Goal: Task Accomplishment & Management: Use online tool/utility

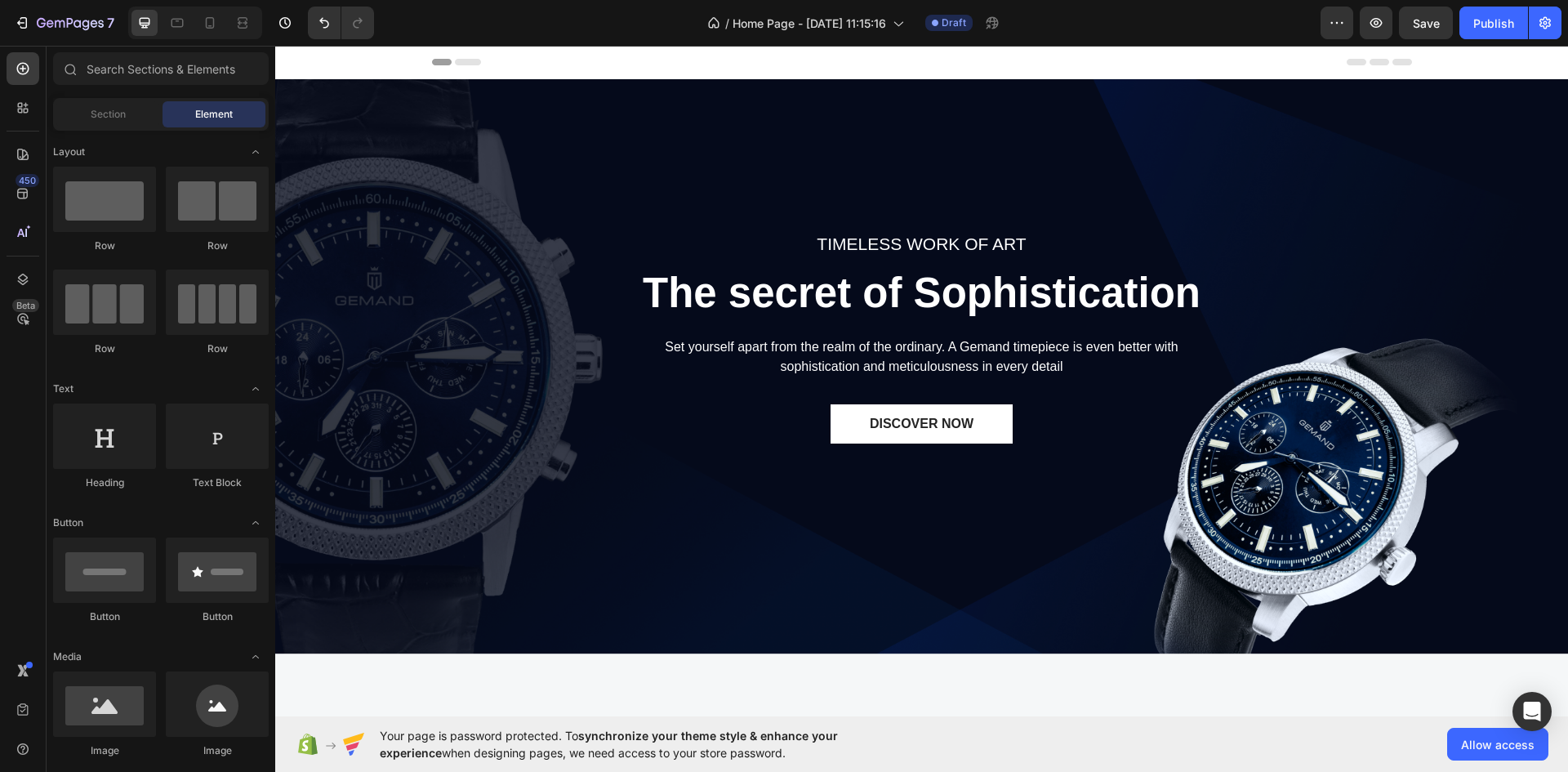
drag, startPoint x: 275, startPoint y: 46, endPoint x: 493, endPoint y: 328, distance: 356.4
click at [493, 328] on div "TIMELESS WORK OF ART Text block The secret of Sophistication Heading Set yourse…" at bounding box center [921, 367] width 1269 height 537
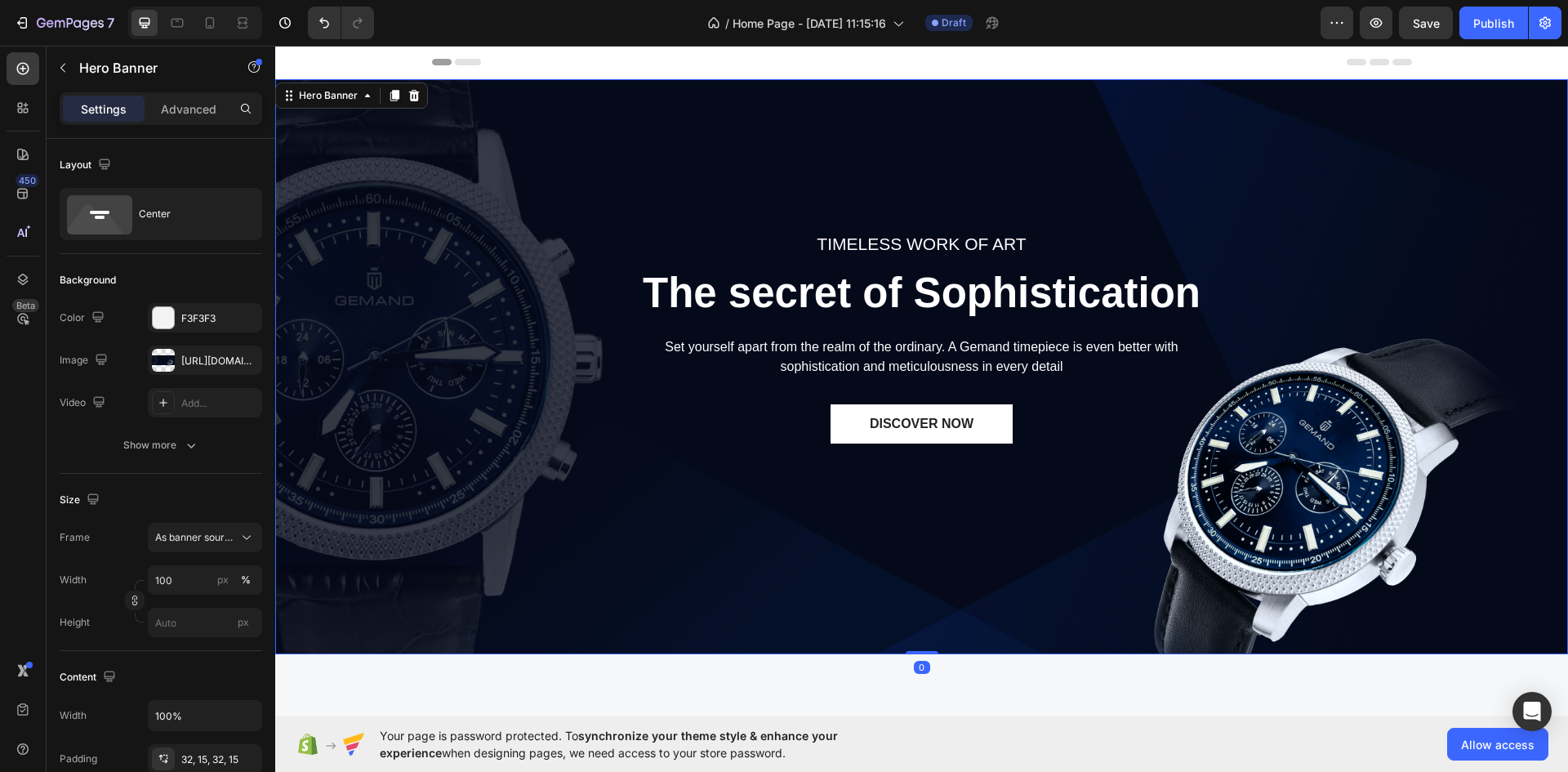
click at [1339, 490] on div "TIMELESS WORK OF ART Text block The secret of Sophistication Heading Set yourse…" at bounding box center [921, 367] width 1269 height 537
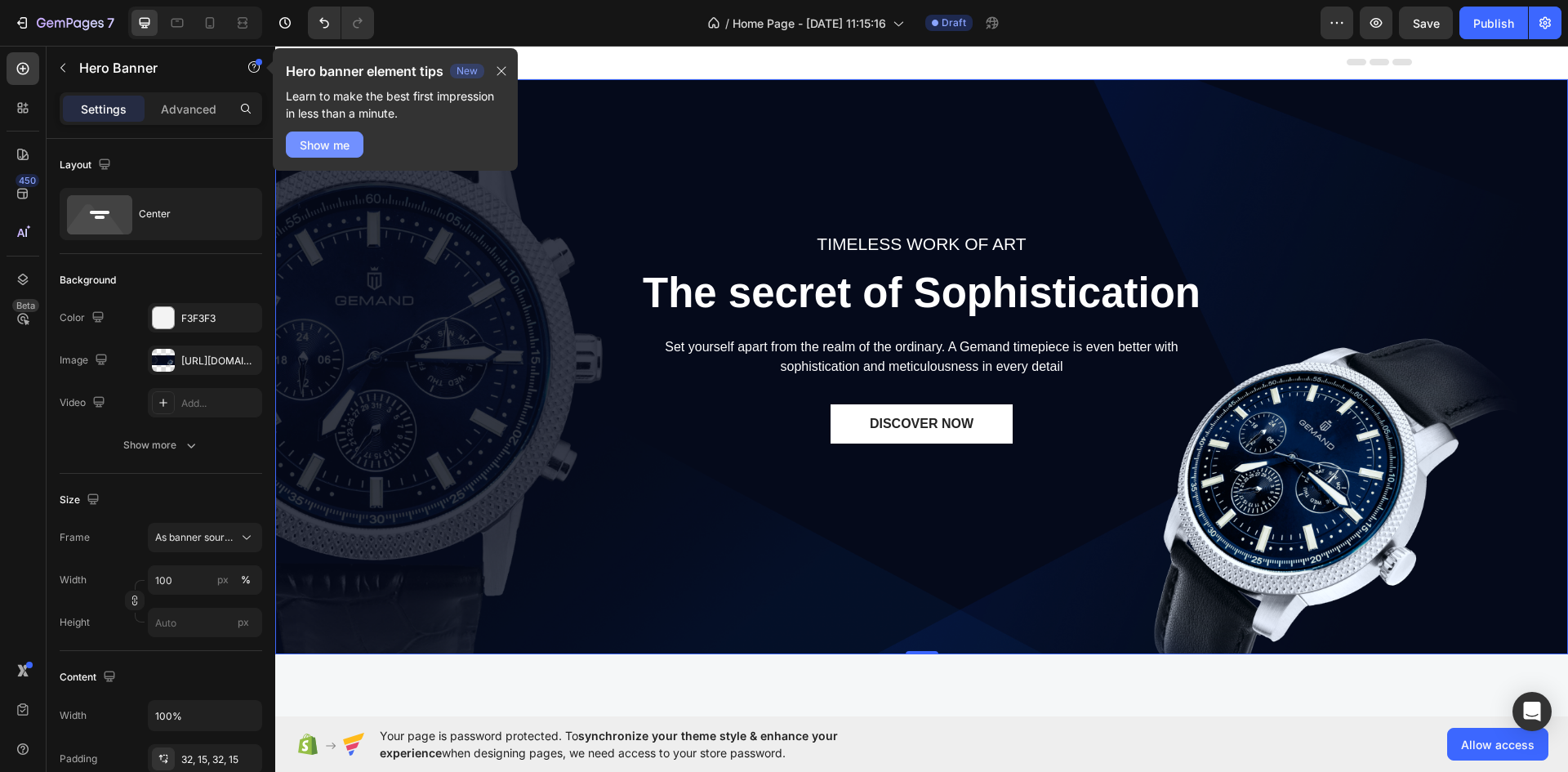
click at [298, 141] on button "Show me" at bounding box center [324, 144] width 78 height 26
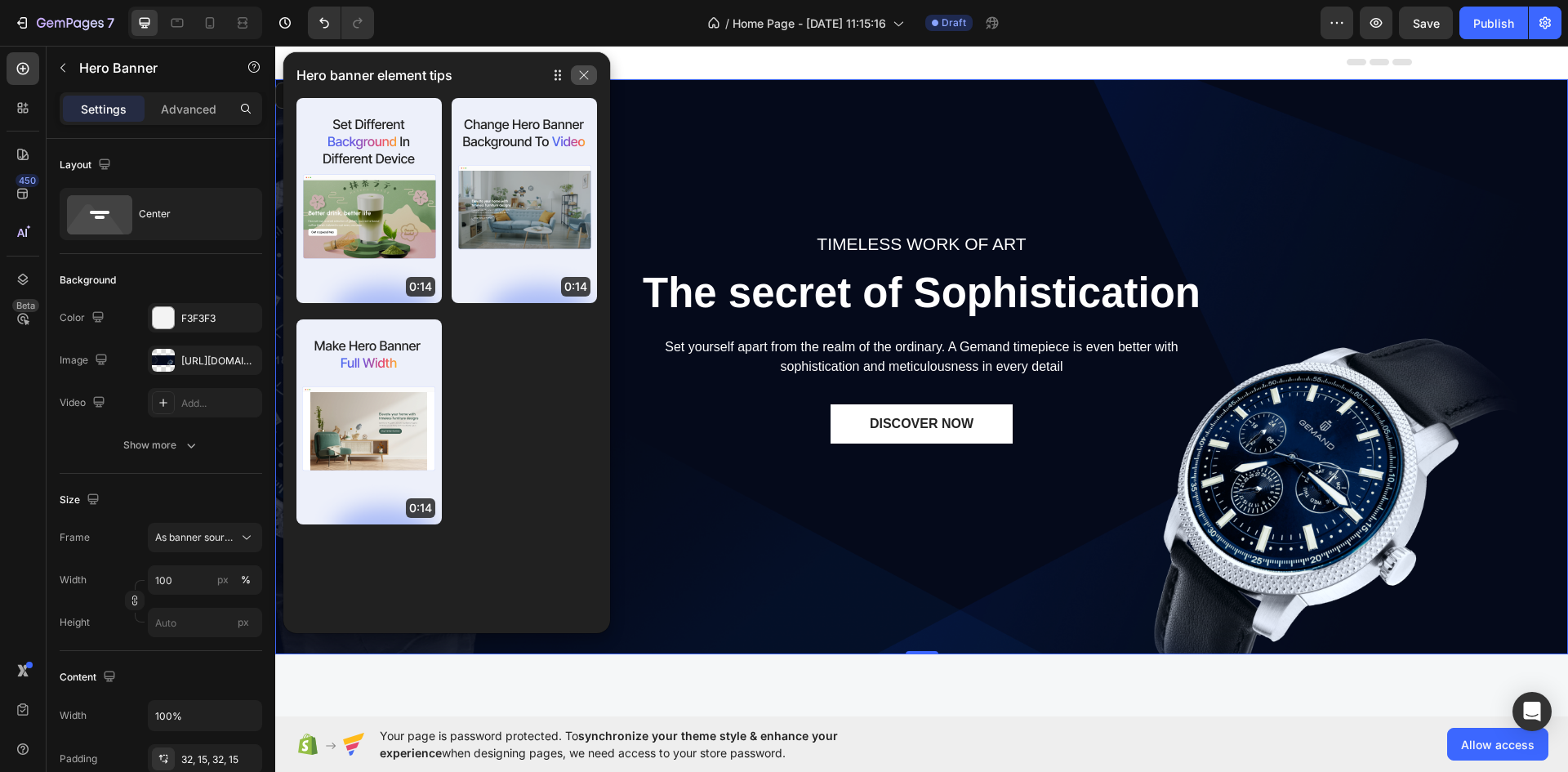
click at [582, 73] on icon "button" at bounding box center [585, 76] width 9 height 9
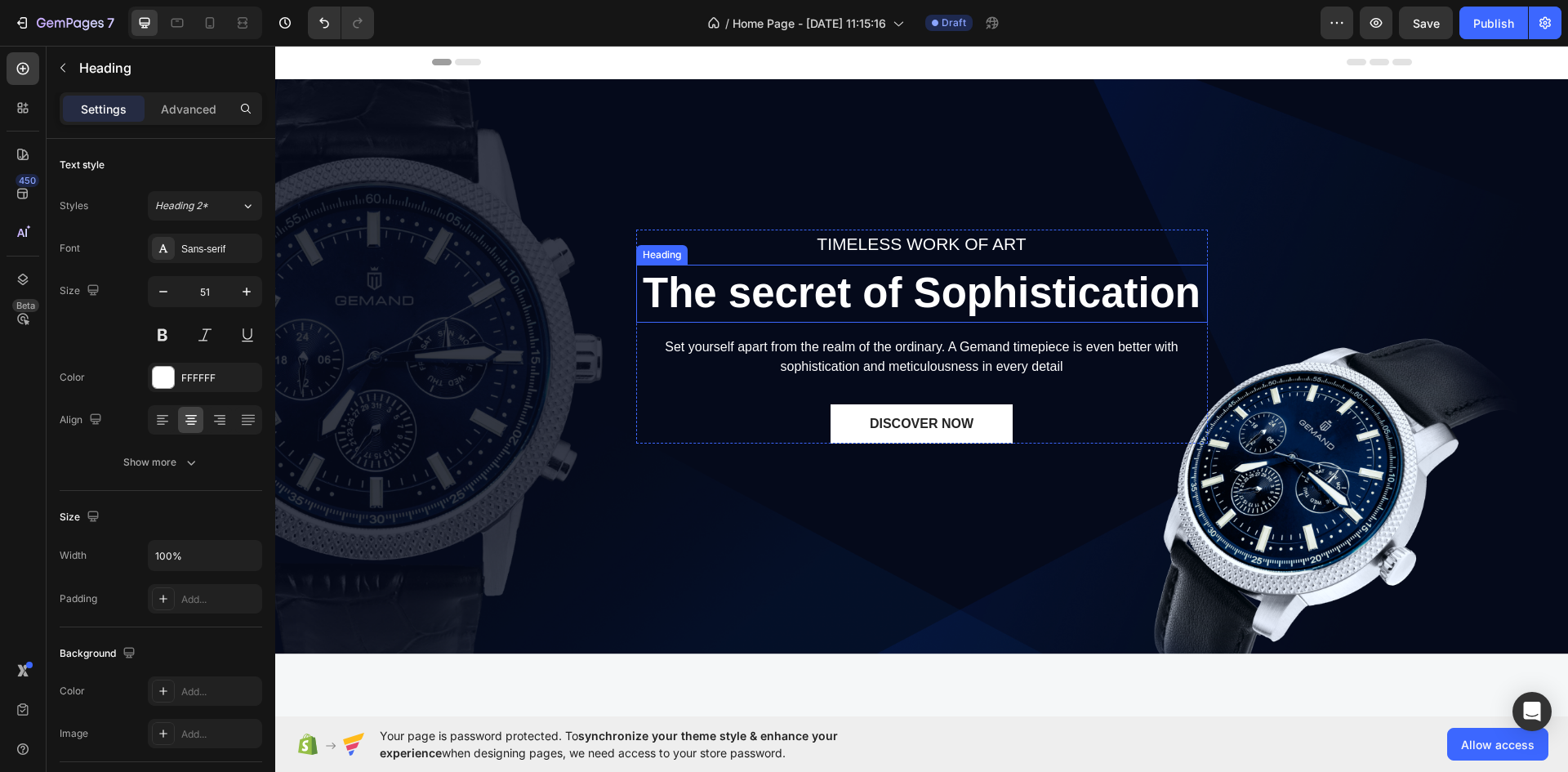
click at [911, 293] on p "The secret of Sophistication" at bounding box center [921, 293] width 568 height 54
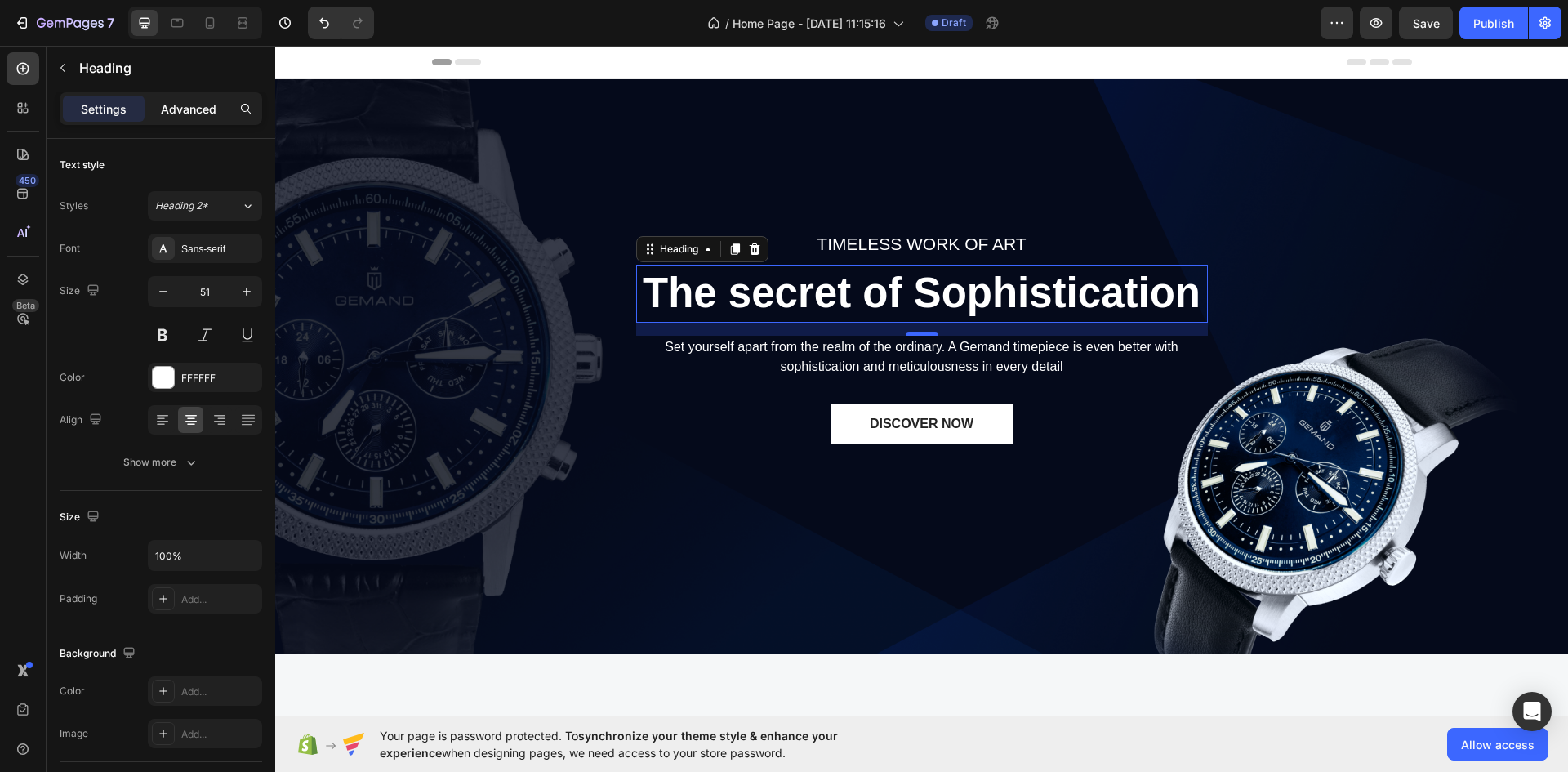
click at [168, 105] on p "Advanced" at bounding box center [188, 109] width 56 height 17
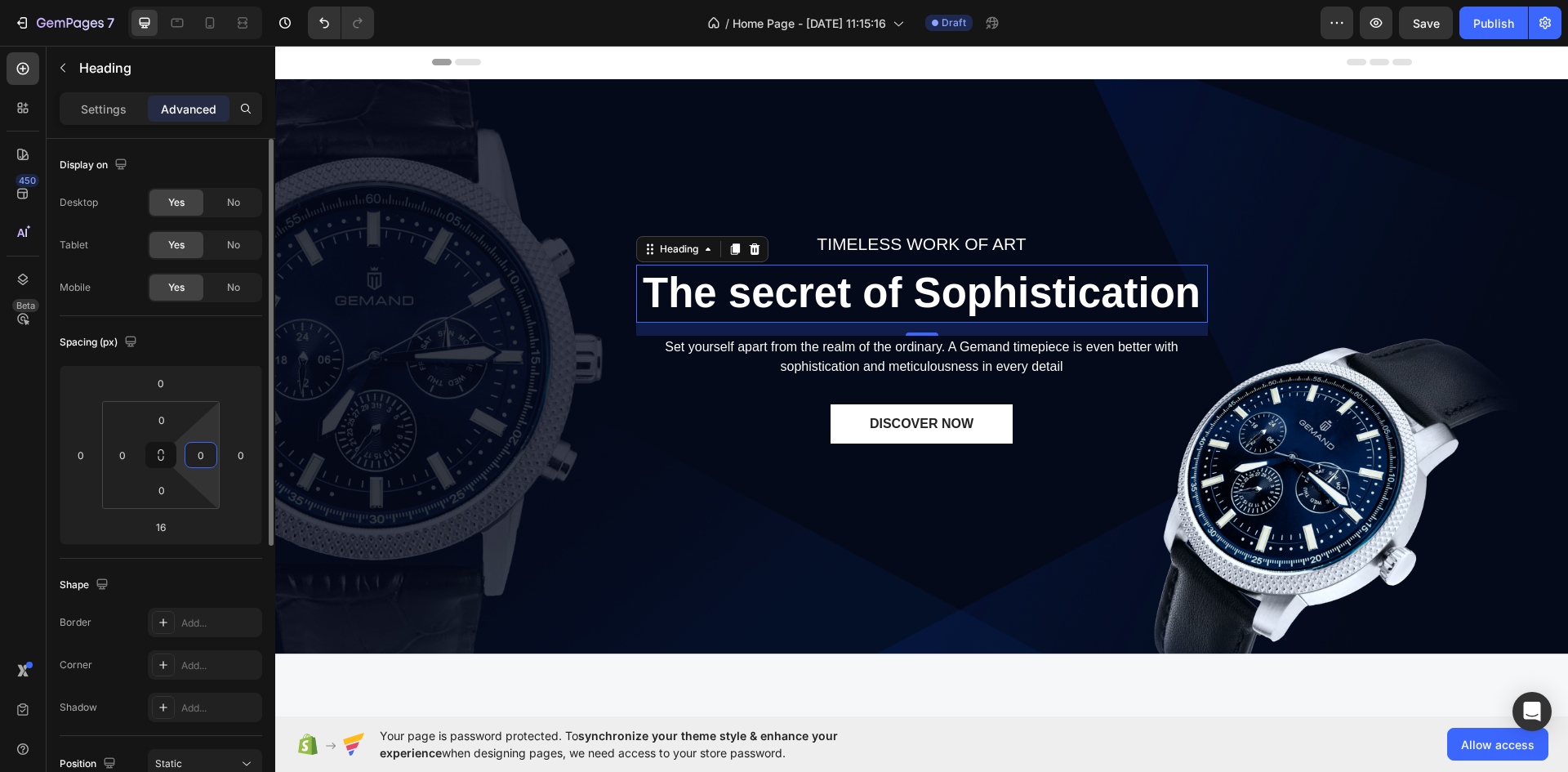
drag, startPoint x: 196, startPoint y: 455, endPoint x: 213, endPoint y: 457, distance: 17.1
click at [213, 457] on input "0" at bounding box center [201, 454] width 25 height 25
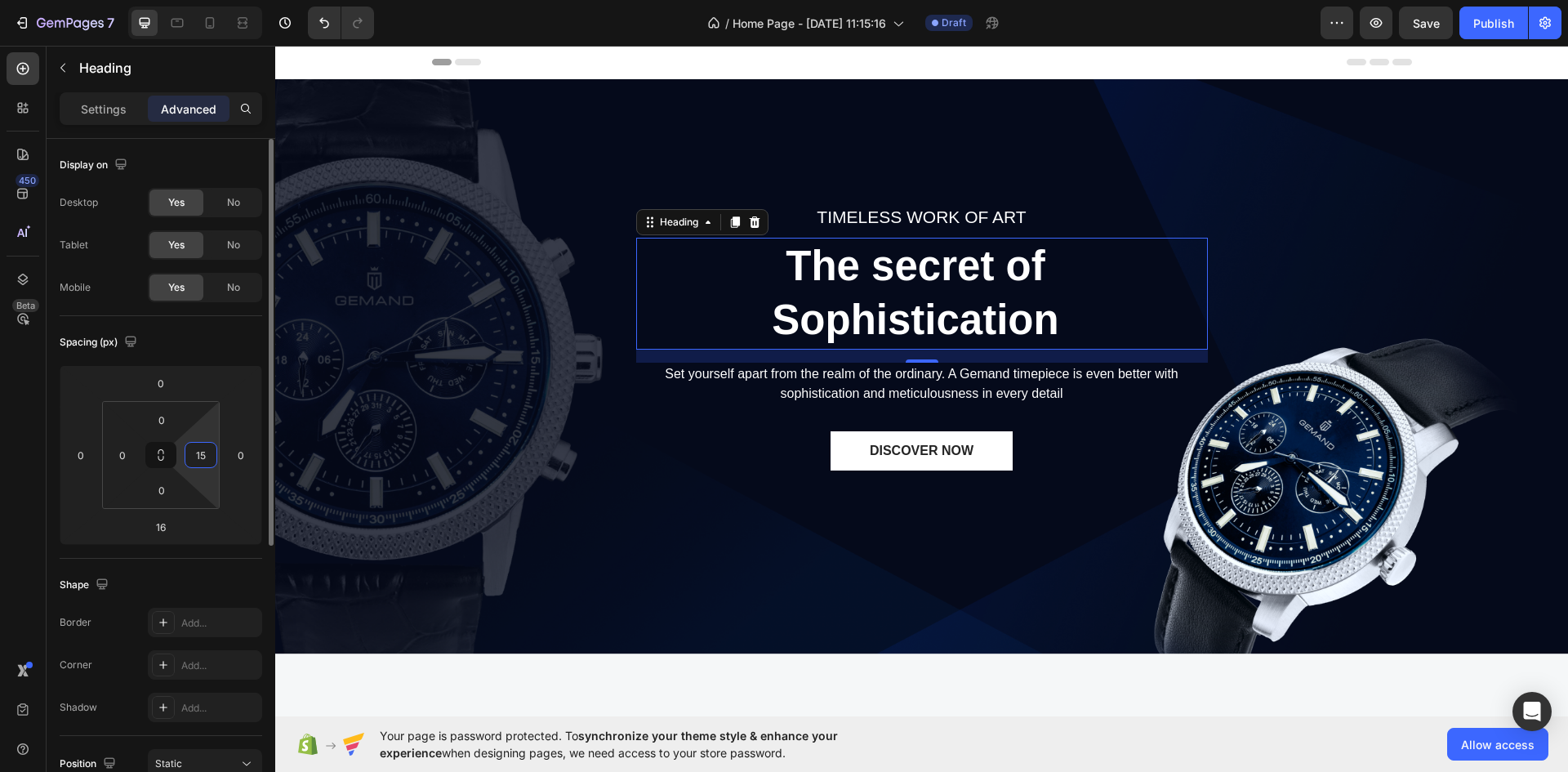
type input "1"
type input "2"
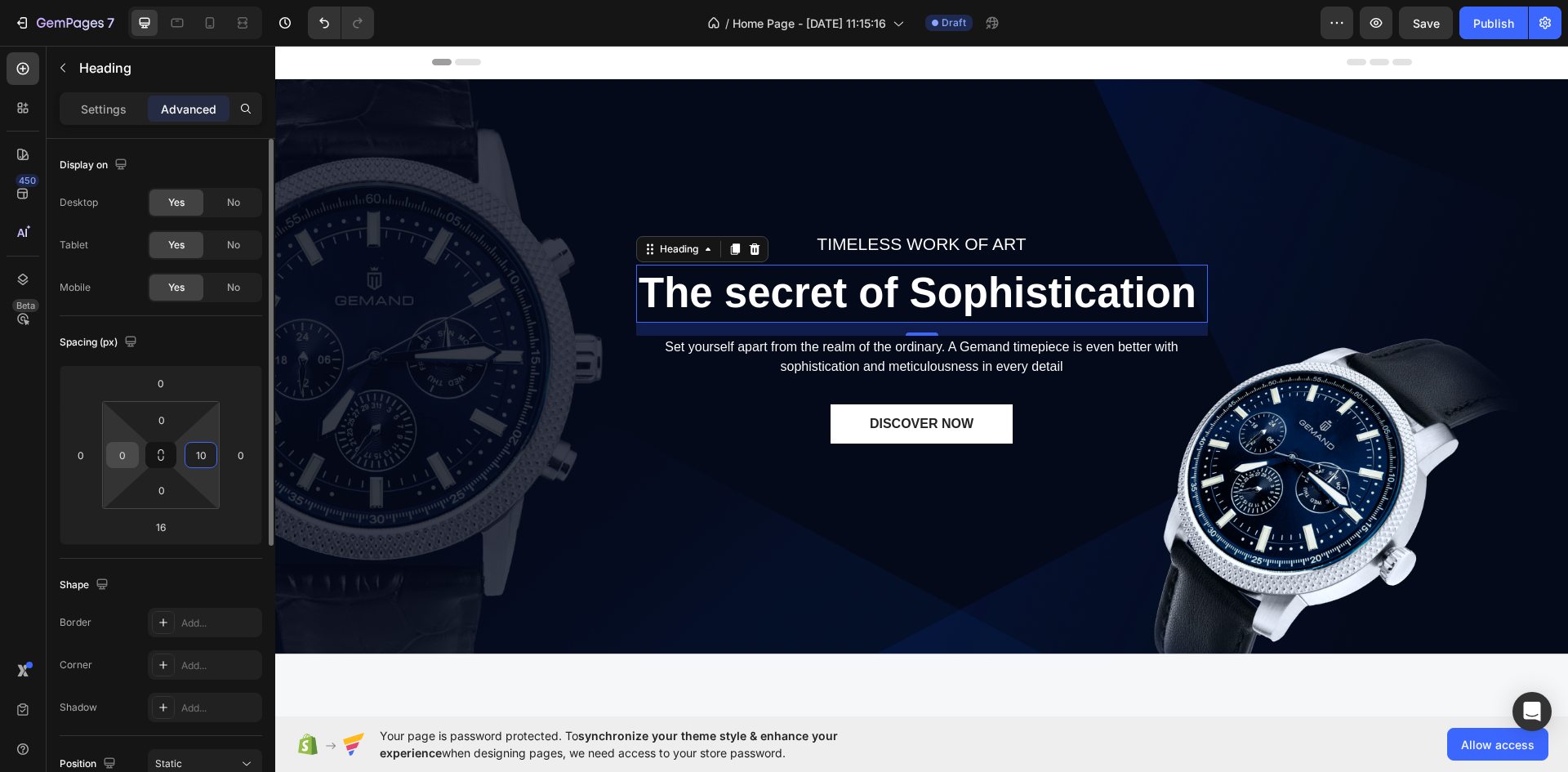
type input "10"
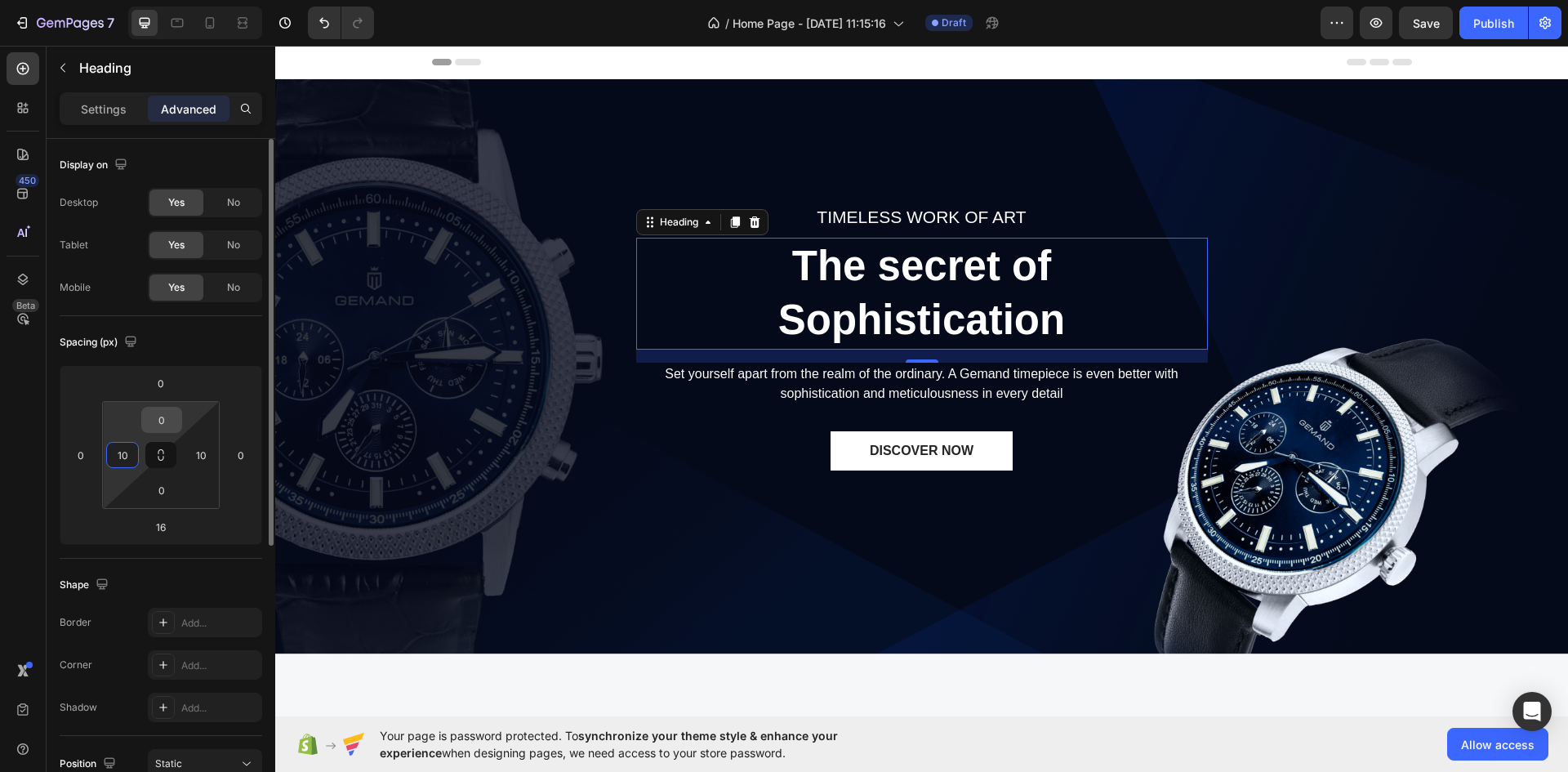
type input "10"
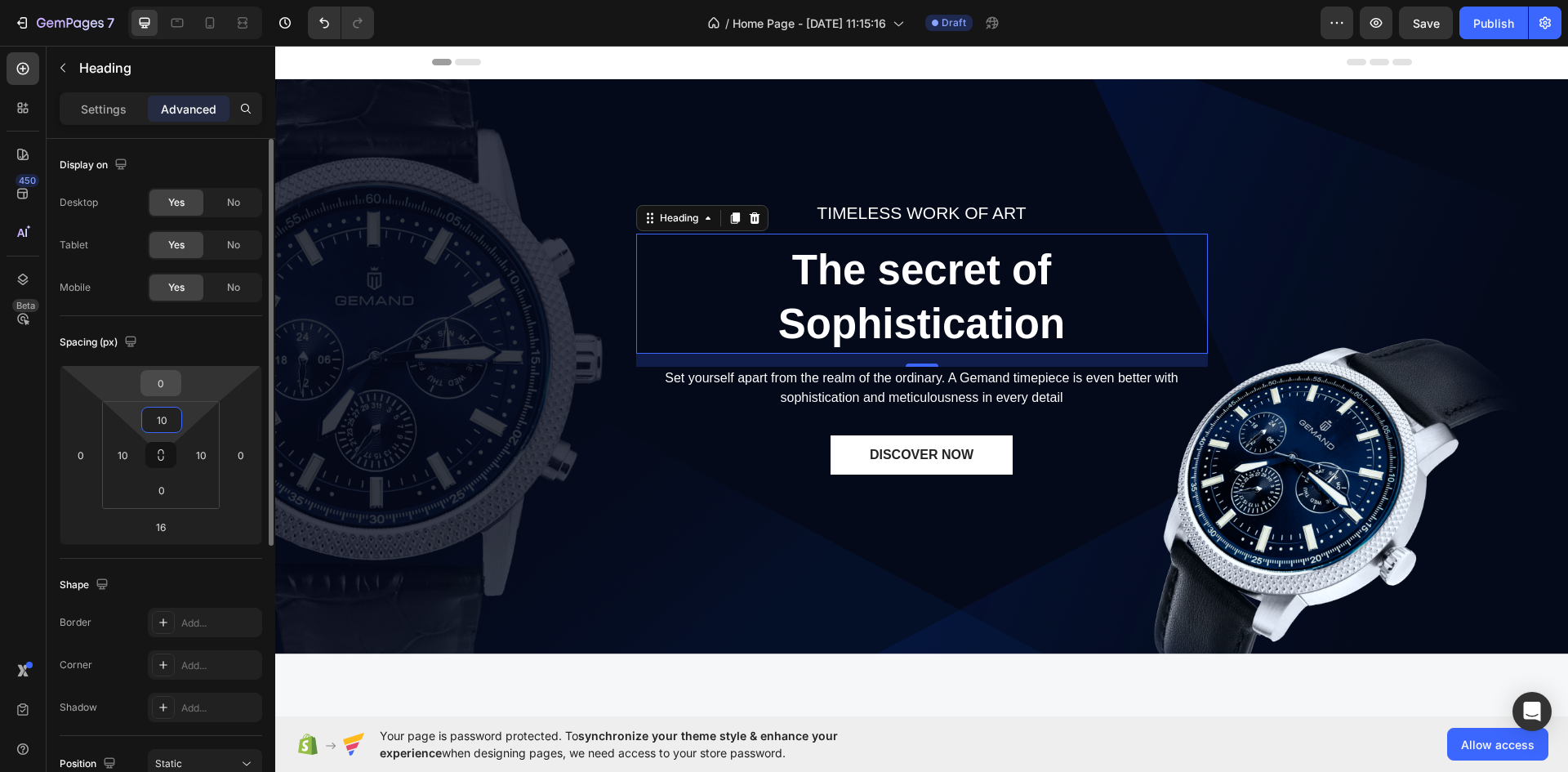
type input "10"
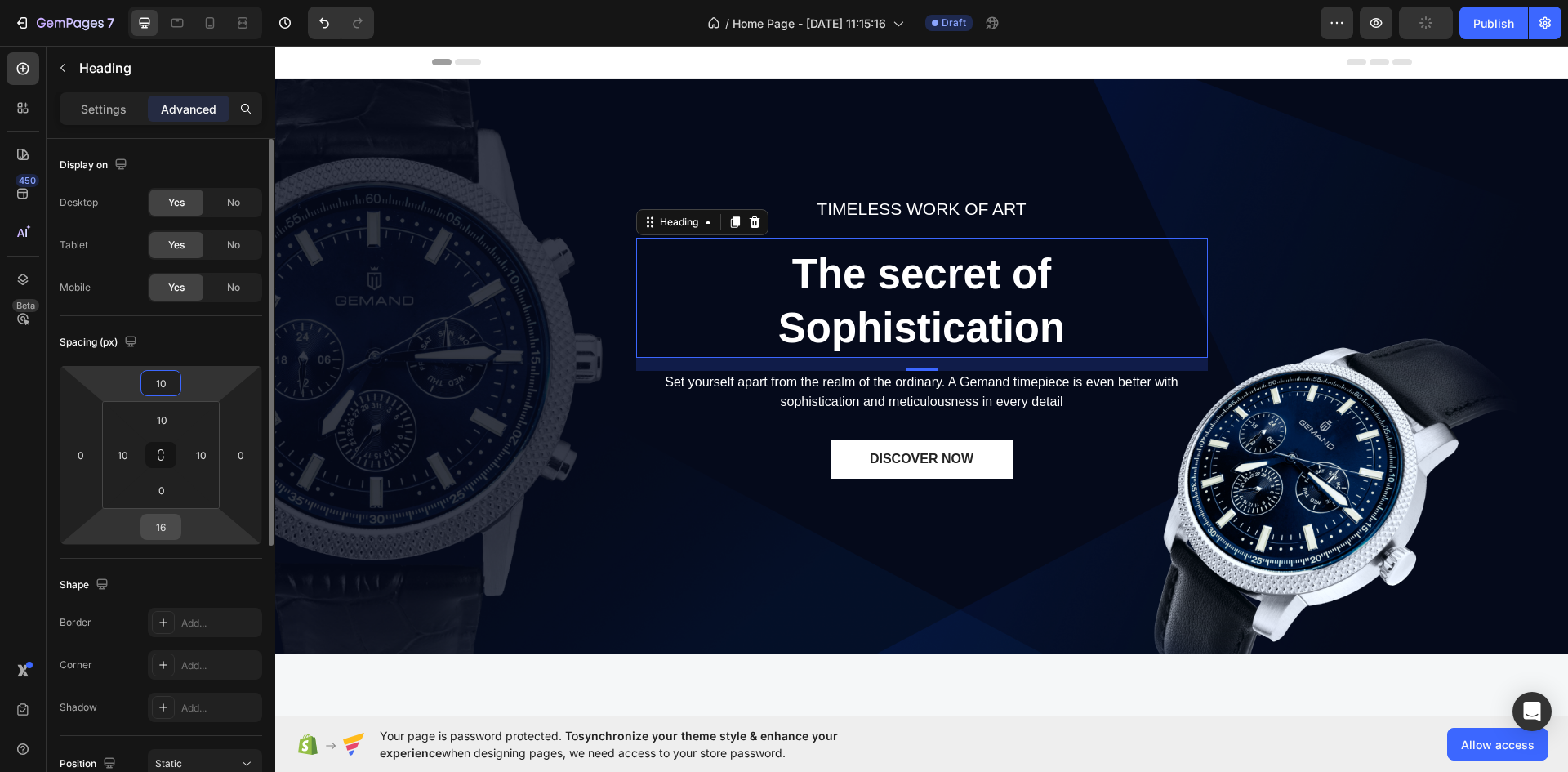
type input "10"
click at [162, 528] on input "16" at bounding box center [161, 527] width 33 height 25
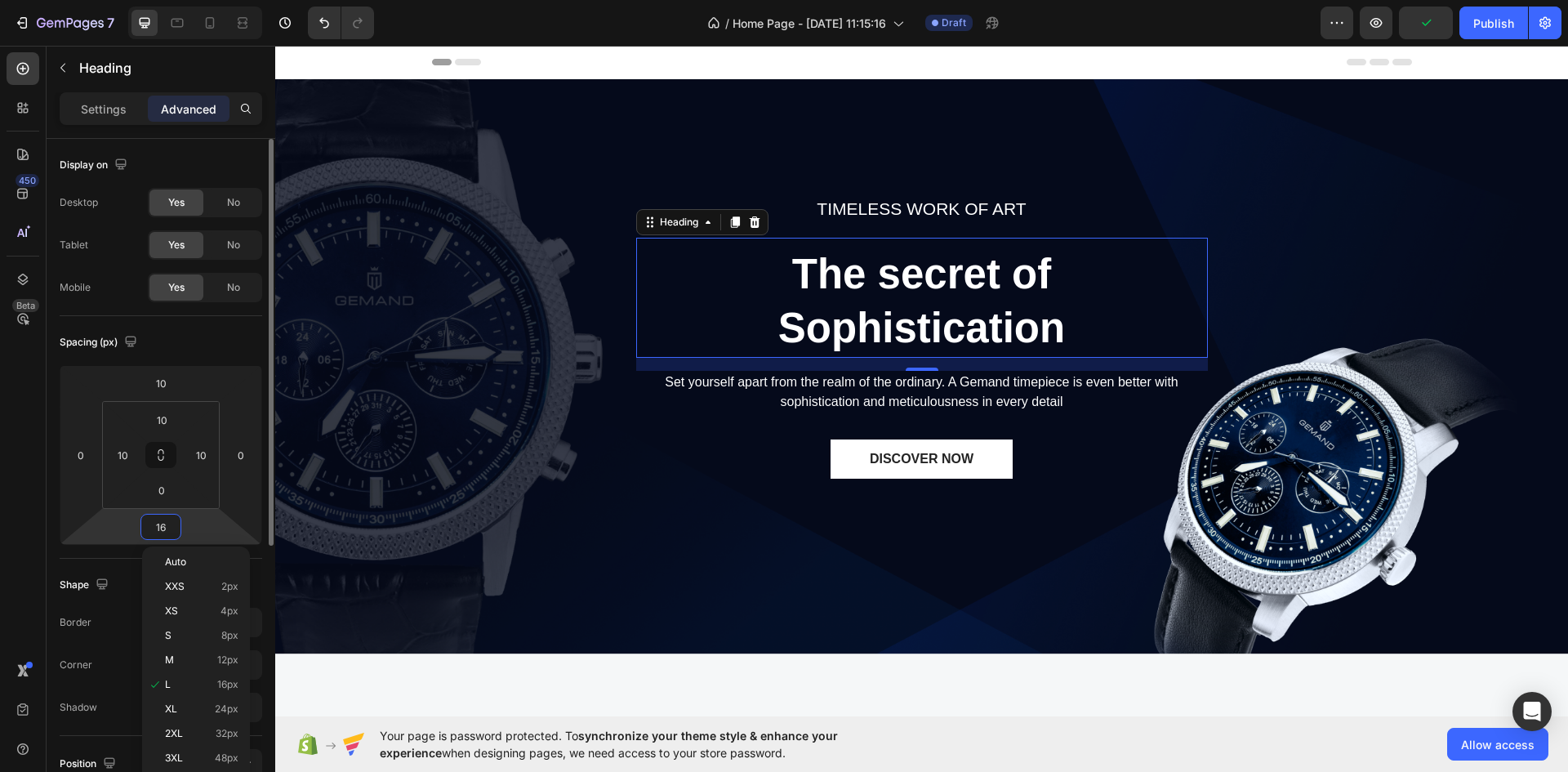
click at [162, 528] on input "16" at bounding box center [161, 527] width 33 height 25
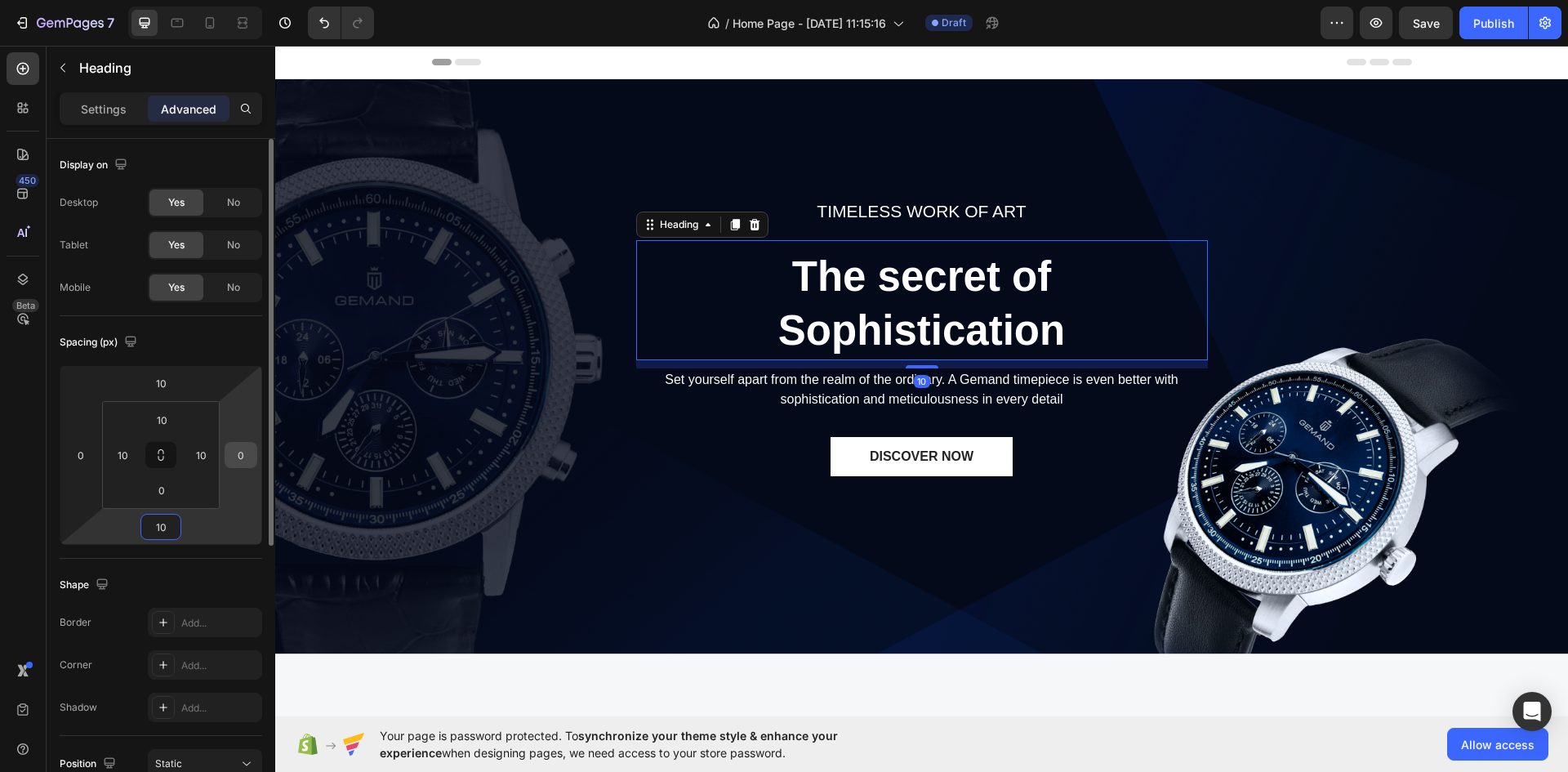
type input "10"
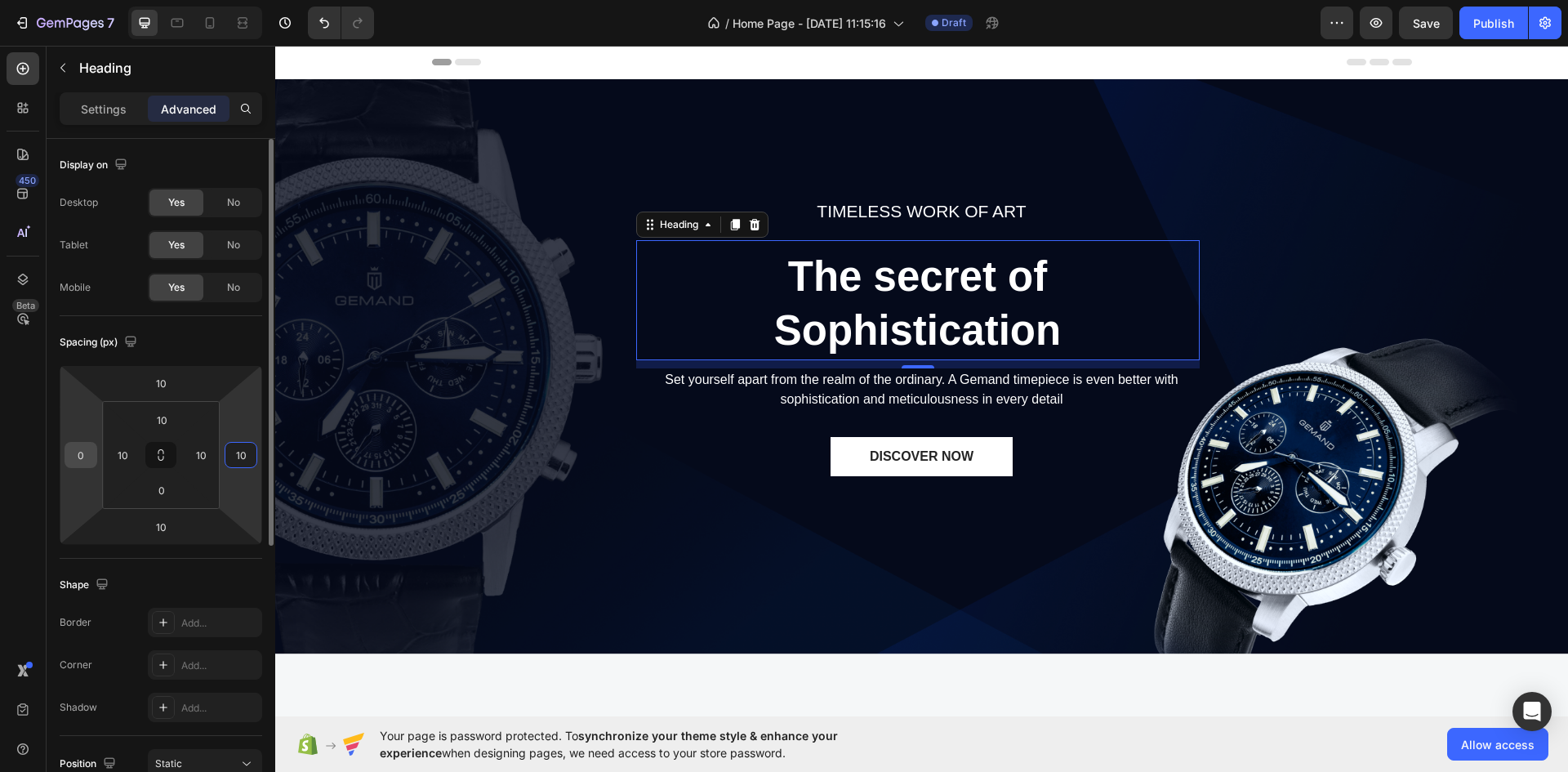
type input "10"
drag, startPoint x: 82, startPoint y: 462, endPoint x: 91, endPoint y: 461, distance: 9.1
click at [91, 461] on input "0" at bounding box center [80, 454] width 25 height 25
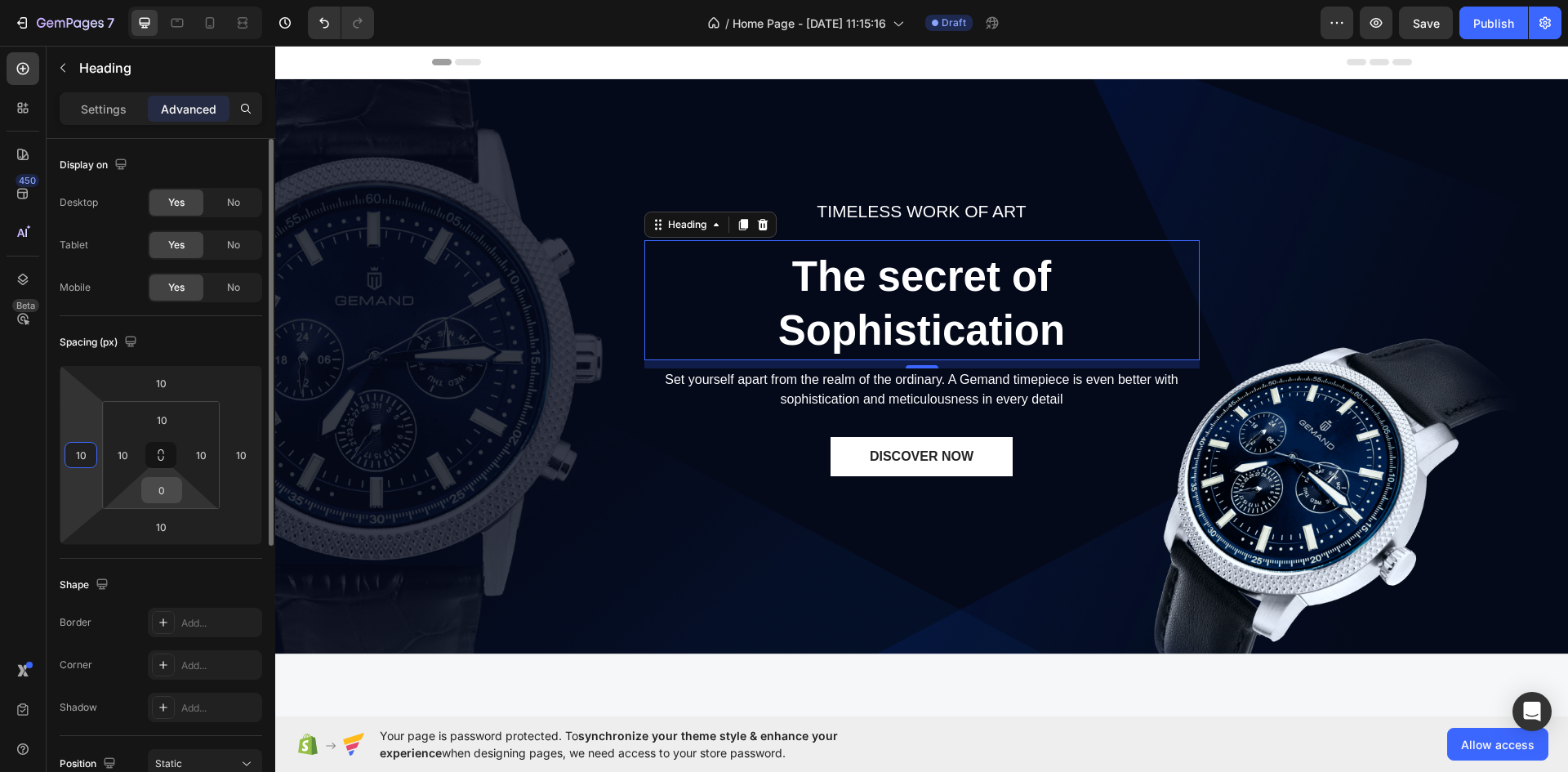
type input "10"
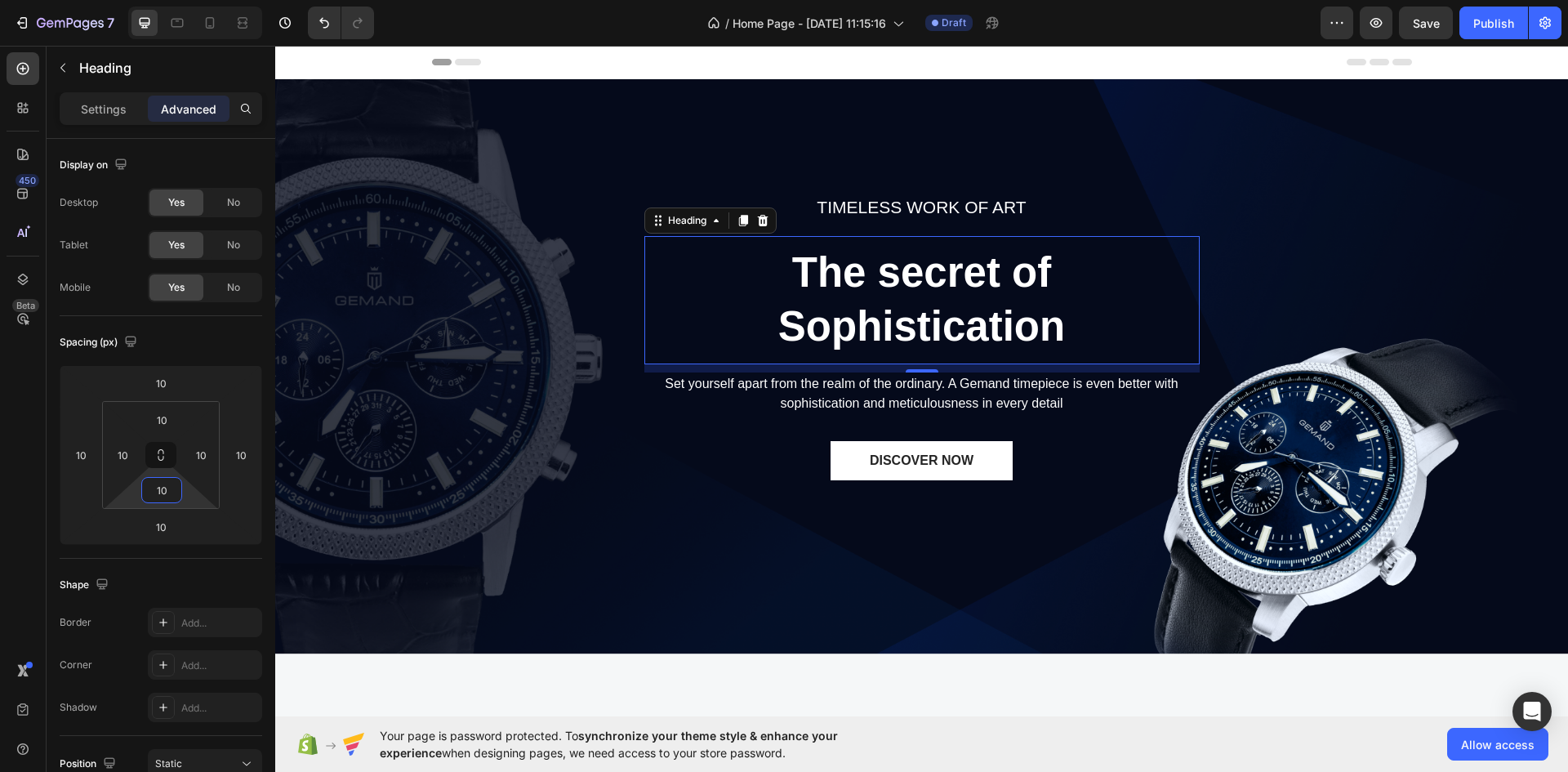
type input "10"
click at [784, 325] on p "The secret of Sophistication" at bounding box center [921, 300] width 535 height 109
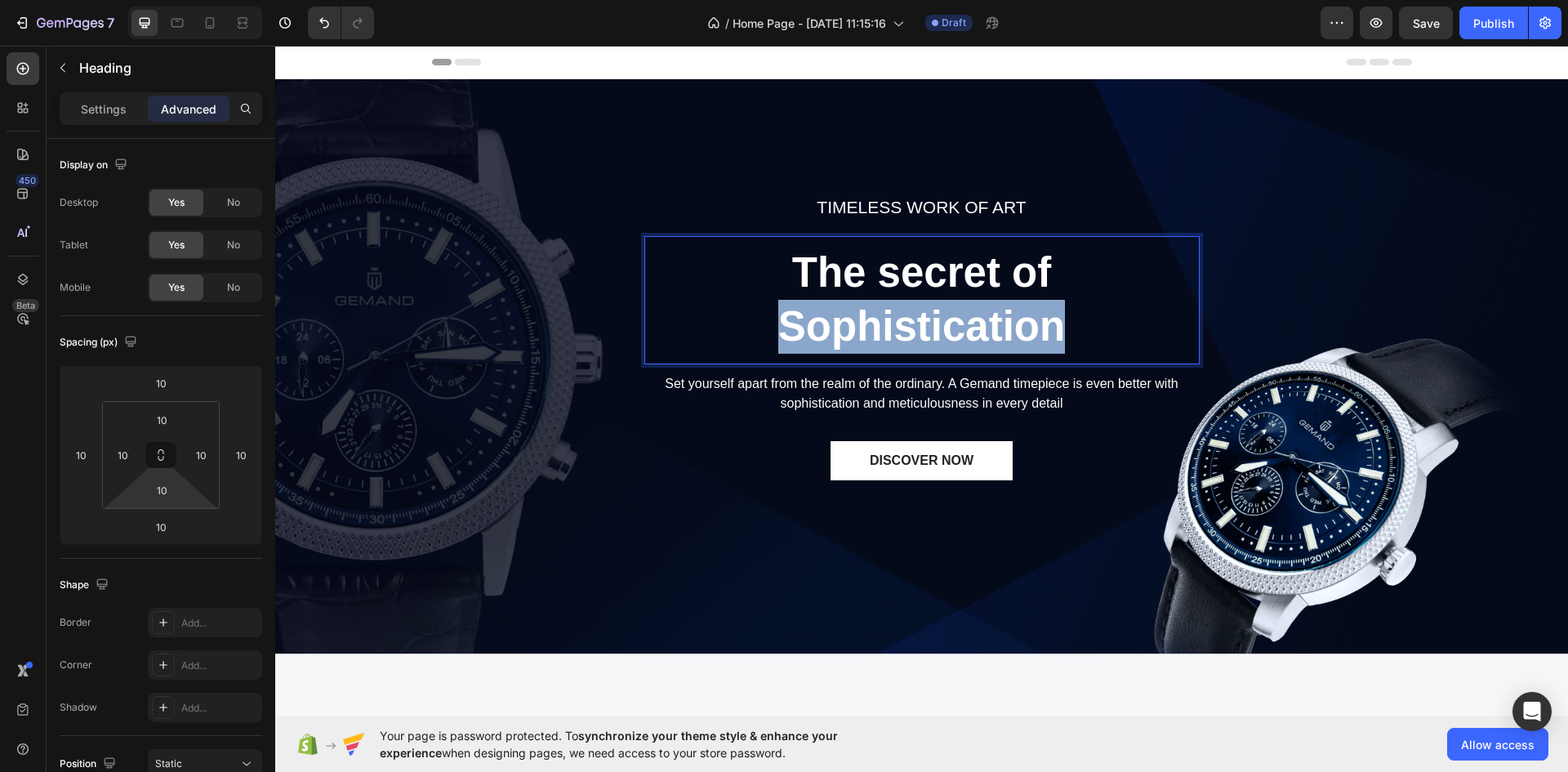
click at [784, 325] on p "The secret of Sophistication" at bounding box center [921, 300] width 535 height 109
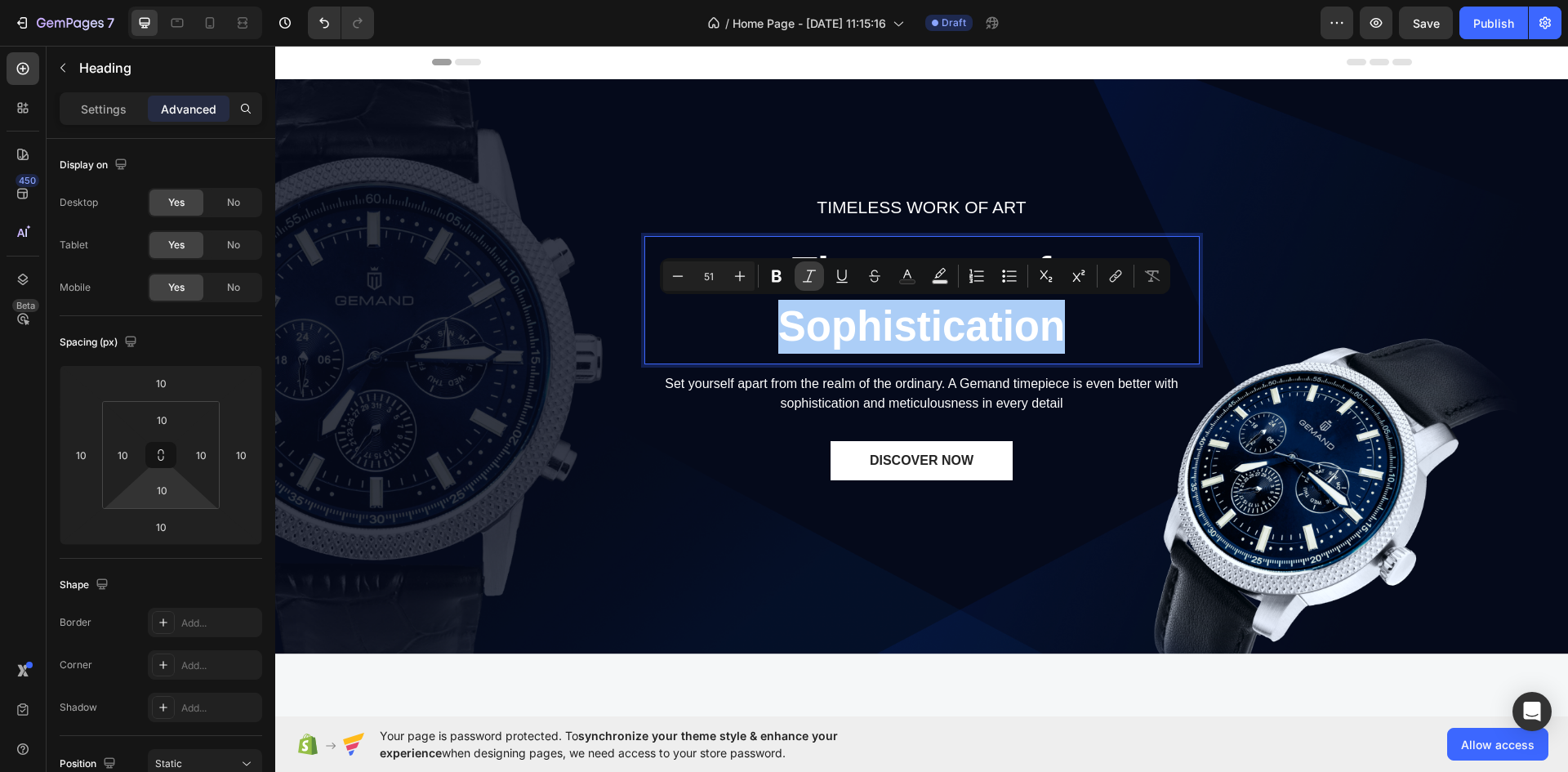
click at [806, 289] on button "Italic" at bounding box center [809, 276] width 29 height 29
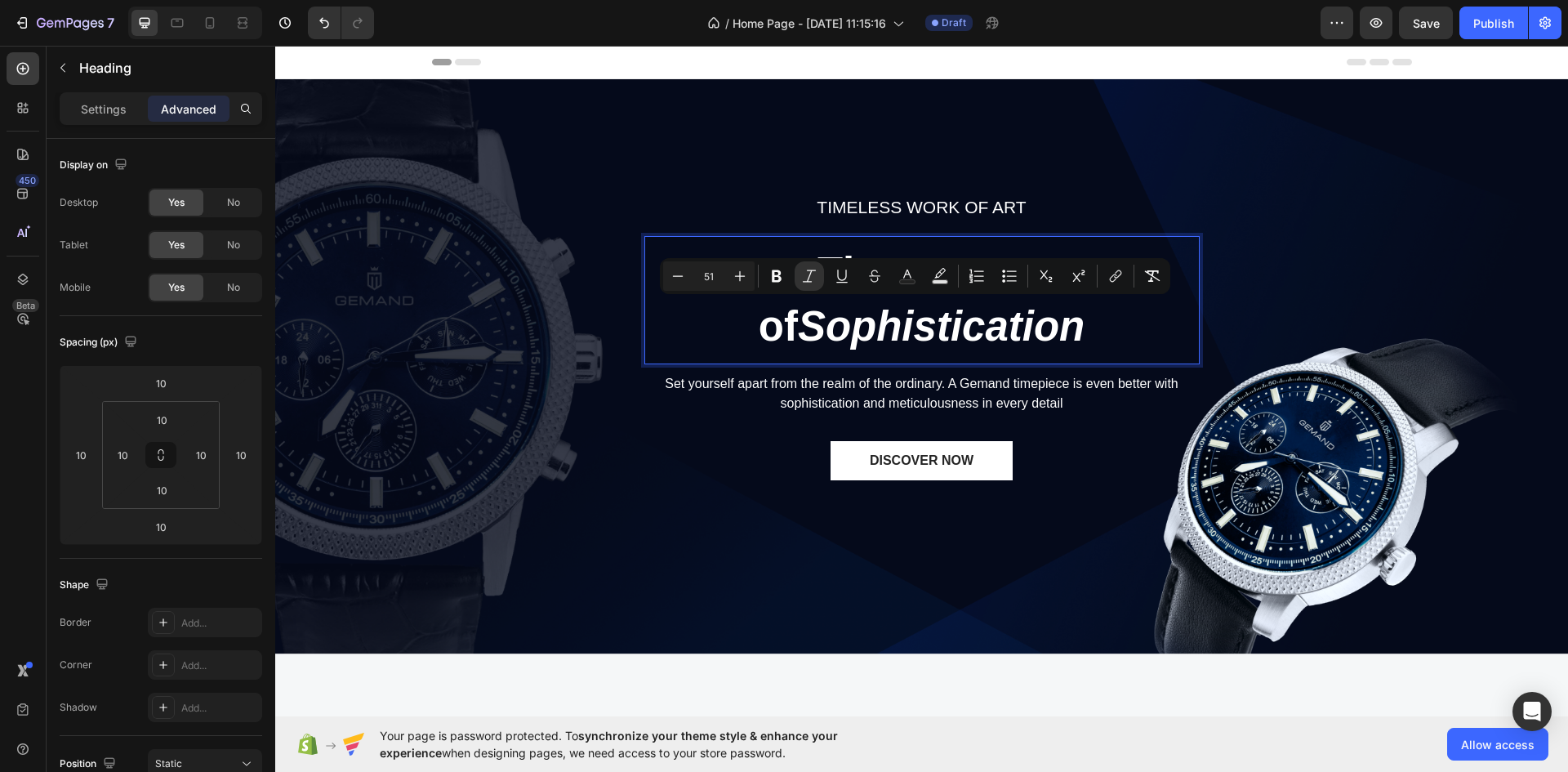
click at [815, 312] on icon "Sophistication" at bounding box center [941, 326] width 286 height 47
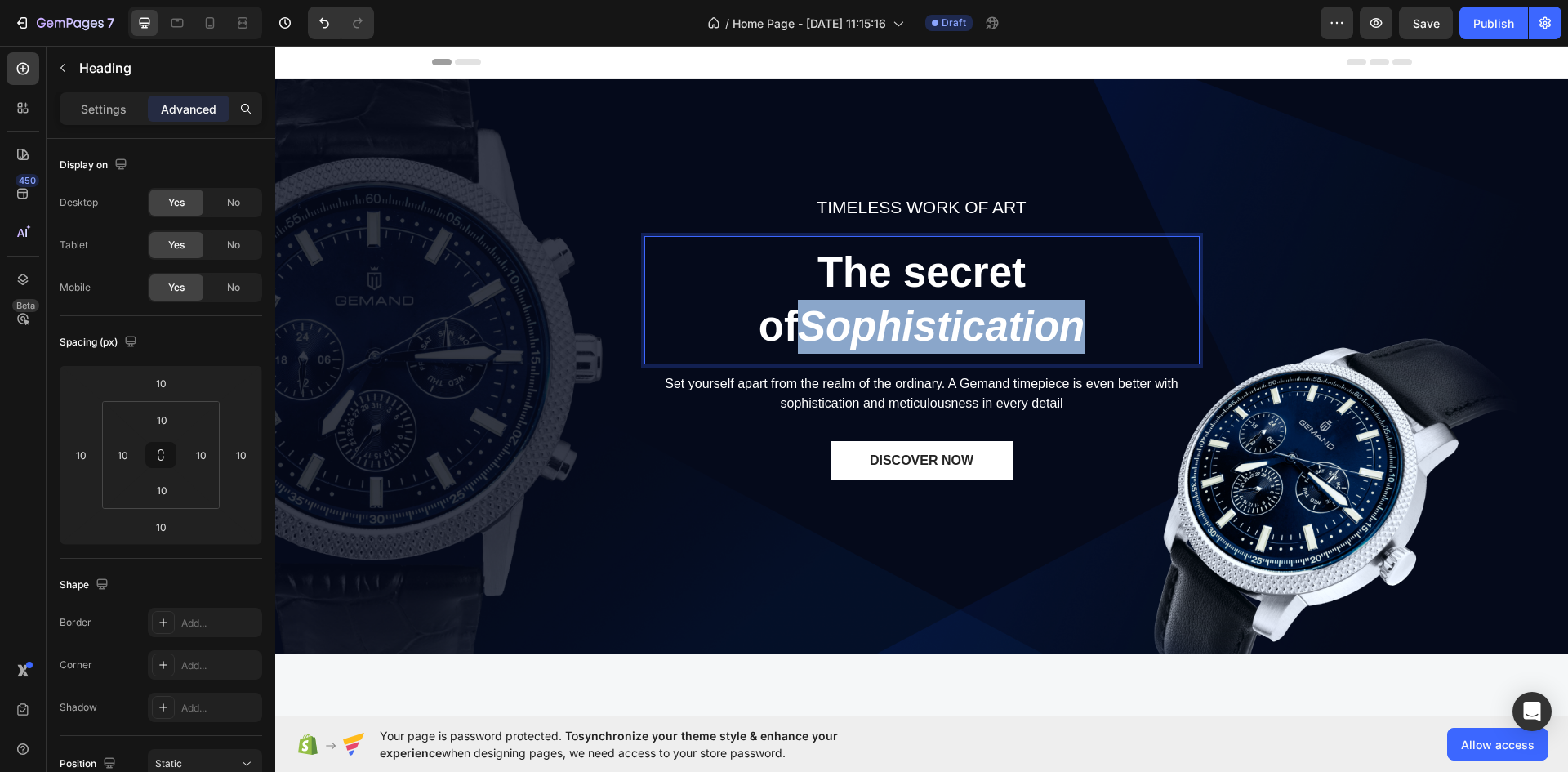
click at [816, 312] on icon "Sophistication" at bounding box center [941, 326] width 286 height 47
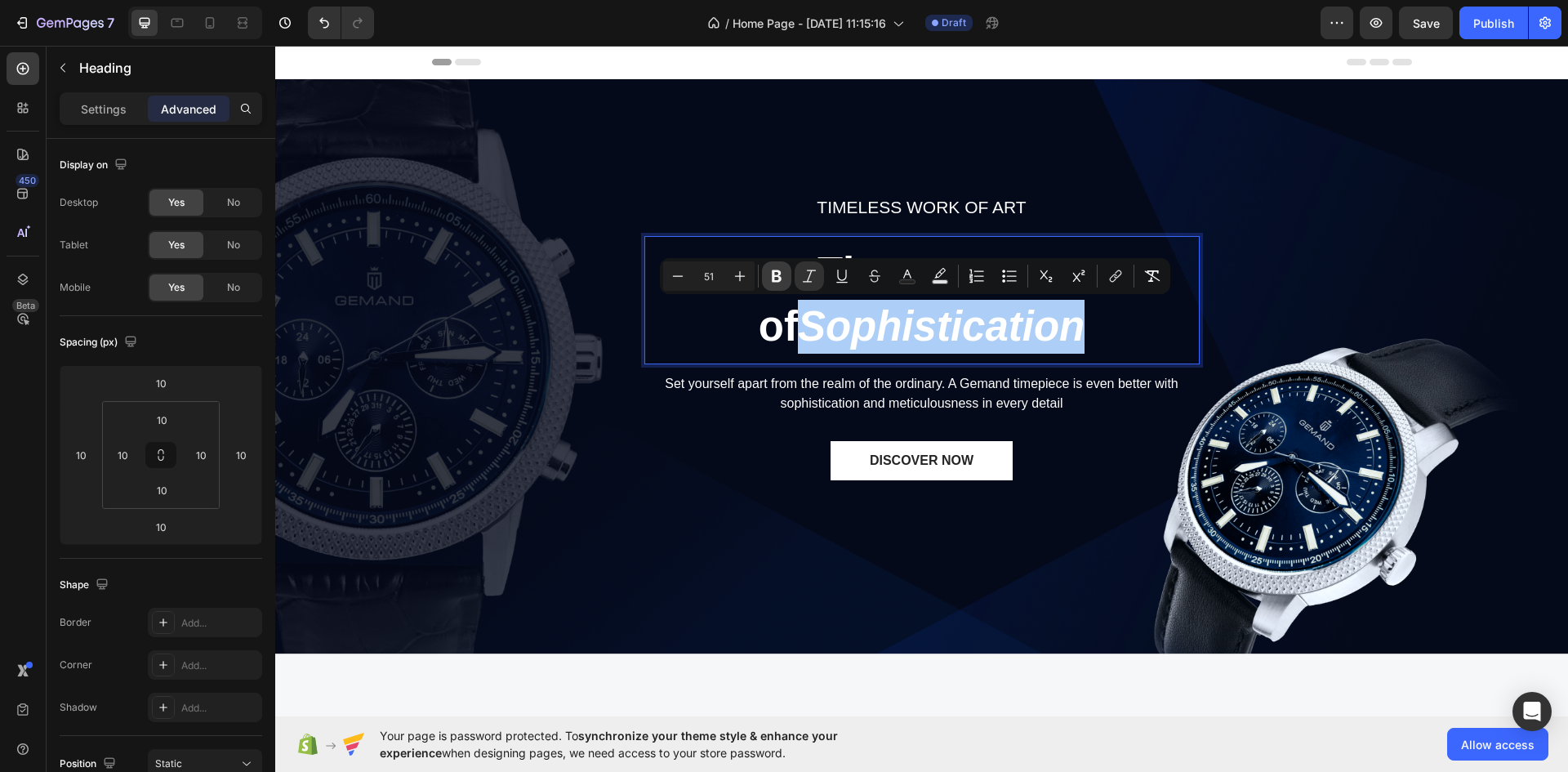
click at [777, 277] on icon "Editor contextual toolbar" at bounding box center [777, 276] width 16 height 16
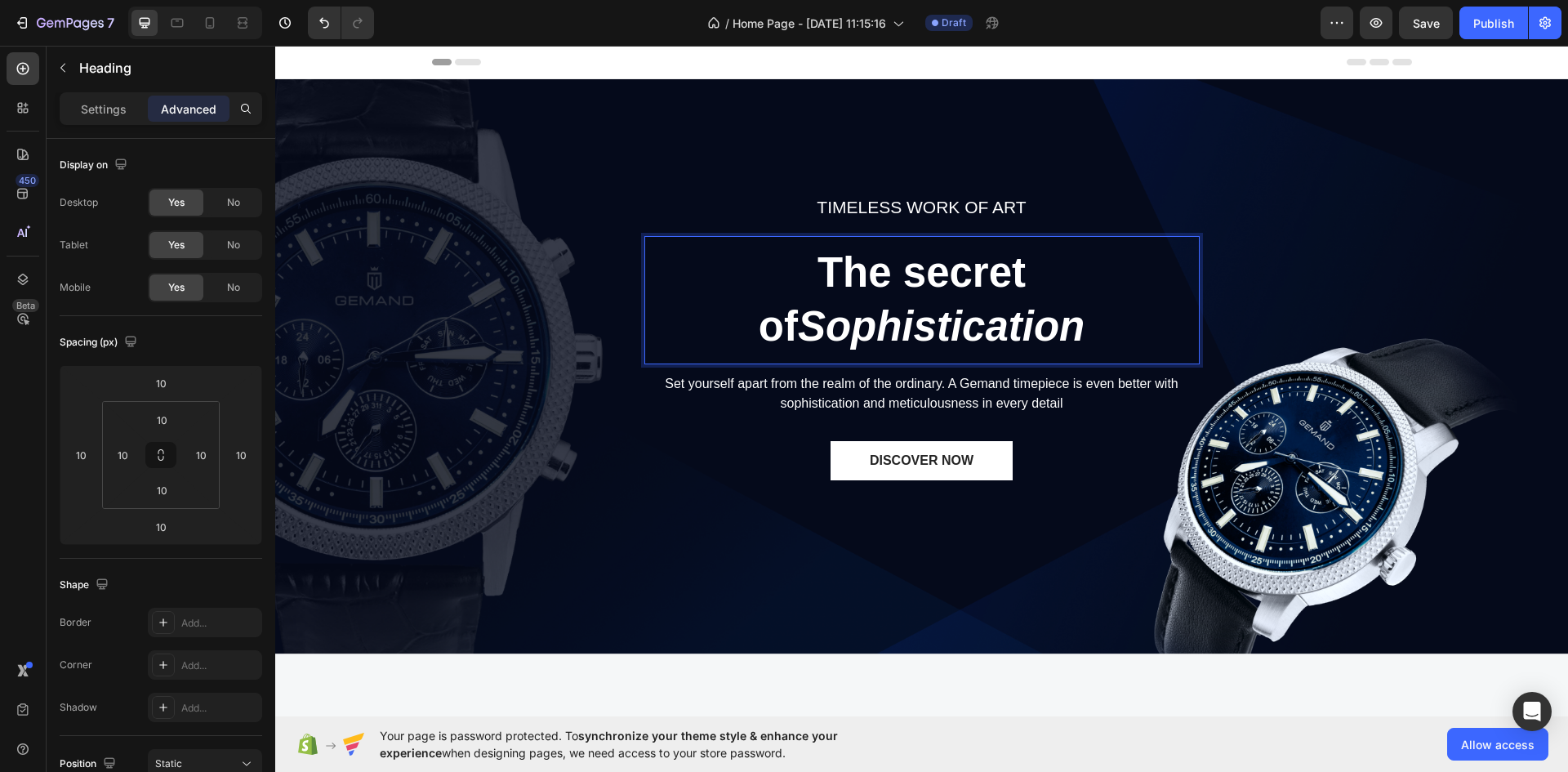
click at [850, 250] on p "The secret of Sophistication" at bounding box center [921, 300] width 535 height 109
click at [839, 270] on p "The secret of Sophistication" at bounding box center [921, 300] width 535 height 109
click at [840, 270] on p "The secret of Sophistication" at bounding box center [921, 300] width 535 height 109
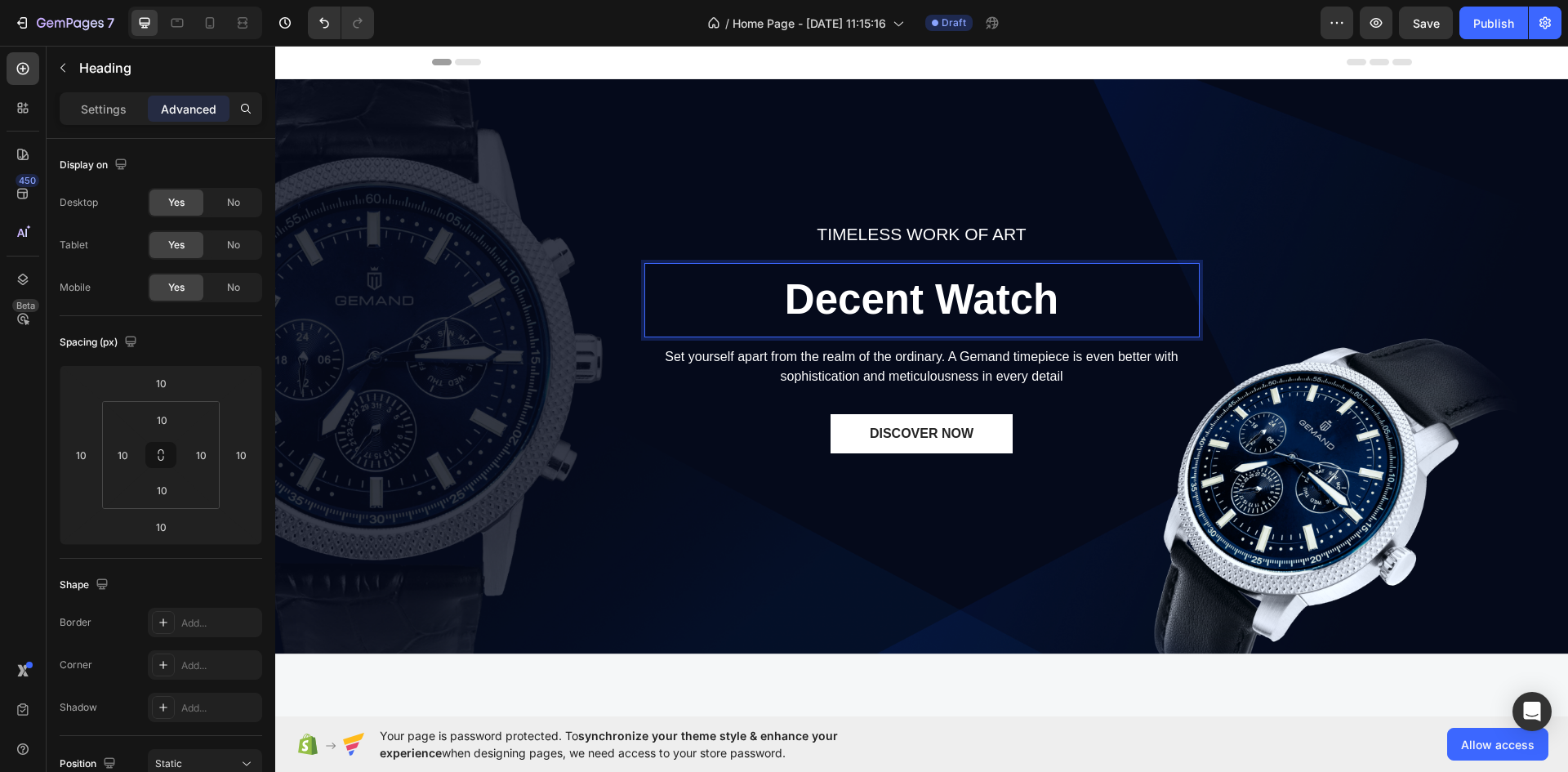
click at [811, 305] on p "Decent Watch" at bounding box center [921, 299] width 535 height 54
click at [810, 305] on p "Decent Watch" at bounding box center [921, 299] width 535 height 54
click at [810, 306] on p "Decent Watch" at bounding box center [921, 299] width 535 height 54
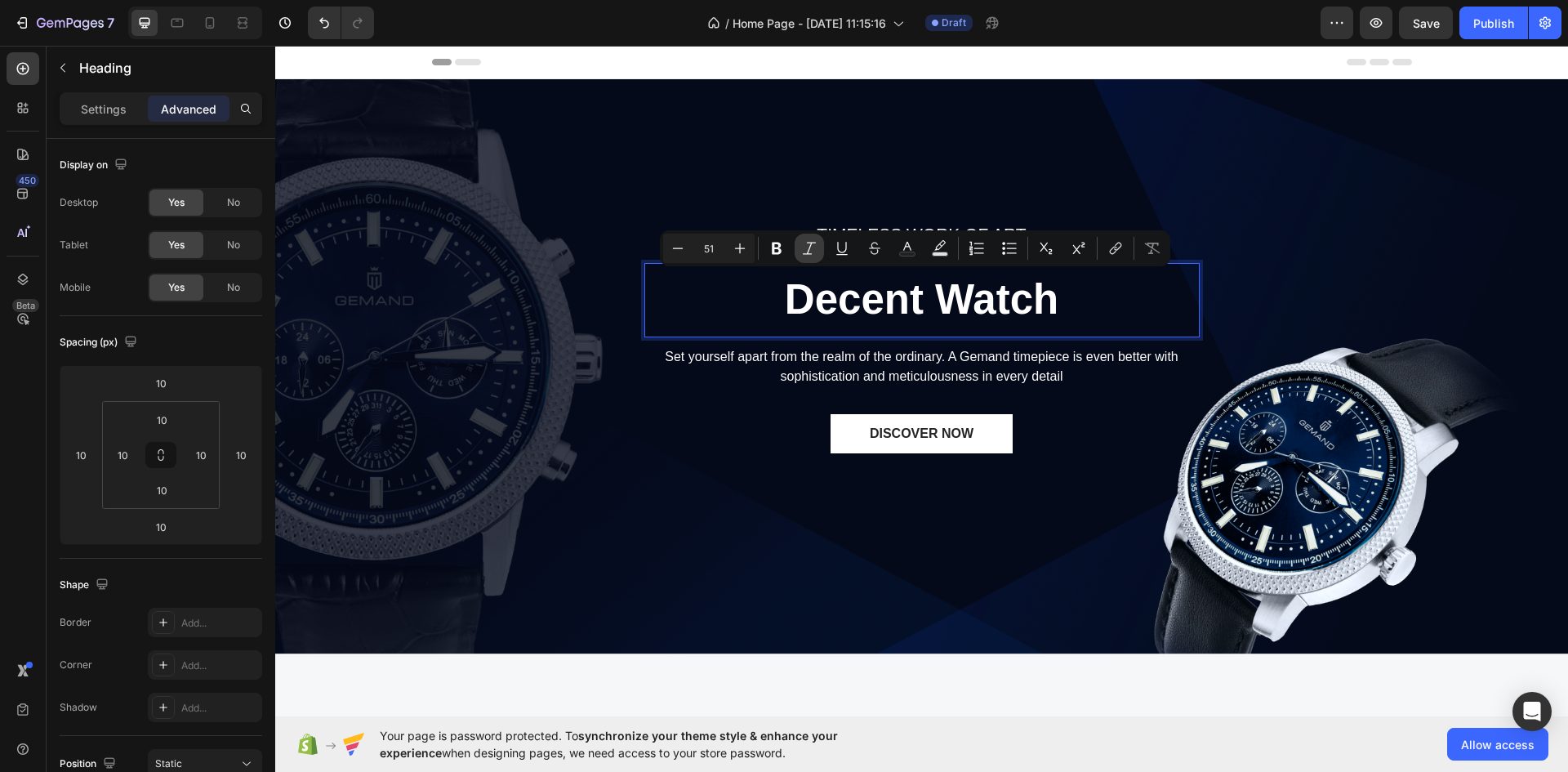
click at [814, 254] on icon "Editor contextual toolbar" at bounding box center [809, 248] width 16 height 16
click at [739, 252] on icon "Editor contextual toolbar" at bounding box center [740, 248] width 16 height 16
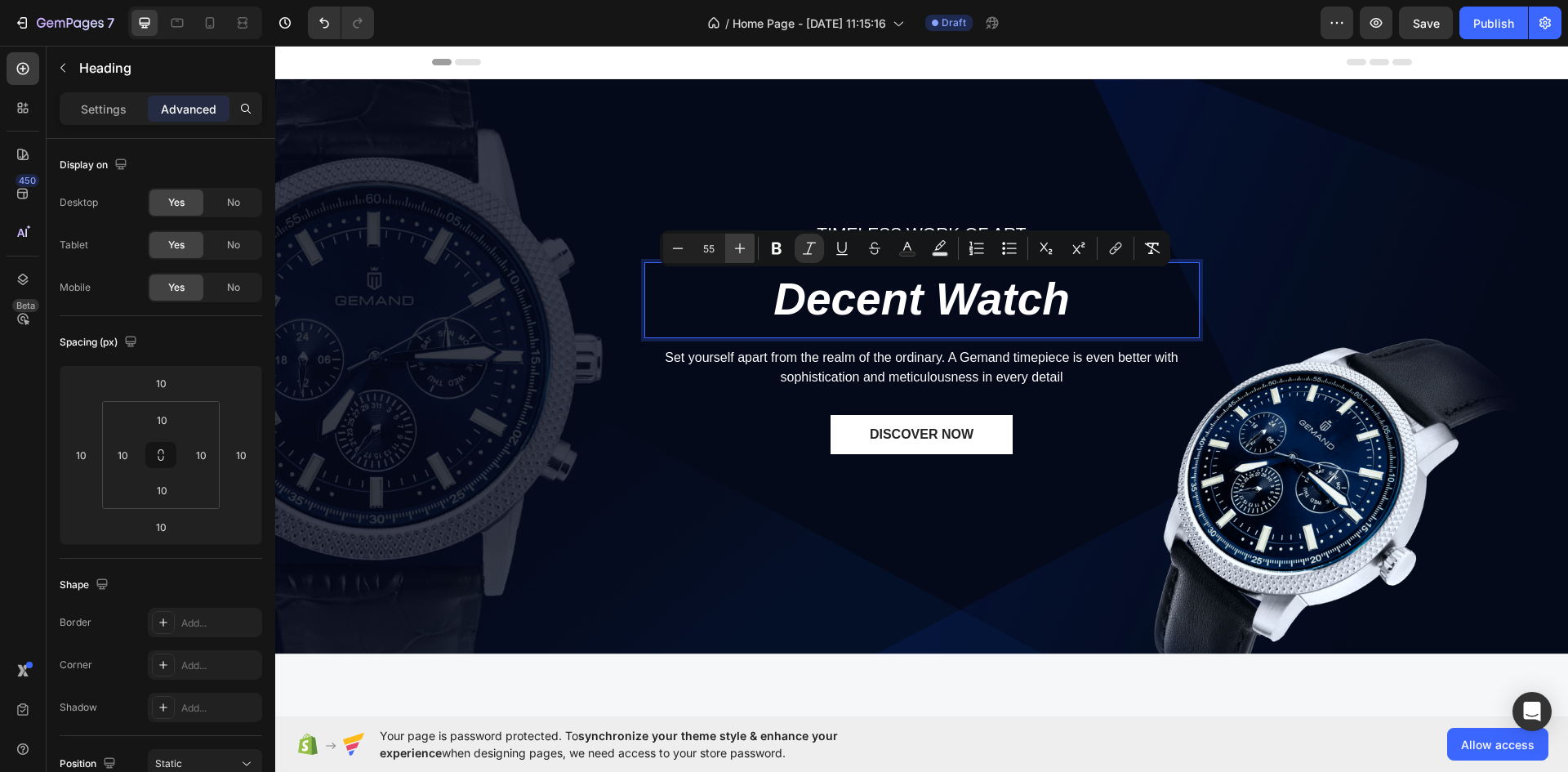
click at [739, 252] on icon "Editor contextual toolbar" at bounding box center [740, 248] width 16 height 16
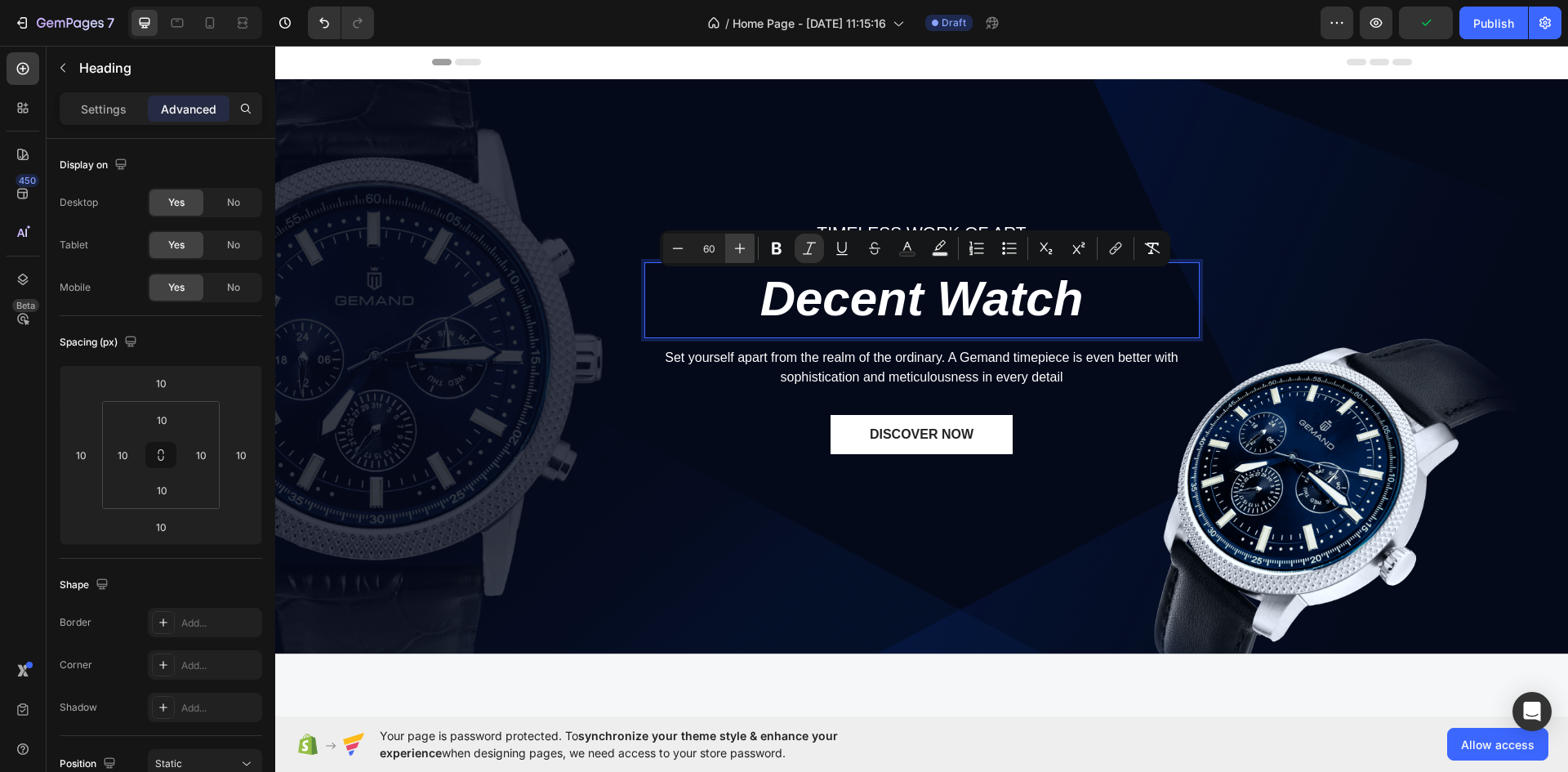
click at [739, 252] on icon "Editor contextual toolbar" at bounding box center [740, 248] width 16 height 16
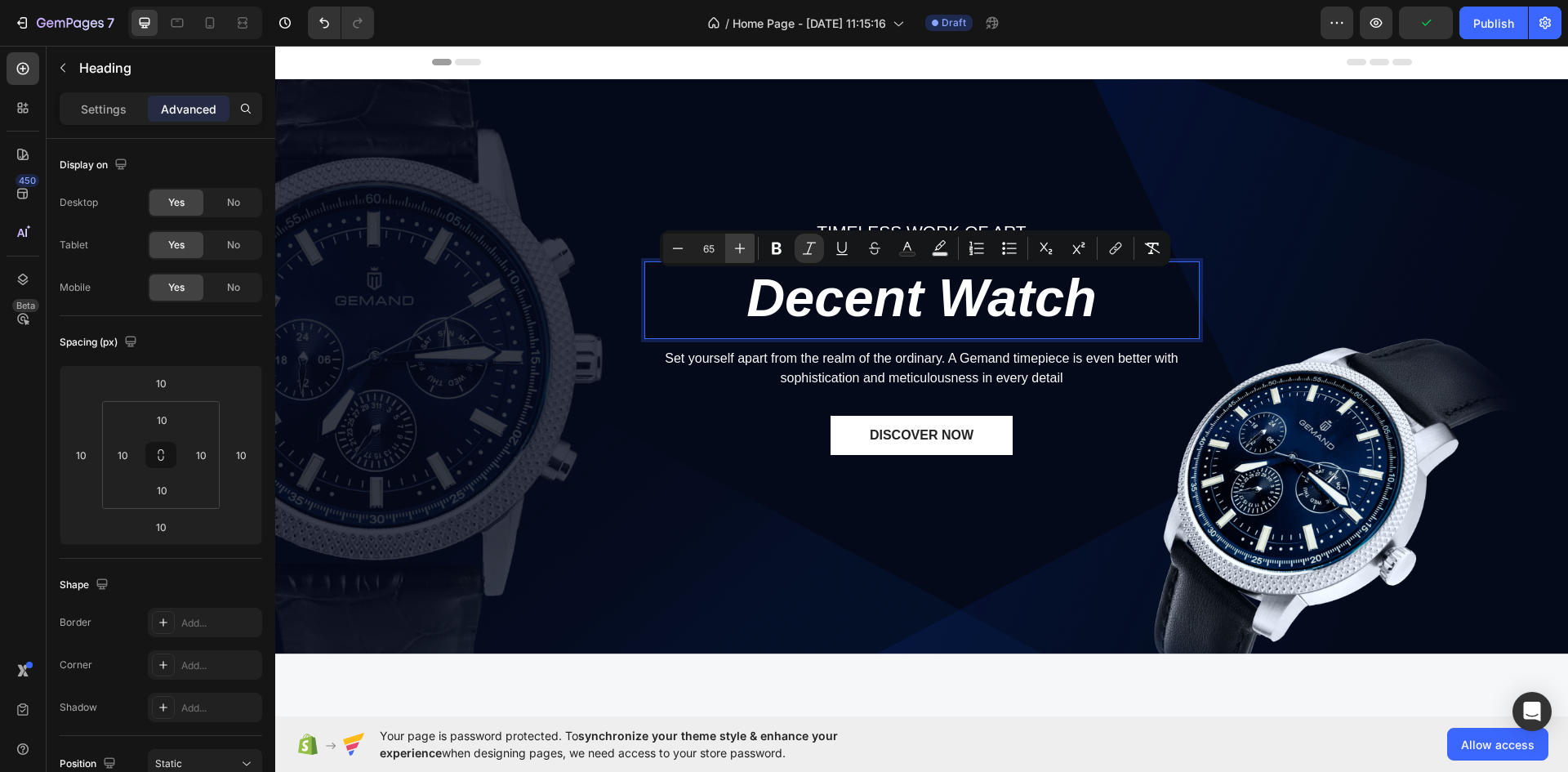
click at [739, 252] on icon "Editor contextual toolbar" at bounding box center [740, 248] width 16 height 16
click at [1075, 245] on icon "Editor contextual toolbar" at bounding box center [1079, 248] width 16 height 16
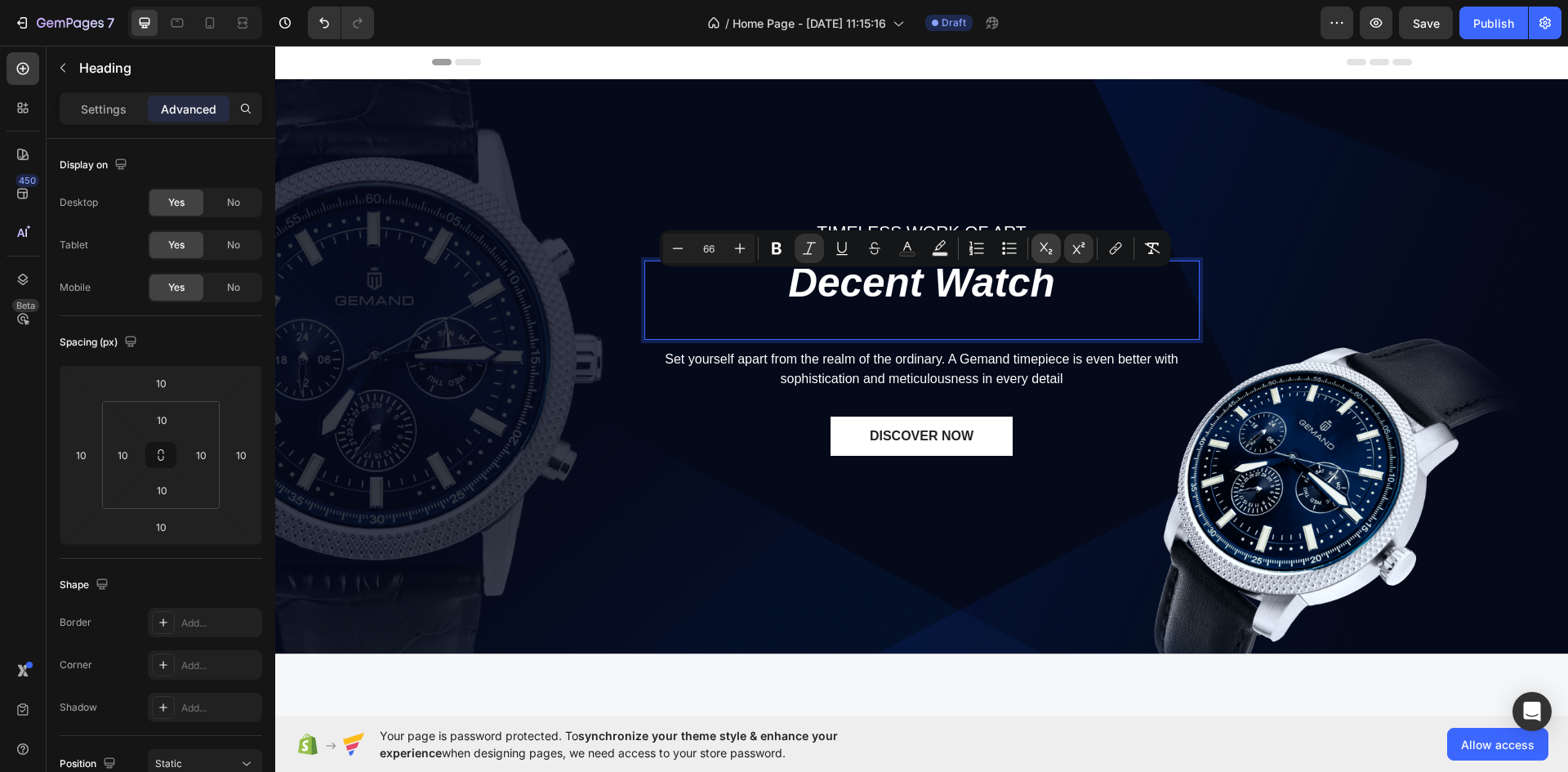
click at [1043, 246] on icon "Editor contextual toolbar" at bounding box center [1046, 248] width 16 height 16
click at [1054, 244] on button "Subscript" at bounding box center [1046, 248] width 29 height 29
click at [1072, 244] on icon "Editor contextual toolbar" at bounding box center [1079, 248] width 16 height 16
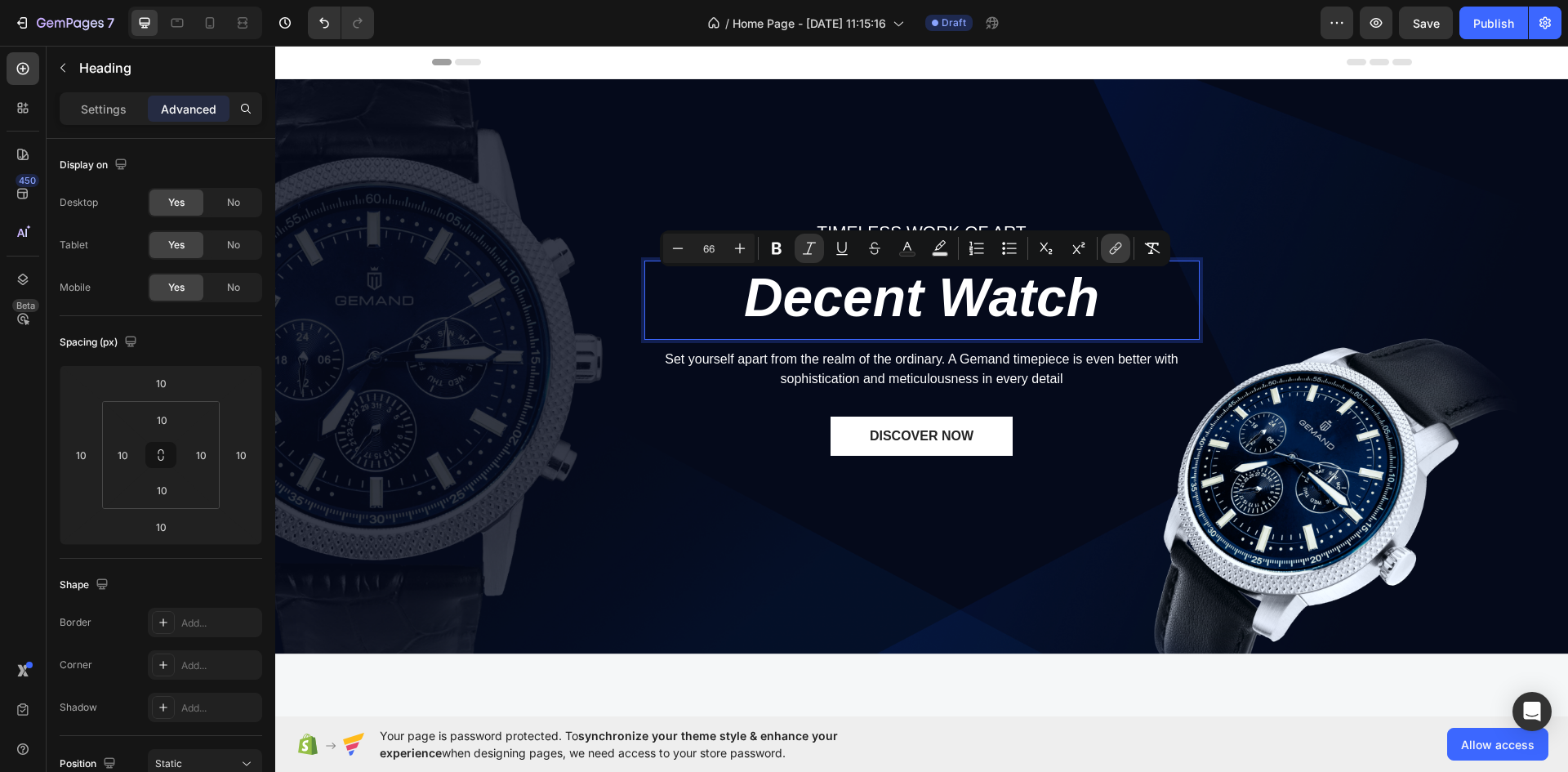
click at [1121, 244] on icon "Editor contextual toolbar" at bounding box center [1117, 246] width 7 height 8
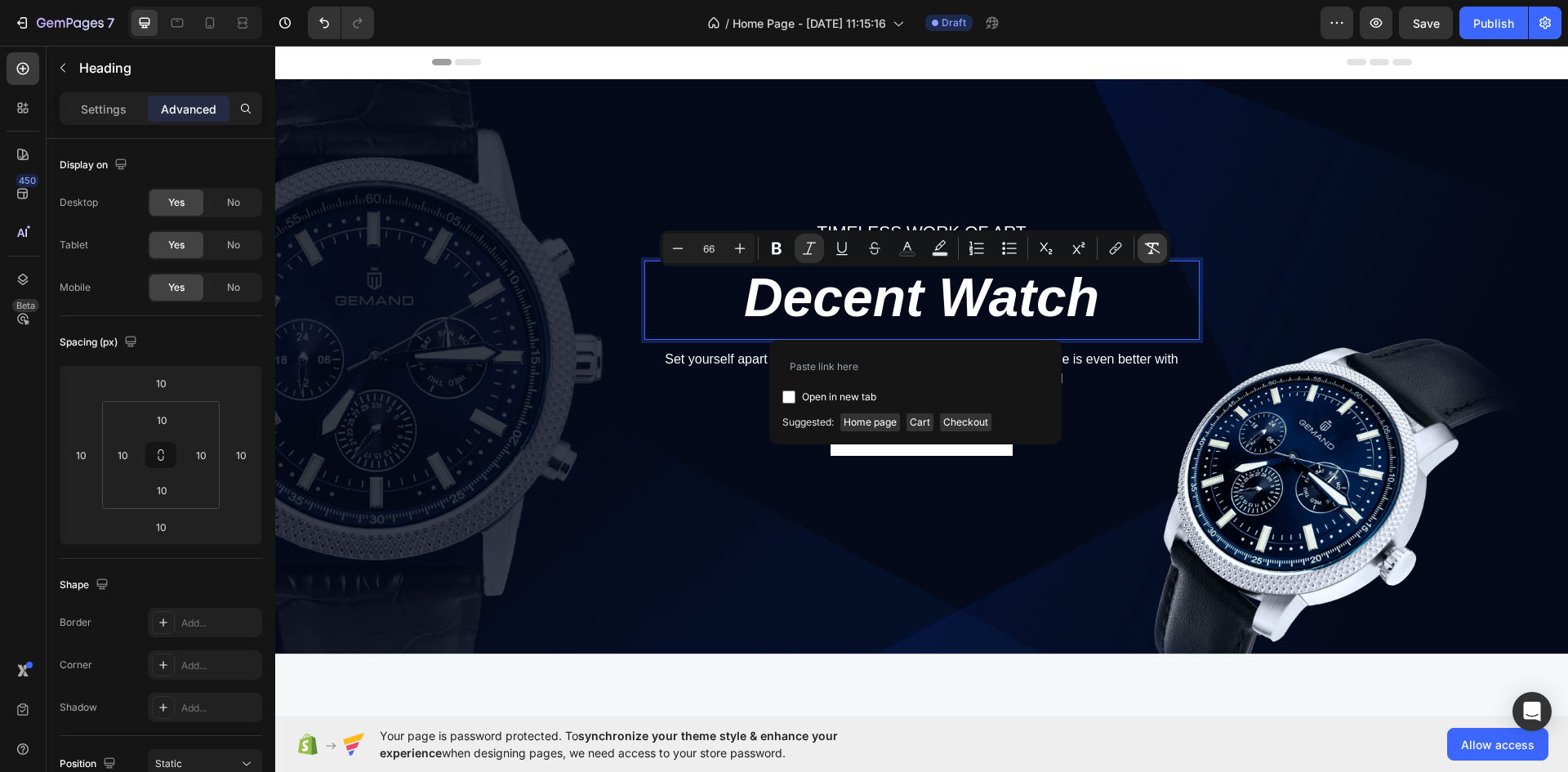
click at [1145, 246] on icon "Editor contextual toolbar" at bounding box center [1153, 248] width 16 height 16
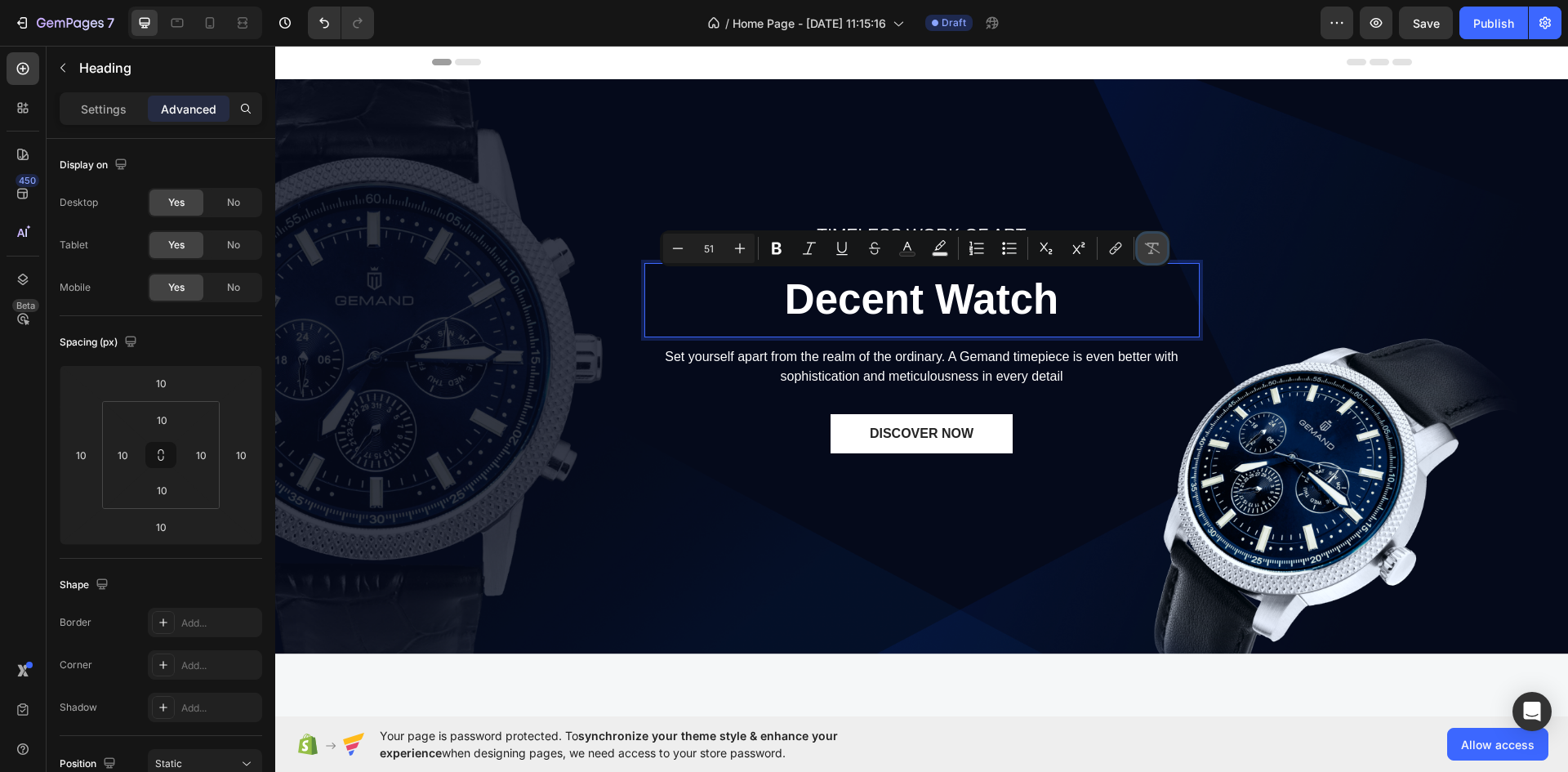
click at [1145, 246] on icon "Editor contextual toolbar" at bounding box center [1153, 248] width 16 height 16
click at [1119, 247] on icon "Editor contextual toolbar" at bounding box center [1117, 246] width 7 height 8
click at [1154, 246] on icon "Editor contextual toolbar" at bounding box center [1153, 248] width 16 height 16
click at [775, 256] on icon "Editor contextual toolbar" at bounding box center [777, 248] width 16 height 16
click at [743, 257] on button "Plus" at bounding box center [740, 248] width 29 height 29
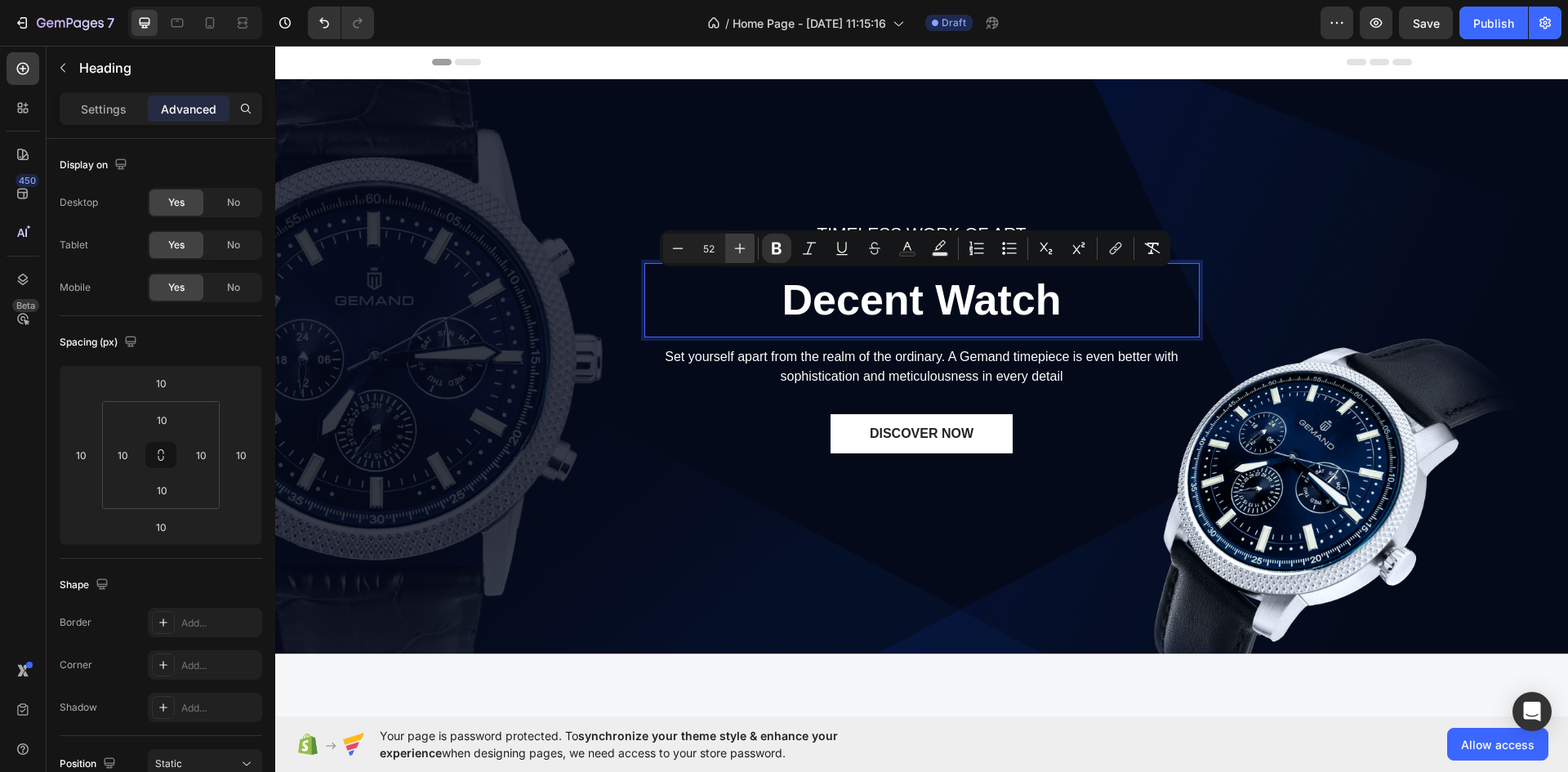
click at [743, 257] on button "Plus" at bounding box center [740, 248] width 29 height 29
type input "54"
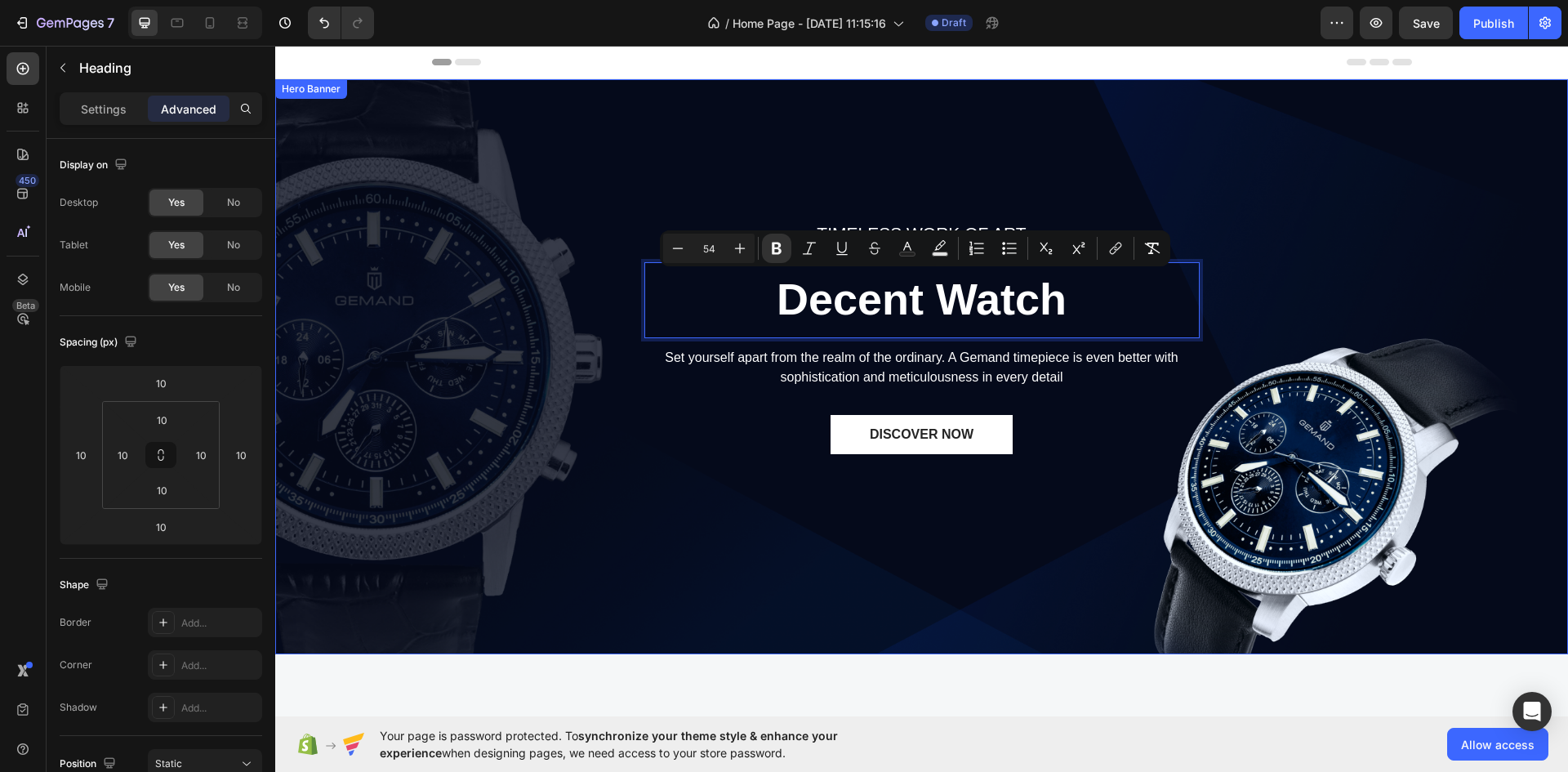
click at [821, 196] on div "TIMELESS WORK OF ART Text block Decent Watch Heading 10 Set yourself apart from…" at bounding box center [921, 368] width 1269 height 558
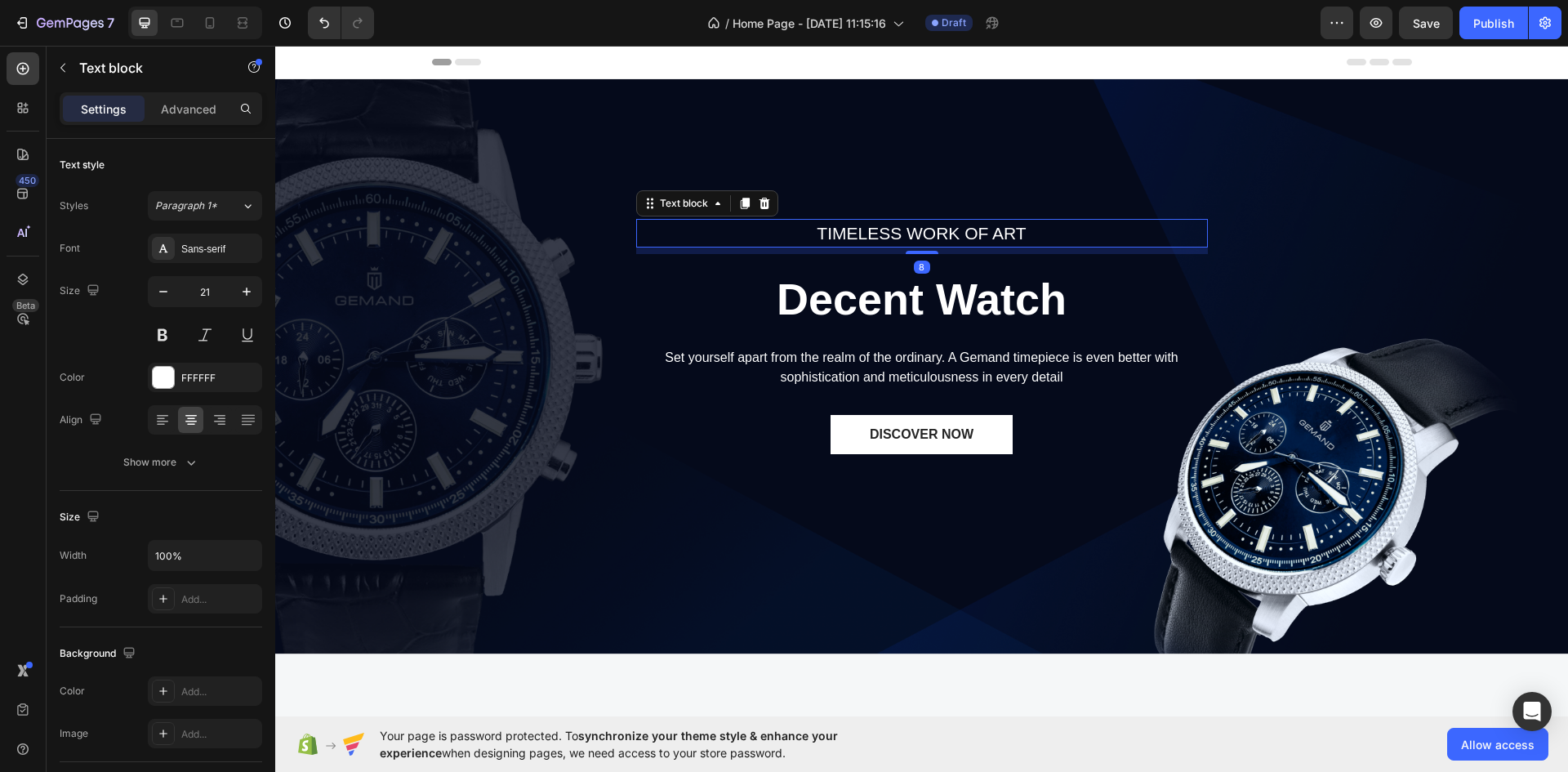
click at [852, 231] on p "TIMELESS WORK OF ART" at bounding box center [921, 234] width 568 height 26
click at [848, 231] on p "TIMELESS WORK OF ART" at bounding box center [921, 234] width 568 height 26
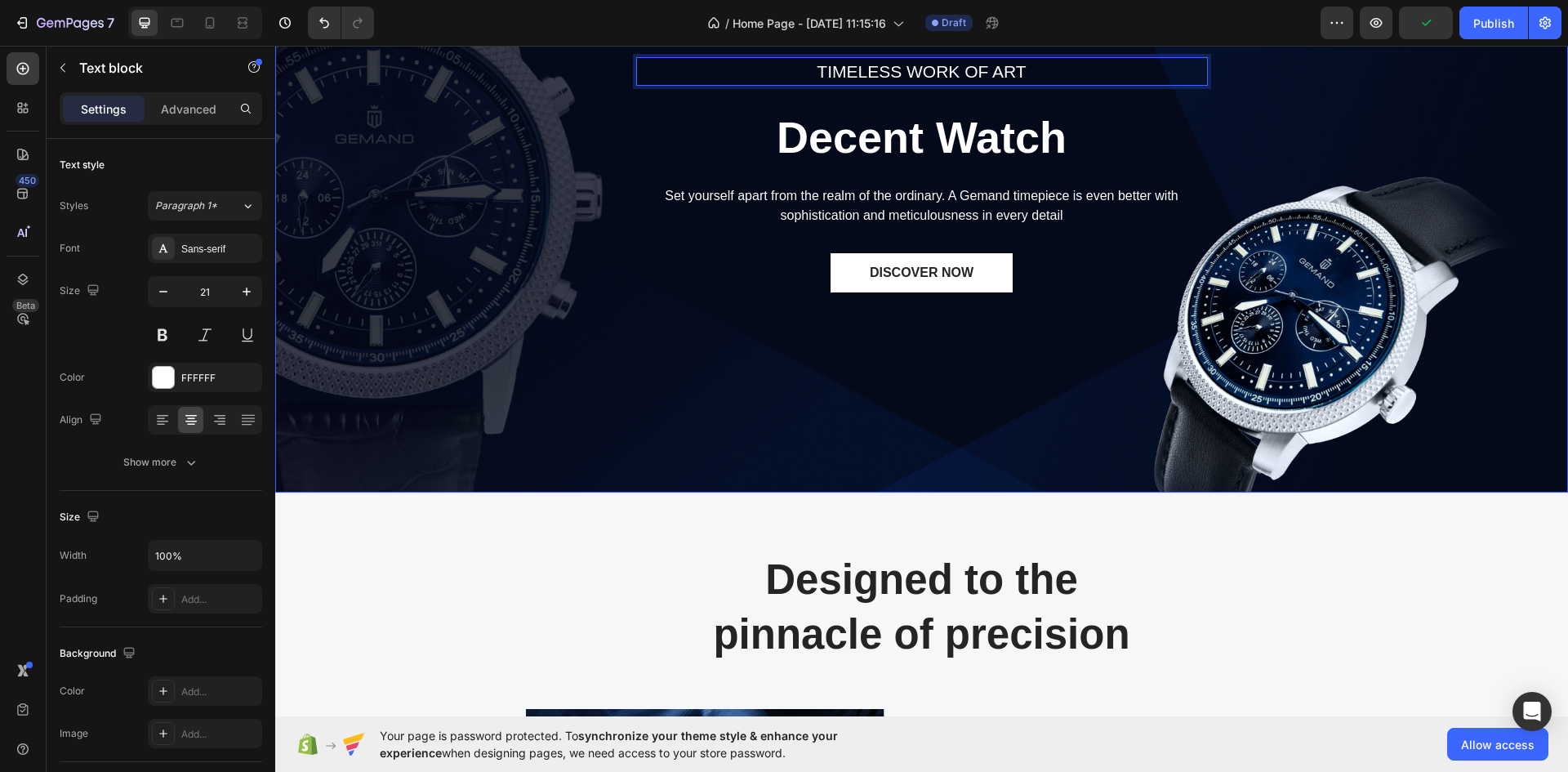
scroll to position [163, 0]
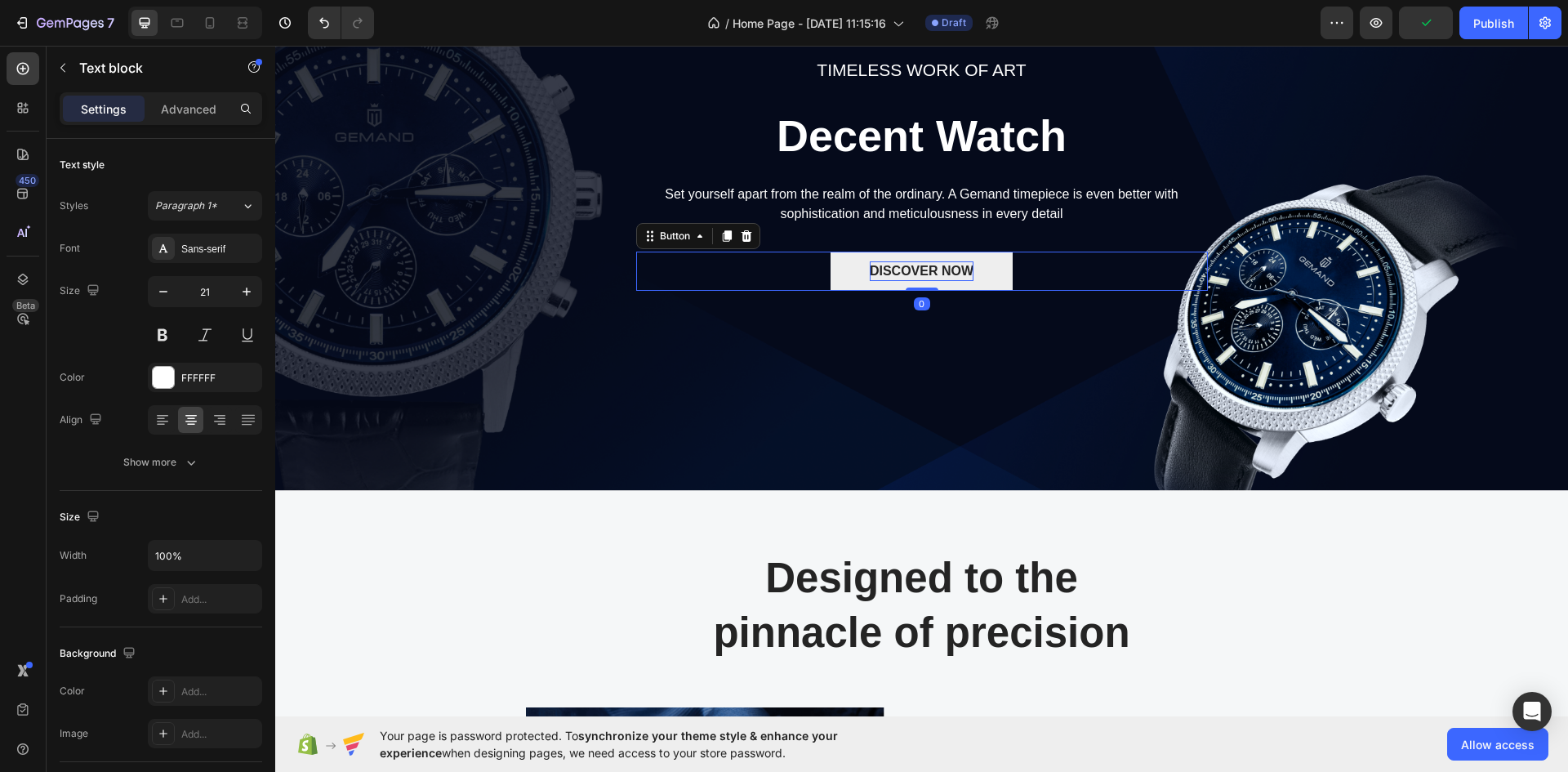
click at [909, 270] on div "DISCOVER NOW" at bounding box center [922, 271] width 104 height 19
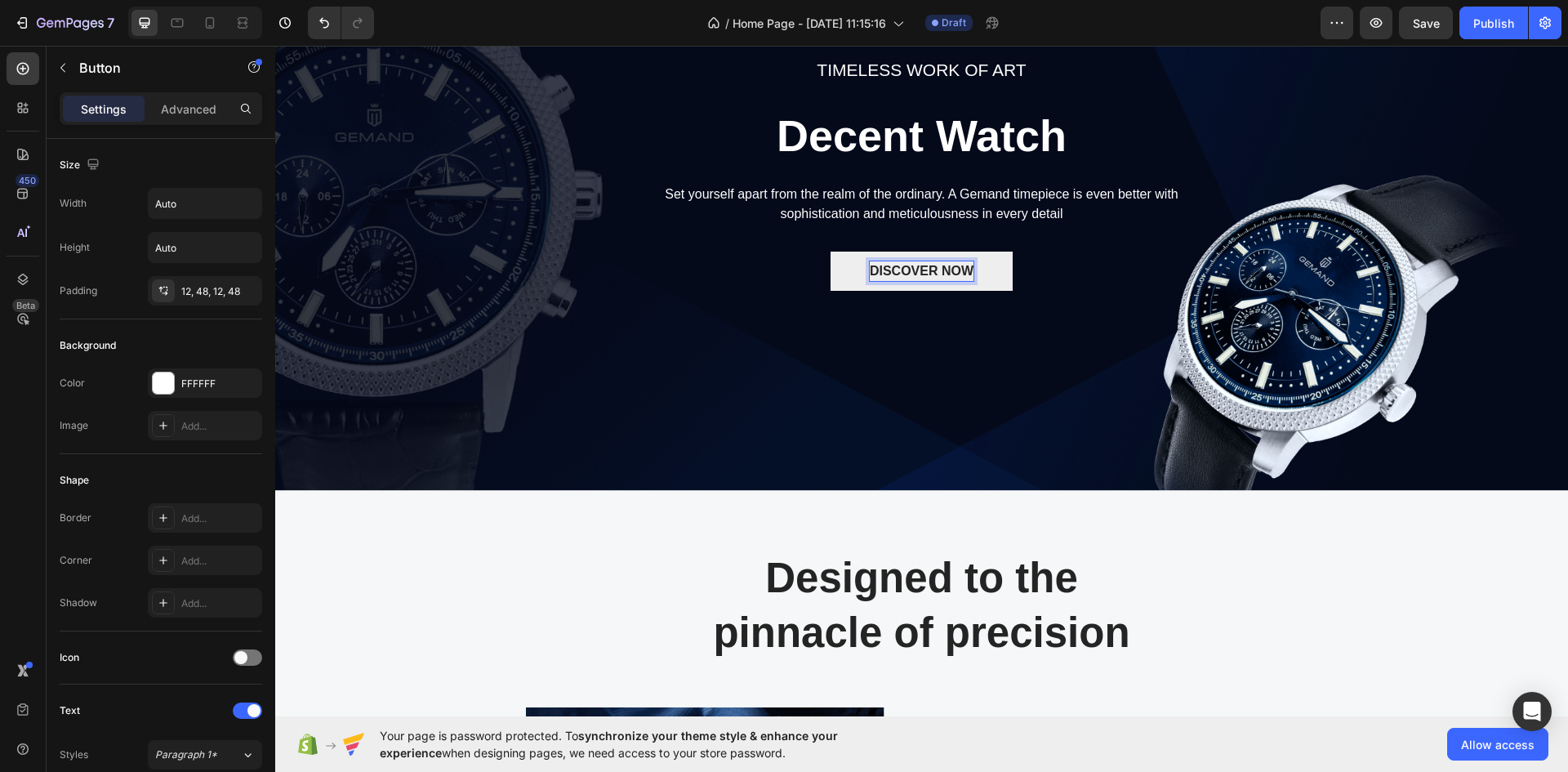
click at [902, 270] on div "DISCOVER NOW" at bounding box center [922, 271] width 104 height 19
click at [902, 270] on p "DISCOVER NOW" at bounding box center [922, 271] width 104 height 19
click at [865, 252] on button "Order" at bounding box center [921, 271] width 114 height 39
click at [902, 270] on p "Order Now" at bounding box center [921, 271] width 67 height 19
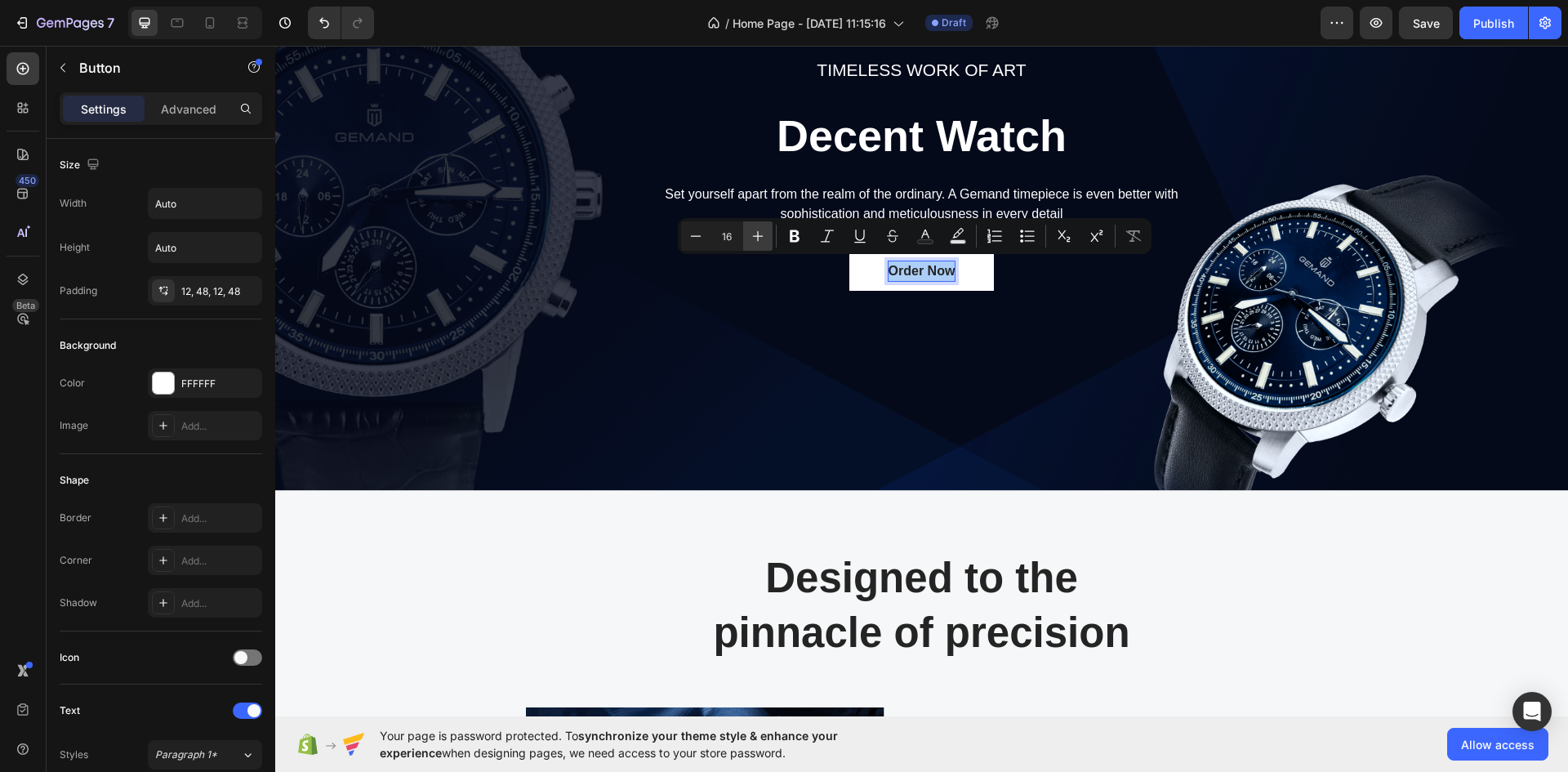
click at [760, 235] on icon "Editor contextual toolbar" at bounding box center [758, 236] width 16 height 16
type input "20"
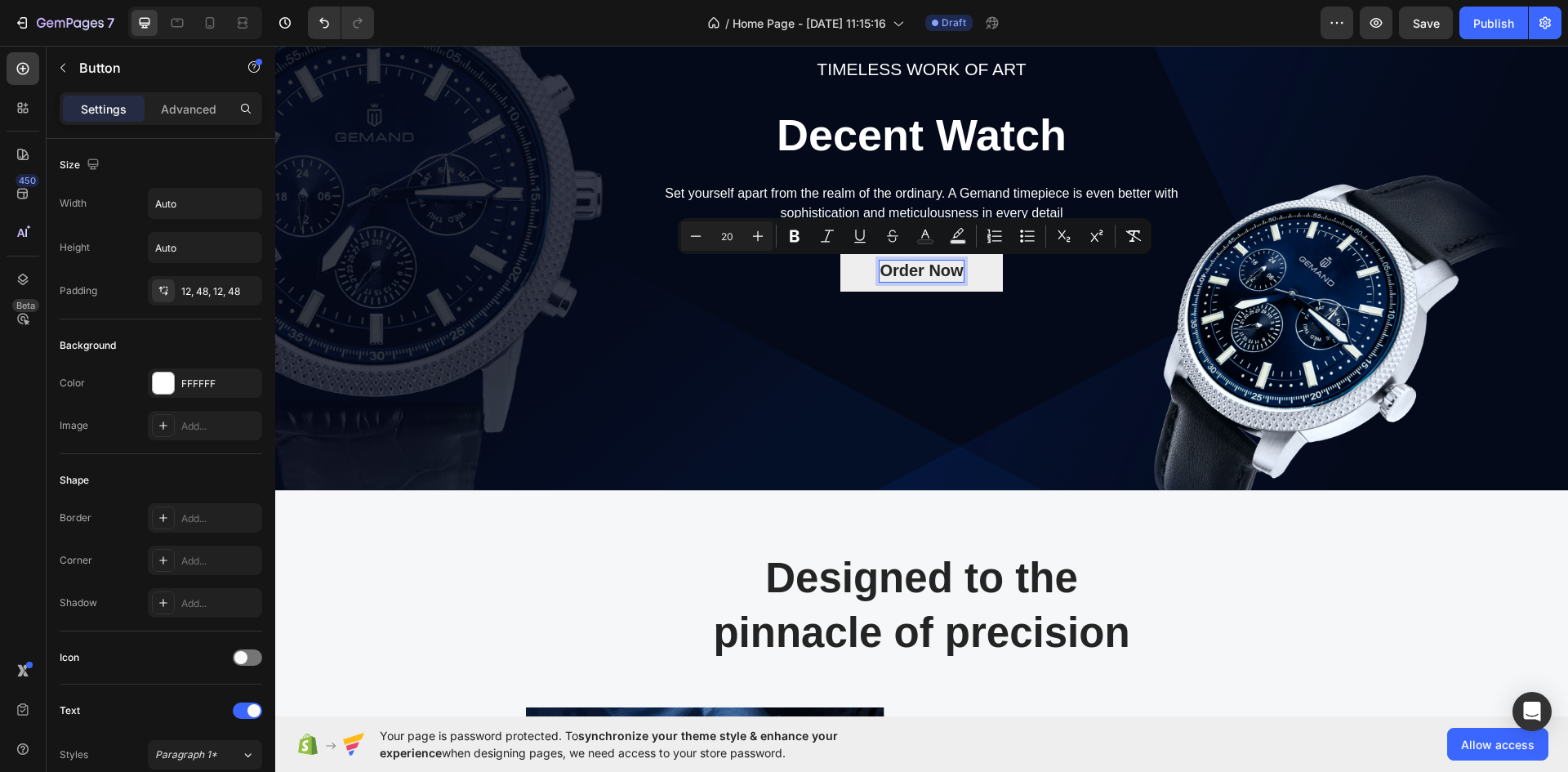
click at [857, 265] on button "Order Now" at bounding box center [920, 271] width 161 height 41
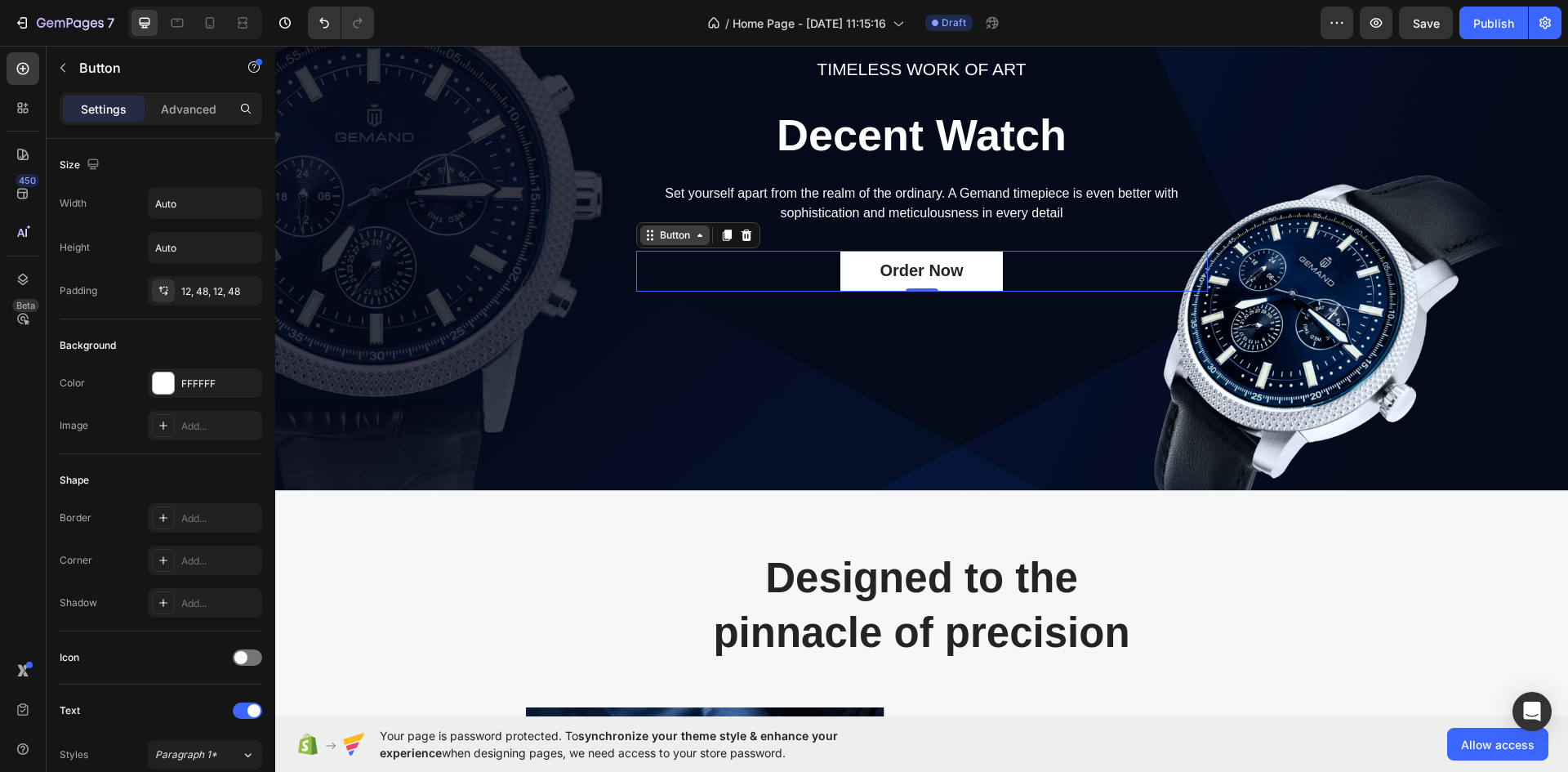
click at [693, 234] on icon at bounding box center [700, 235] width 13 height 13
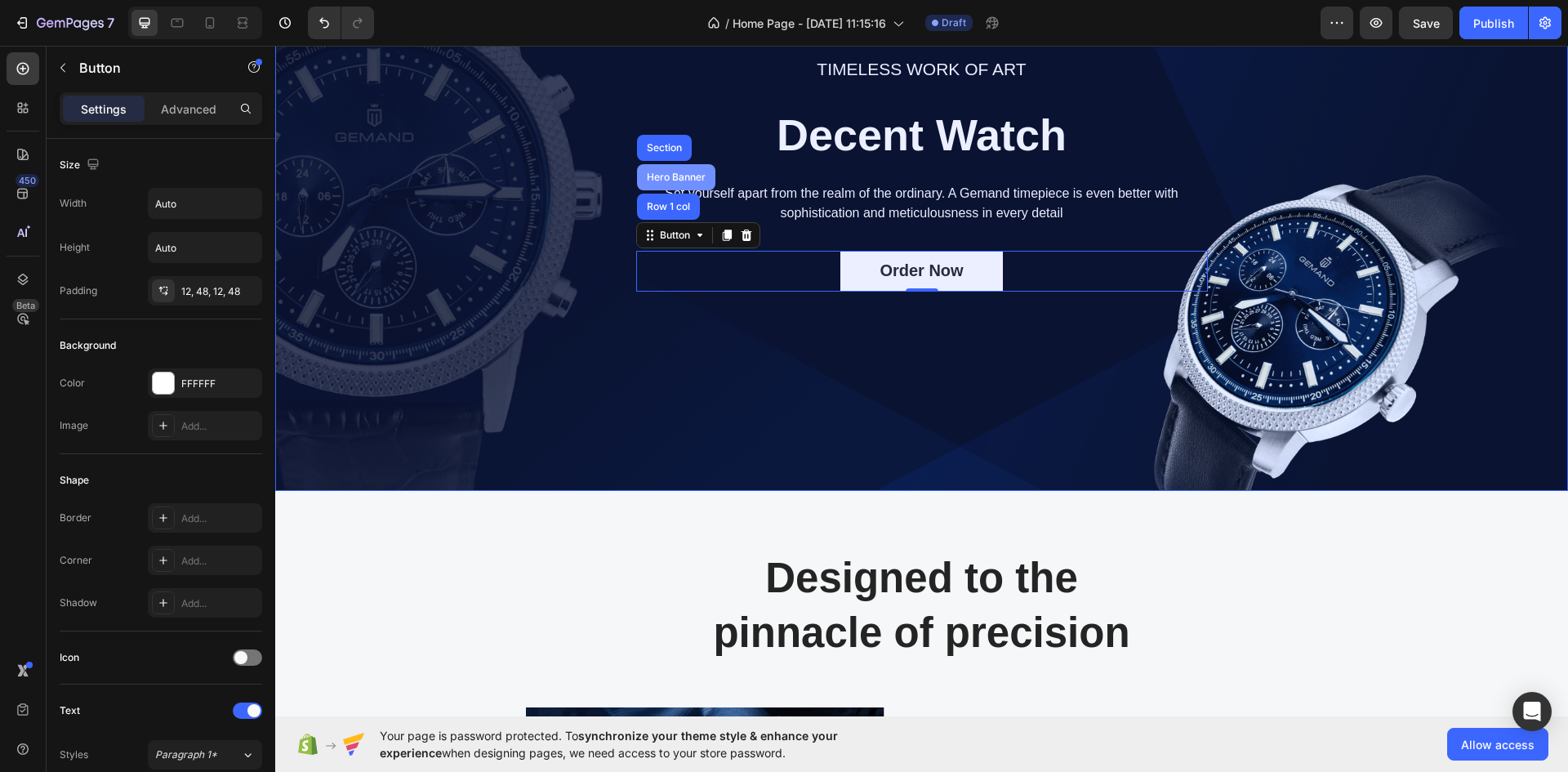
click at [660, 178] on div "Hero Banner" at bounding box center [677, 177] width 66 height 10
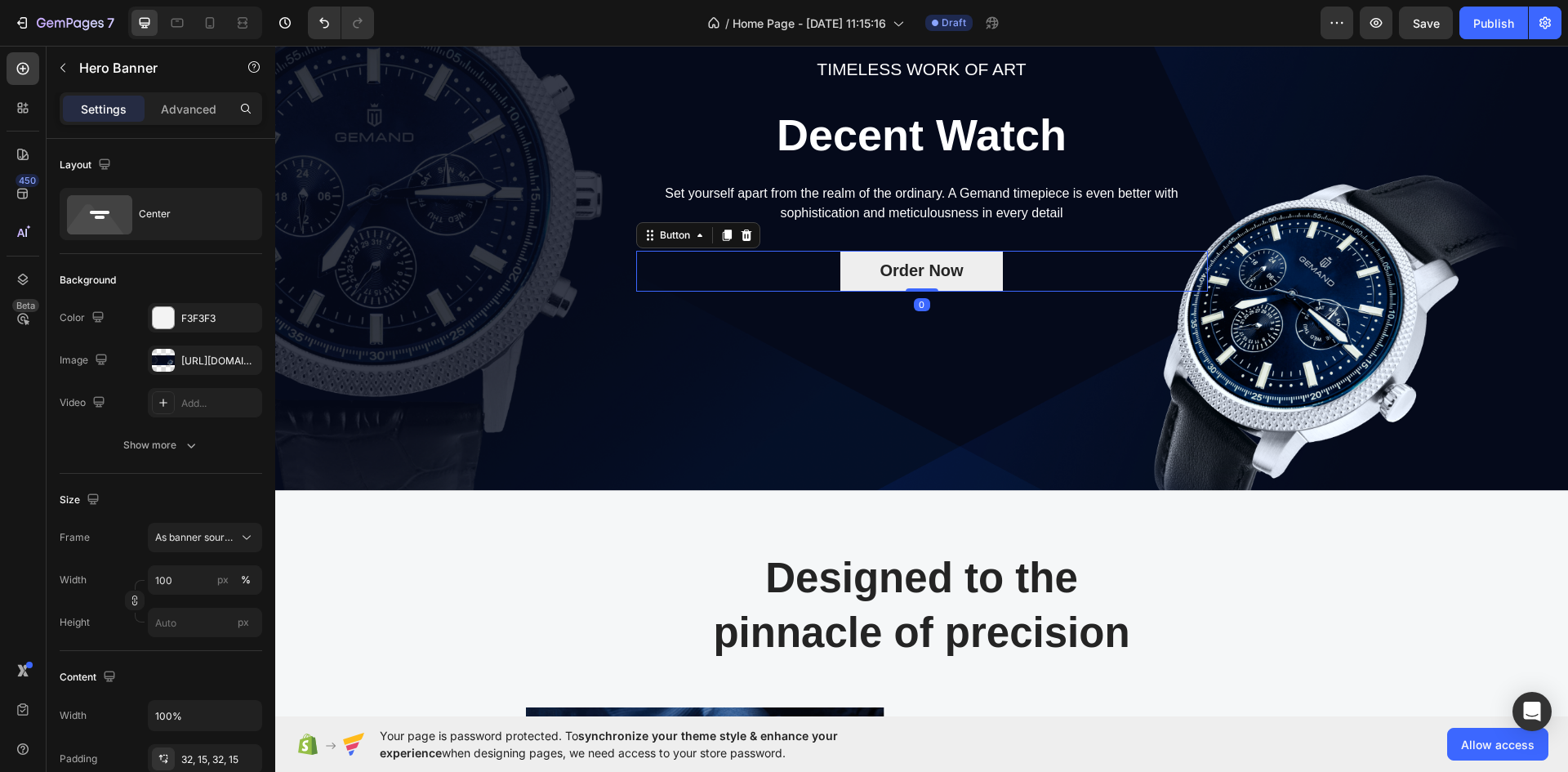
click at [840, 257] on button "Order Now" at bounding box center [920, 271] width 161 height 41
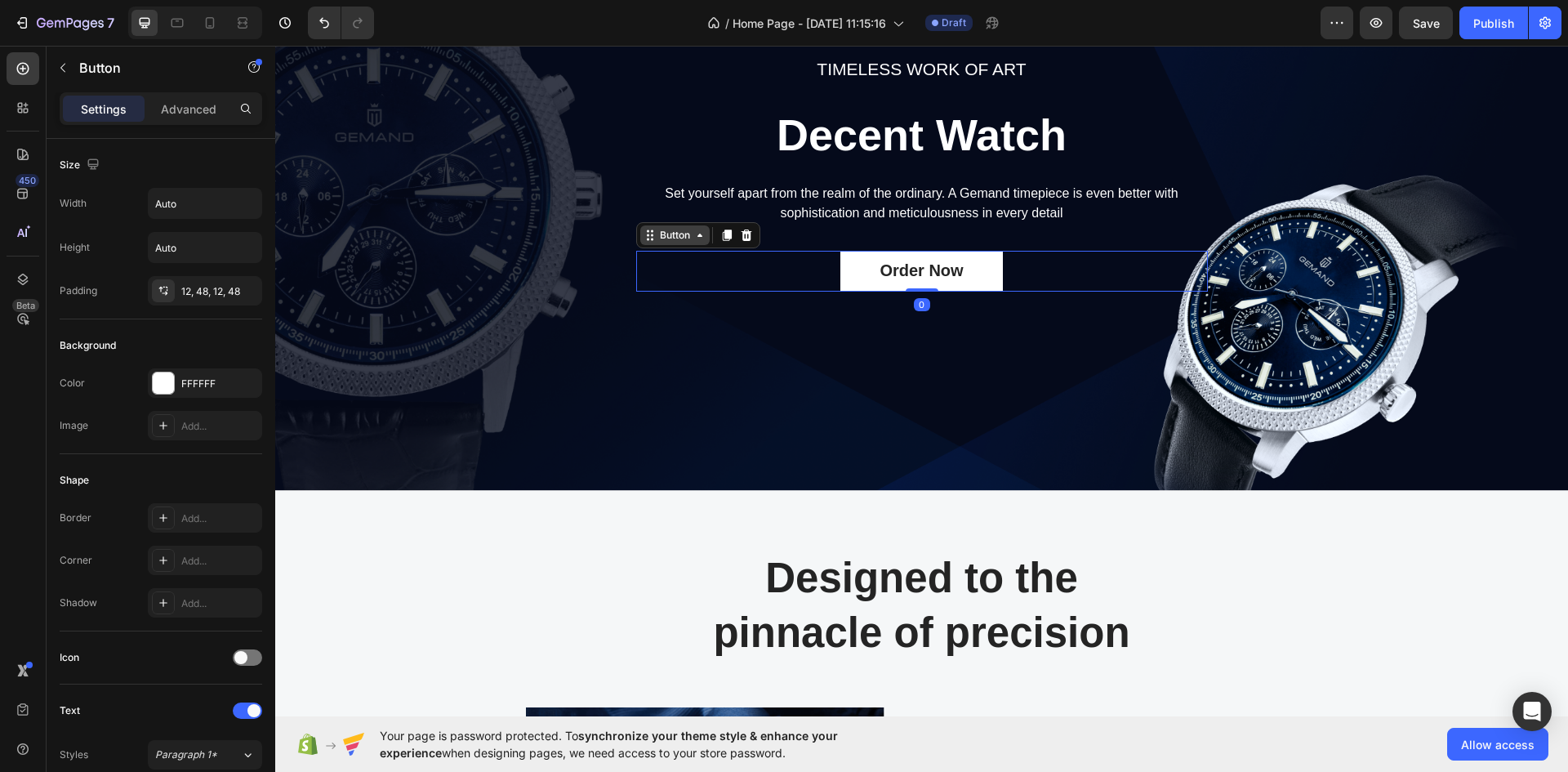
click at [700, 229] on icon at bounding box center [700, 235] width 13 height 13
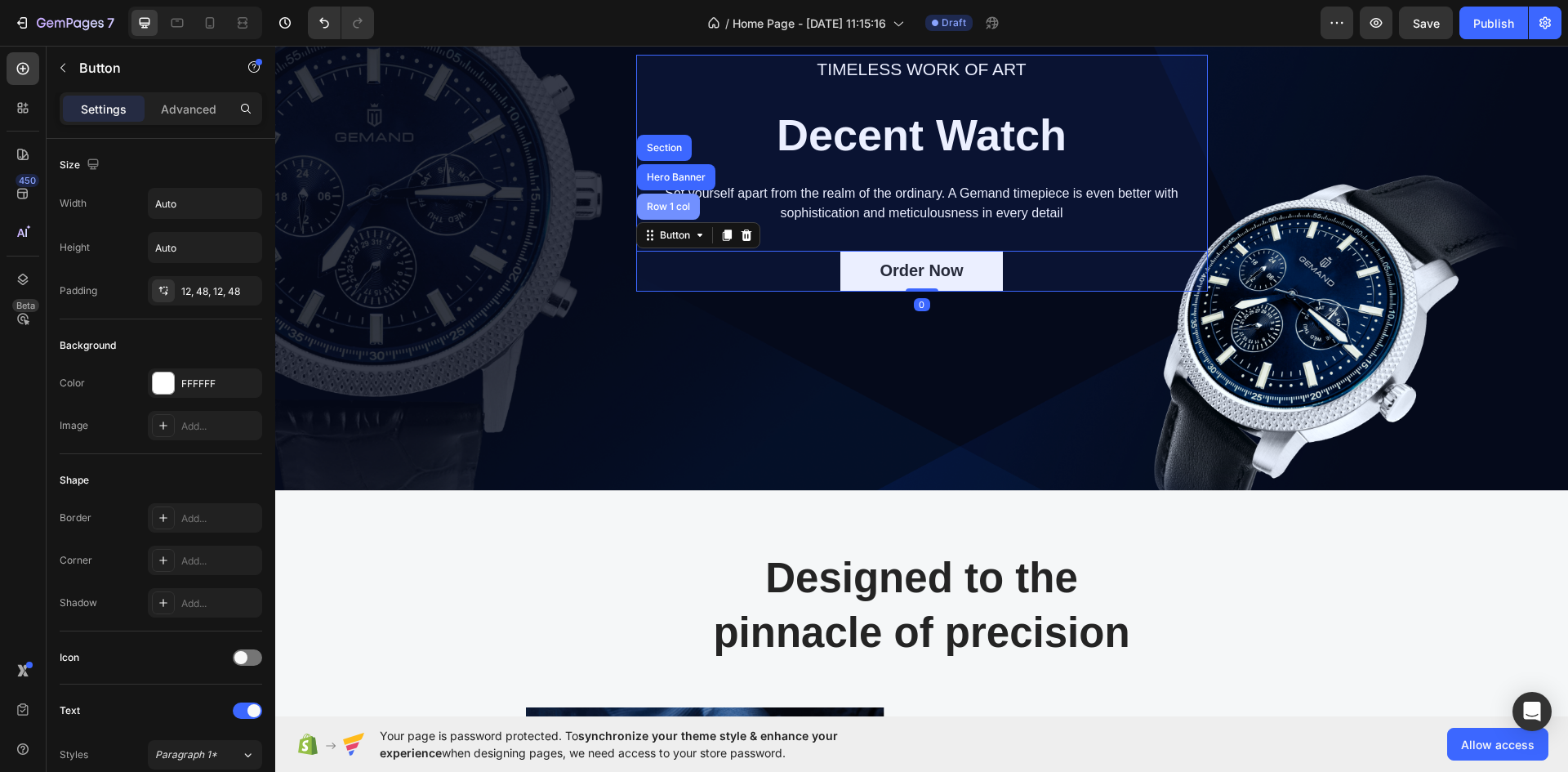
click at [659, 211] on div "Row 1 col" at bounding box center [668, 206] width 63 height 26
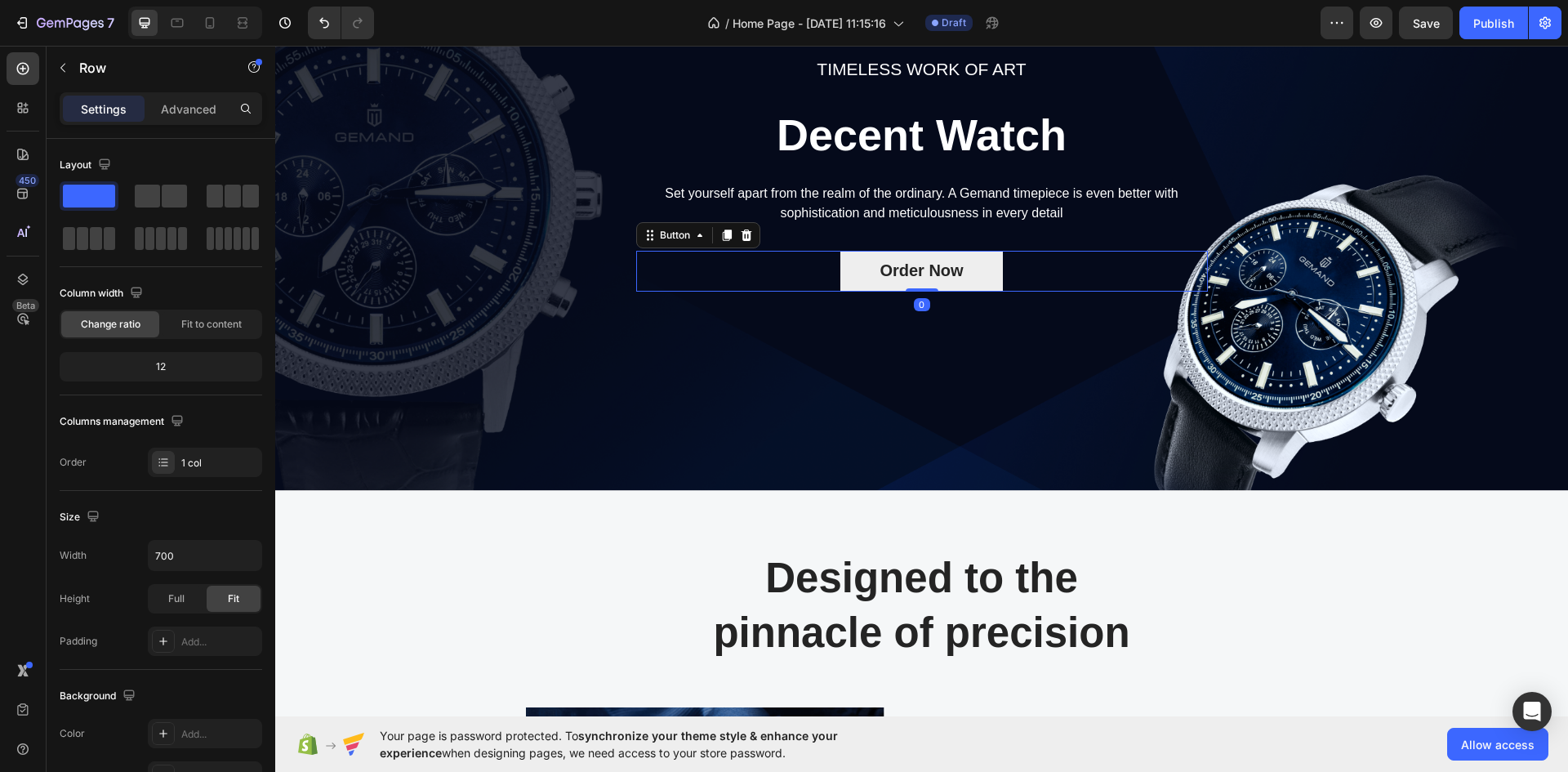
click at [847, 266] on button "Order Now" at bounding box center [920, 271] width 161 height 41
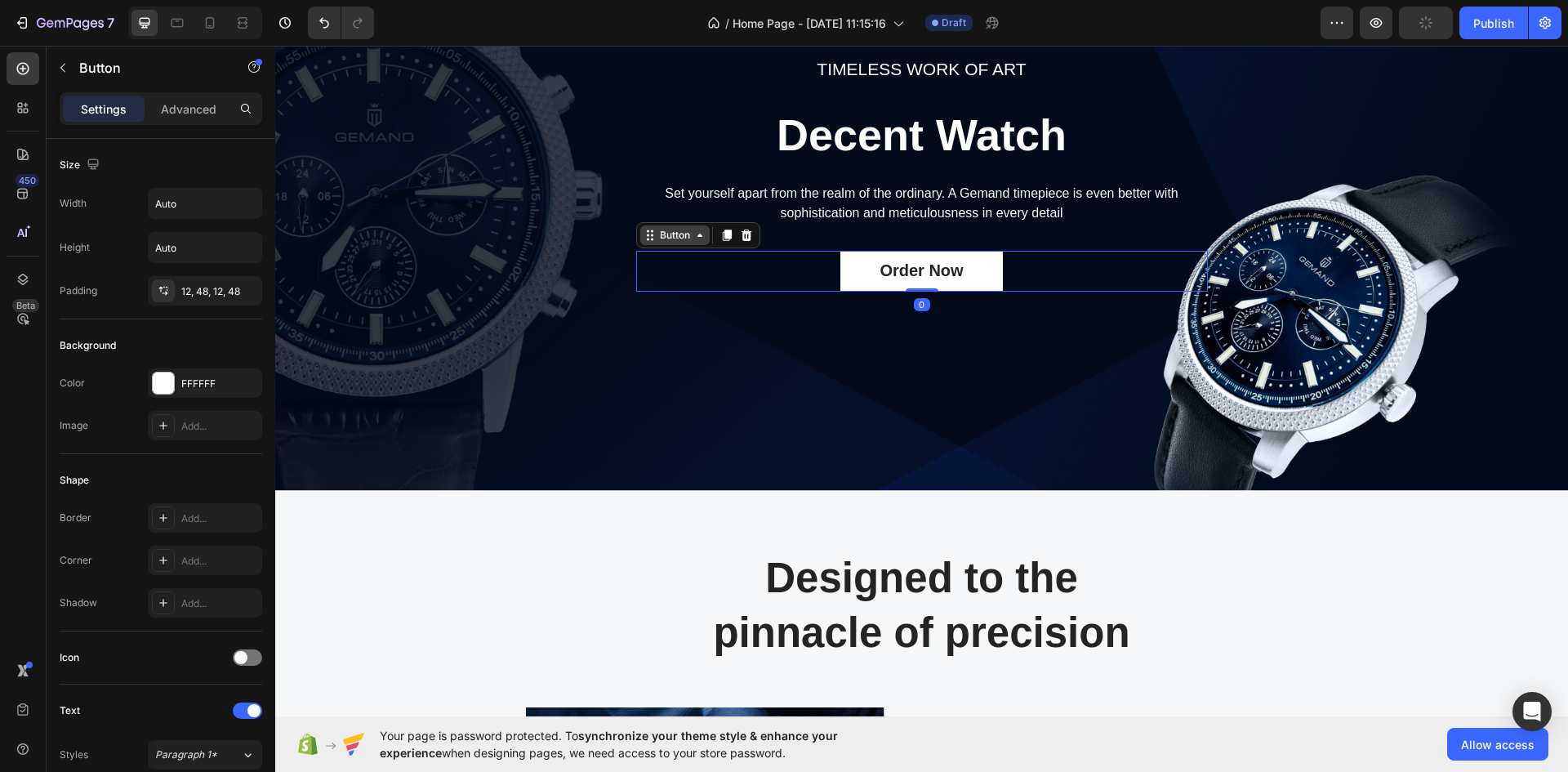
click at [701, 235] on div "Button" at bounding box center [675, 235] width 69 height 19
click at [903, 270] on span "Order Now" at bounding box center [920, 271] width 83 height 18
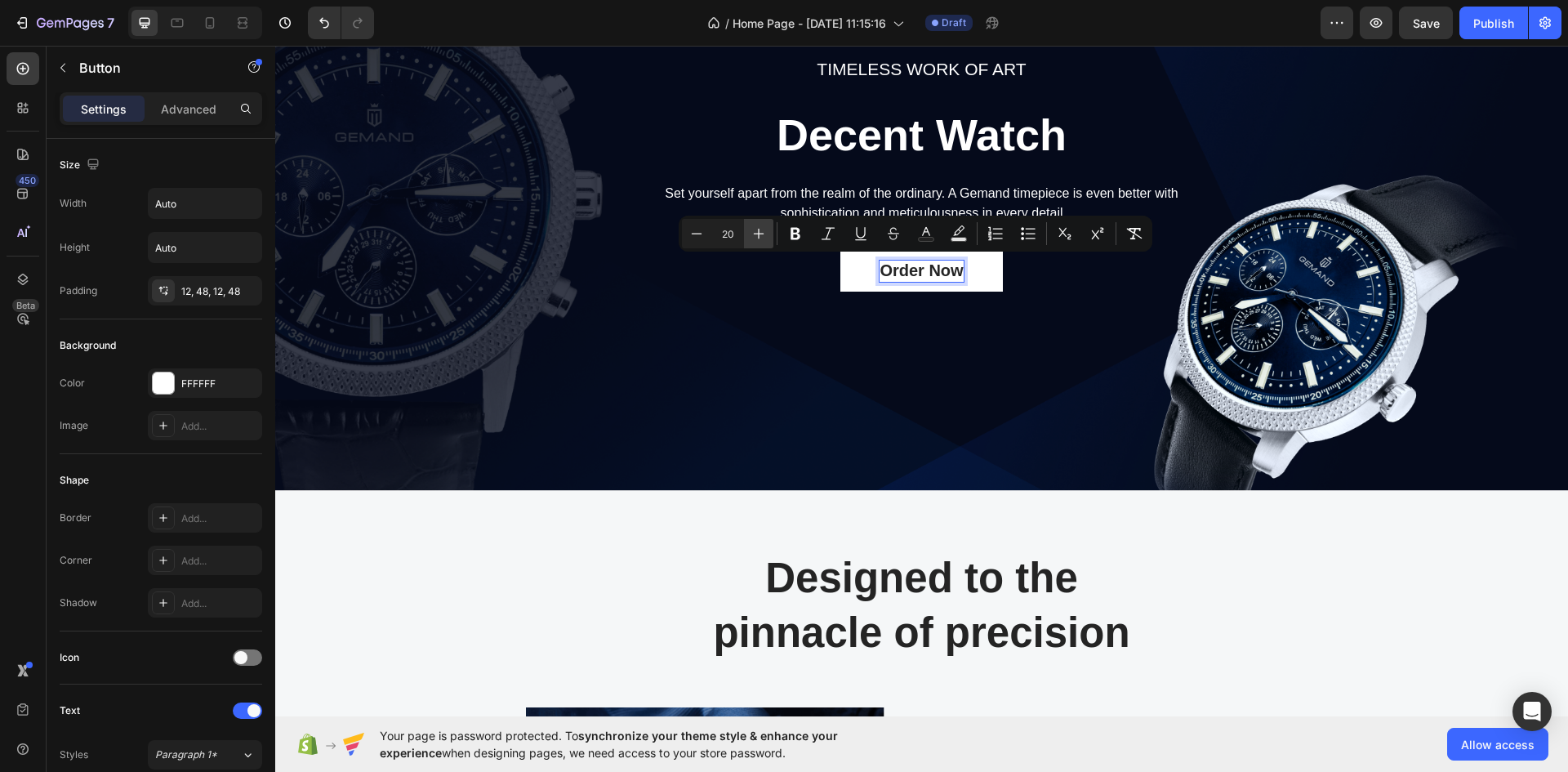
click at [760, 233] on icon "Editor contextual toolbar" at bounding box center [759, 234] width 16 height 16
type input "23"
click at [842, 268] on button "Order Now" at bounding box center [922, 271] width 175 height 42
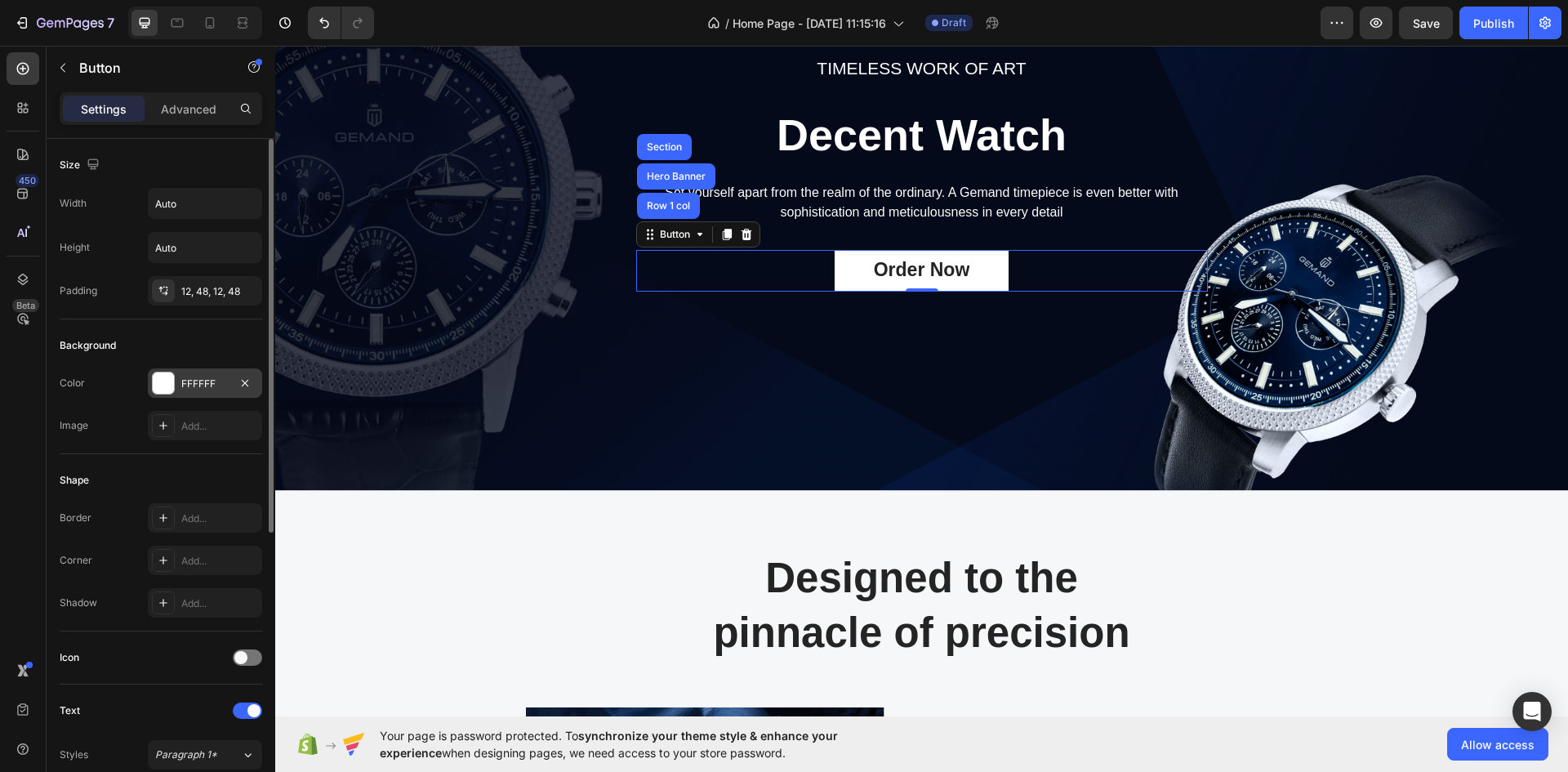
click at [165, 380] on div at bounding box center [162, 382] width 21 height 21
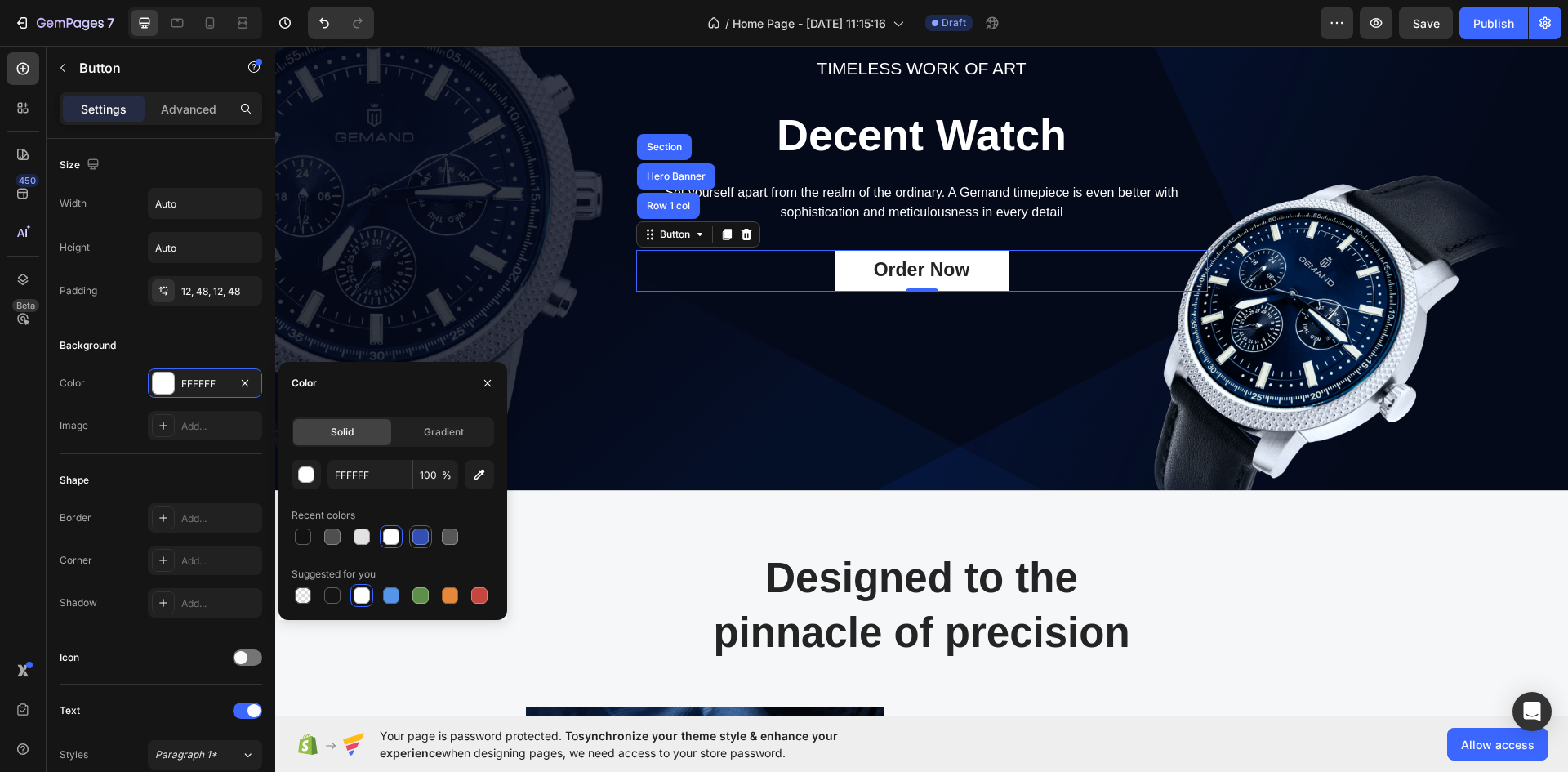
click at [418, 540] on div at bounding box center [421, 537] width 16 height 16
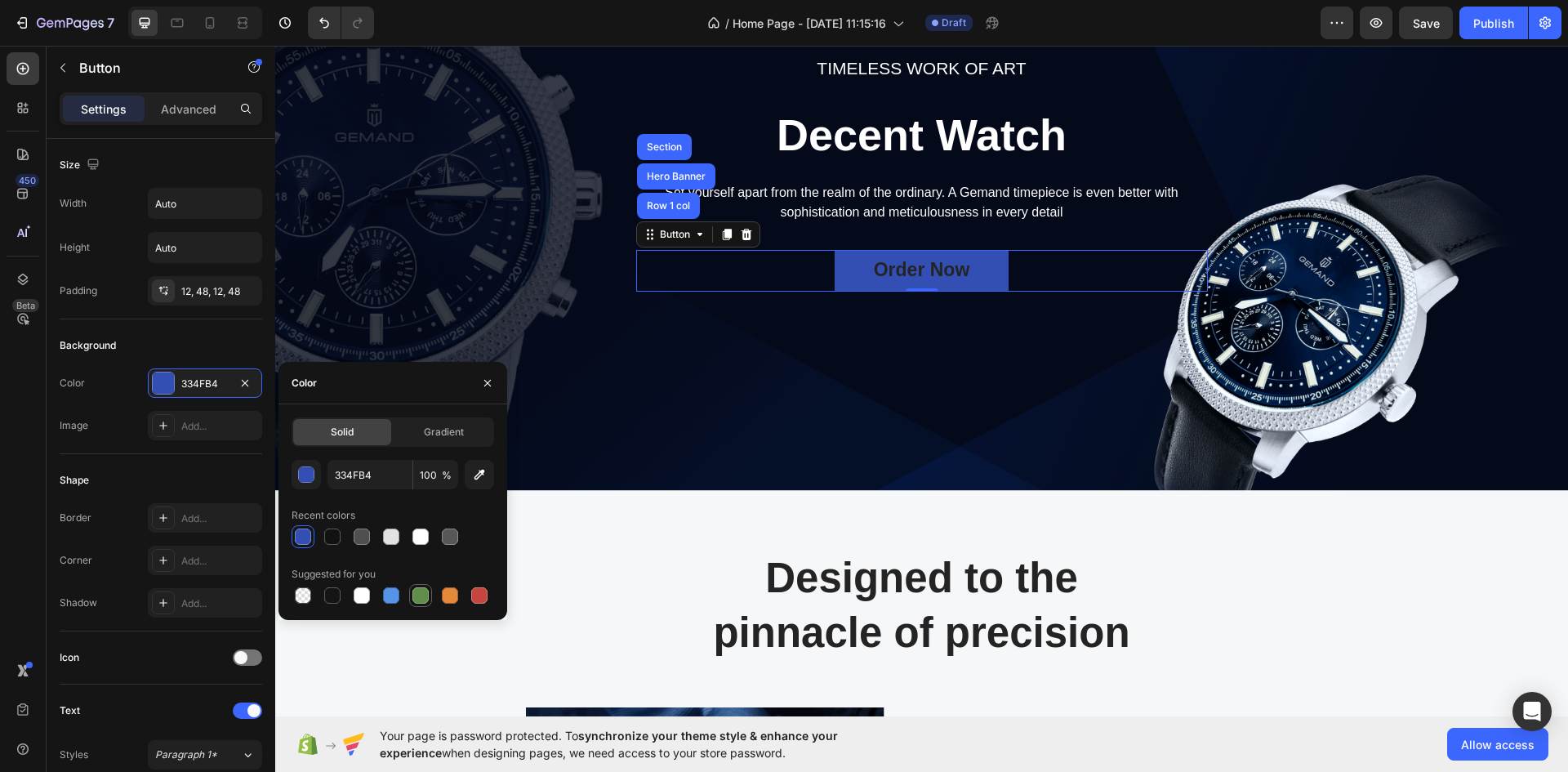
click at [418, 595] on div at bounding box center [421, 596] width 16 height 16
click at [386, 595] on div at bounding box center [391, 596] width 16 height 16
click at [495, 600] on div "Solid Gradient 5594E7 100 % Recent colors Suggested for you" at bounding box center [392, 513] width 229 height 190
click at [482, 600] on div at bounding box center [480, 596] width 16 height 16
click at [446, 598] on div at bounding box center [450, 596] width 16 height 16
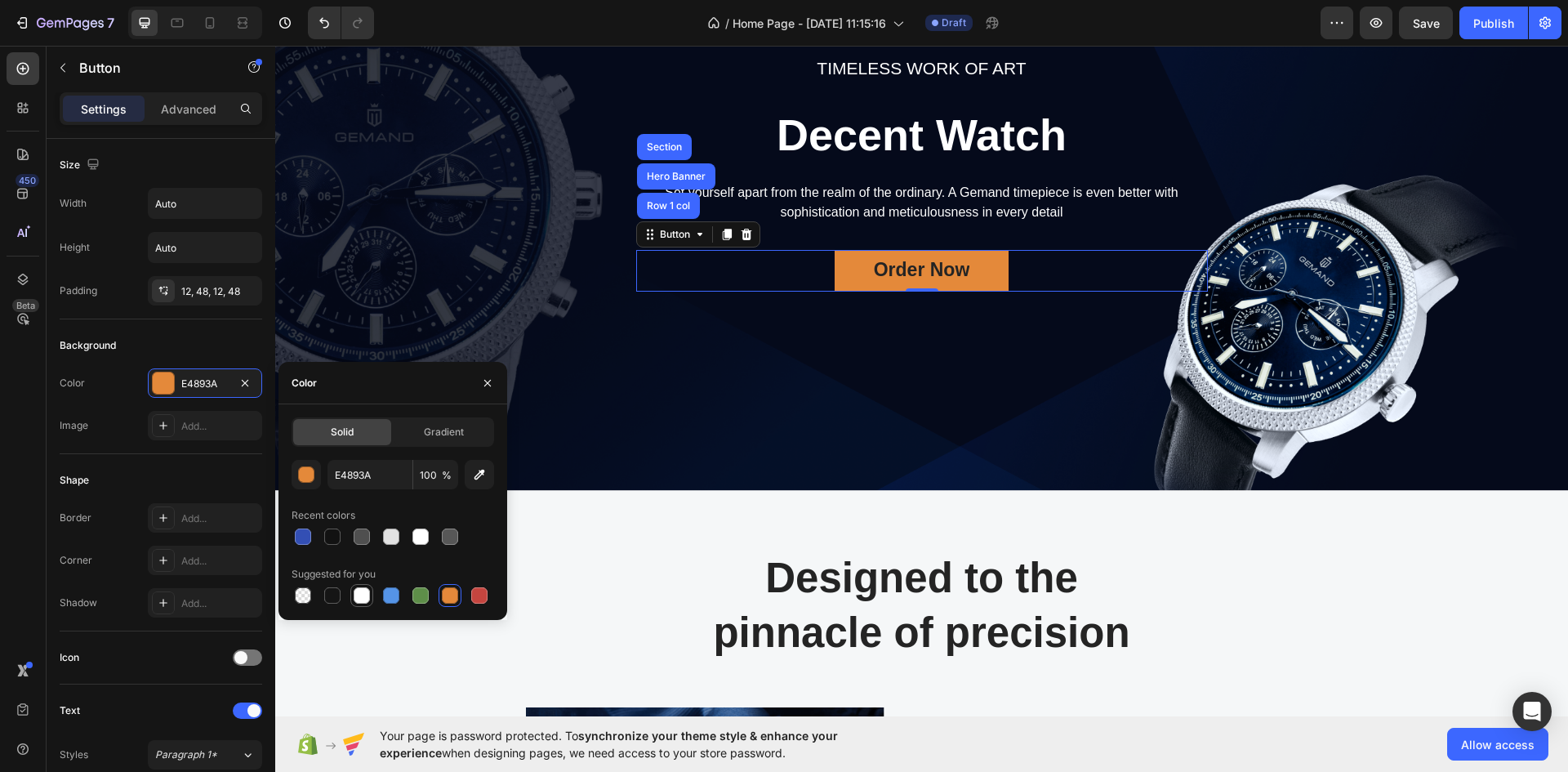
click at [365, 598] on div at bounding box center [362, 596] width 16 height 16
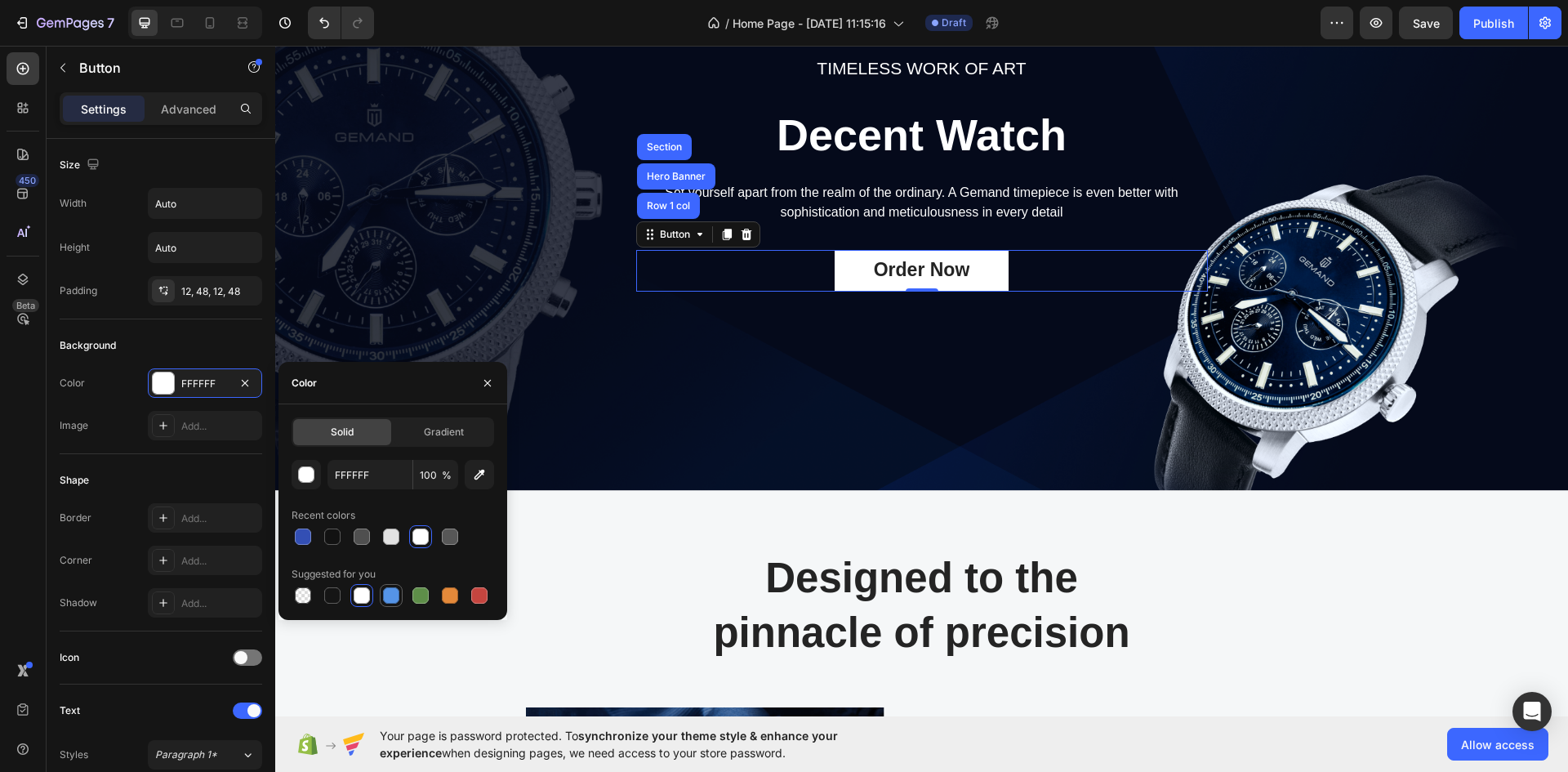
click at [387, 590] on div at bounding box center [391, 596] width 16 height 16
click at [358, 592] on div at bounding box center [362, 596] width 16 height 16
type input "FFFFFF"
click at [428, 435] on span "Gradient" at bounding box center [444, 433] width 40 height 15
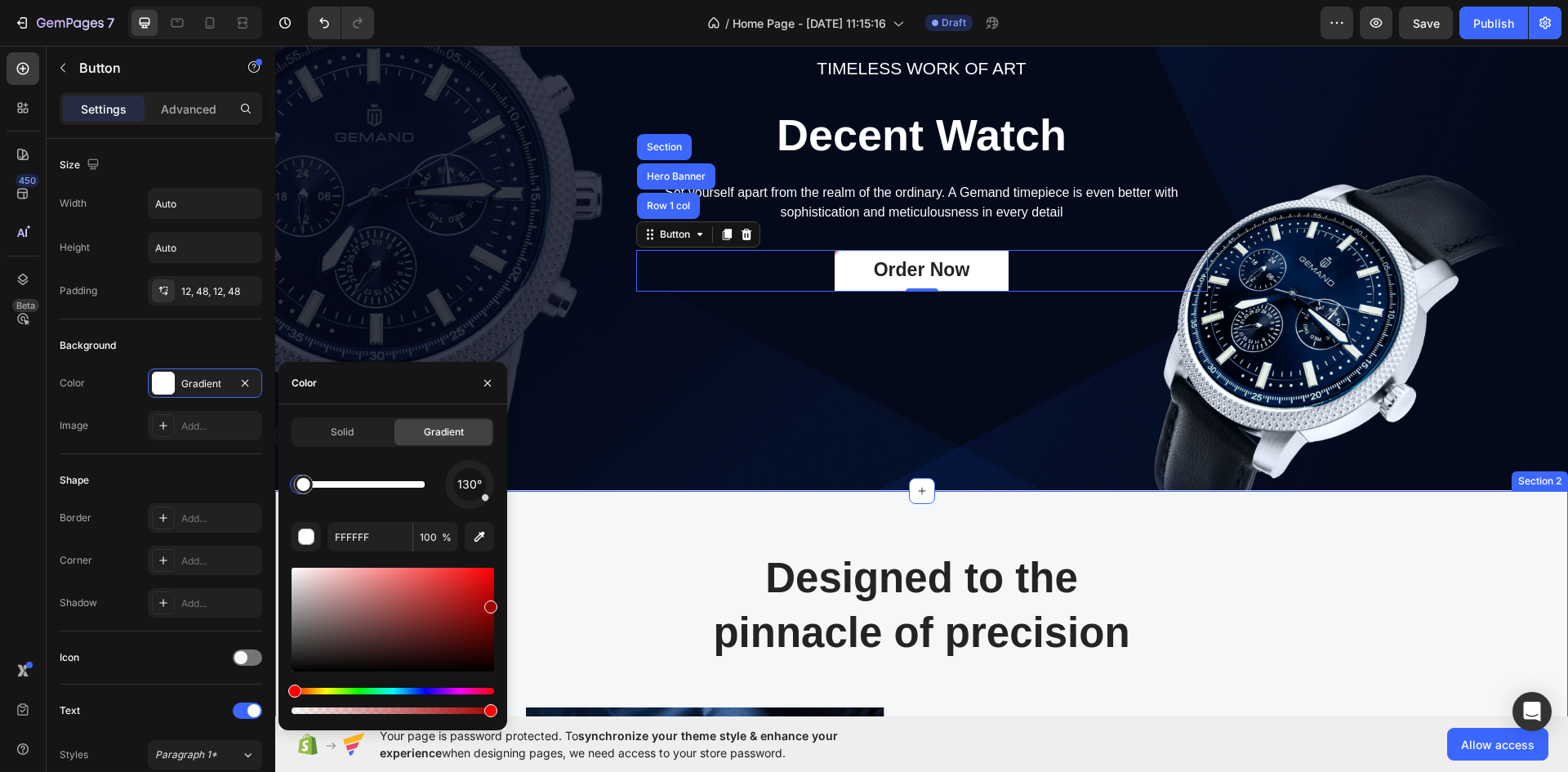
drag, startPoint x: 732, startPoint y: 673, endPoint x: 527, endPoint y: 582, distance: 224.3
drag, startPoint x: 488, startPoint y: 601, endPoint x: 491, endPoint y: 553, distance: 48.1
click at [491, 553] on div "130° A50000 100 %" at bounding box center [393, 589] width 202 height 257
type input "FF0505"
click at [353, 427] on span "Solid" at bounding box center [342, 433] width 23 height 15
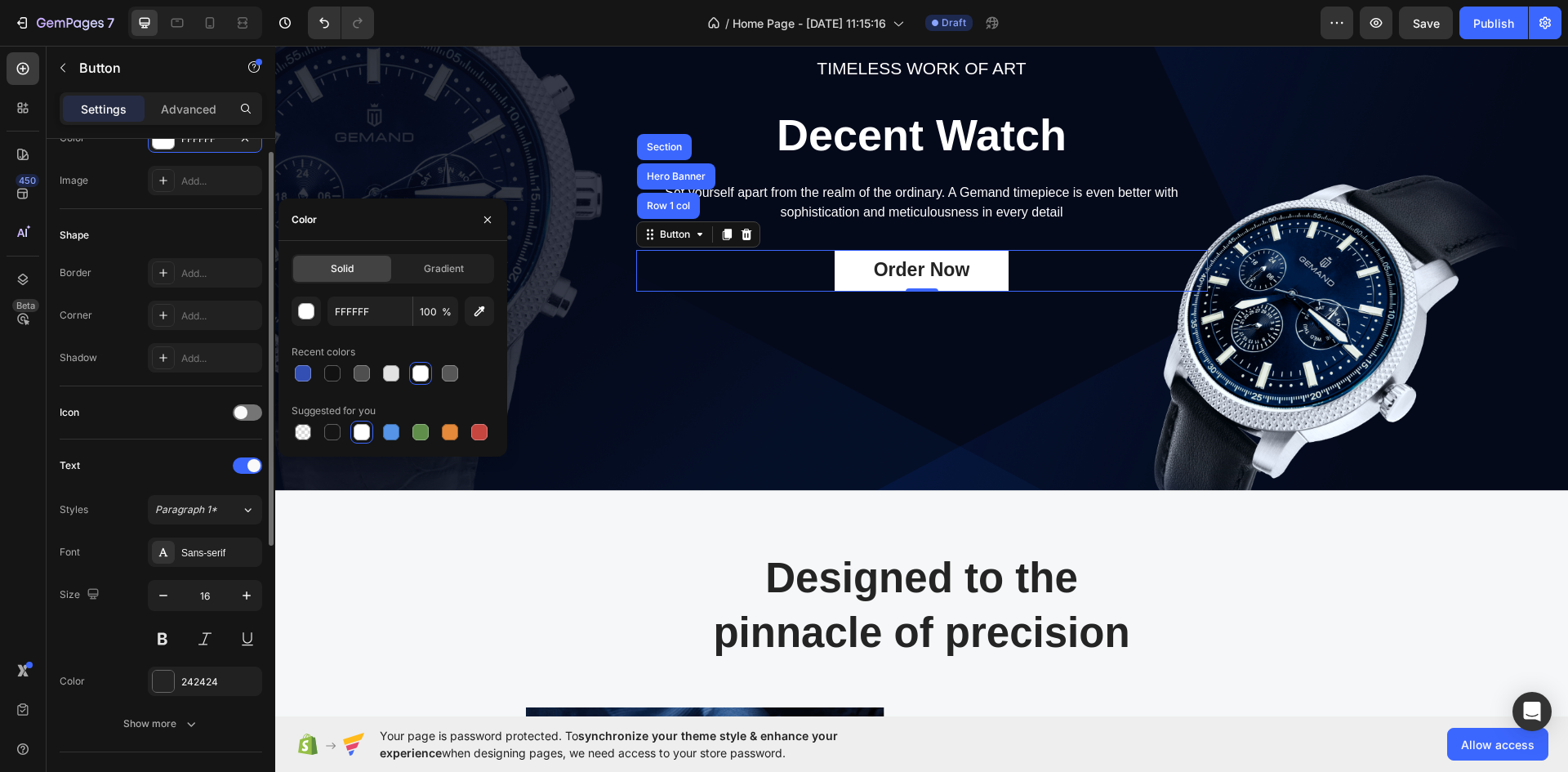
scroll to position [327, 0]
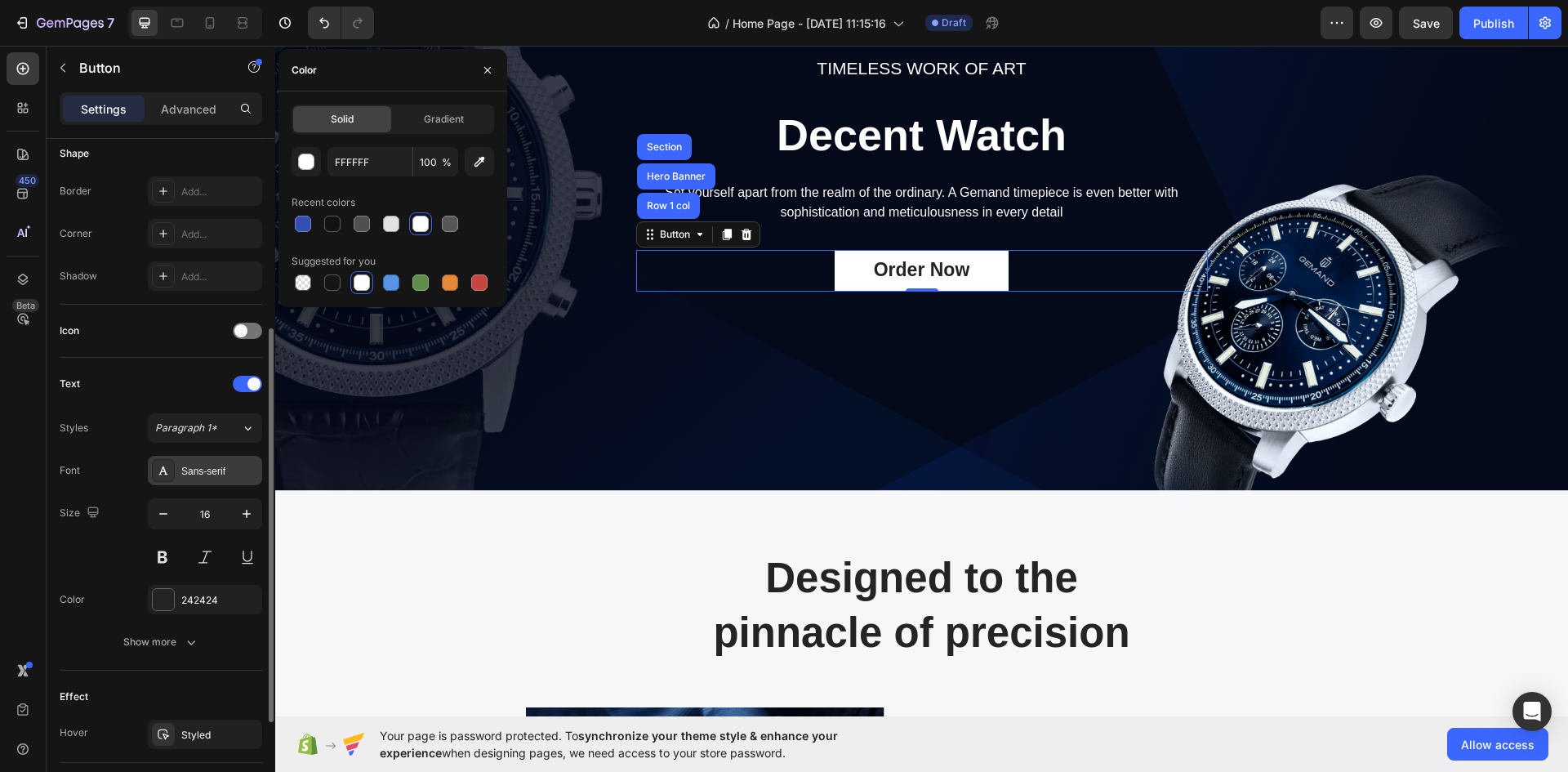
click at [223, 465] on div "Sans-serif" at bounding box center [220, 472] width 77 height 15
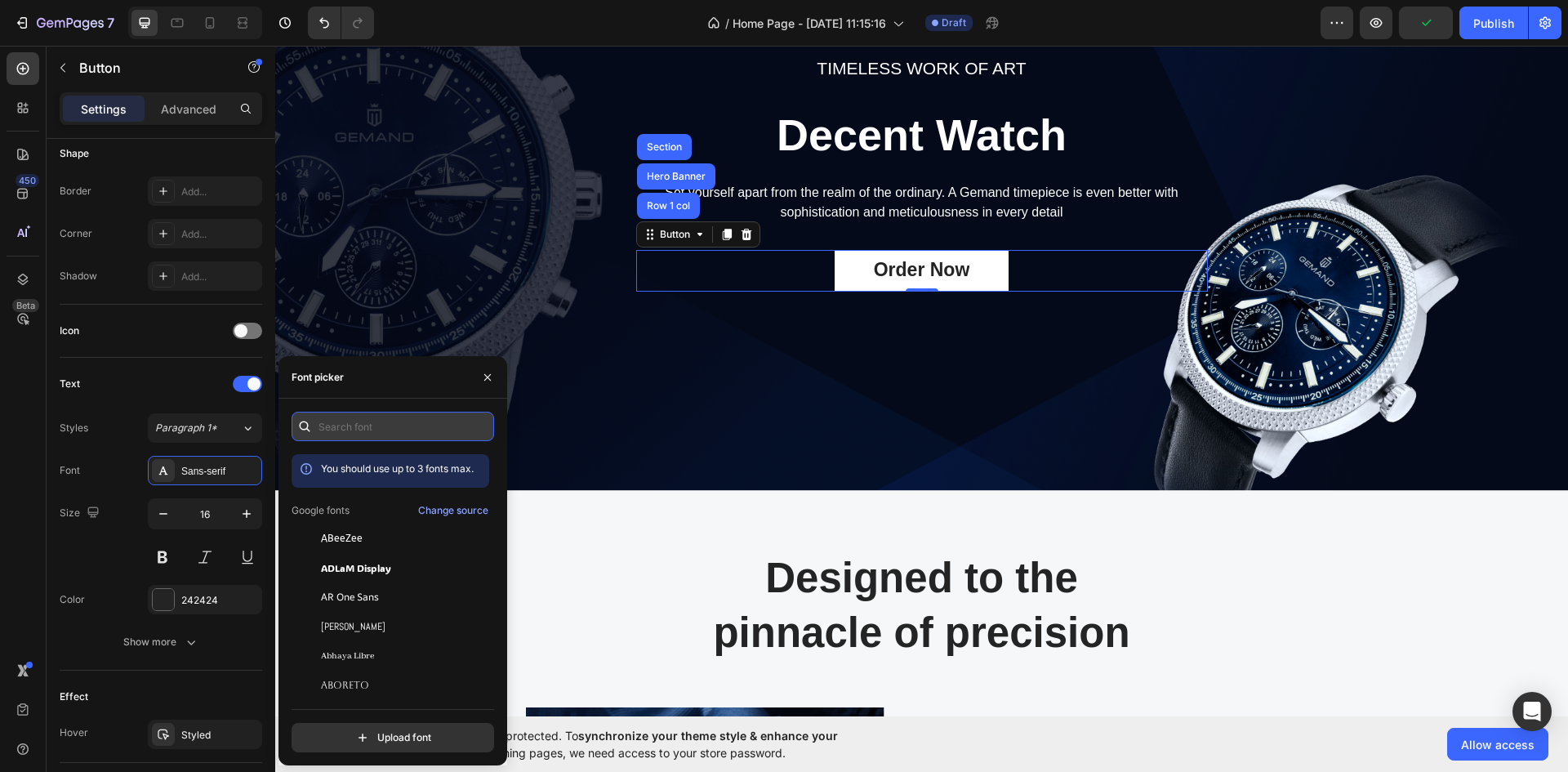
click at [334, 424] on input "text" at bounding box center [393, 426] width 202 height 29
type input "h"
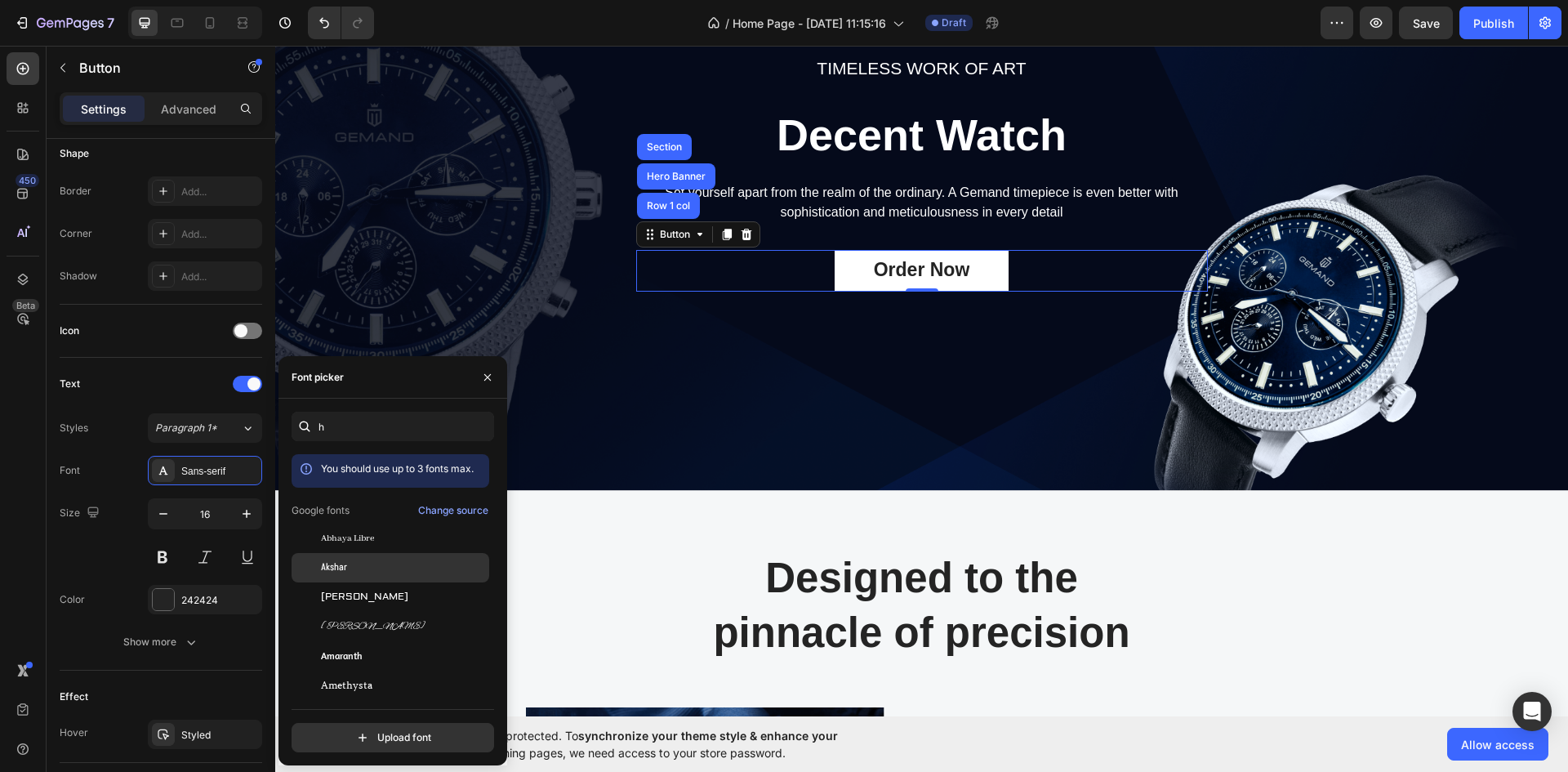
click at [348, 568] on div "Akshar" at bounding box center [403, 568] width 165 height 15
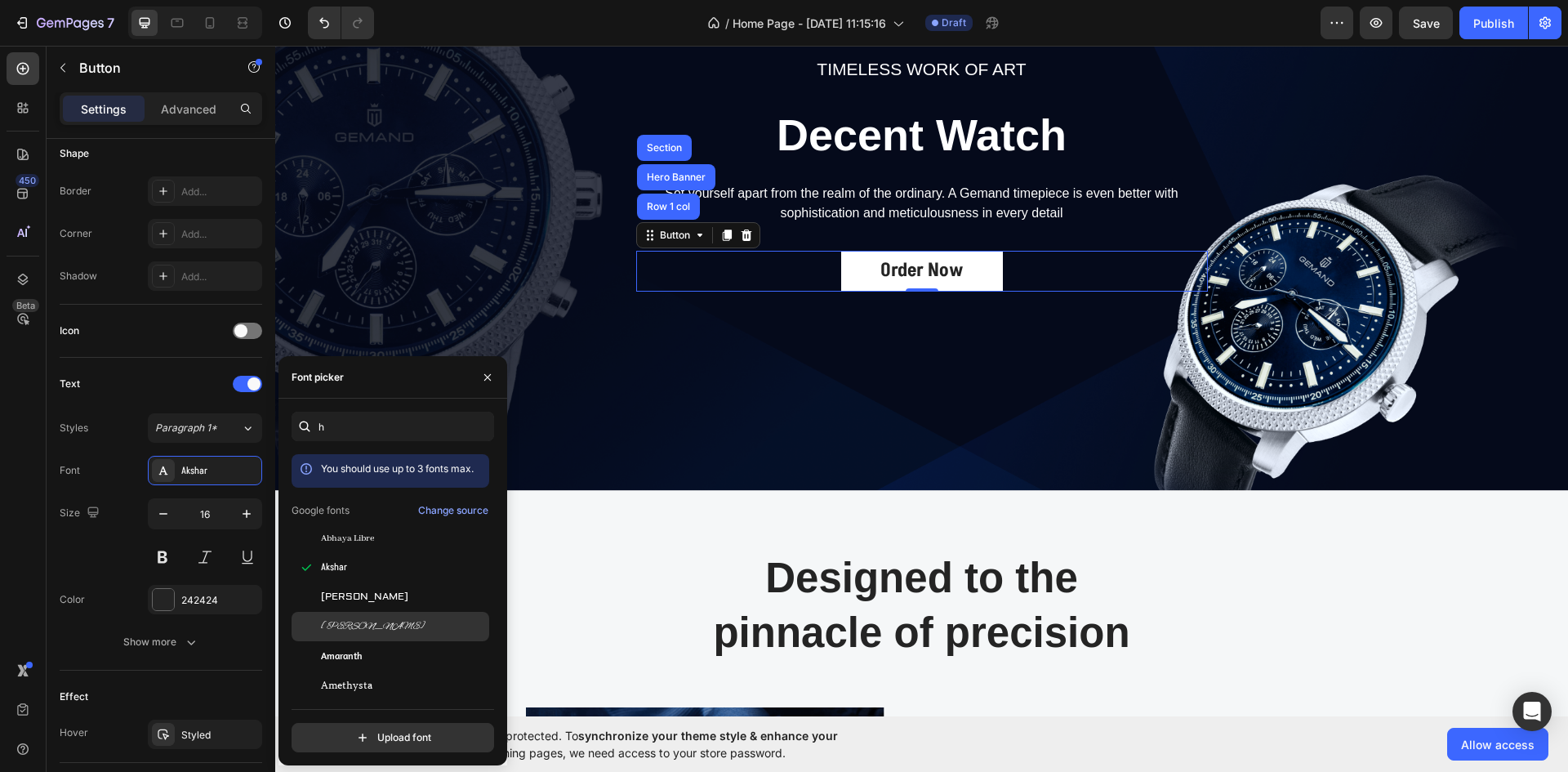
click at [352, 621] on span "[PERSON_NAME]" at bounding box center [373, 627] width 105 height 15
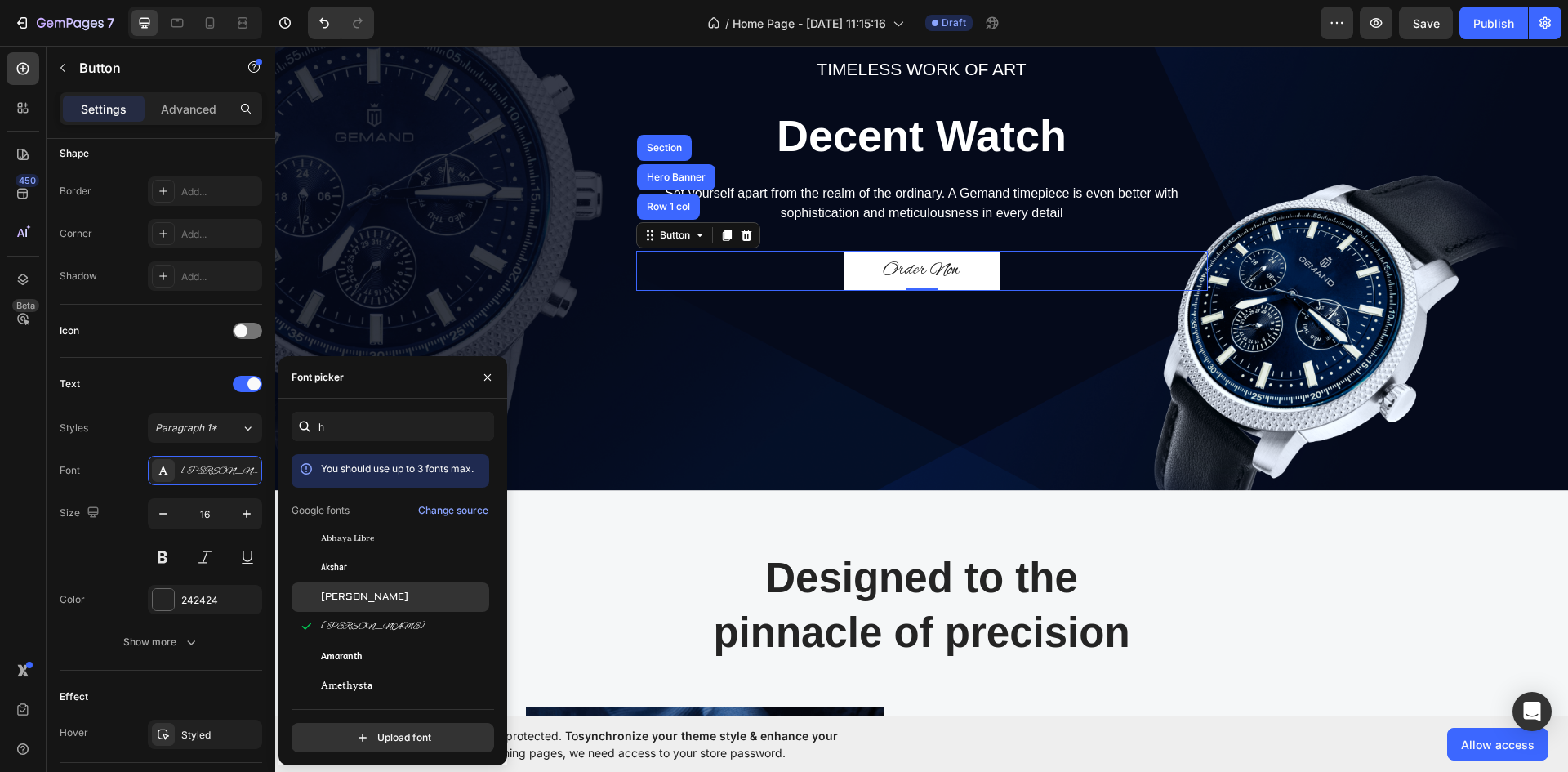
click at [350, 588] on div "[PERSON_NAME]" at bounding box center [390, 597] width 198 height 29
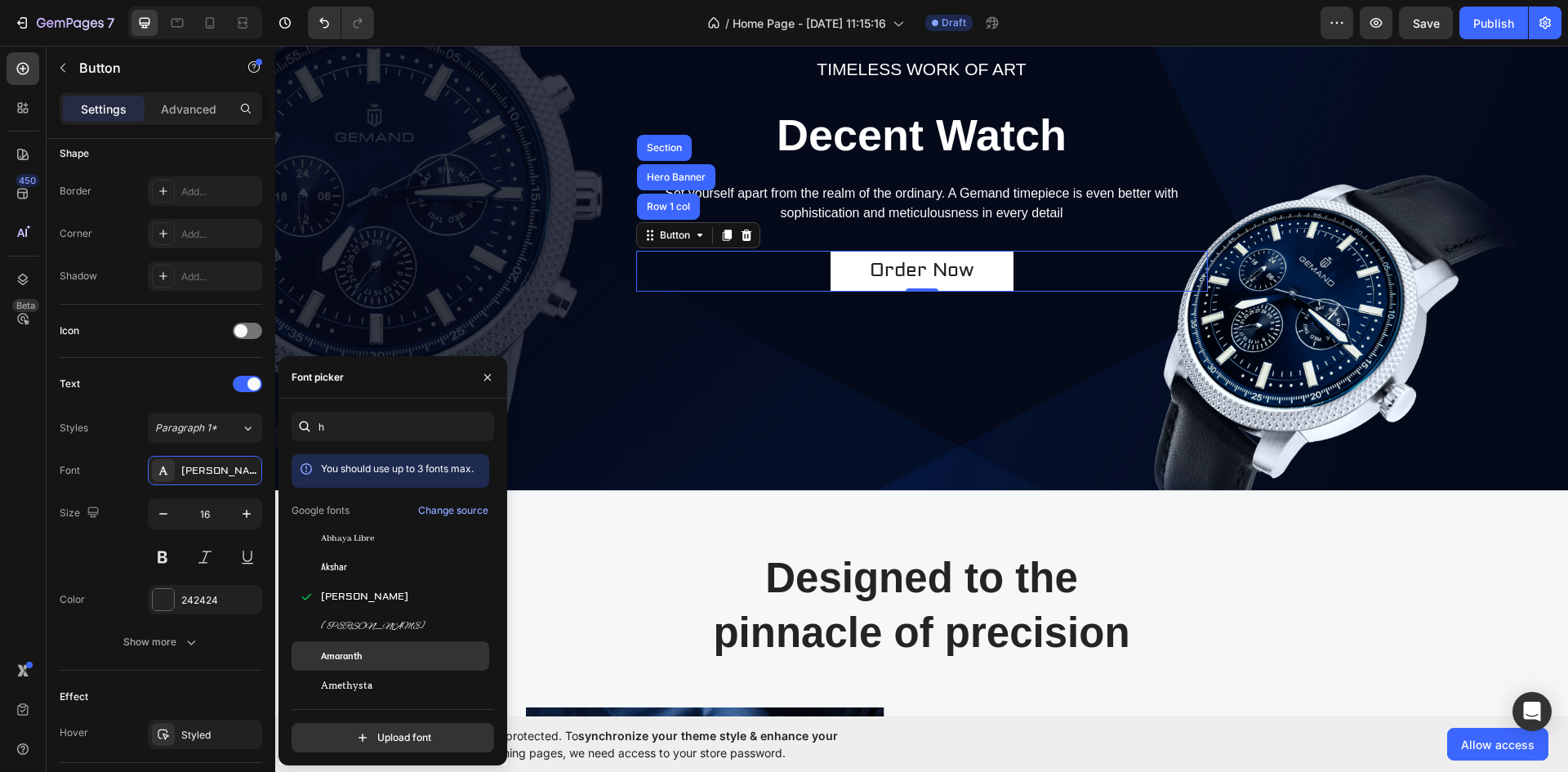
click at [360, 652] on span "Amaranth" at bounding box center [341, 656] width 41 height 15
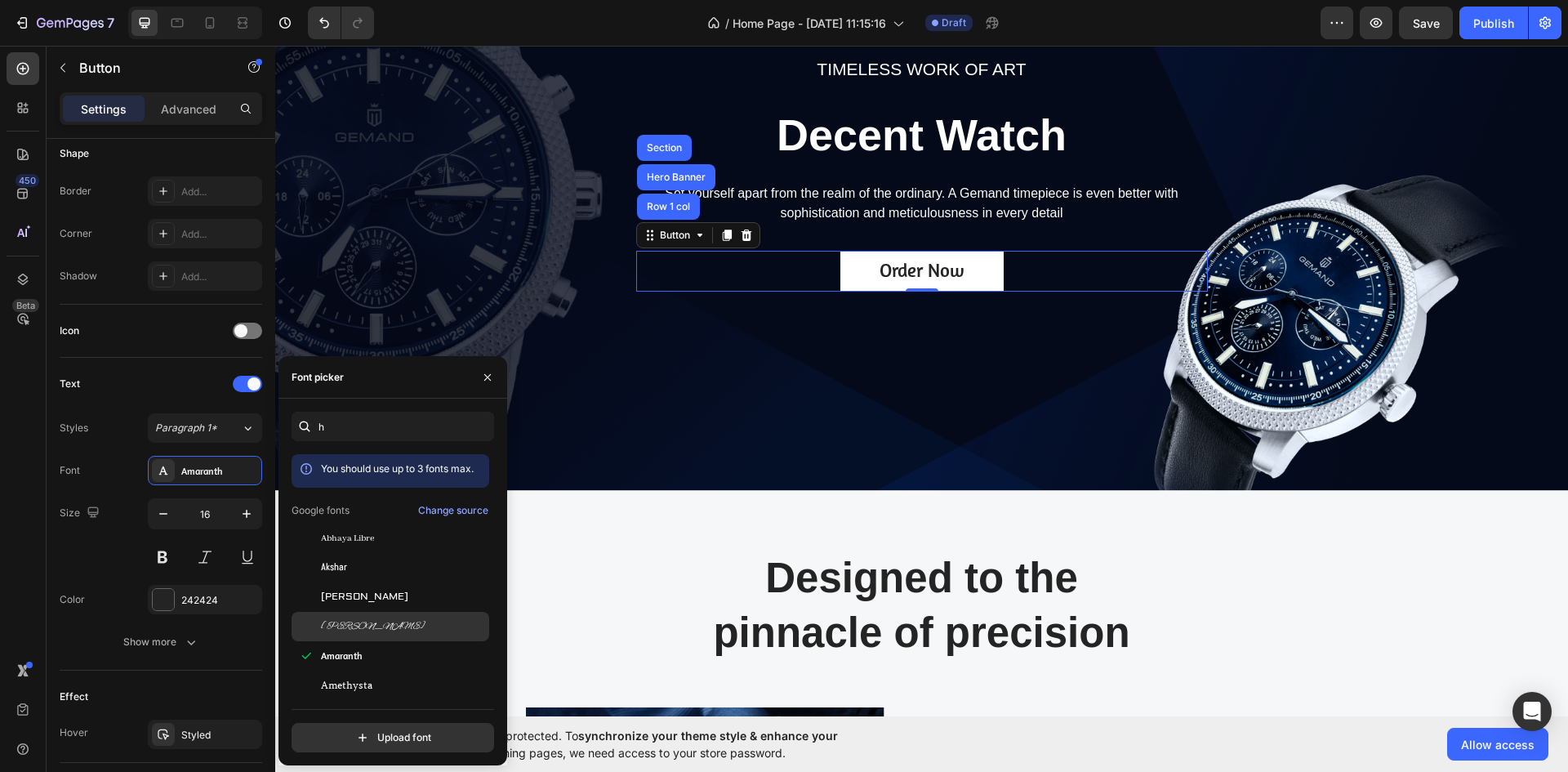
click at [359, 627] on span "[PERSON_NAME]" at bounding box center [373, 627] width 105 height 15
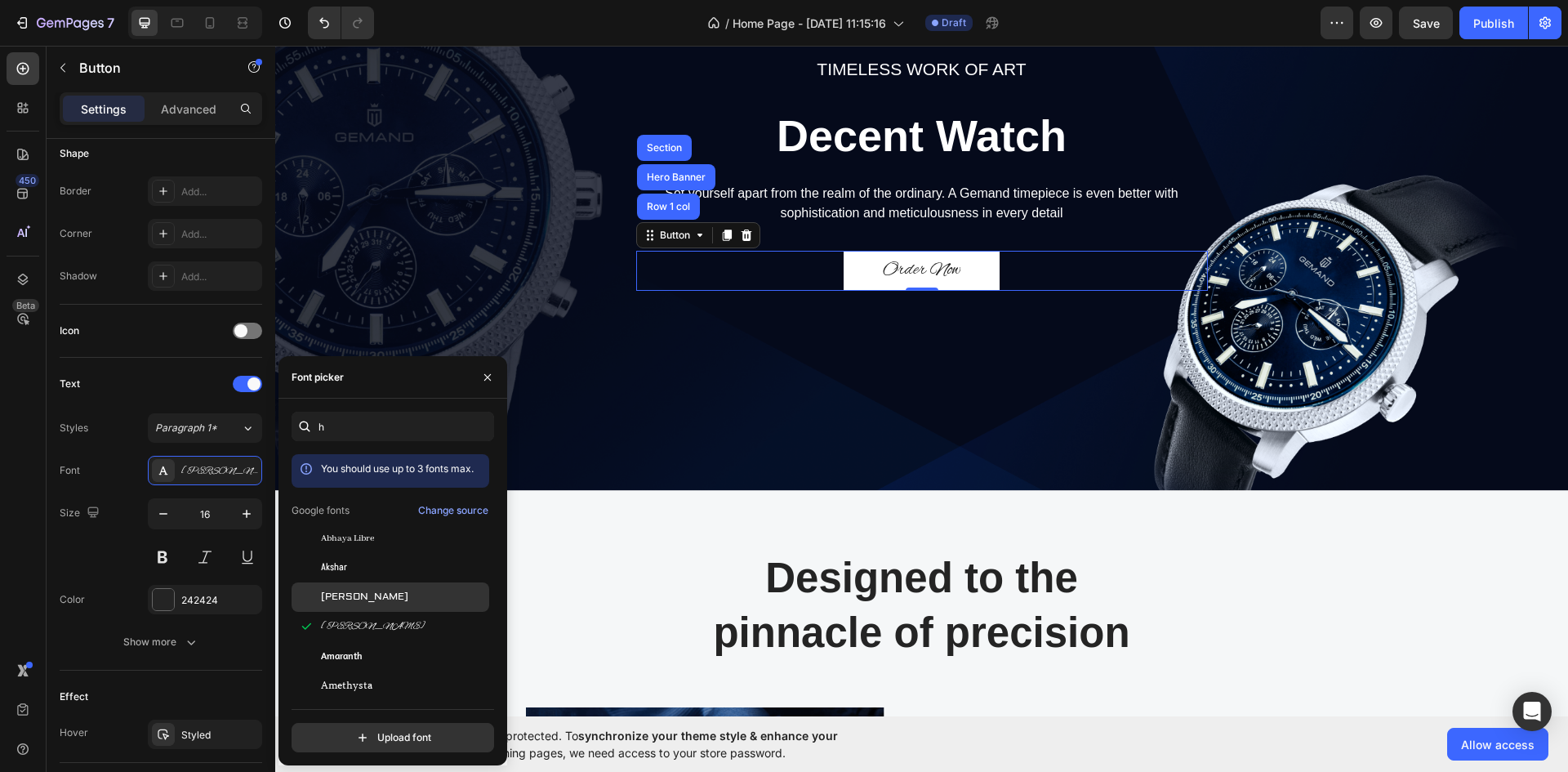
click at [352, 596] on span "[PERSON_NAME]" at bounding box center [365, 598] width 88 height 15
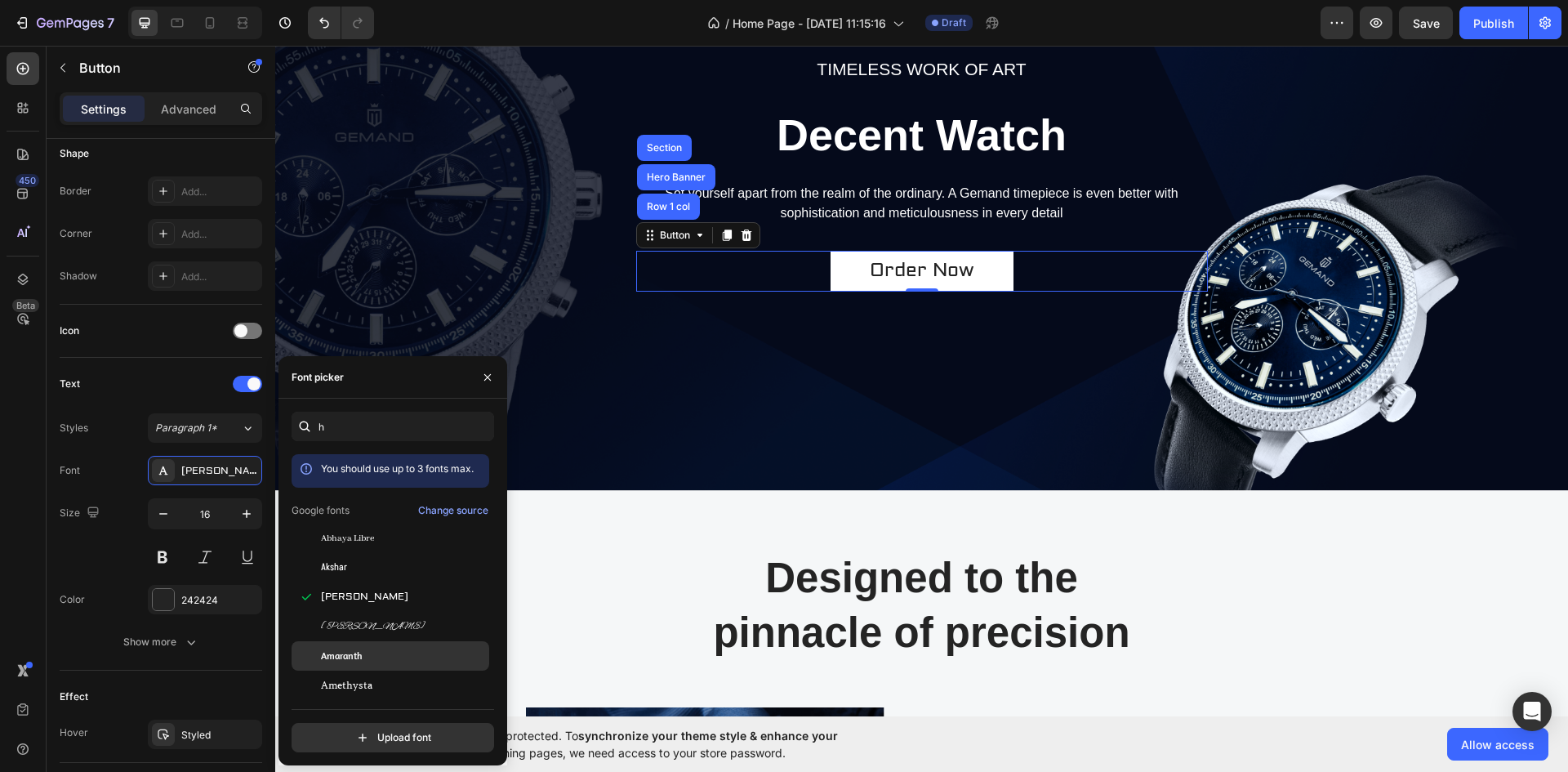
click at [355, 647] on div "Amaranth" at bounding box center [390, 656] width 198 height 29
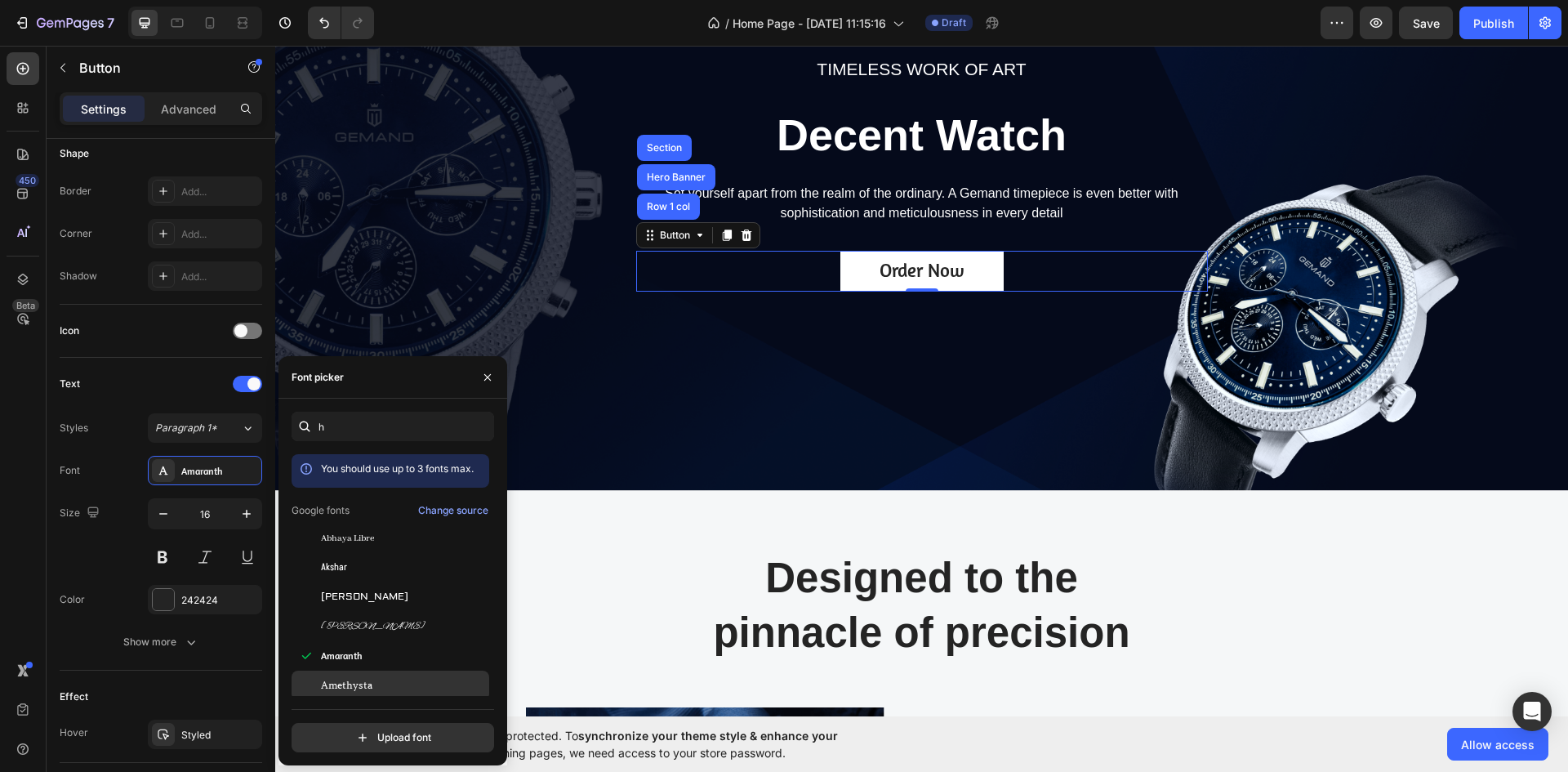
click at [351, 684] on span "Amethysta" at bounding box center [347, 685] width 51 height 15
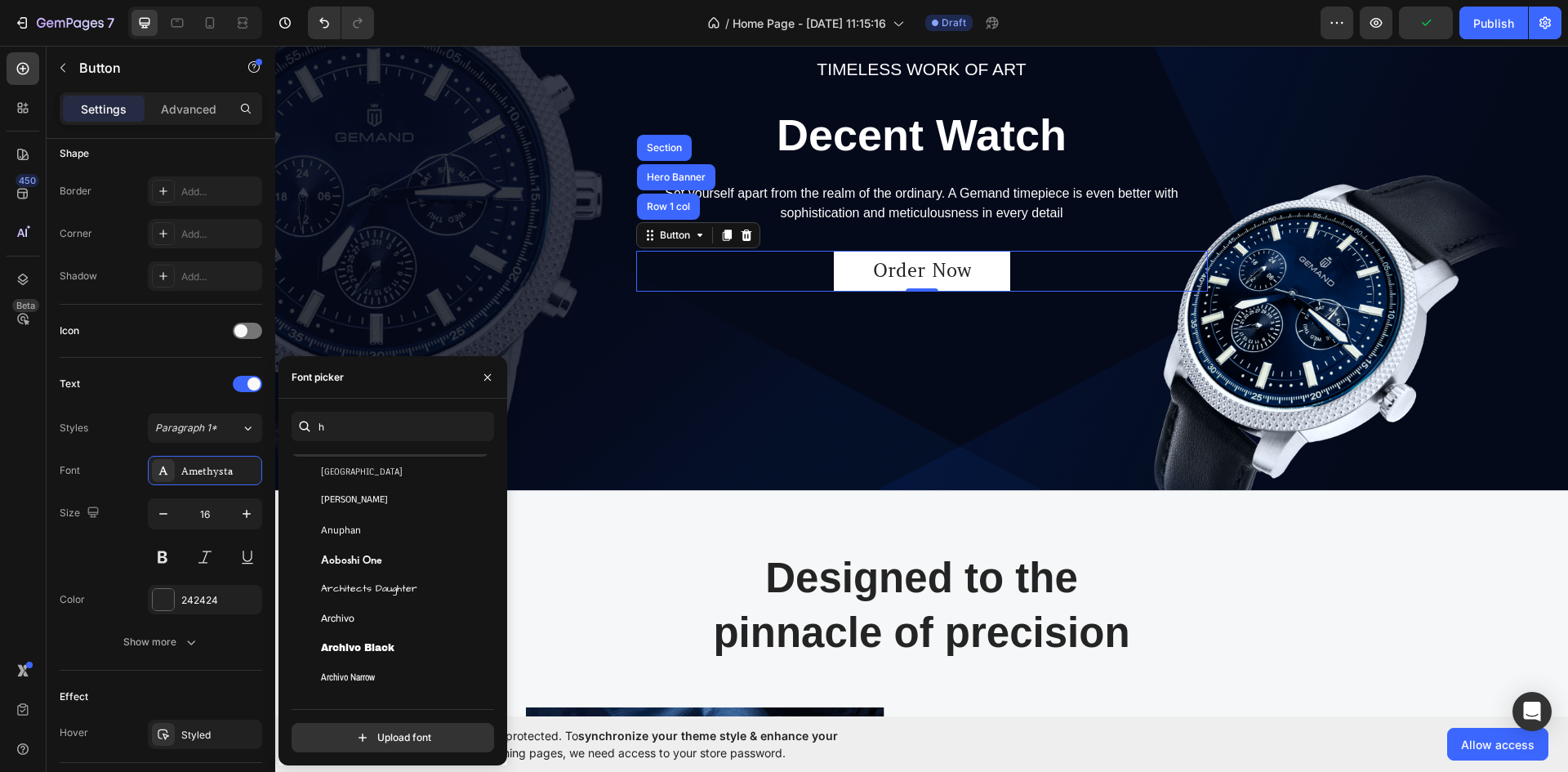
scroll to position [245, 0]
click at [359, 582] on span "Architects Daughter" at bounding box center [369, 588] width 97 height 15
click at [358, 556] on span "Aoboshi One" at bounding box center [351, 558] width 61 height 15
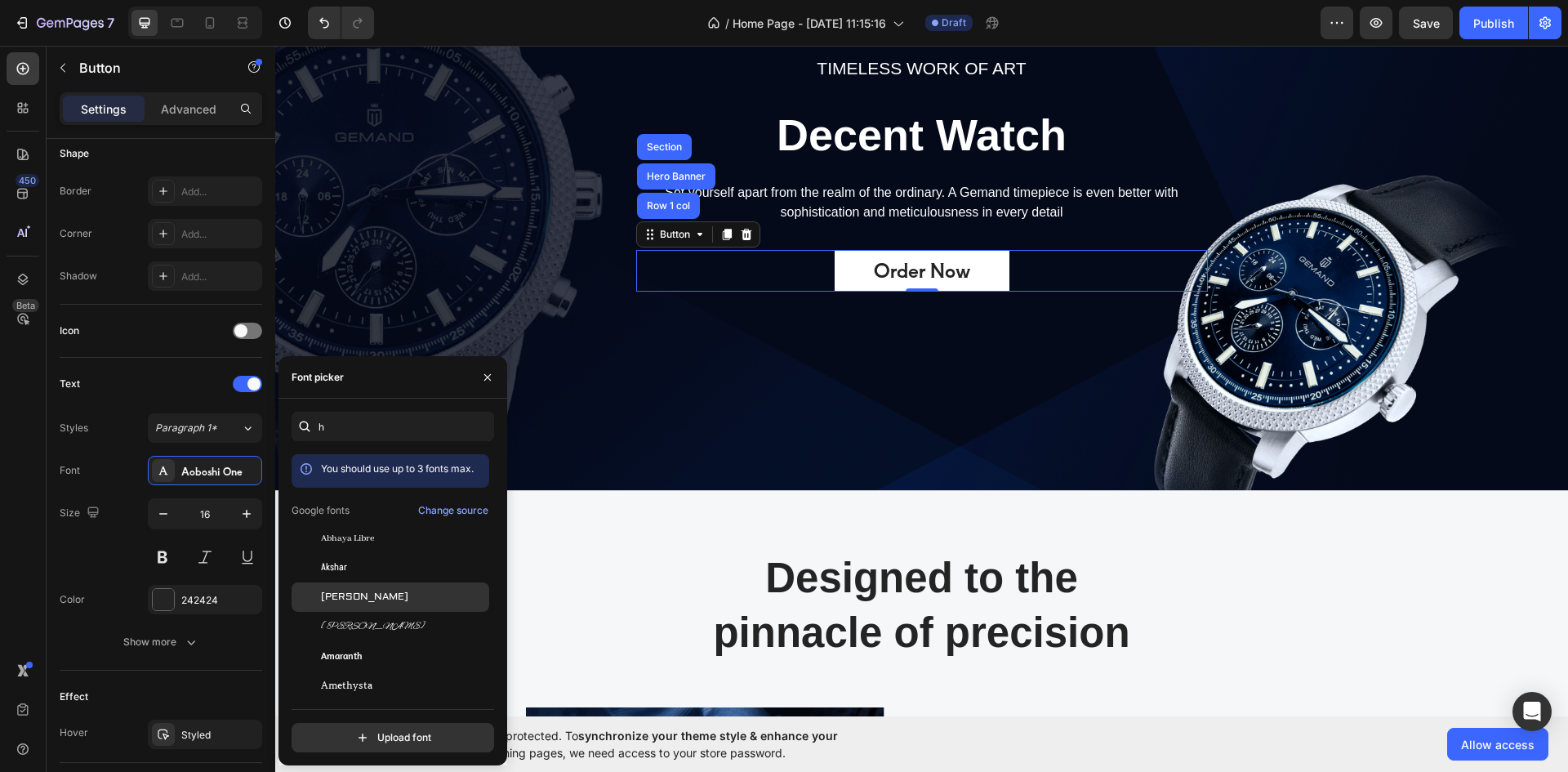
click at [352, 590] on span "[PERSON_NAME]" at bounding box center [365, 598] width 88 height 15
click at [348, 558] on div "Akshar" at bounding box center [390, 568] width 198 height 29
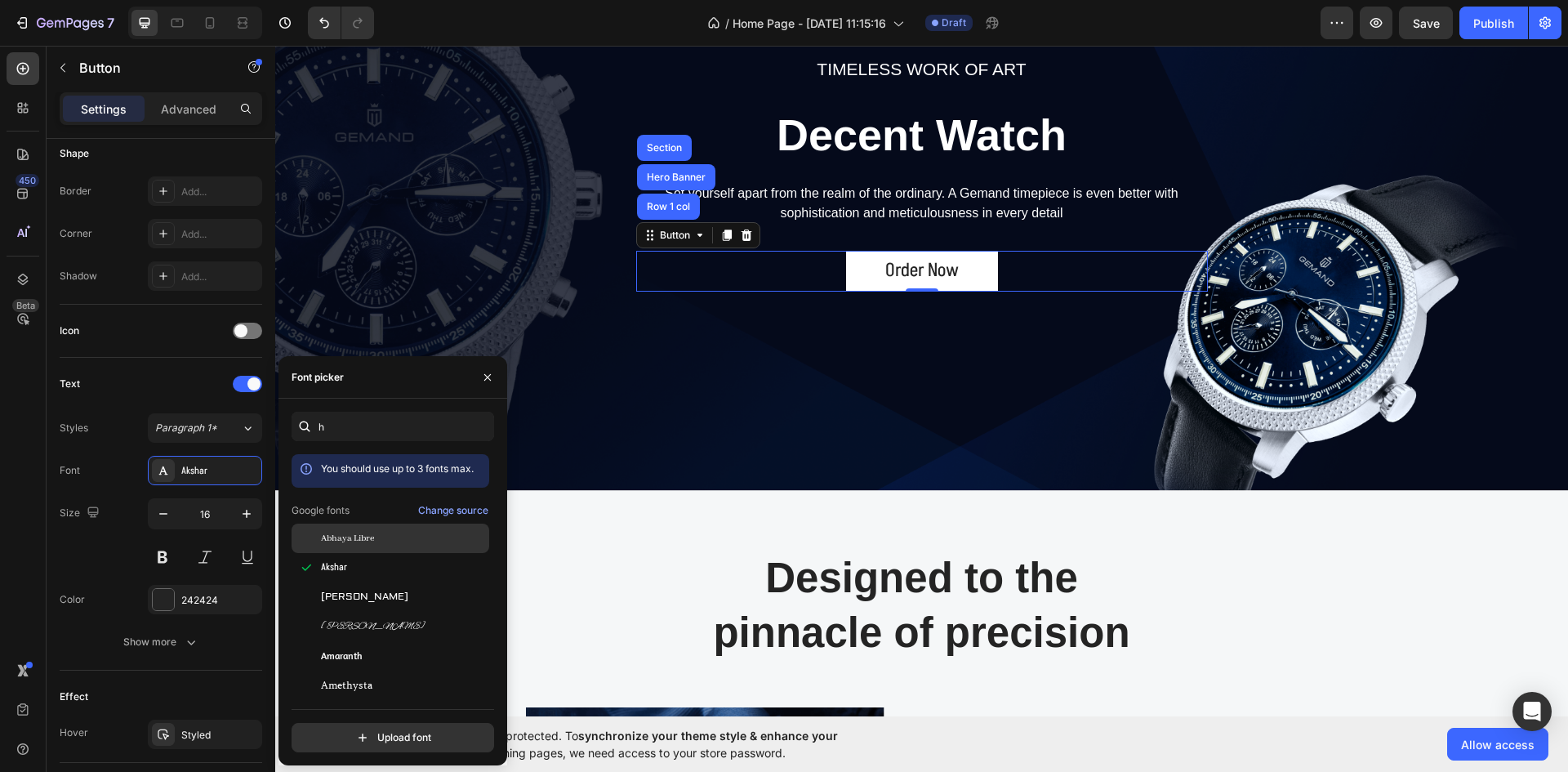
click at [348, 535] on span "Abhaya Libre" at bounding box center [348, 538] width 53 height 15
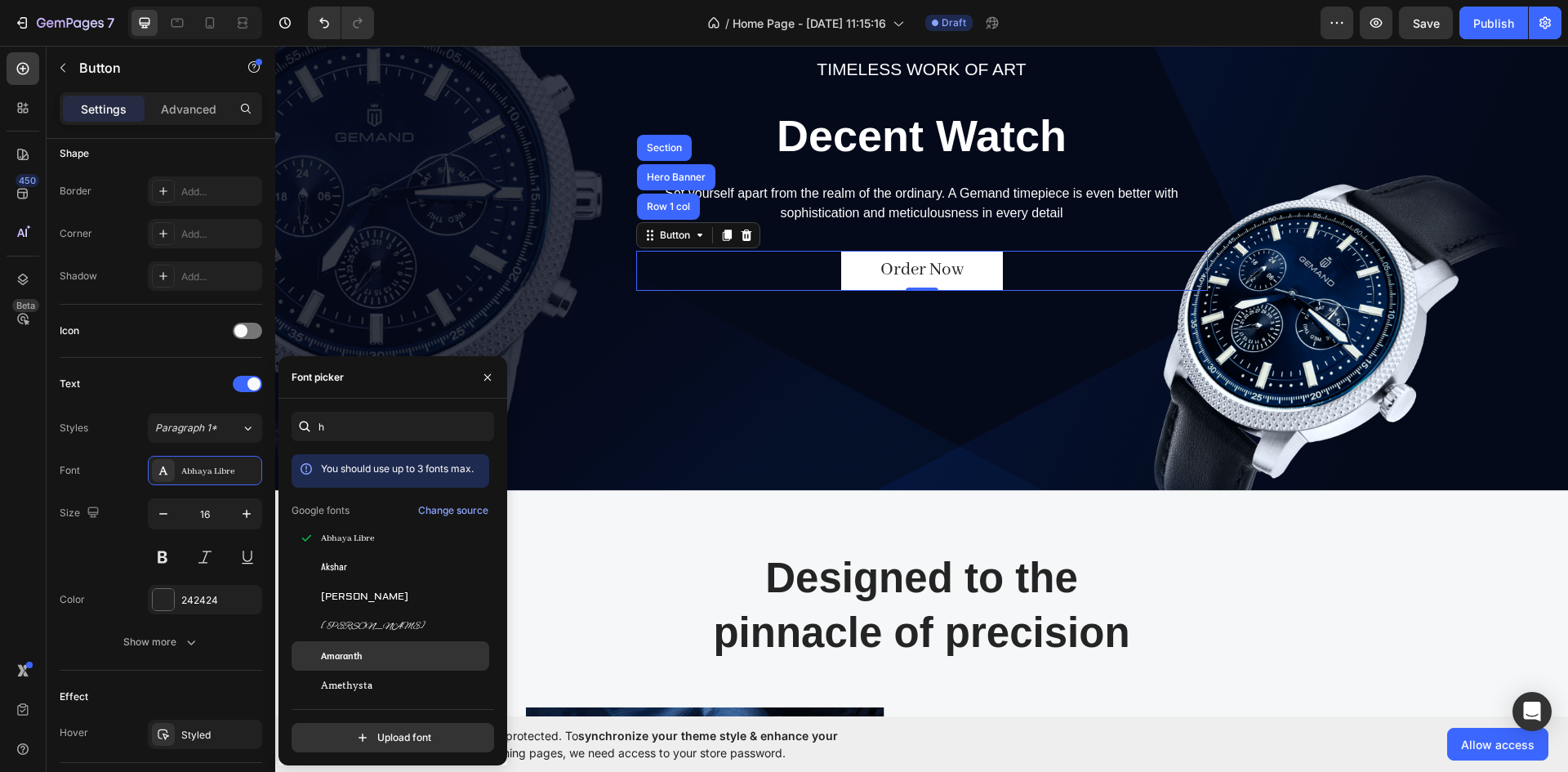
click at [355, 652] on span "Amaranth" at bounding box center [341, 656] width 41 height 15
click at [351, 683] on span "Amethysta" at bounding box center [347, 685] width 51 height 15
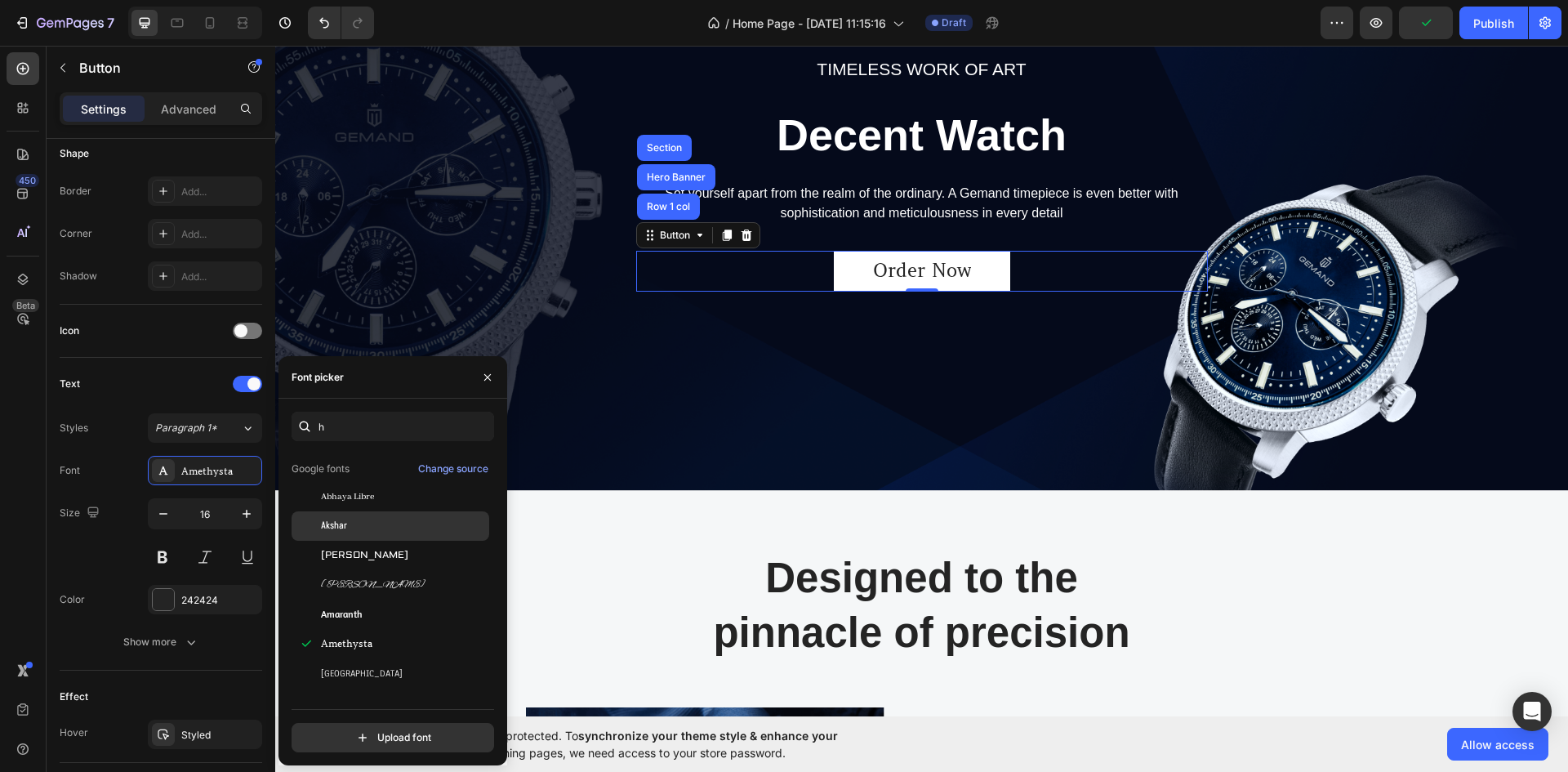
scroll to position [82, 0]
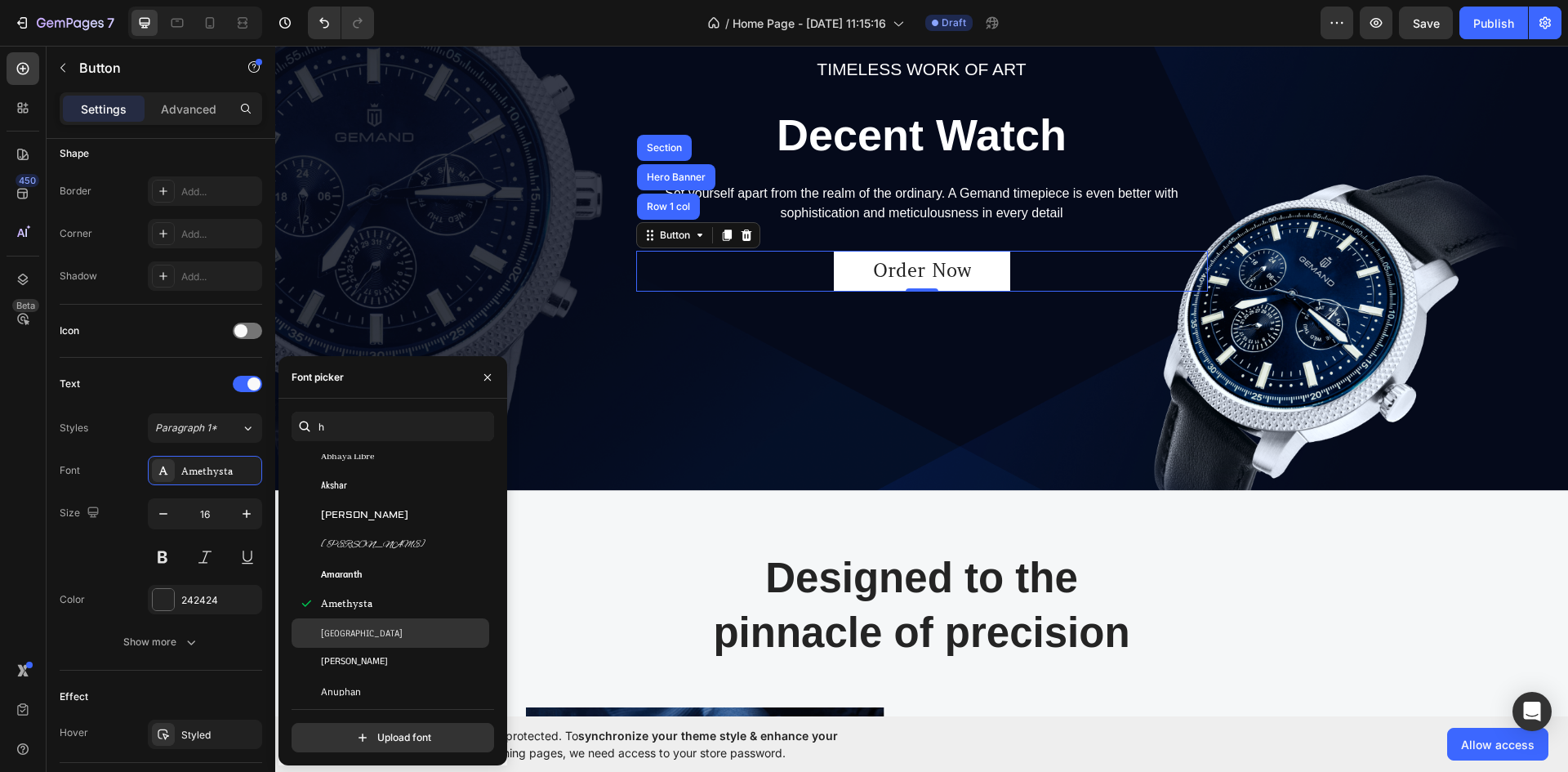
click at [355, 636] on span "[GEOGRAPHIC_DATA]" at bounding box center [362, 633] width 82 height 15
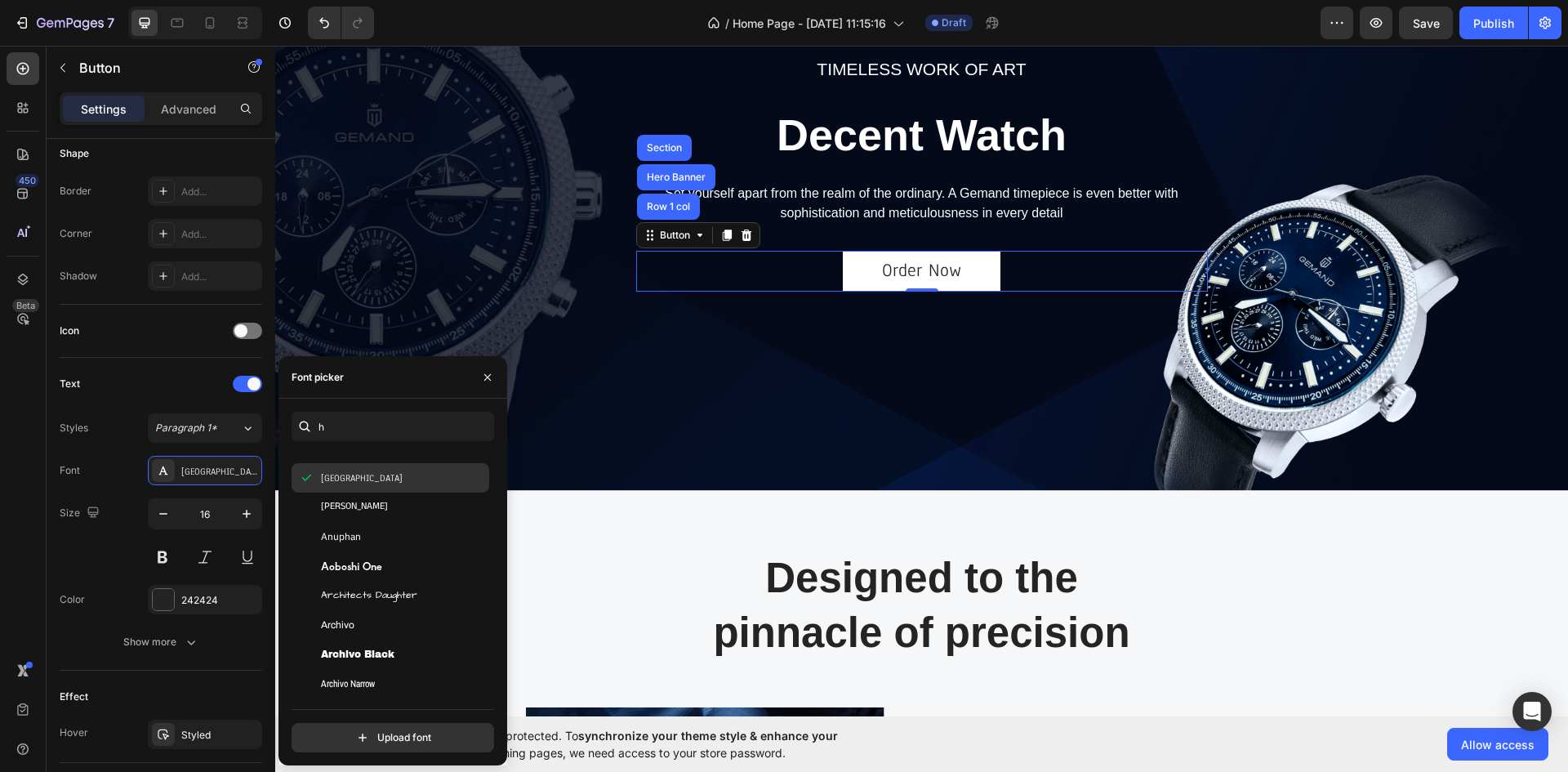
scroll to position [327, 0]
click at [340, 553] on span "Archivo Black" at bounding box center [358, 558] width 74 height 15
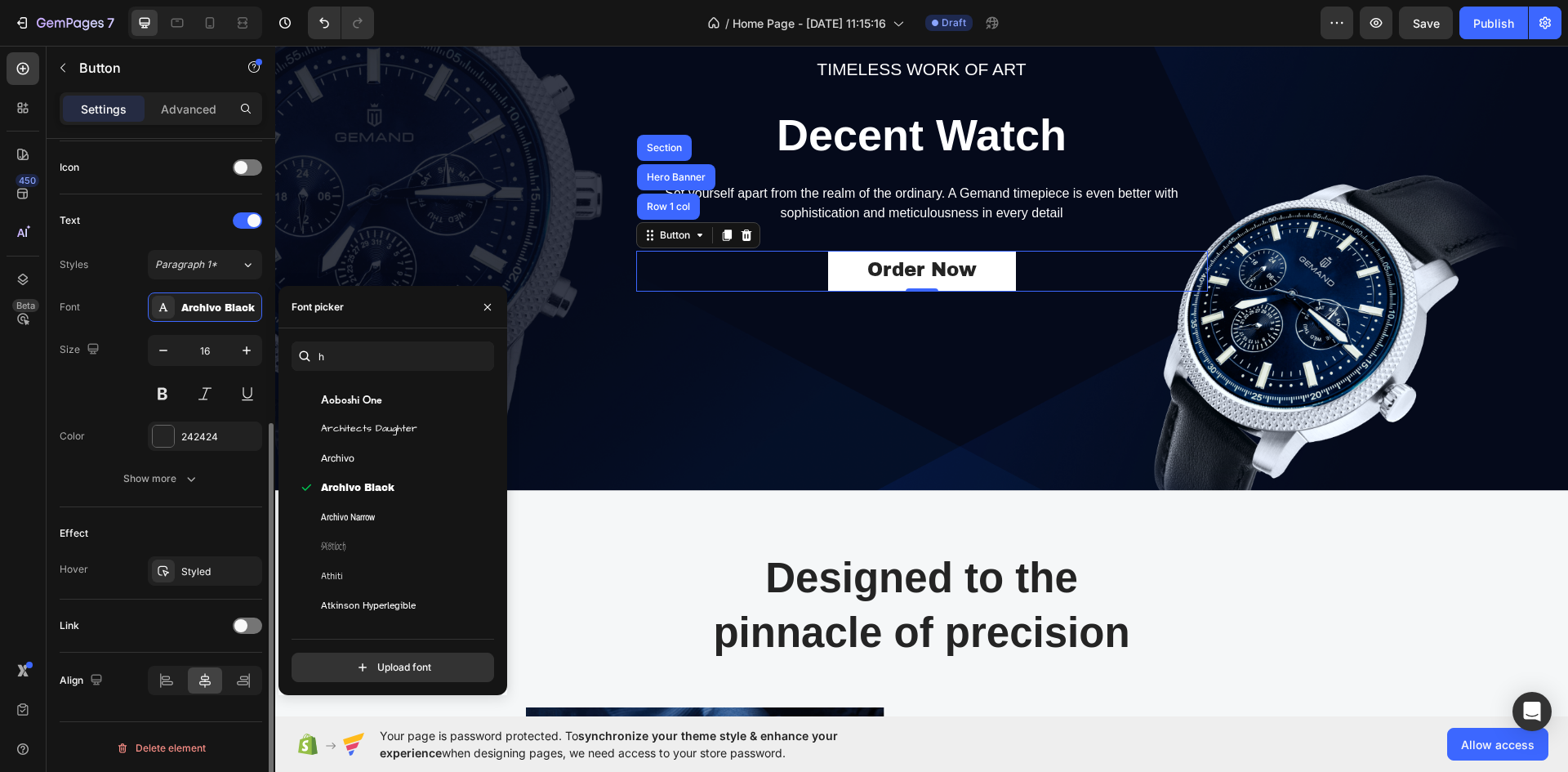
scroll to position [492, 0]
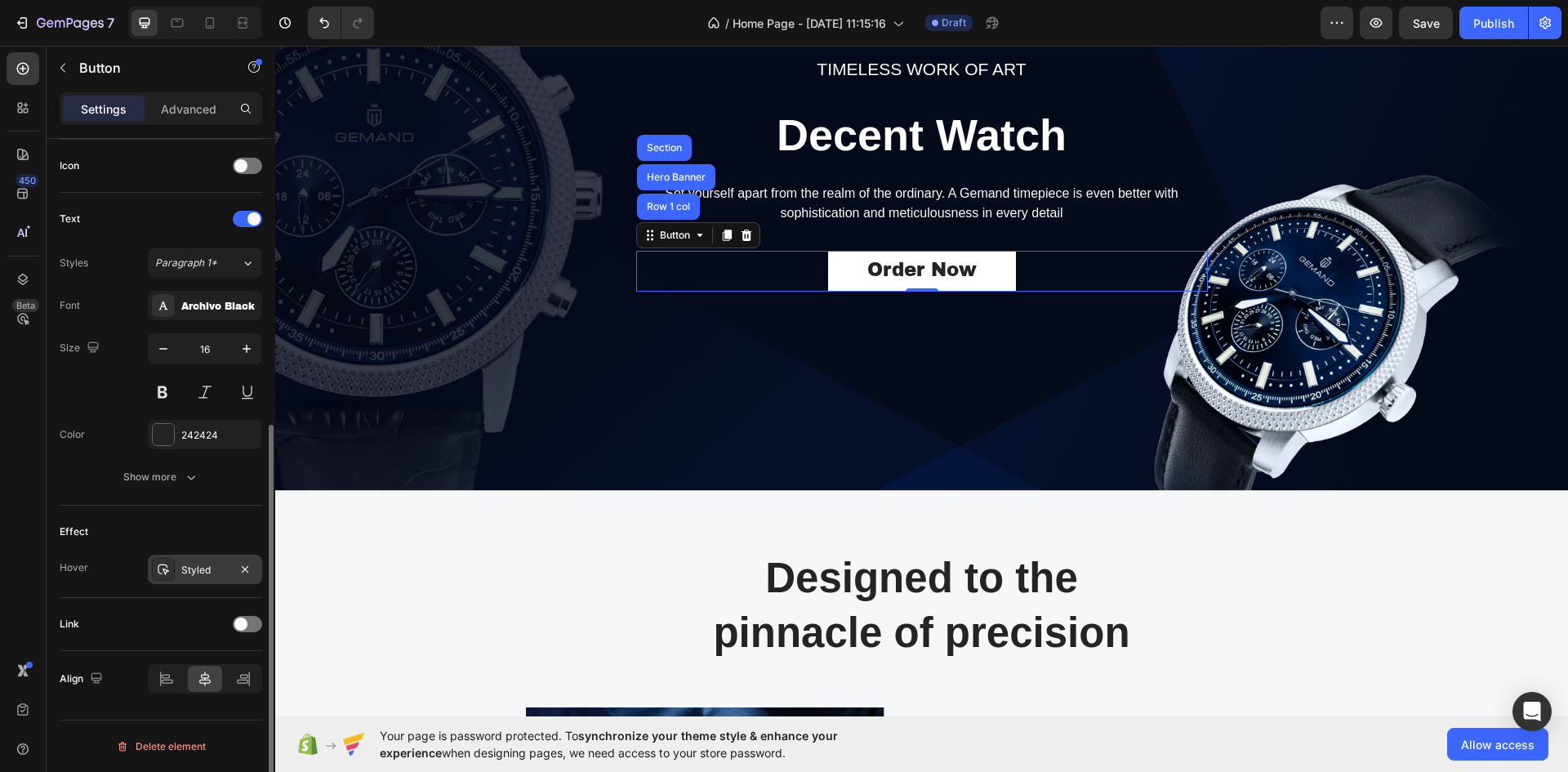
click at [199, 570] on div "Styled" at bounding box center [205, 570] width 47 height 15
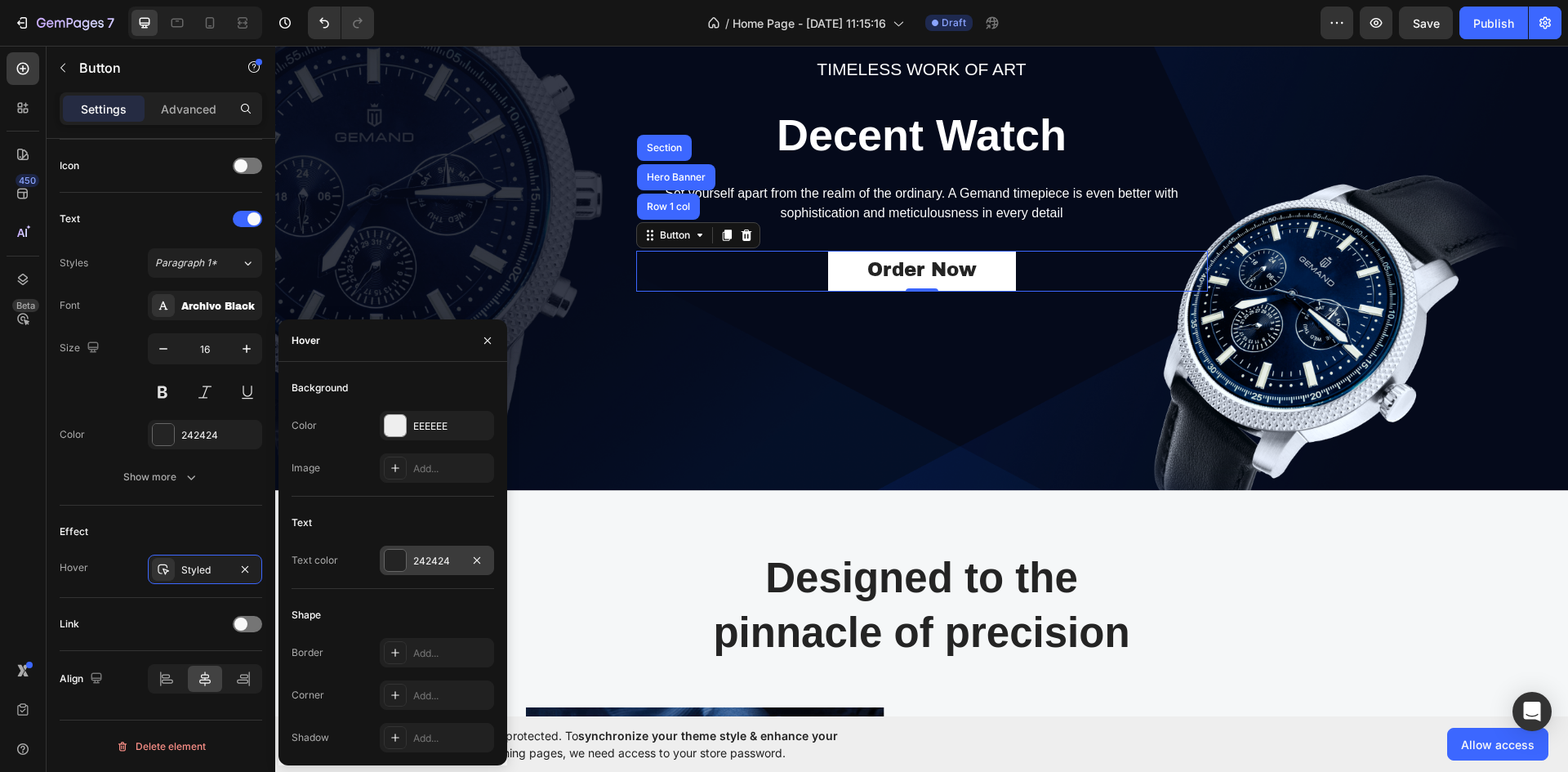
click at [400, 553] on div at bounding box center [395, 560] width 21 height 21
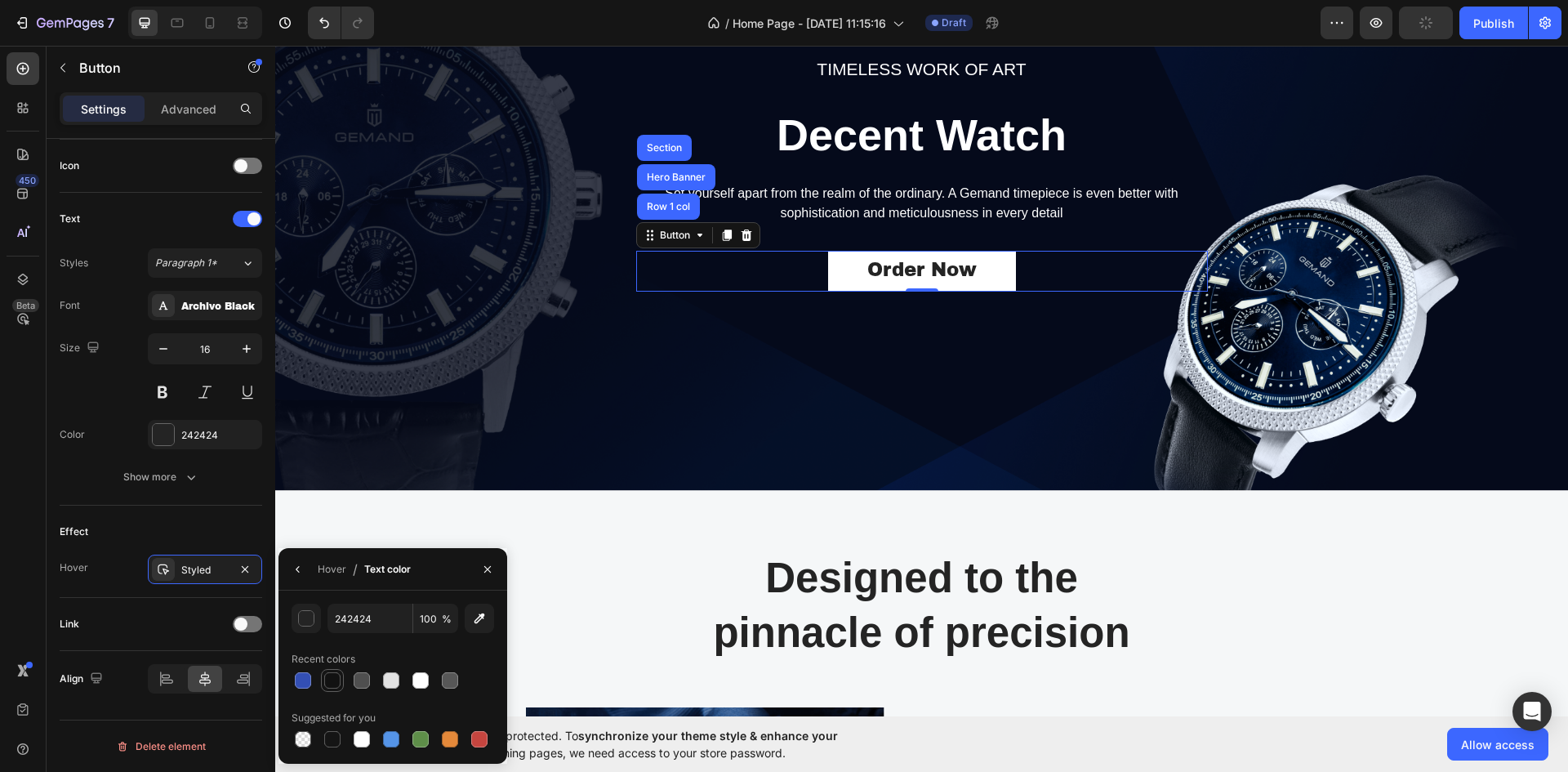
click at [338, 677] on div at bounding box center [333, 681] width 16 height 16
click at [364, 678] on div at bounding box center [362, 681] width 16 height 16
click at [387, 735] on div at bounding box center [391, 739] width 16 height 16
type input "5594E7"
click at [246, 676] on icon at bounding box center [244, 679] width 16 height 16
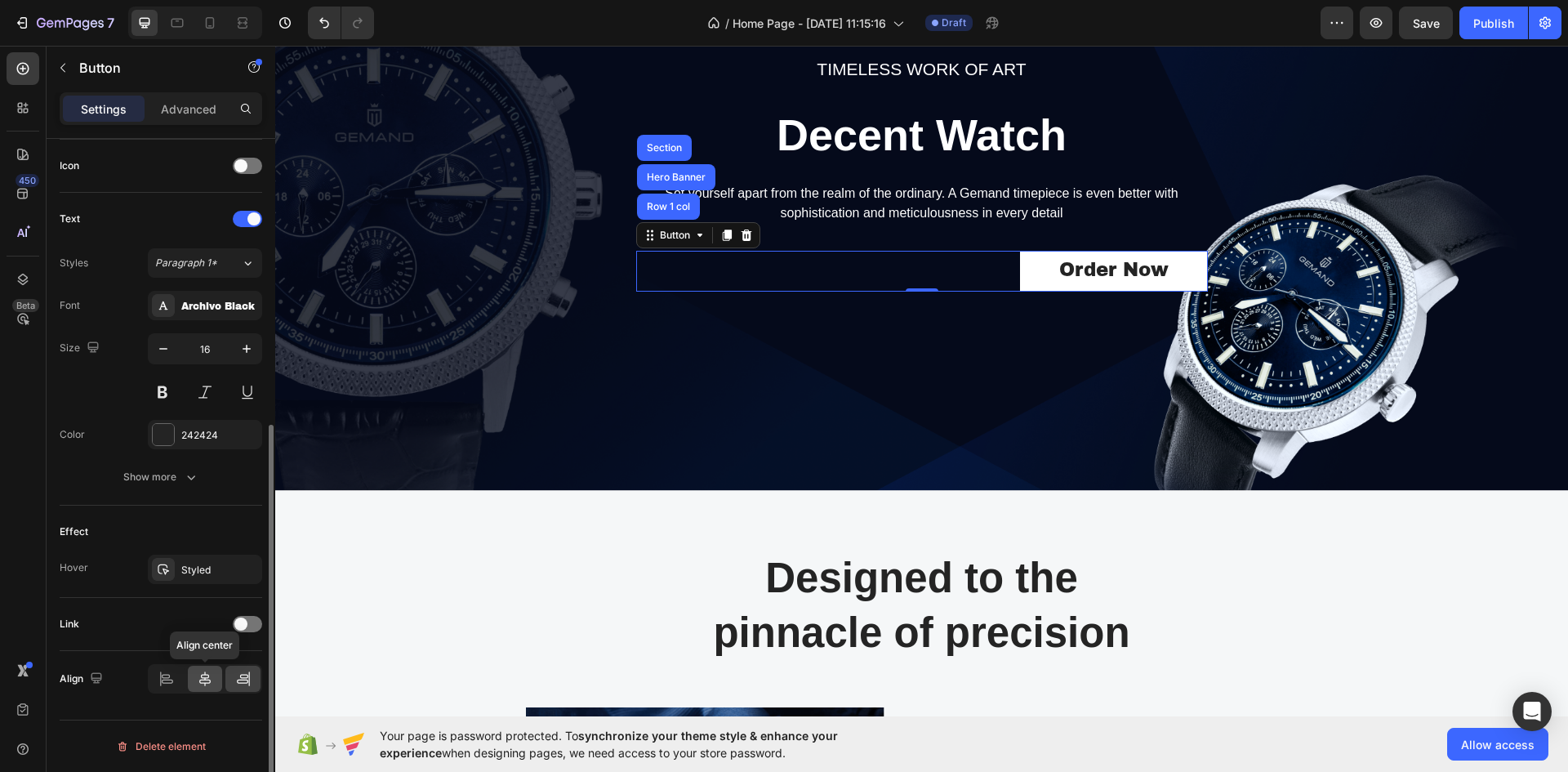
click at [215, 679] on div at bounding box center [205, 679] width 36 height 26
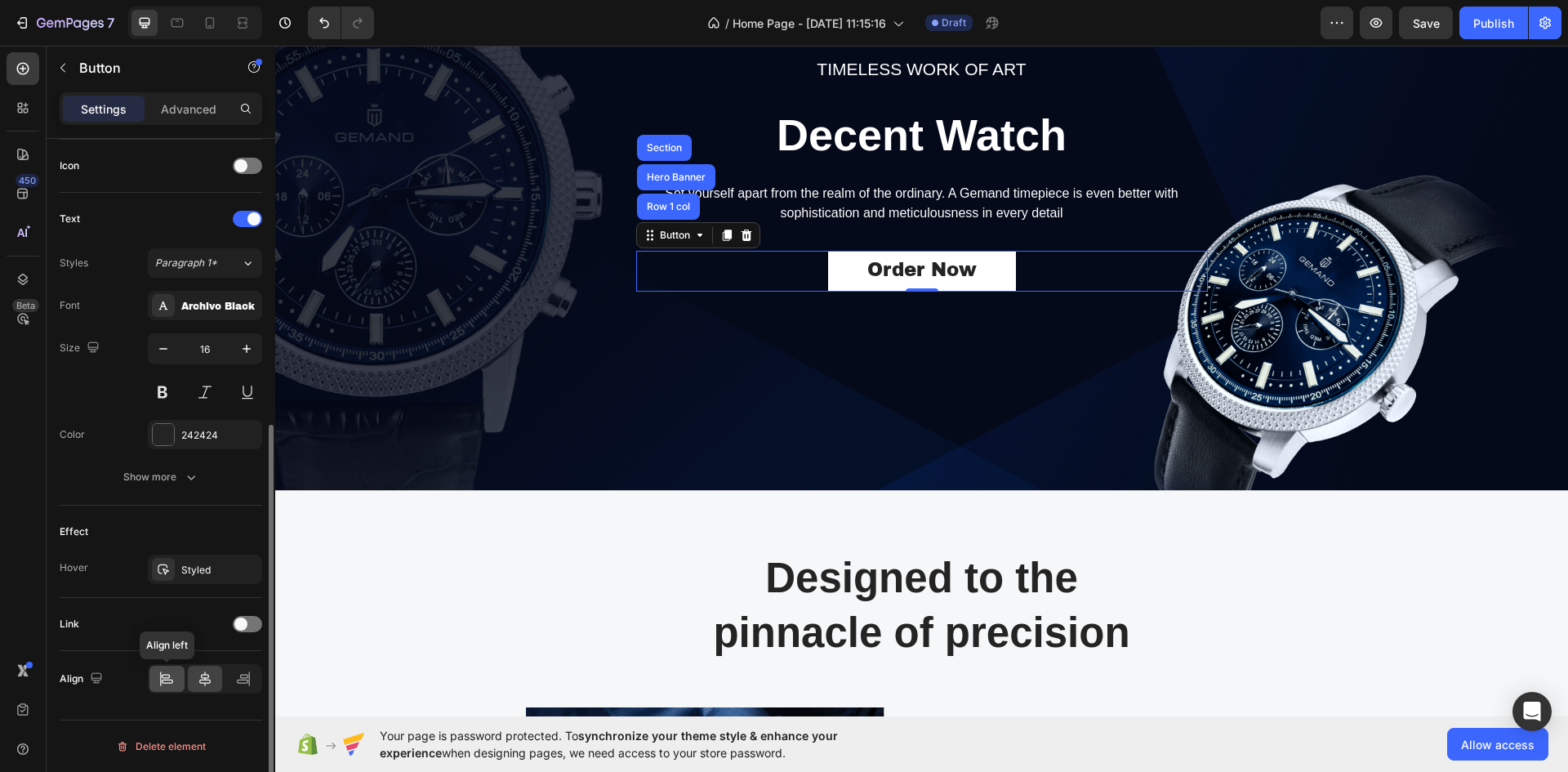
click at [166, 679] on icon at bounding box center [167, 679] width 16 height 16
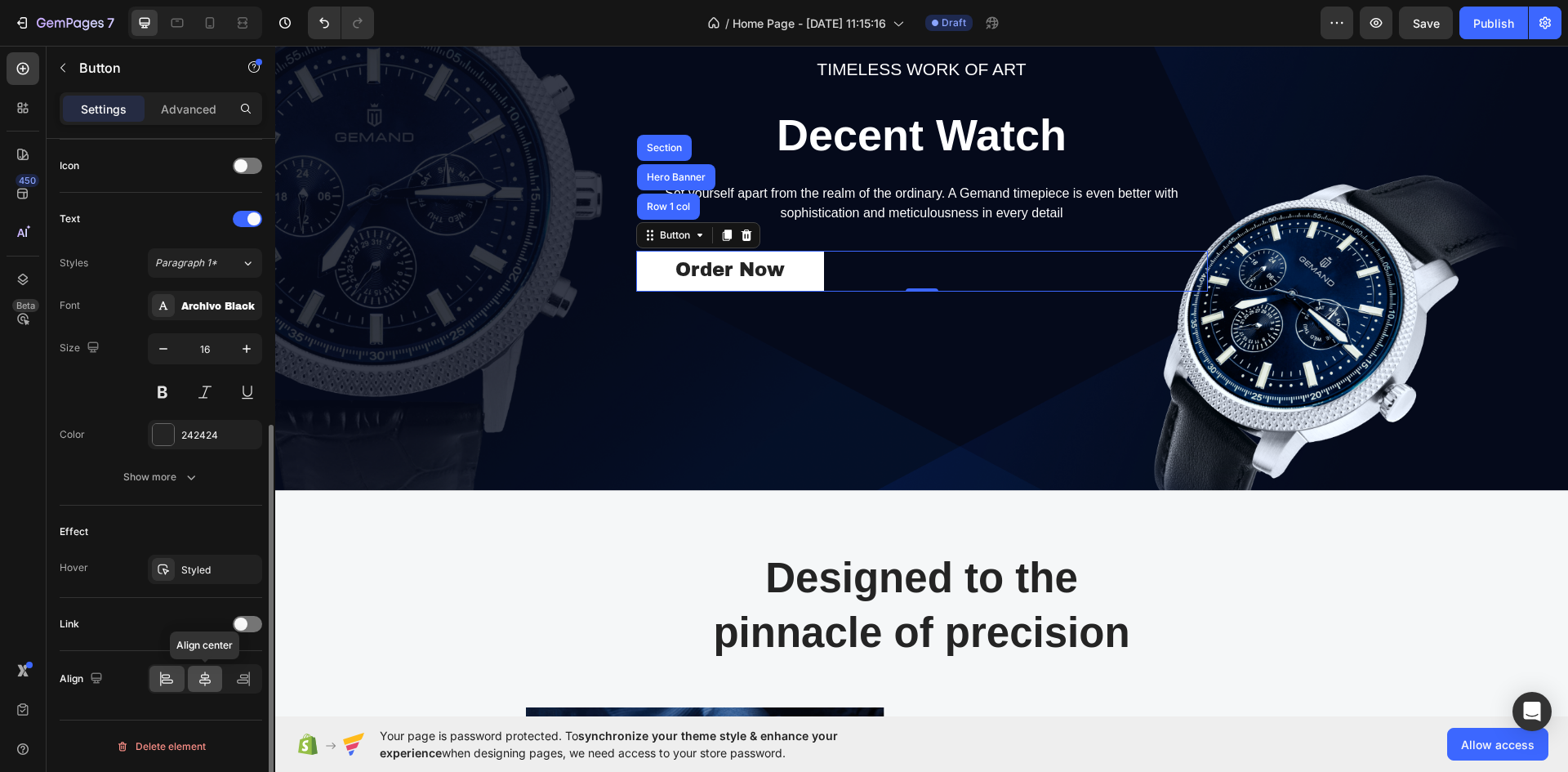
click at [202, 678] on icon at bounding box center [204, 679] width 12 height 15
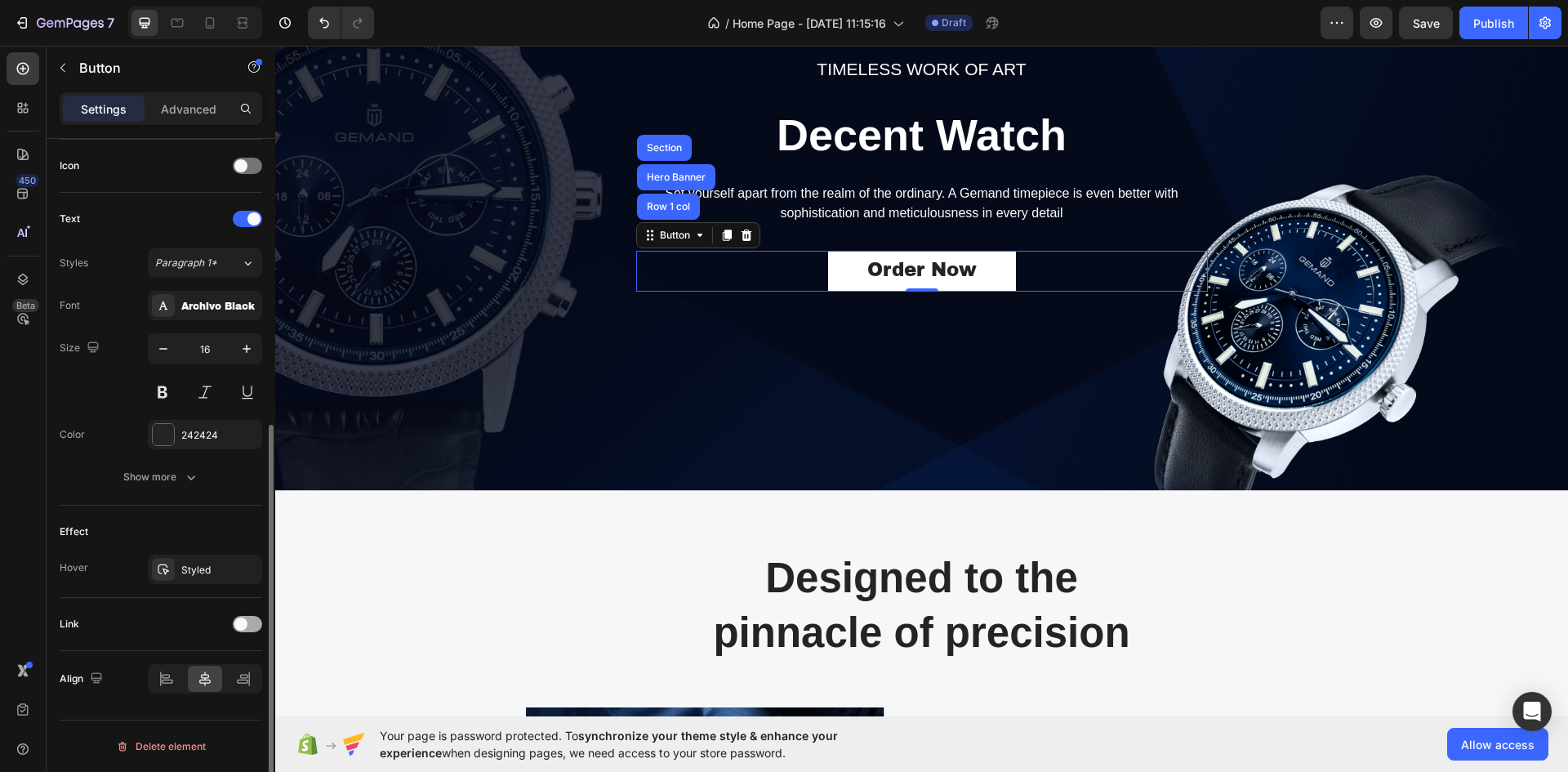
click at [244, 629] on span at bounding box center [241, 624] width 13 height 13
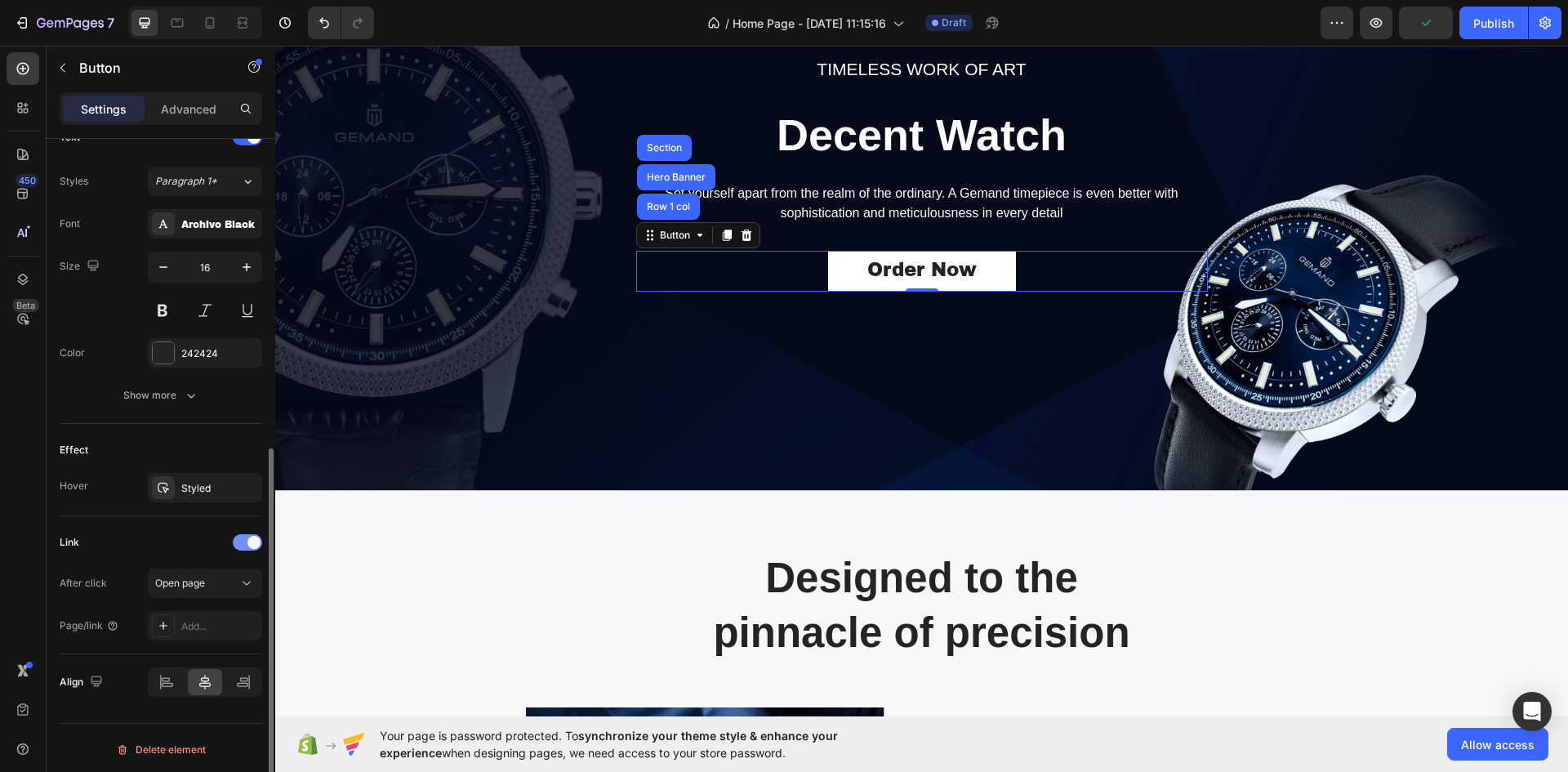
click at [250, 544] on span at bounding box center [254, 542] width 13 height 13
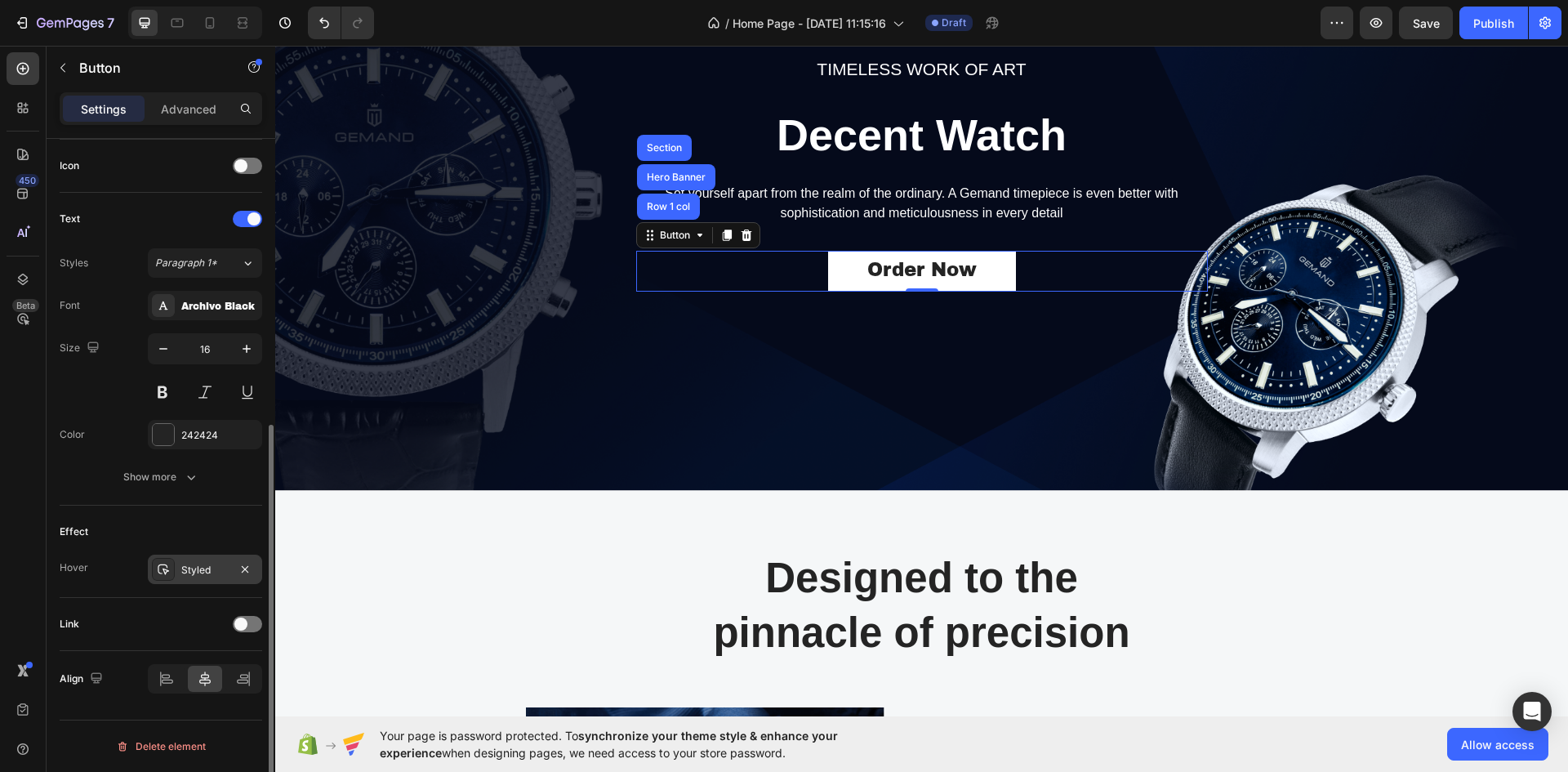
click at [204, 566] on div "Styled" at bounding box center [205, 570] width 47 height 15
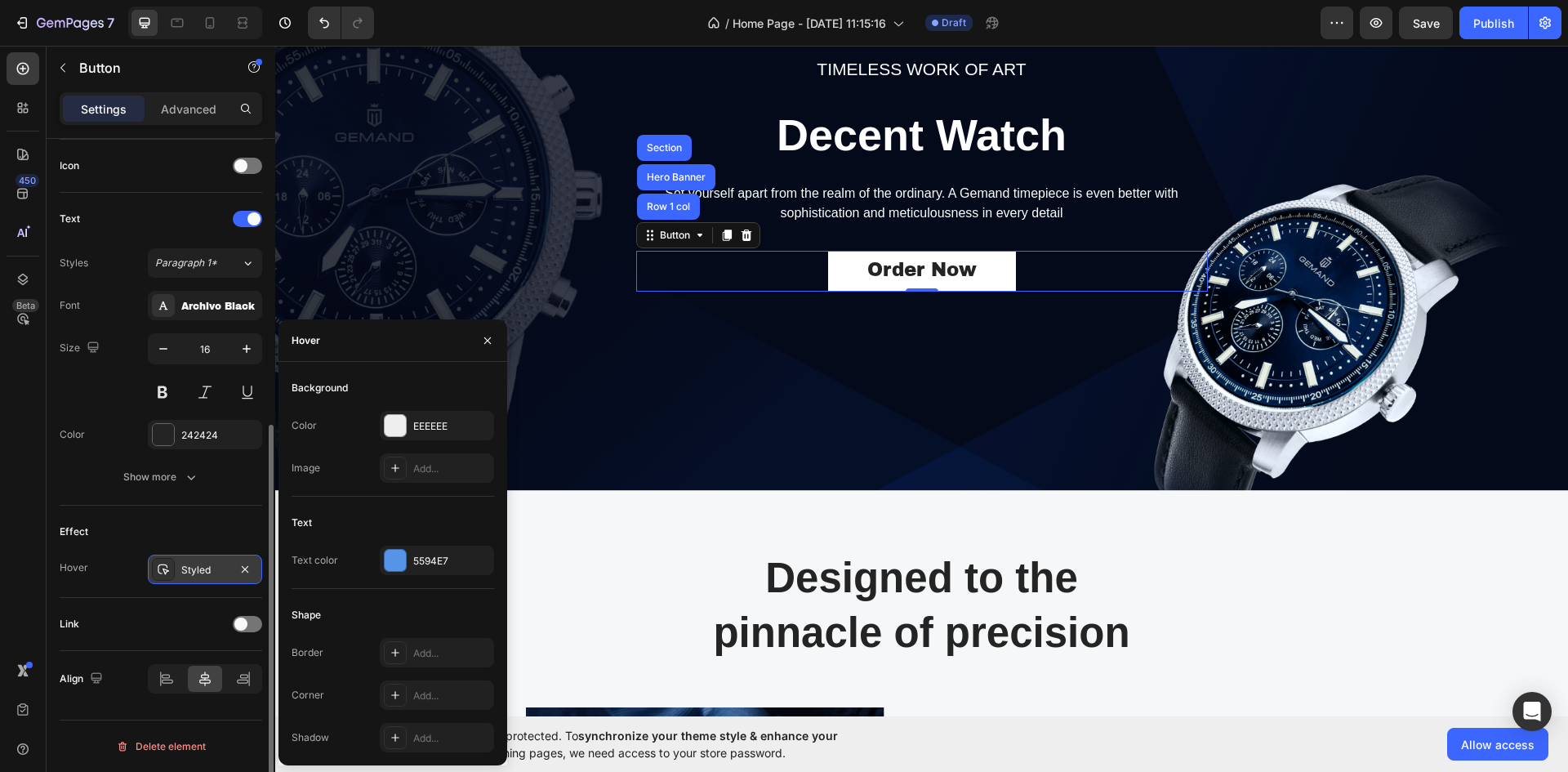
click at [204, 566] on div "Styled" at bounding box center [205, 570] width 47 height 15
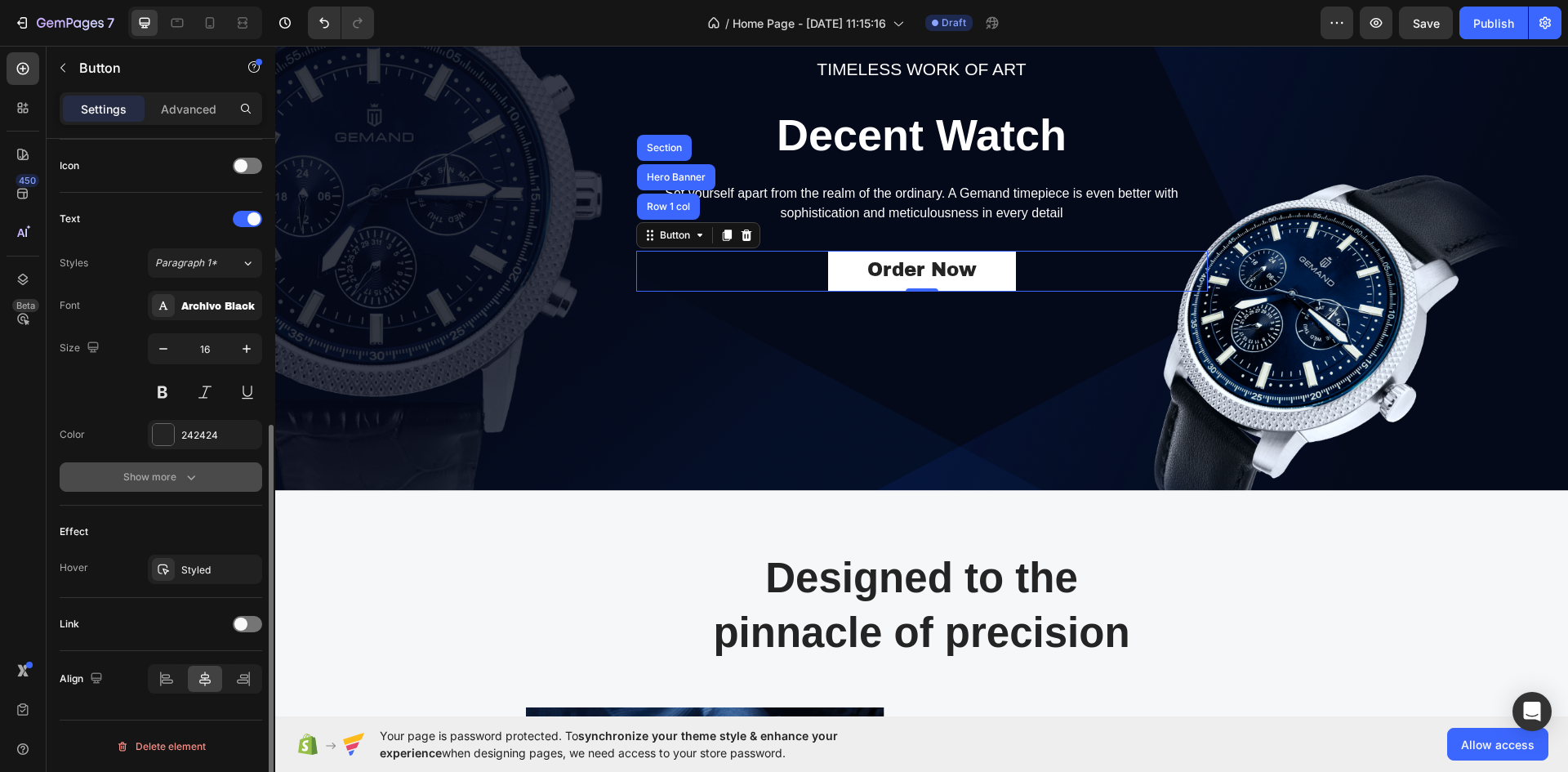
click at [176, 483] on div "Show more" at bounding box center [161, 477] width 76 height 16
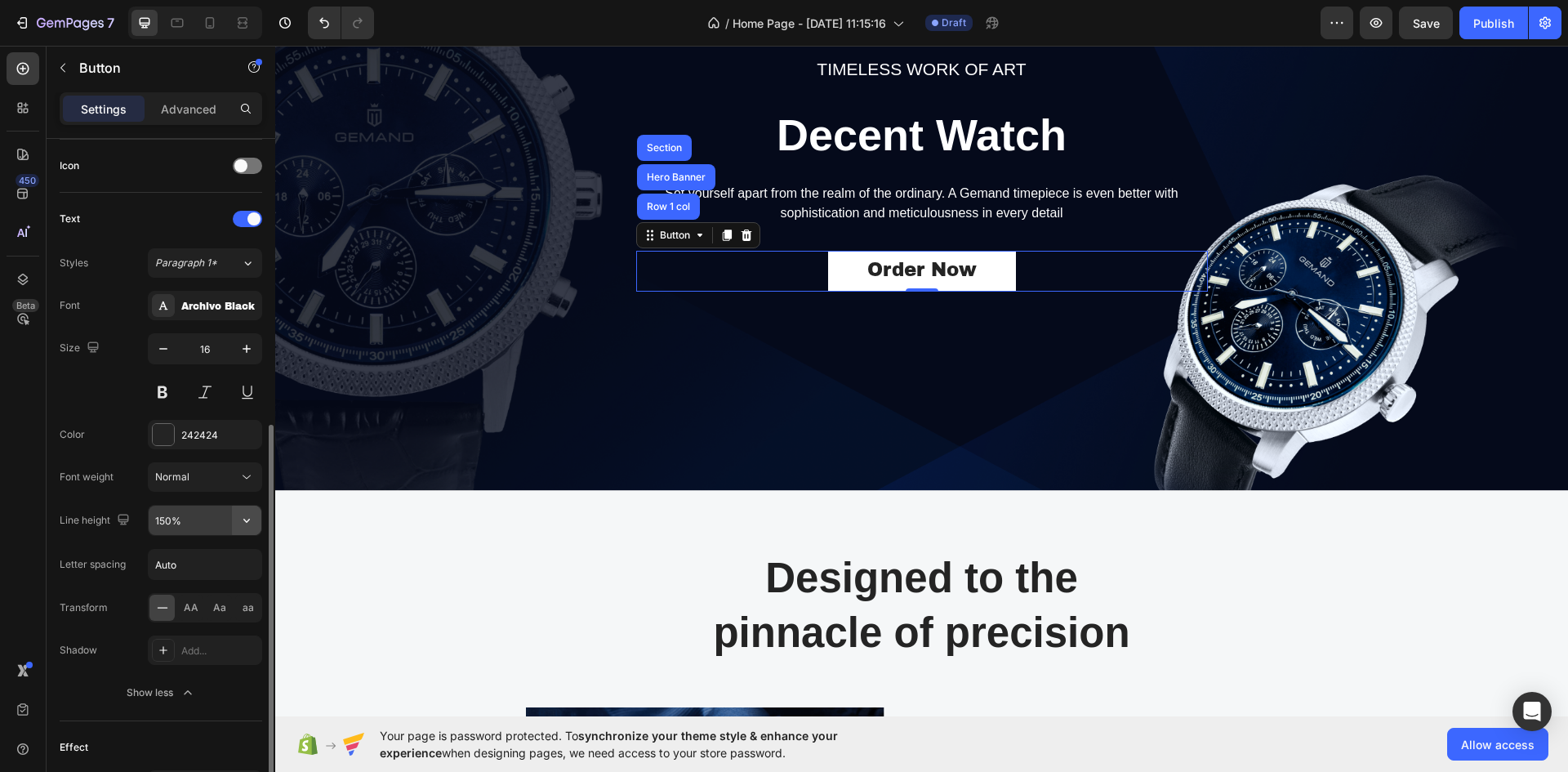
click at [248, 522] on icon "button" at bounding box center [246, 520] width 16 height 16
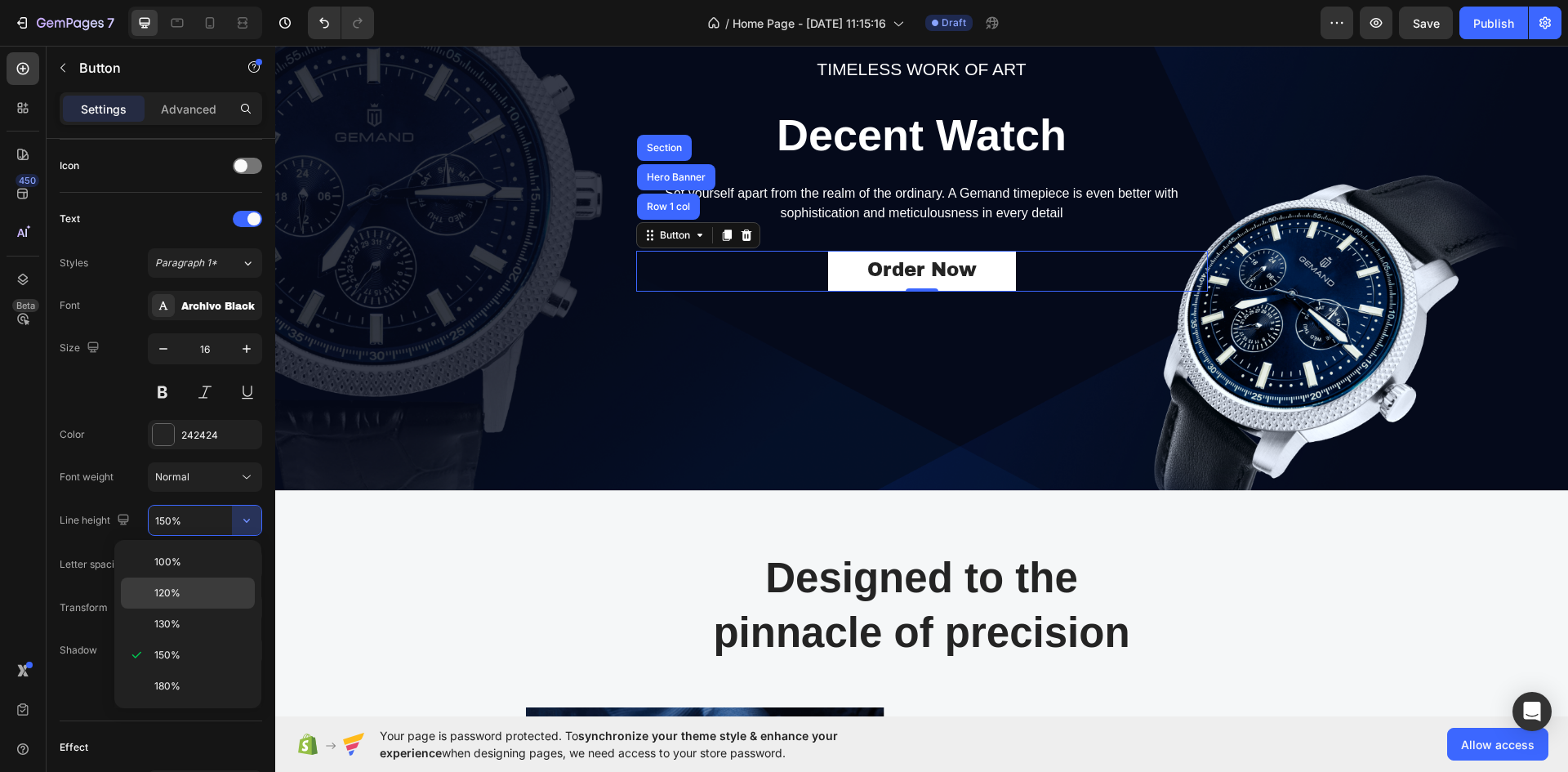
click at [174, 589] on span "120%" at bounding box center [167, 593] width 26 height 15
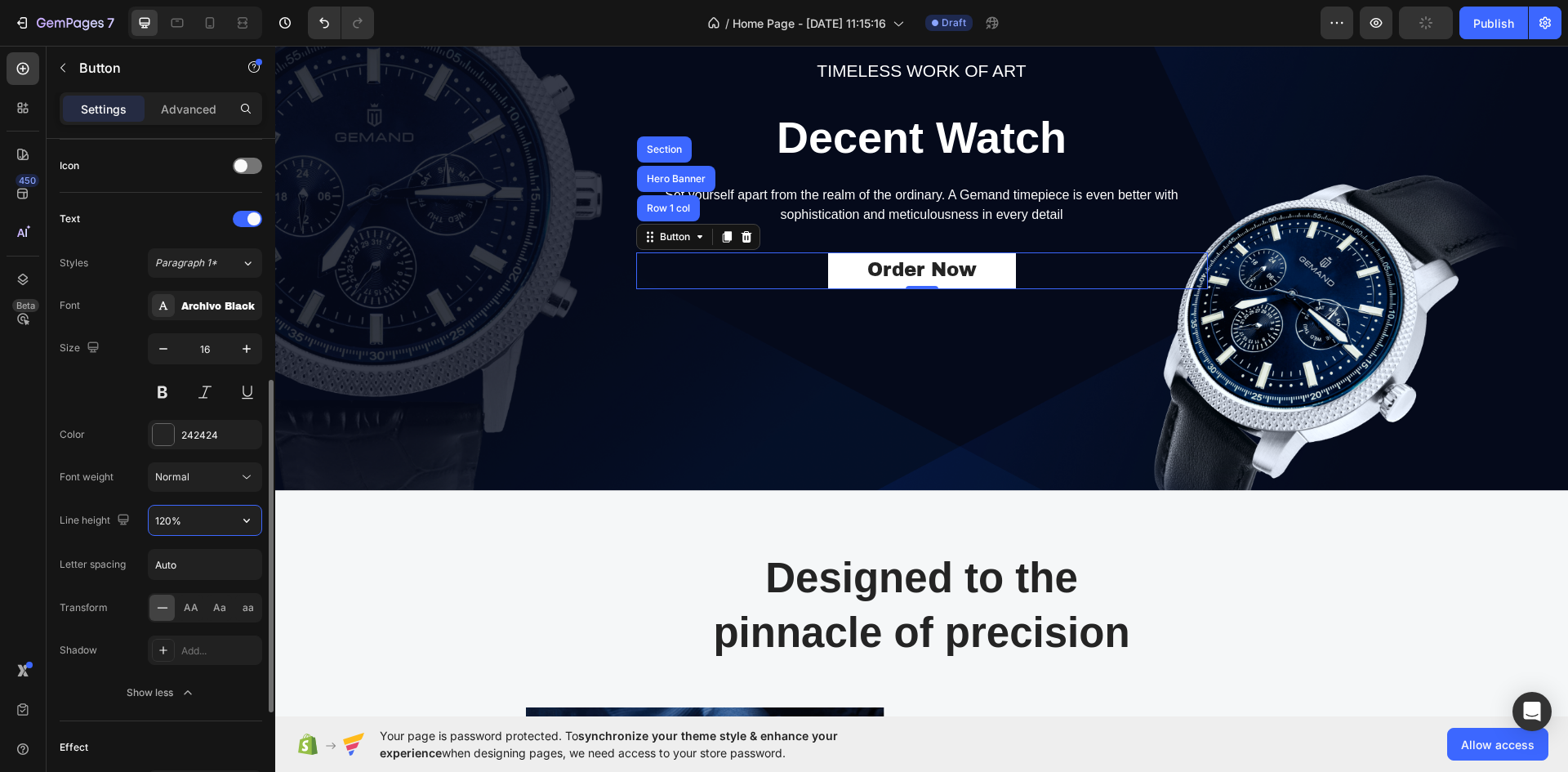
click at [194, 526] on input "120%" at bounding box center [205, 520] width 113 height 29
click at [248, 525] on icon "button" at bounding box center [246, 520] width 16 height 16
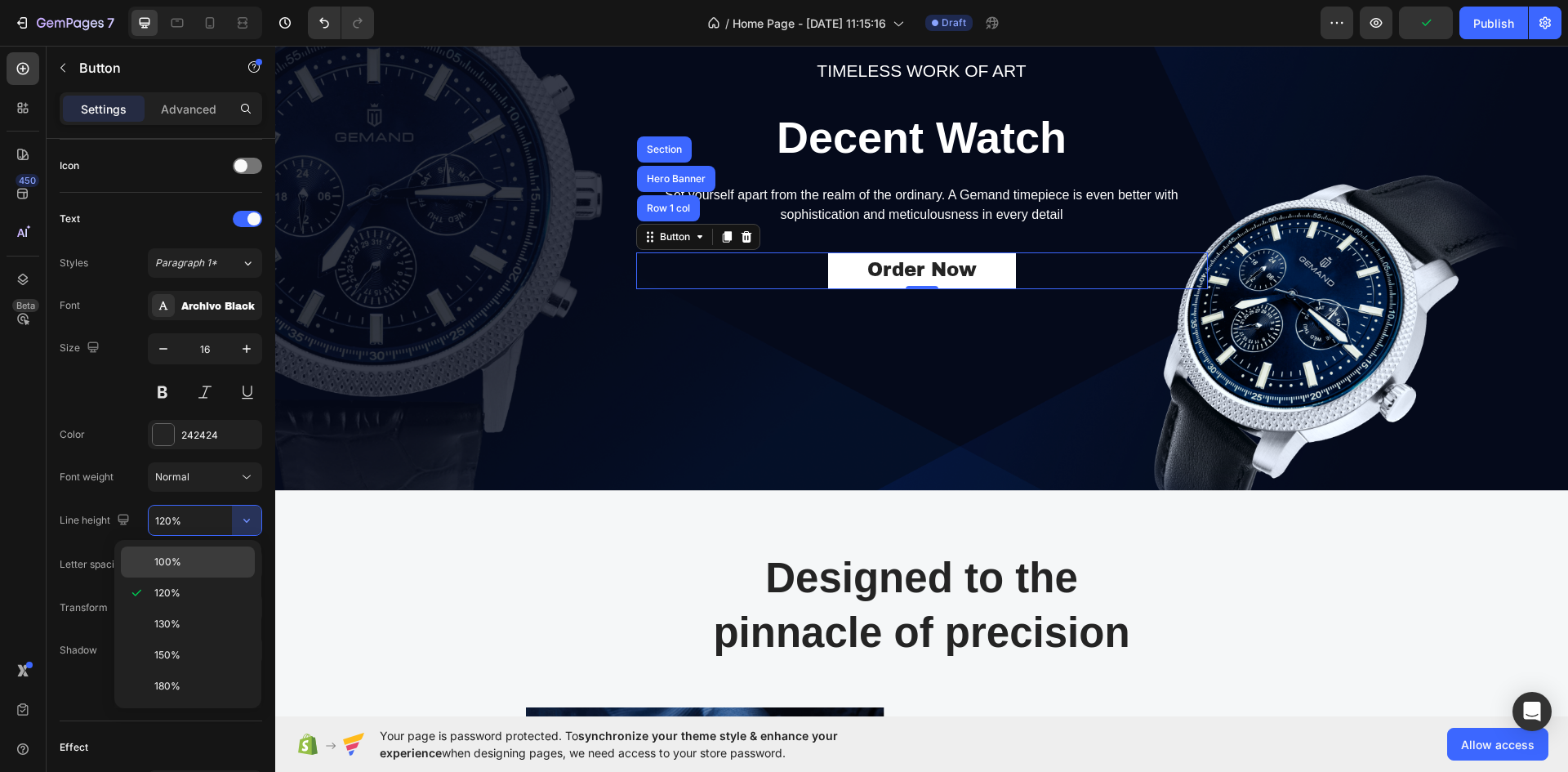
click at [183, 558] on p "100%" at bounding box center [201, 562] width 93 height 15
type input "100%"
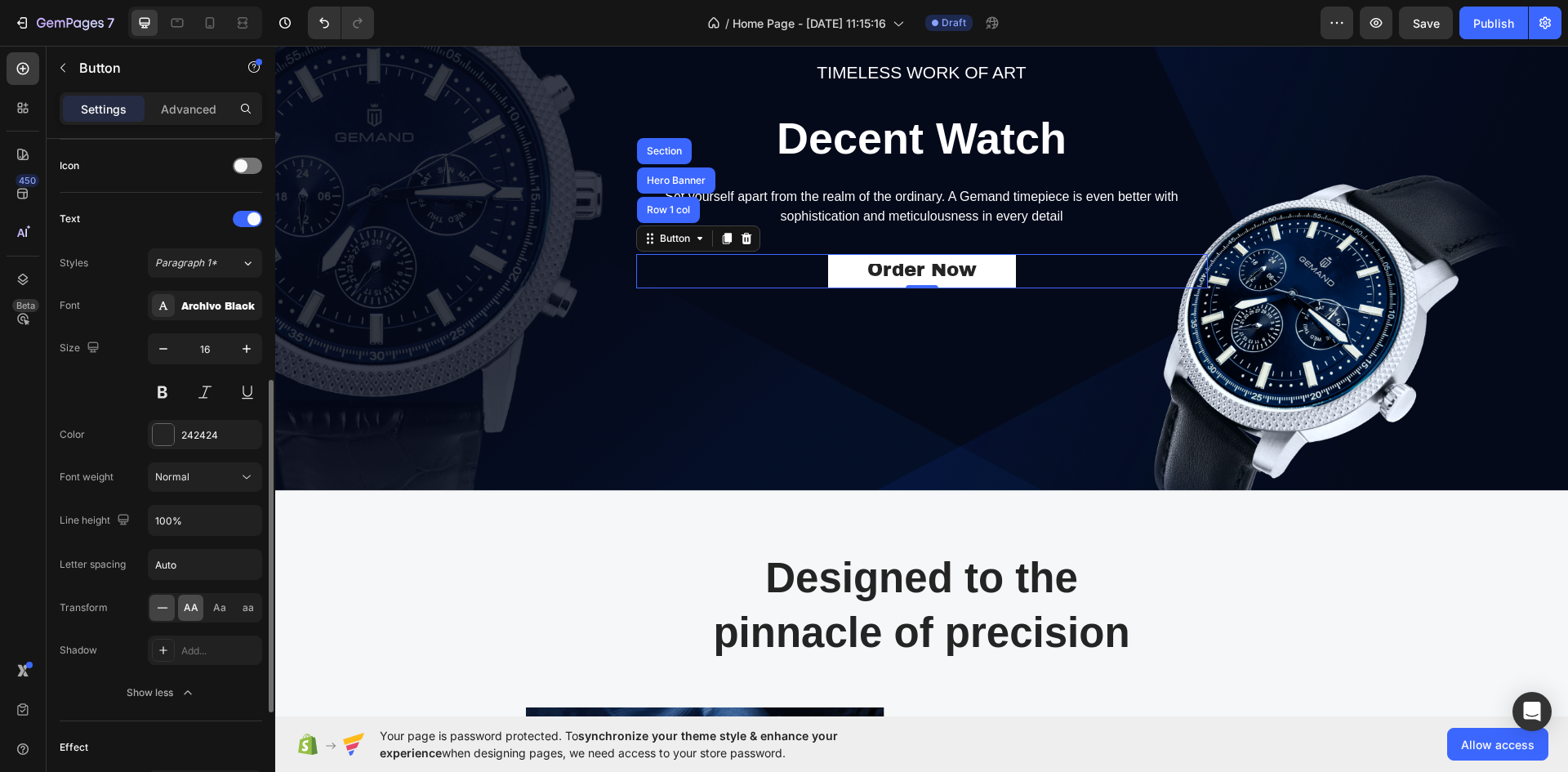
click at [197, 608] on span "AA" at bounding box center [191, 608] width 15 height 15
click at [219, 605] on span "Aa" at bounding box center [220, 608] width 13 height 15
click at [246, 609] on span "aa" at bounding box center [248, 608] width 12 height 15
click at [181, 606] on div "AA" at bounding box center [191, 608] width 26 height 26
click at [245, 349] on icon "button" at bounding box center [246, 349] width 8 height 8
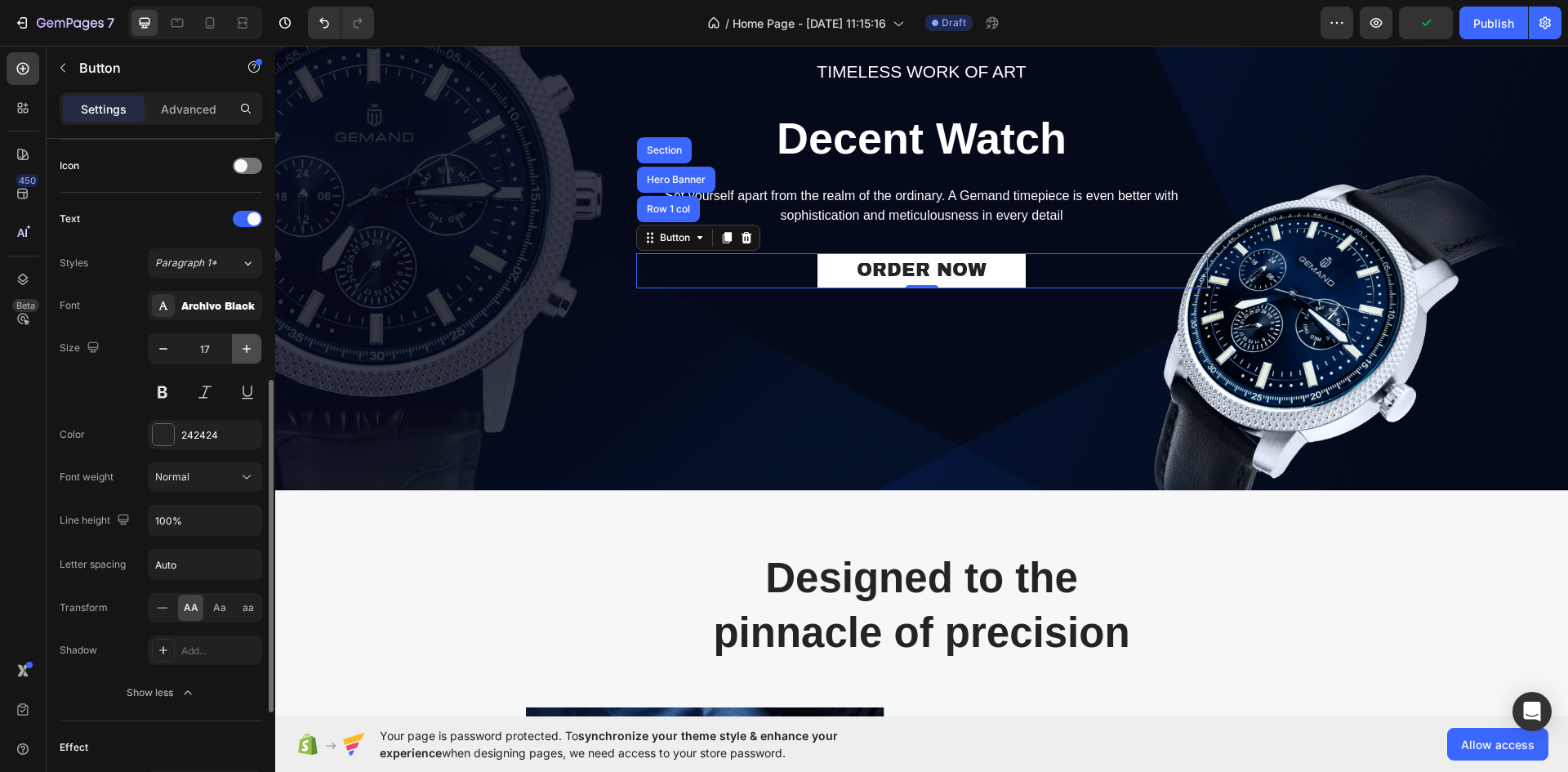
click at [245, 349] on icon "button" at bounding box center [246, 349] width 8 height 8
type input "19"
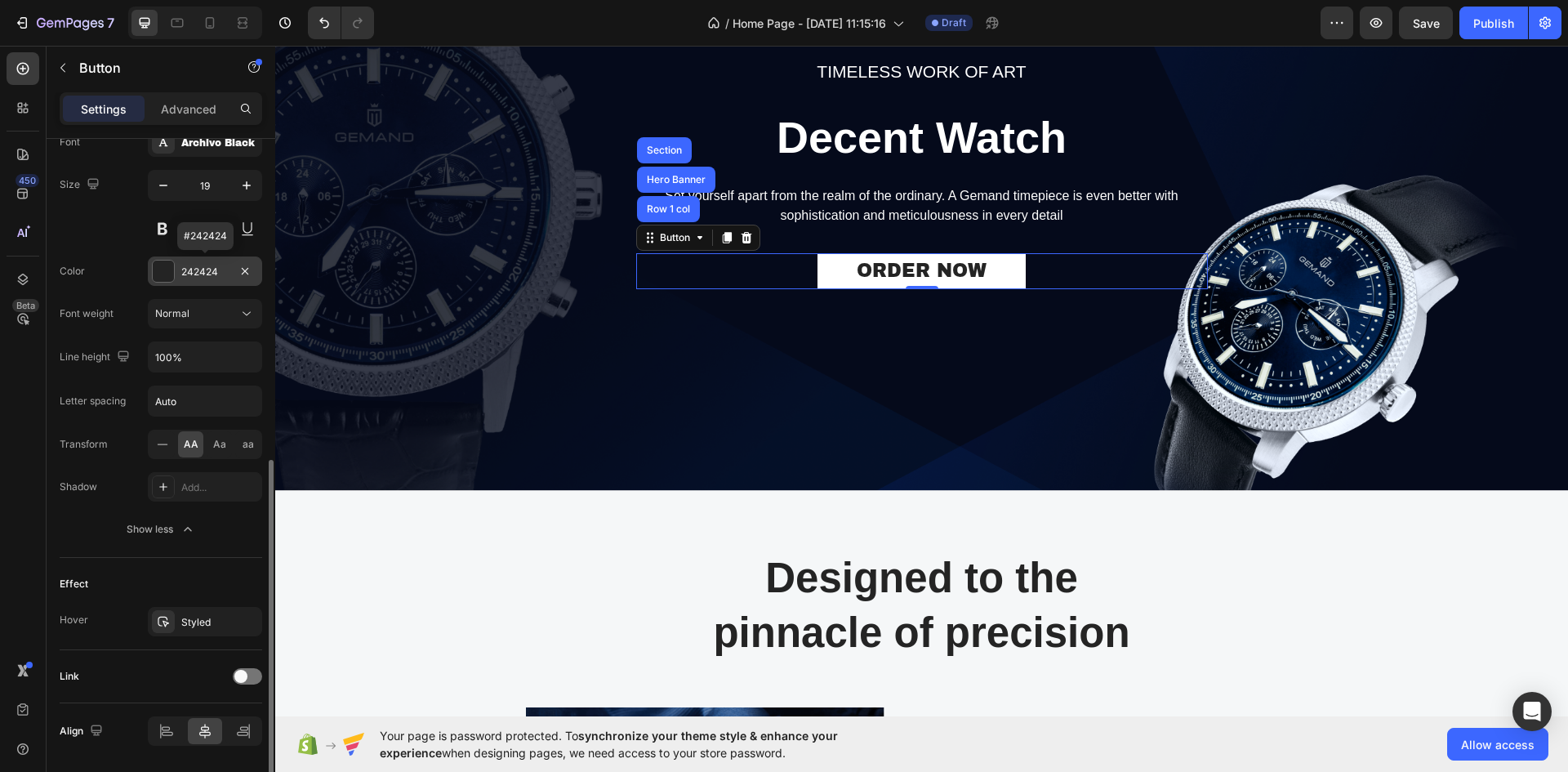
scroll to position [411, 0]
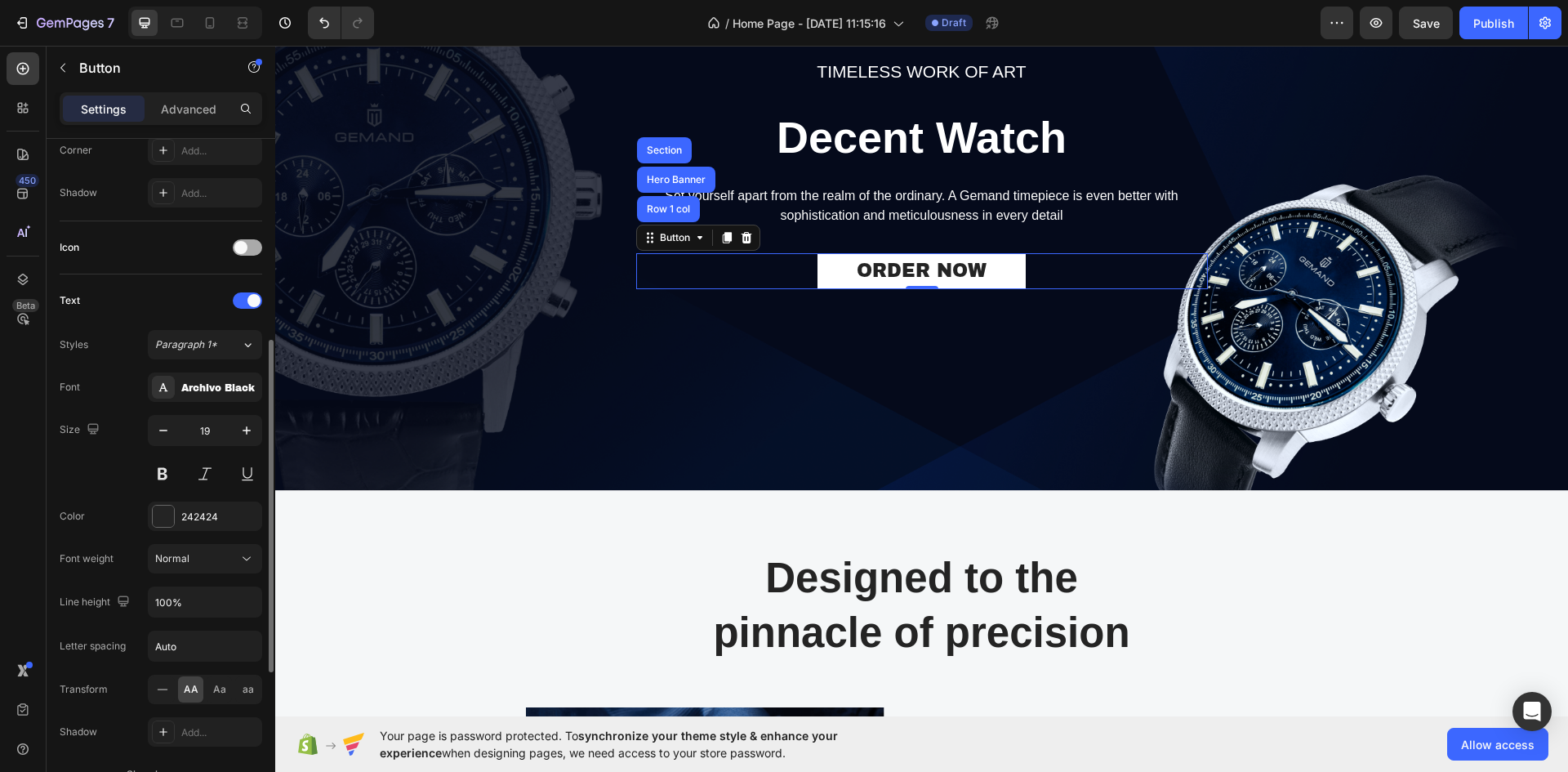
click at [244, 251] on span at bounding box center [241, 247] width 13 height 13
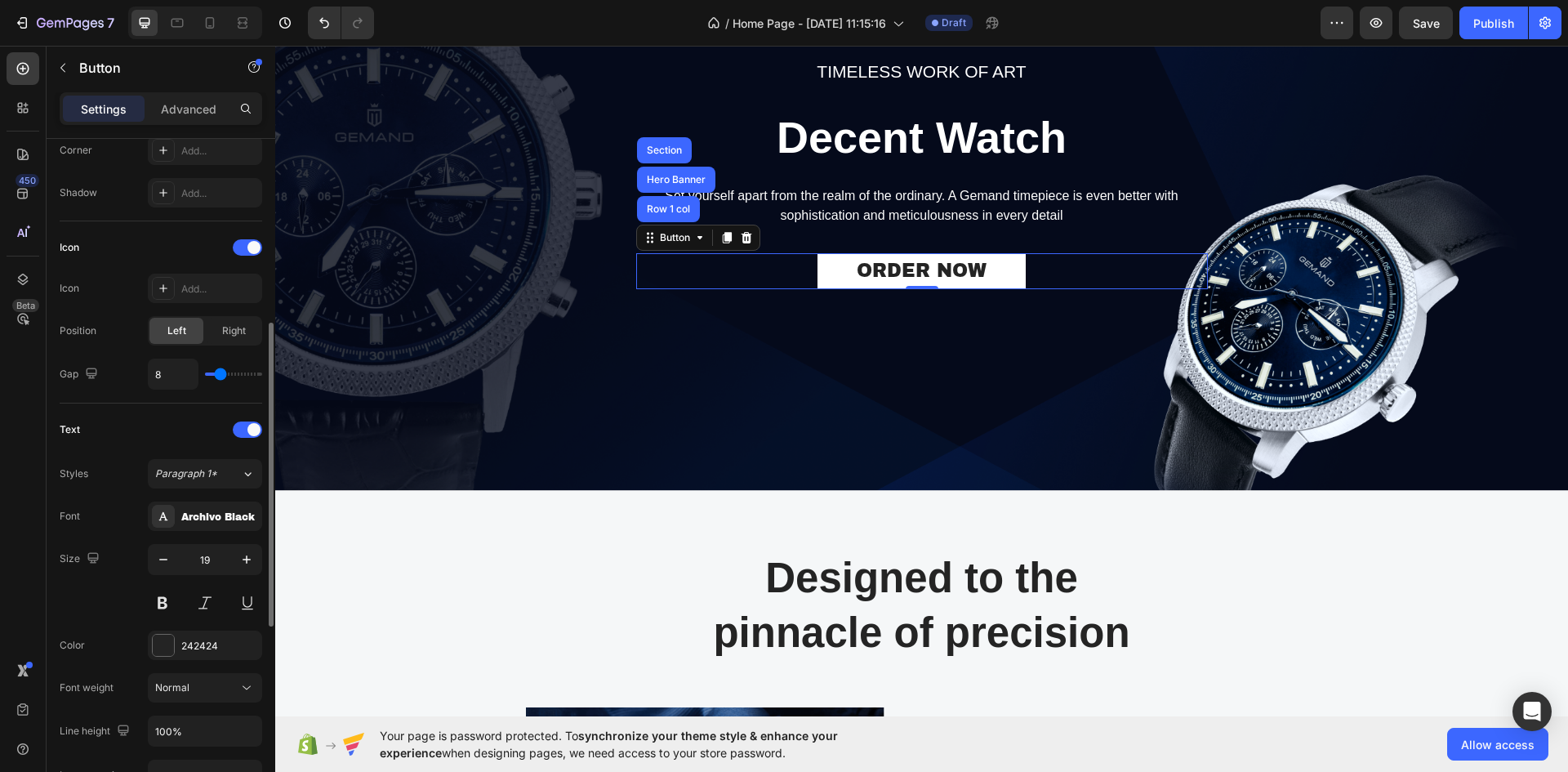
type input "12"
type input "13"
type input "14"
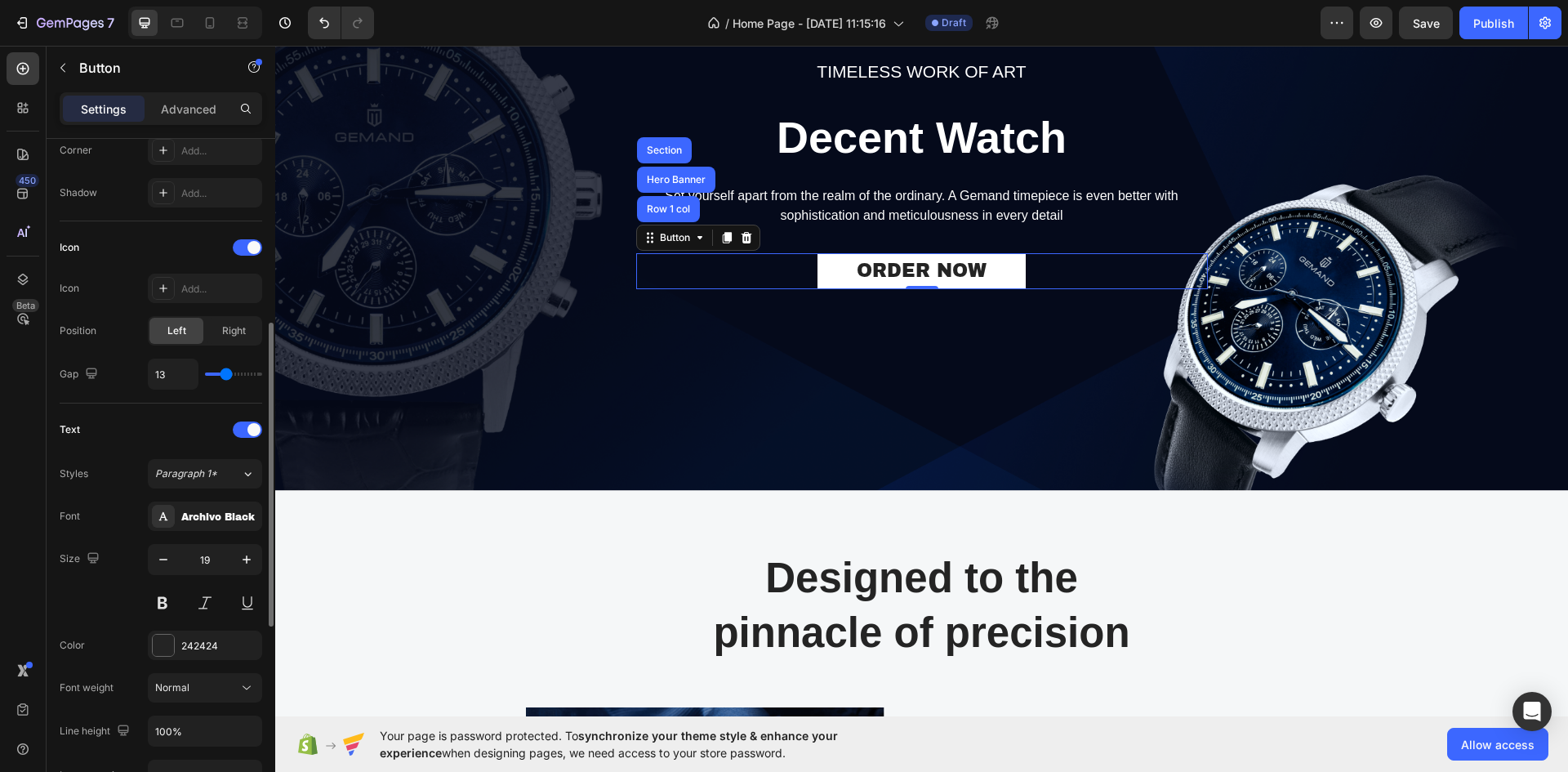
type input "14"
type input "15"
type input "16"
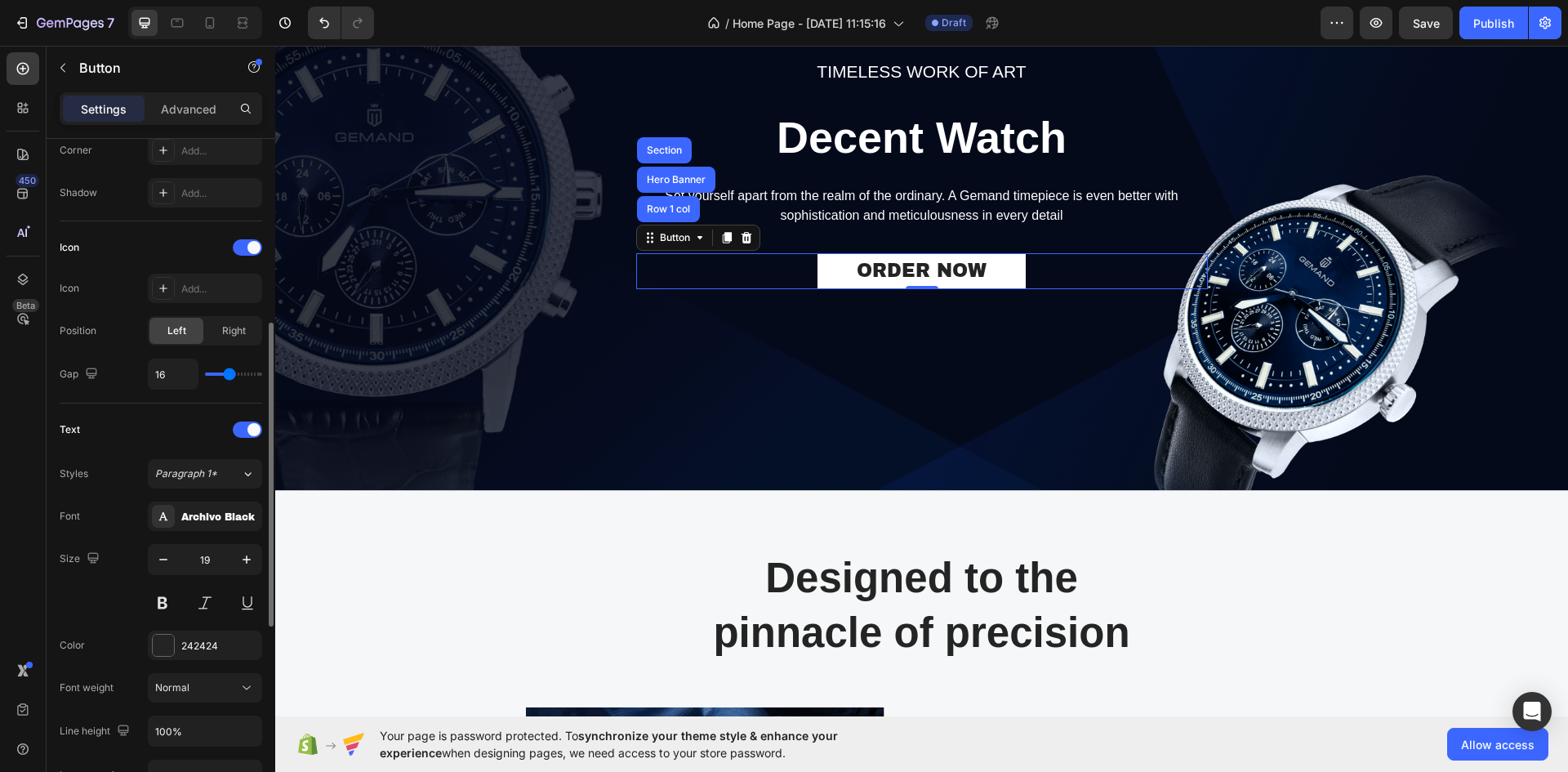
type input "17"
type input "18"
type input "19"
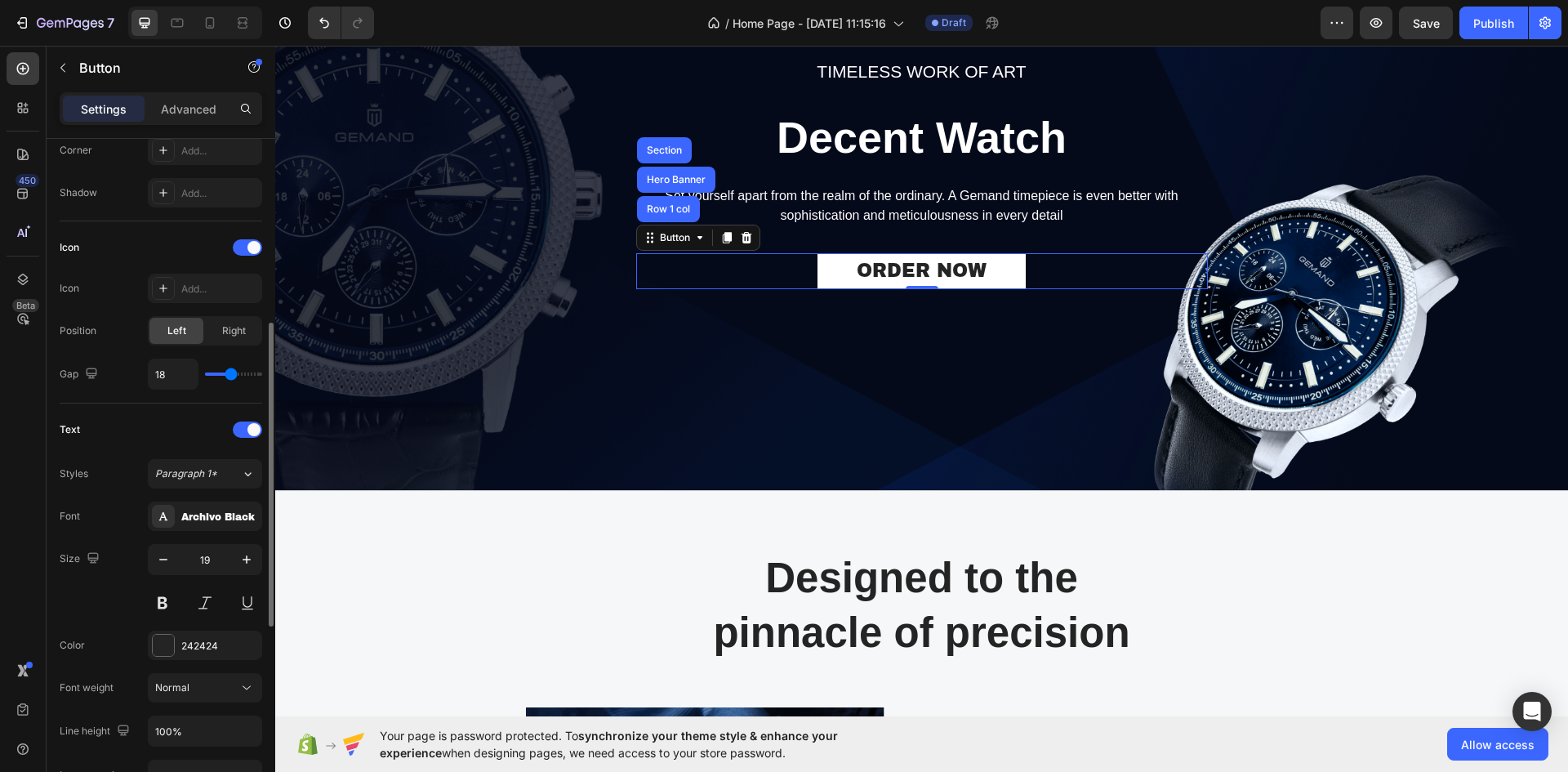
type input "19"
type input "20"
type input "21"
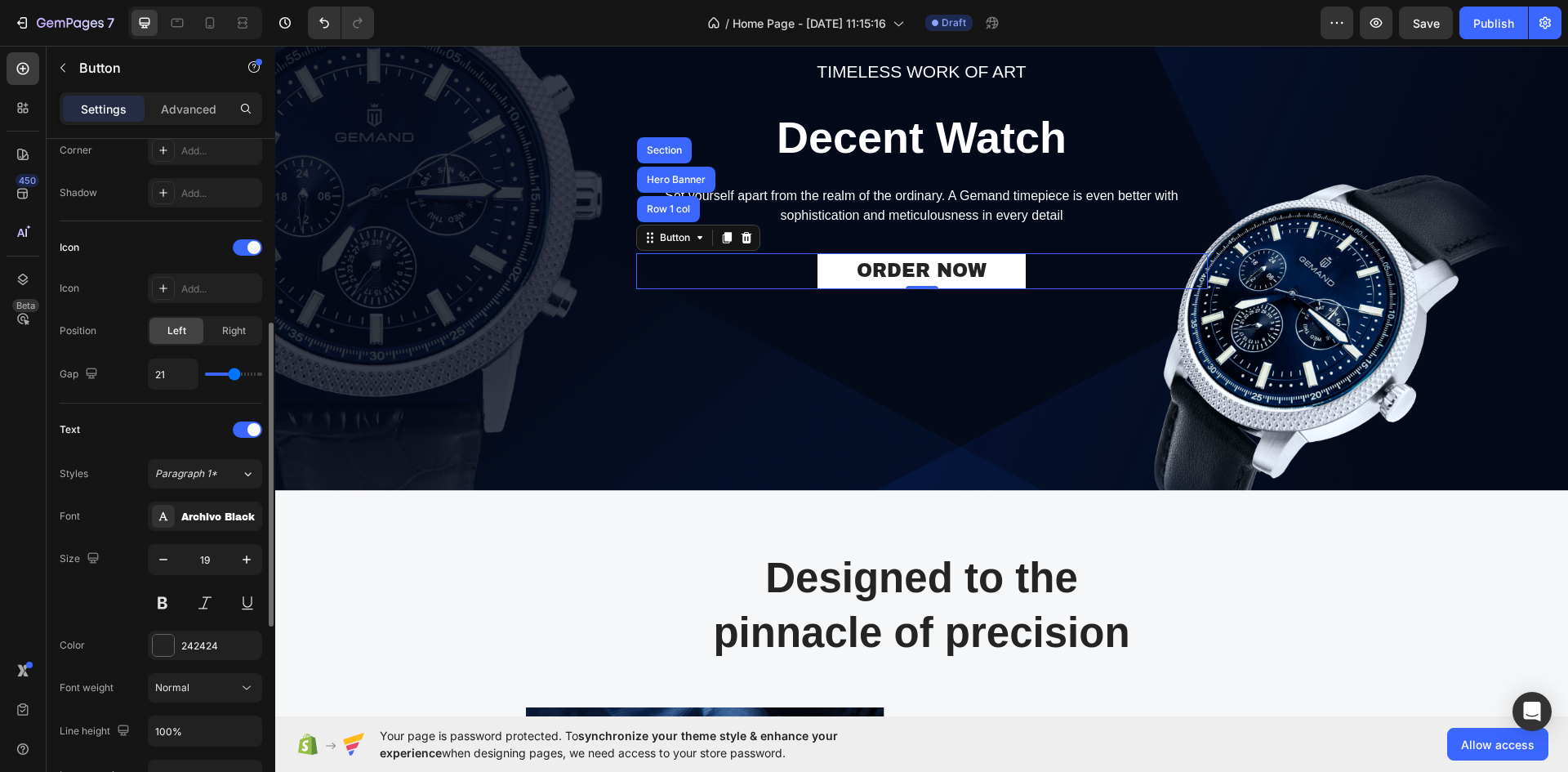
type input "22"
type input "23"
type input "24"
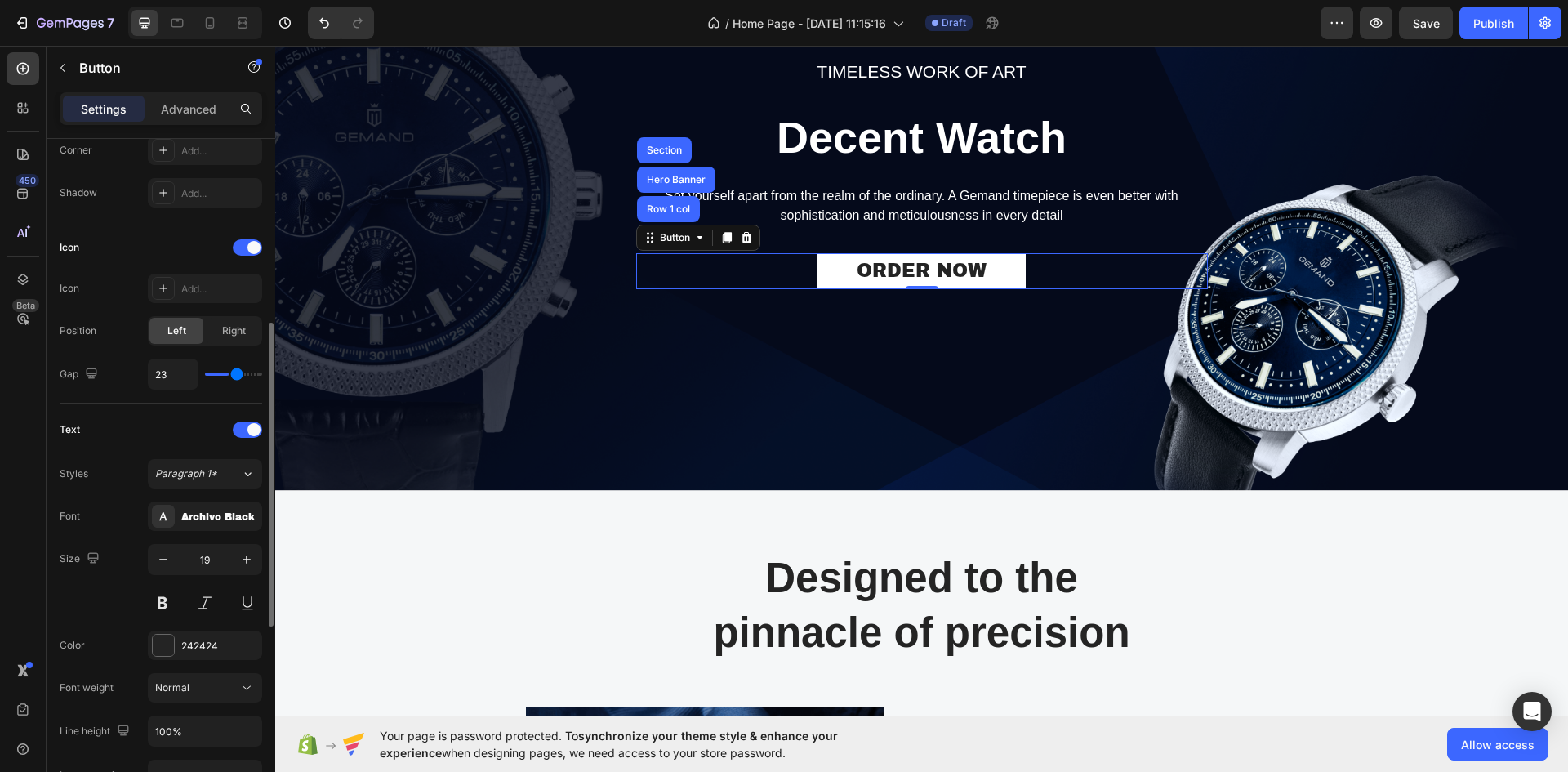
type input "24"
type input "26"
type input "27"
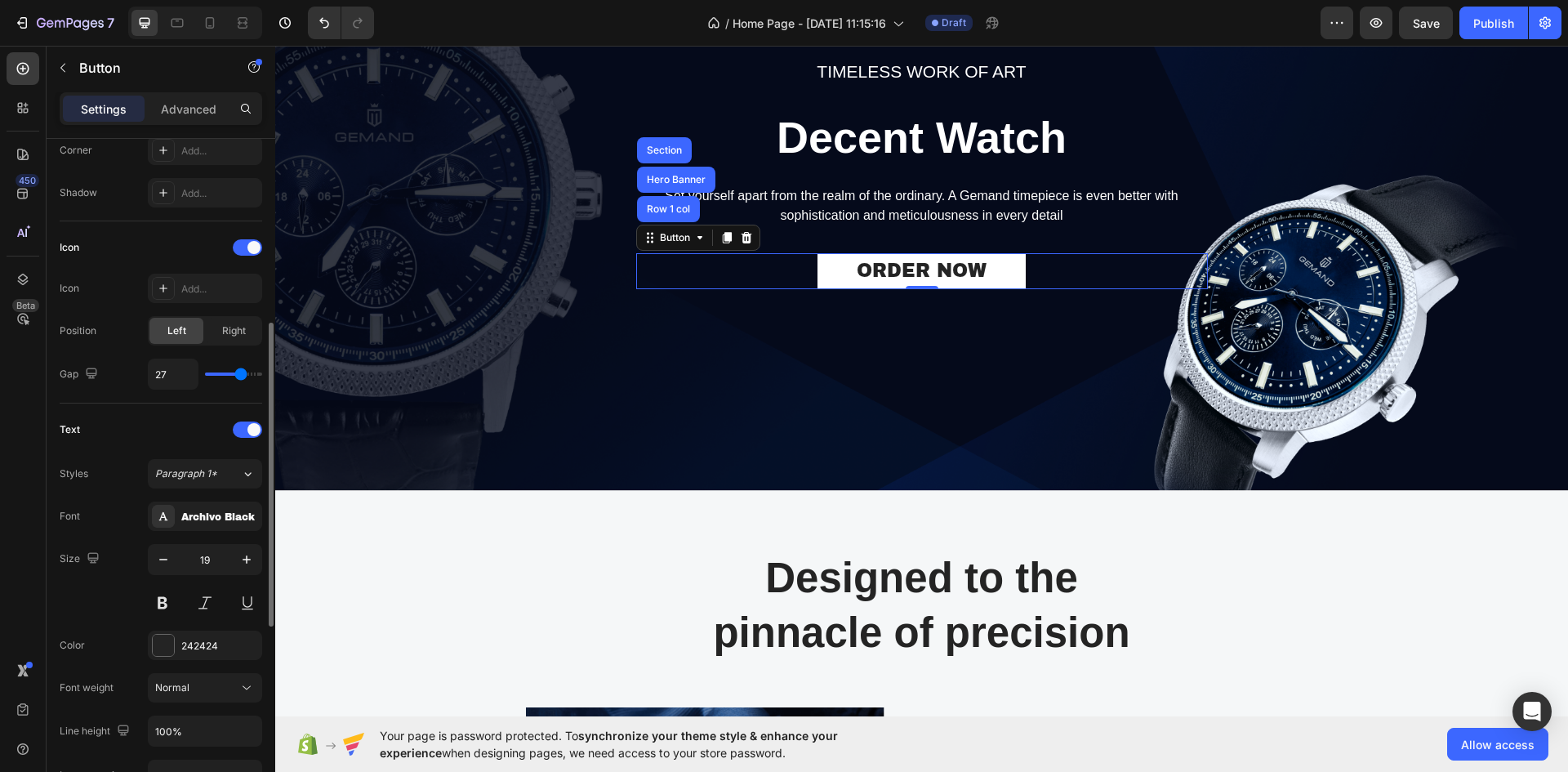
type input "29"
type input "30"
type input "32"
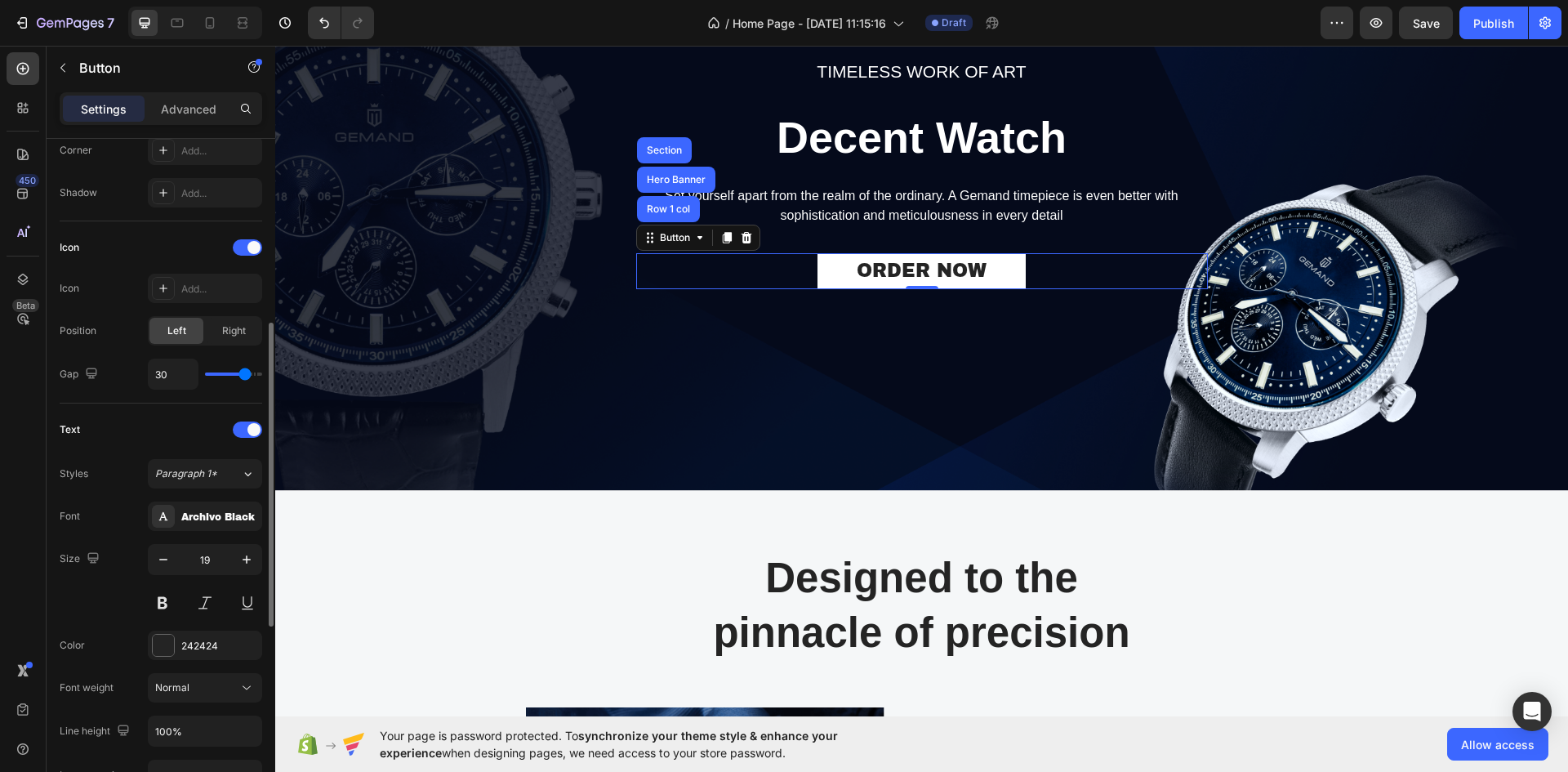
type input "32"
type input "33"
type input "36"
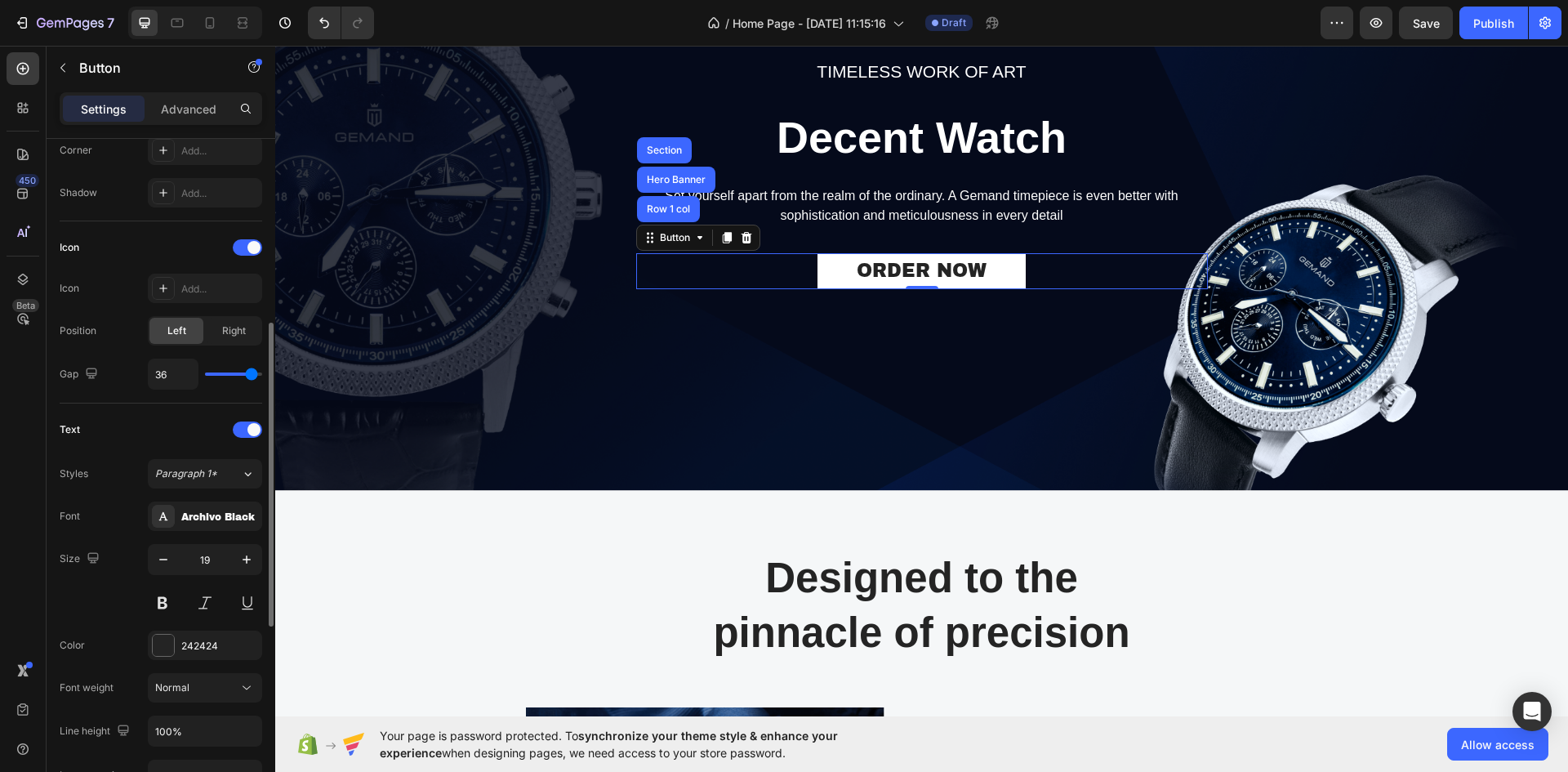
type input "37"
type input "39"
type input "40"
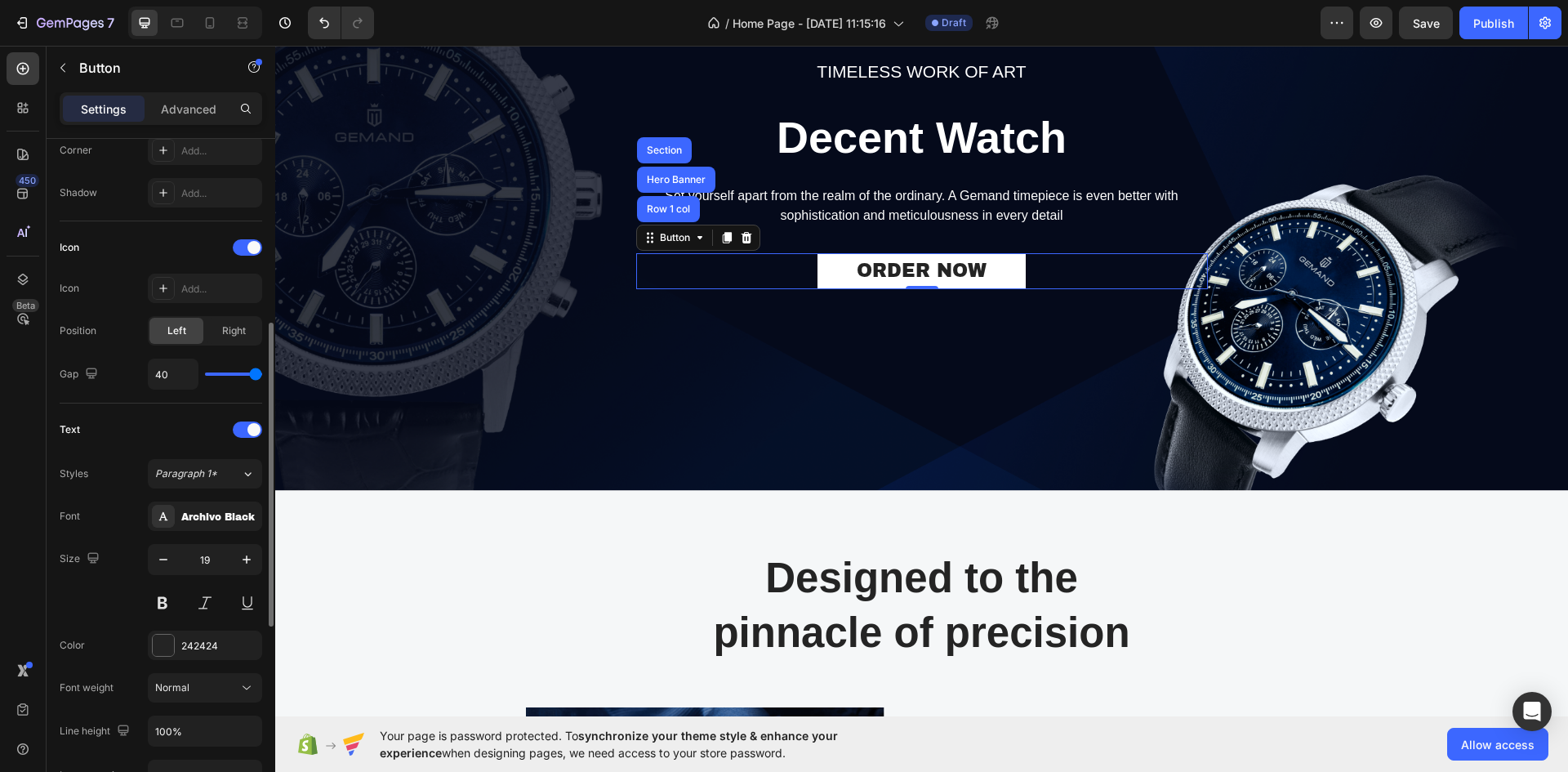
drag, startPoint x: 223, startPoint y: 374, endPoint x: 257, endPoint y: 378, distance: 34.2
type input "40"
click at [257, 376] on input "range" at bounding box center [234, 374] width 57 height 4
click at [215, 334] on div "Right" at bounding box center [234, 330] width 54 height 26
click at [177, 329] on span "Left" at bounding box center [177, 331] width 19 height 15
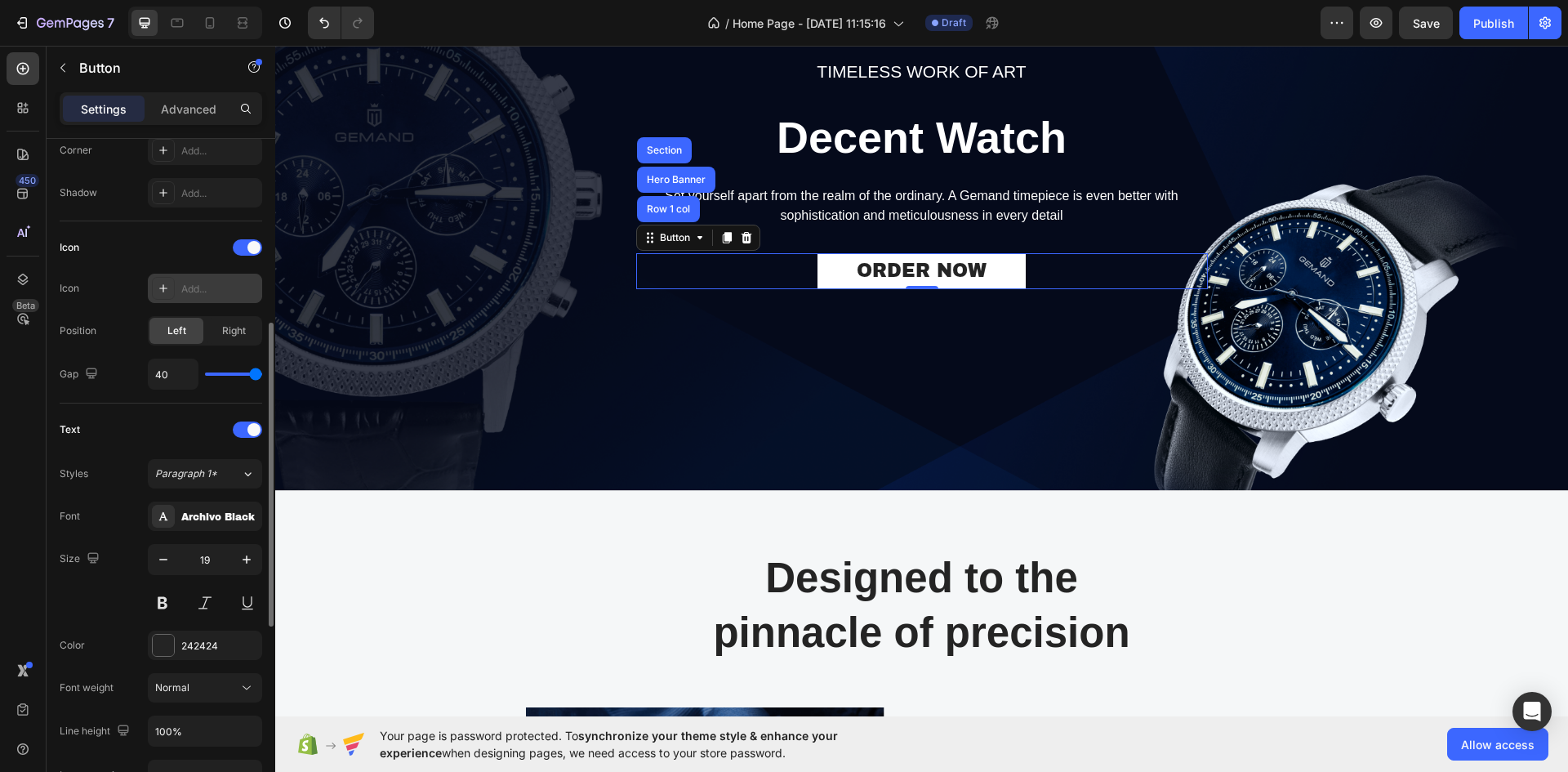
click at [213, 291] on div "Add..." at bounding box center [220, 289] width 77 height 15
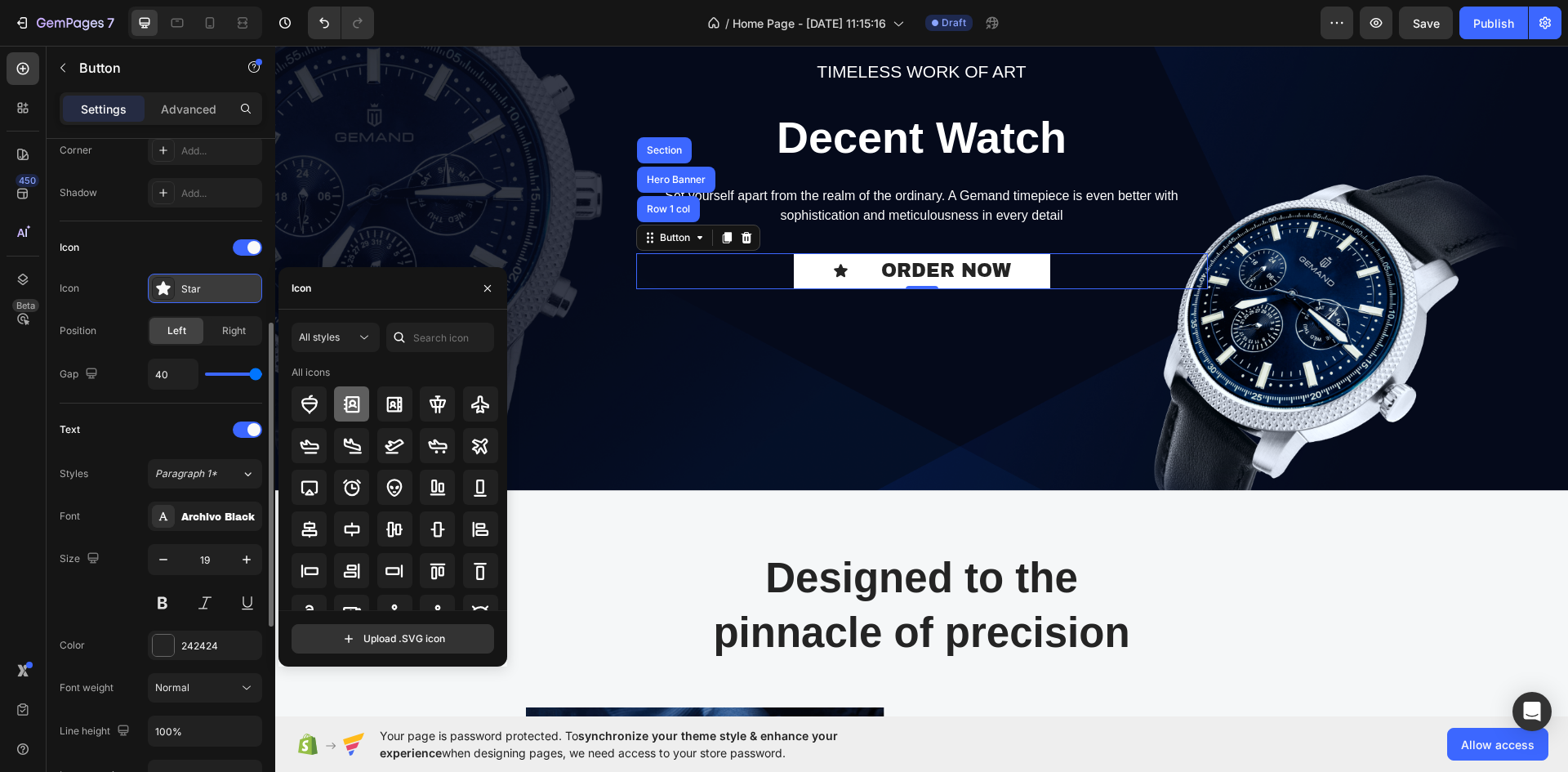
click at [346, 404] on icon at bounding box center [352, 403] width 16 height 16
click at [380, 404] on div at bounding box center [395, 404] width 36 height 36
click at [479, 414] on div at bounding box center [481, 404] width 36 height 36
click at [477, 486] on icon at bounding box center [480, 487] width 19 height 19
click at [472, 517] on div at bounding box center [481, 529] width 36 height 36
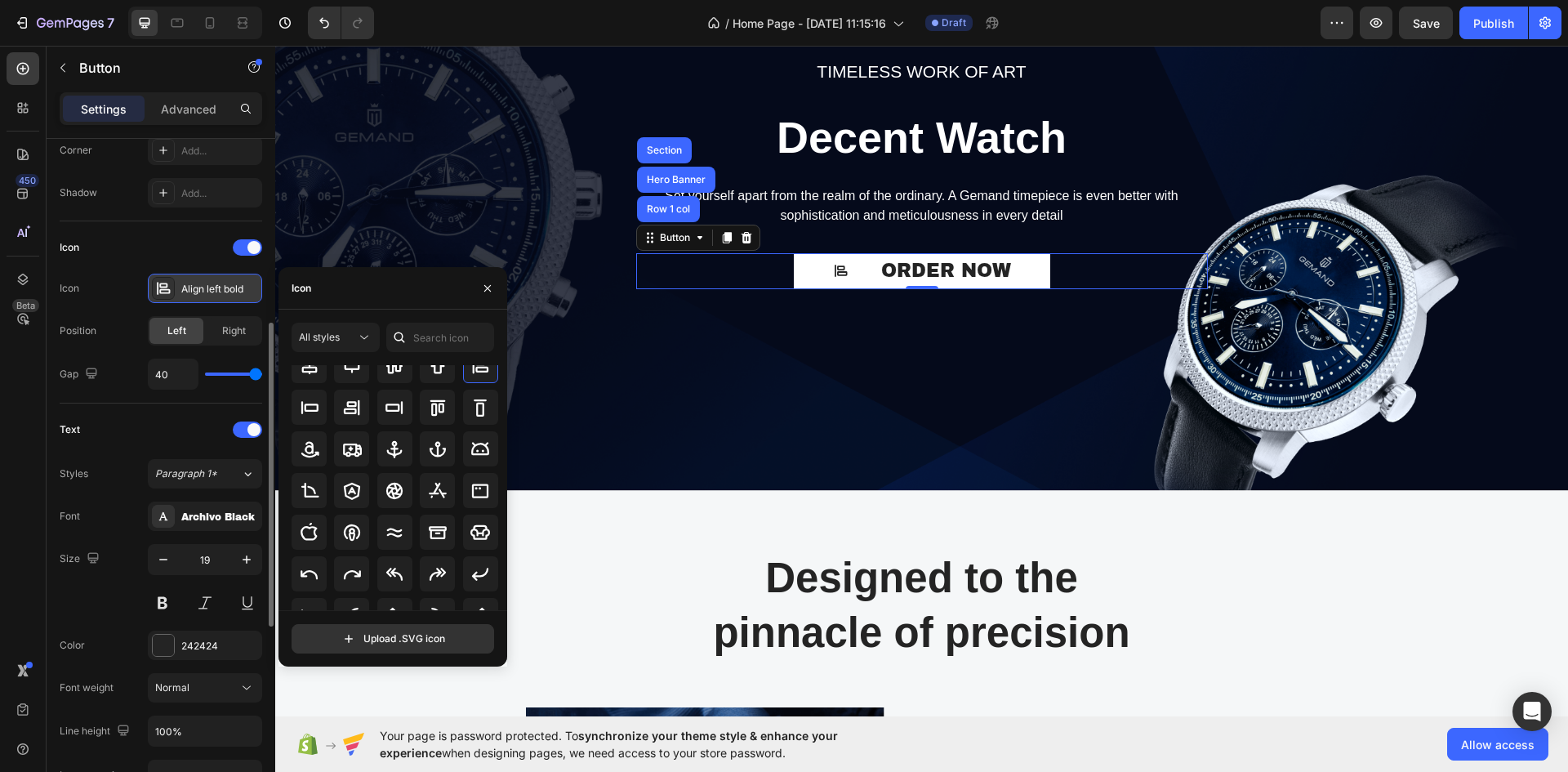
scroll to position [180, 0]
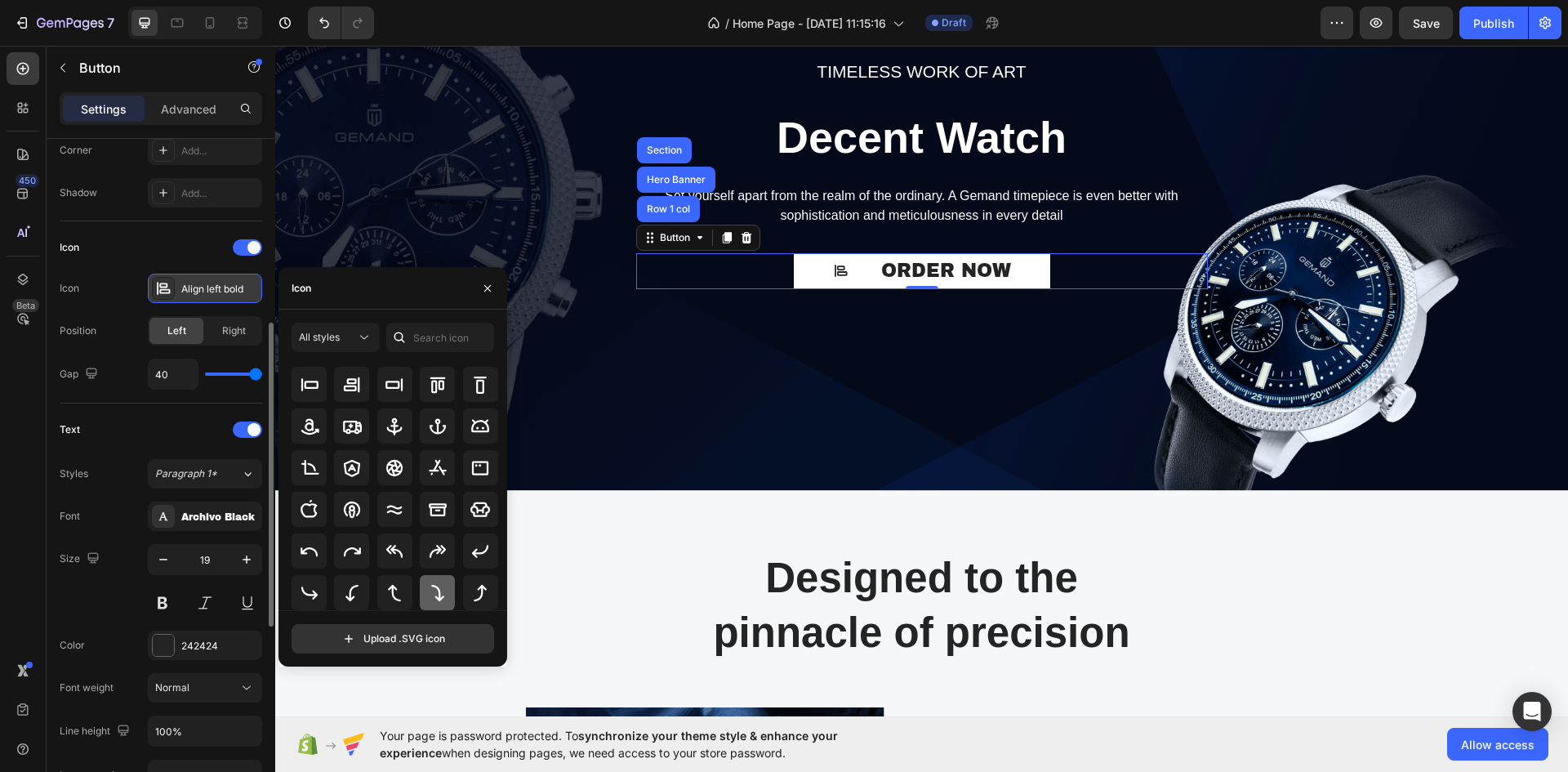
click at [428, 587] on icon at bounding box center [437, 592] width 19 height 19
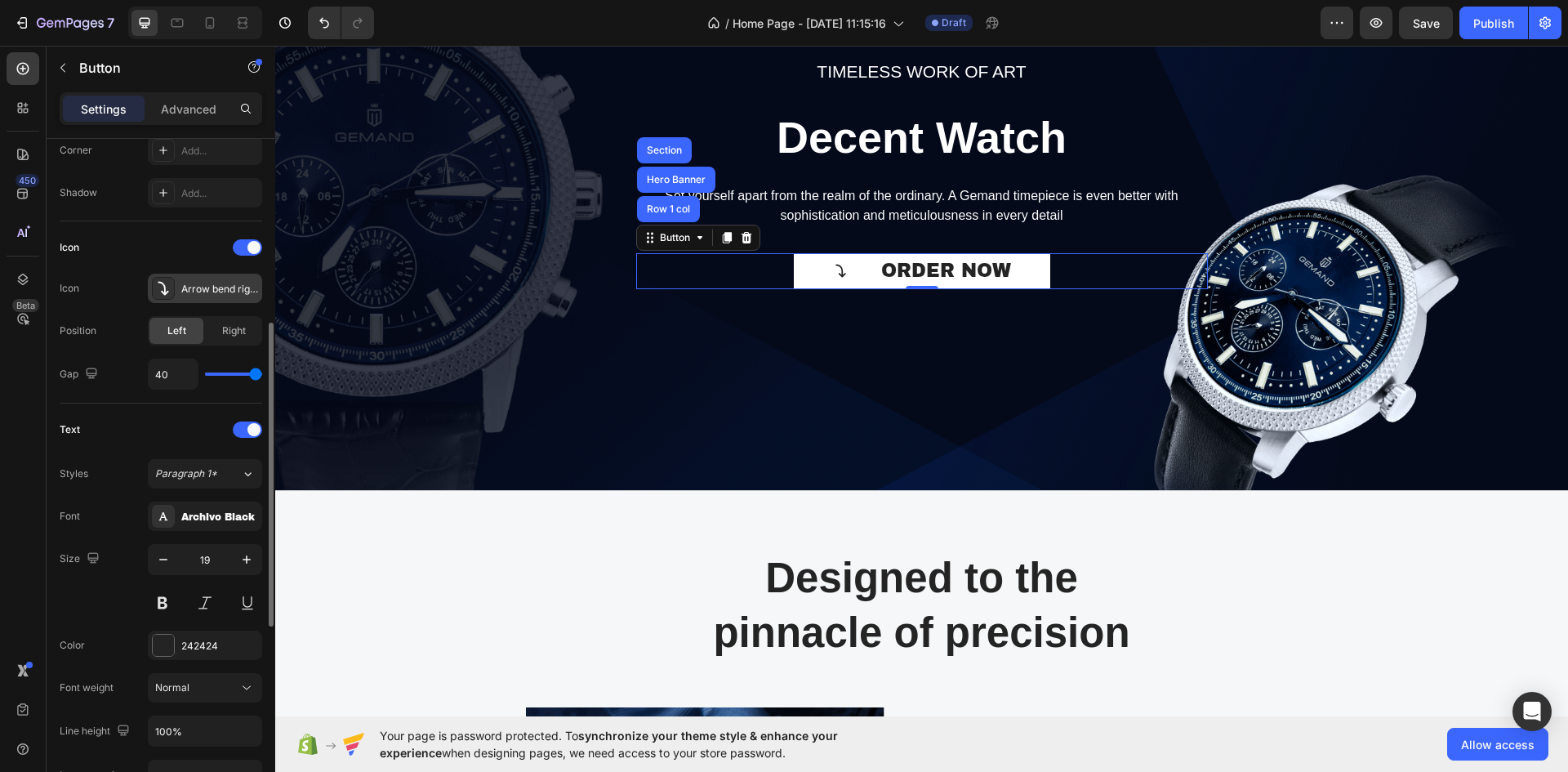
type input "39"
type input "37"
type input "36"
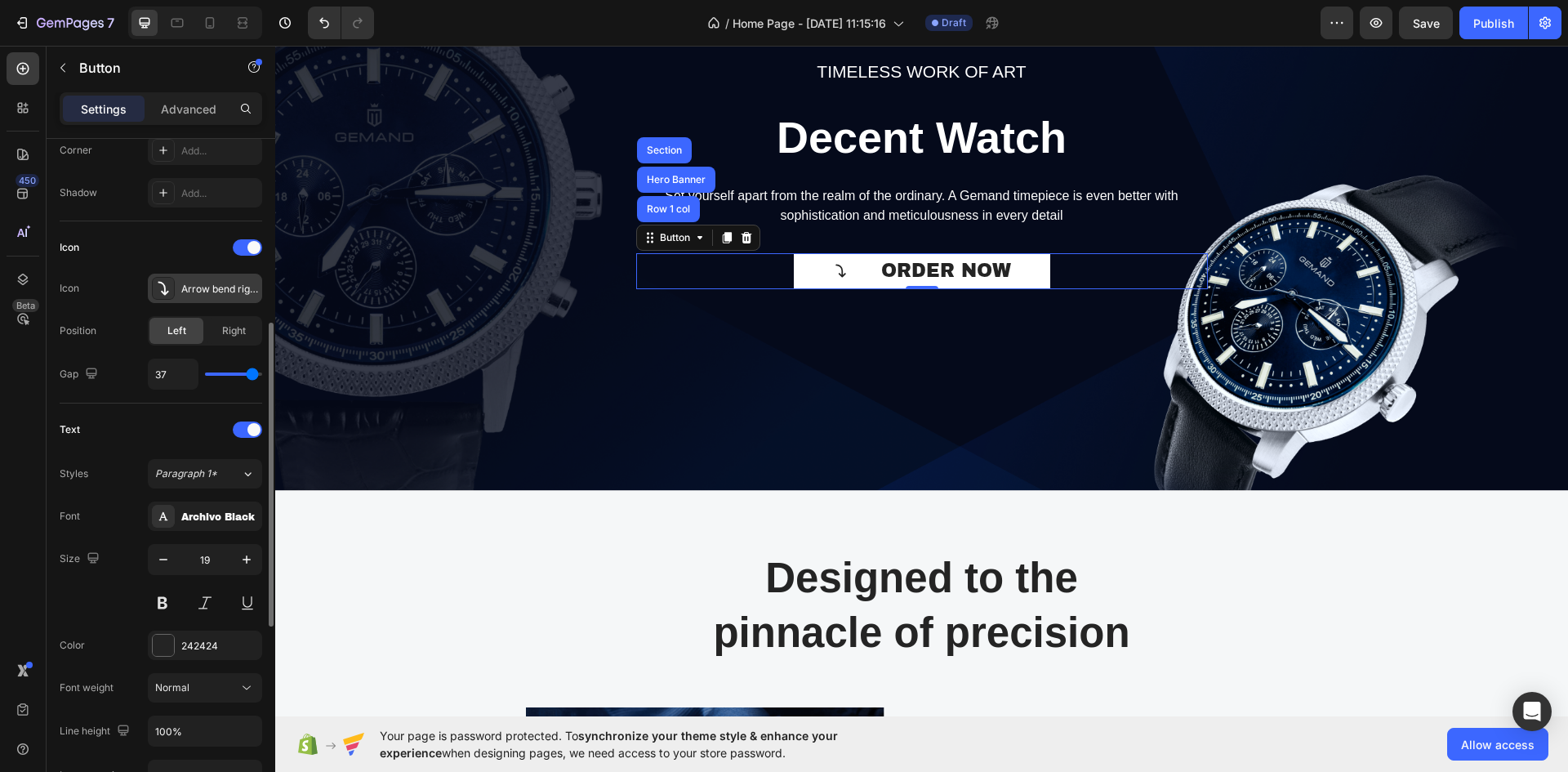
type input "36"
type input "34"
type input "33"
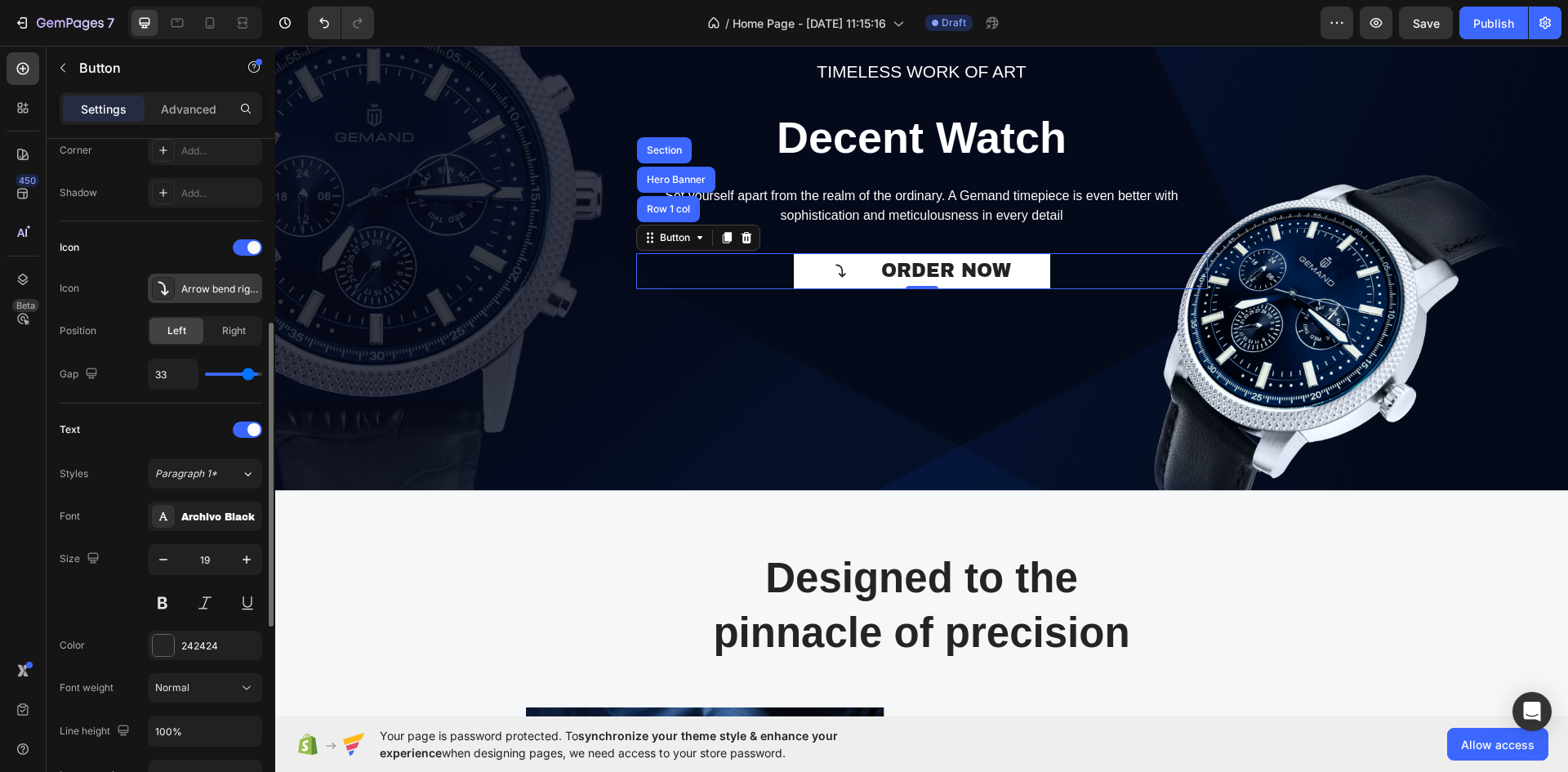
type input "31"
type input "30"
type input "29"
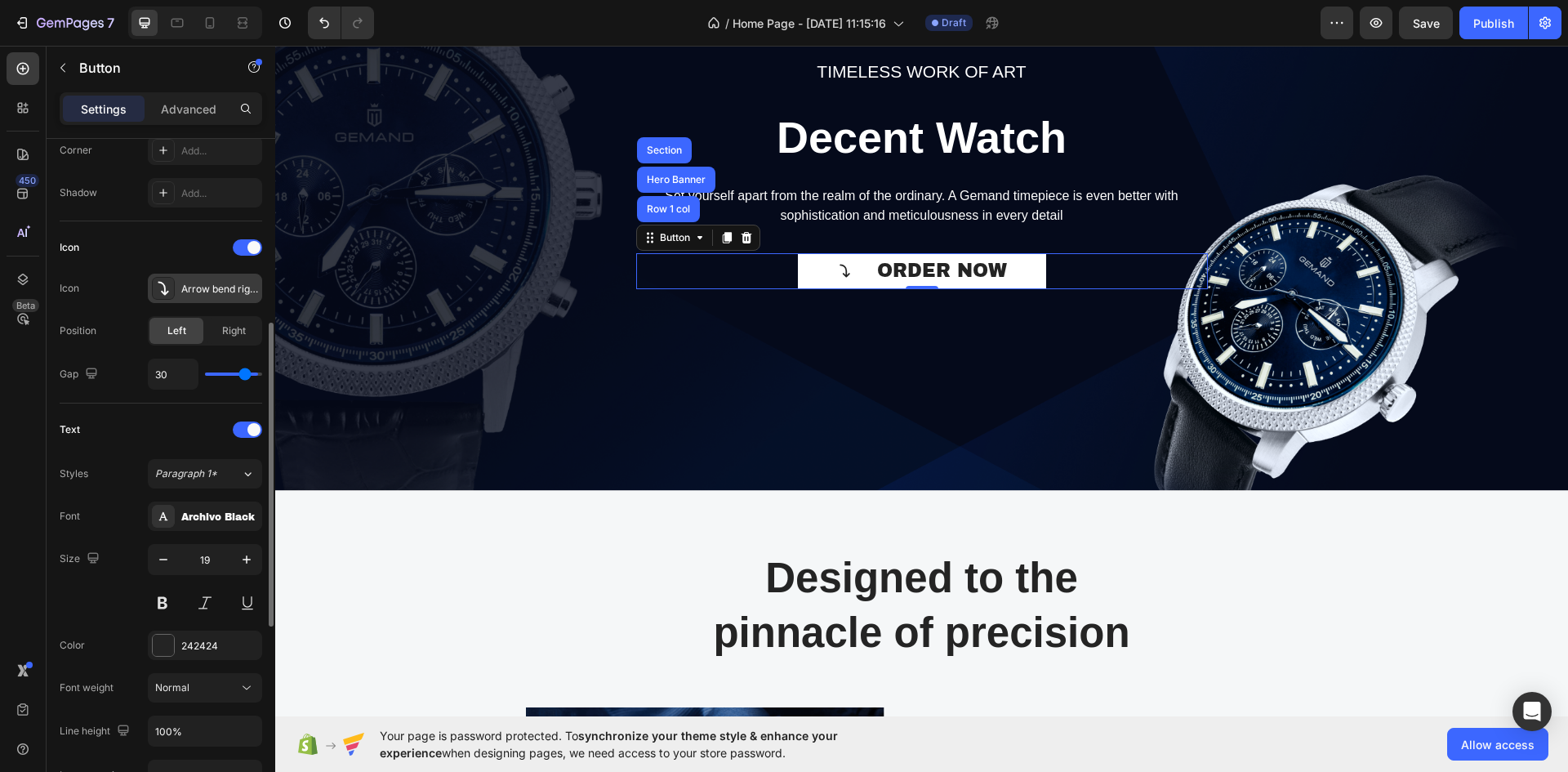
type input "29"
type input "28"
type input "27"
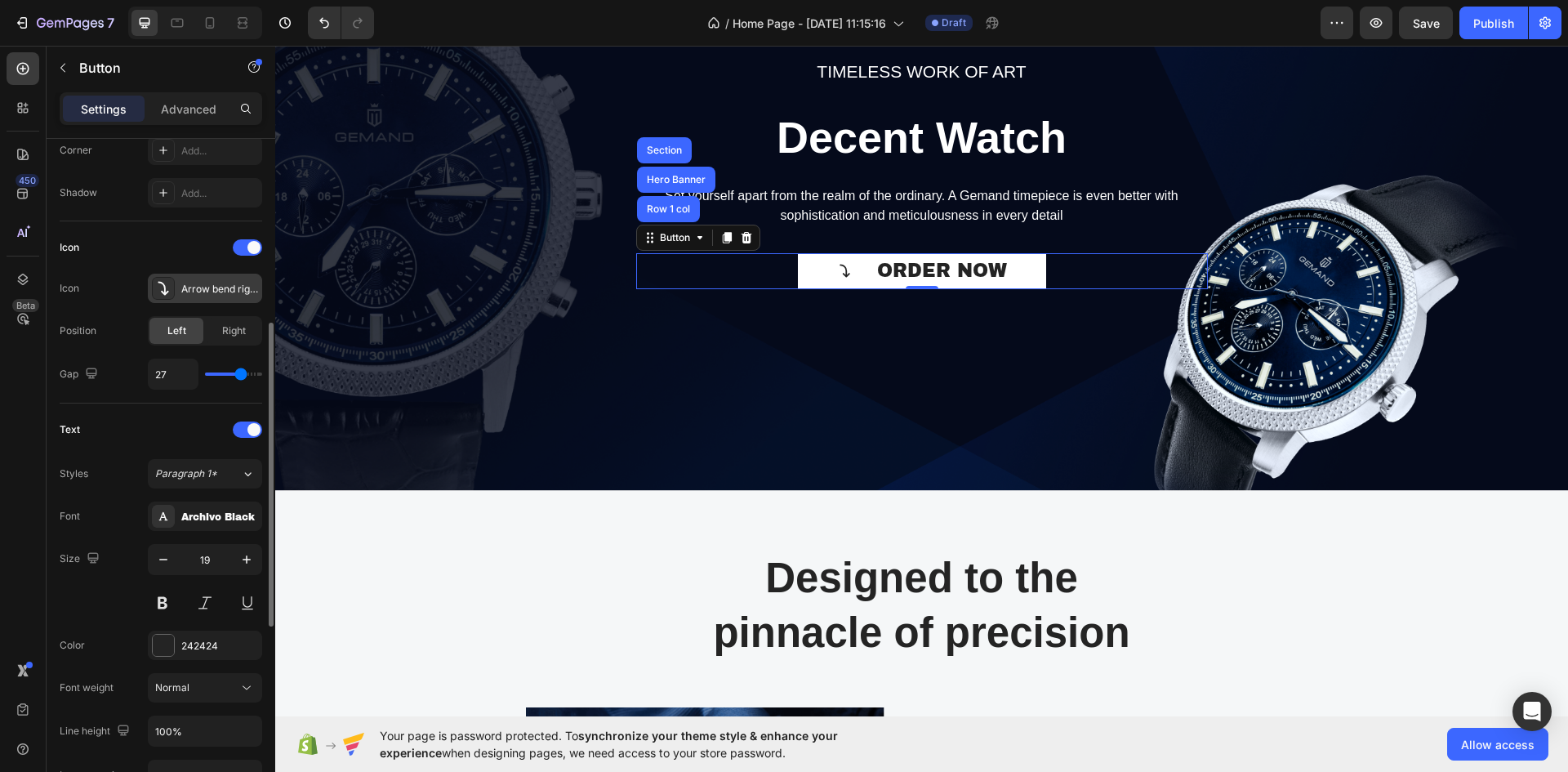
type input "26"
type input "25"
type input "24"
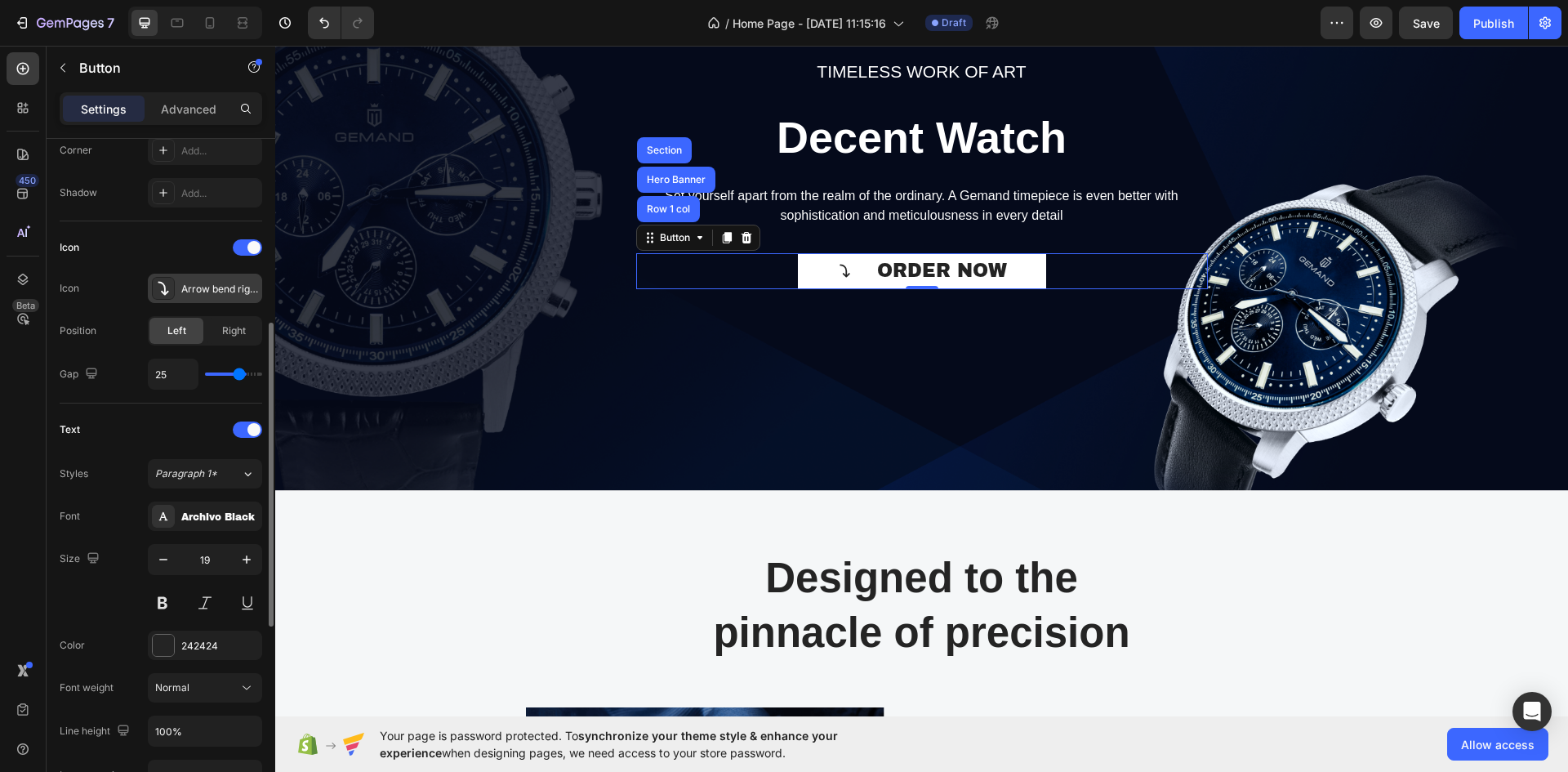
type input "24"
type input "22"
type input "21"
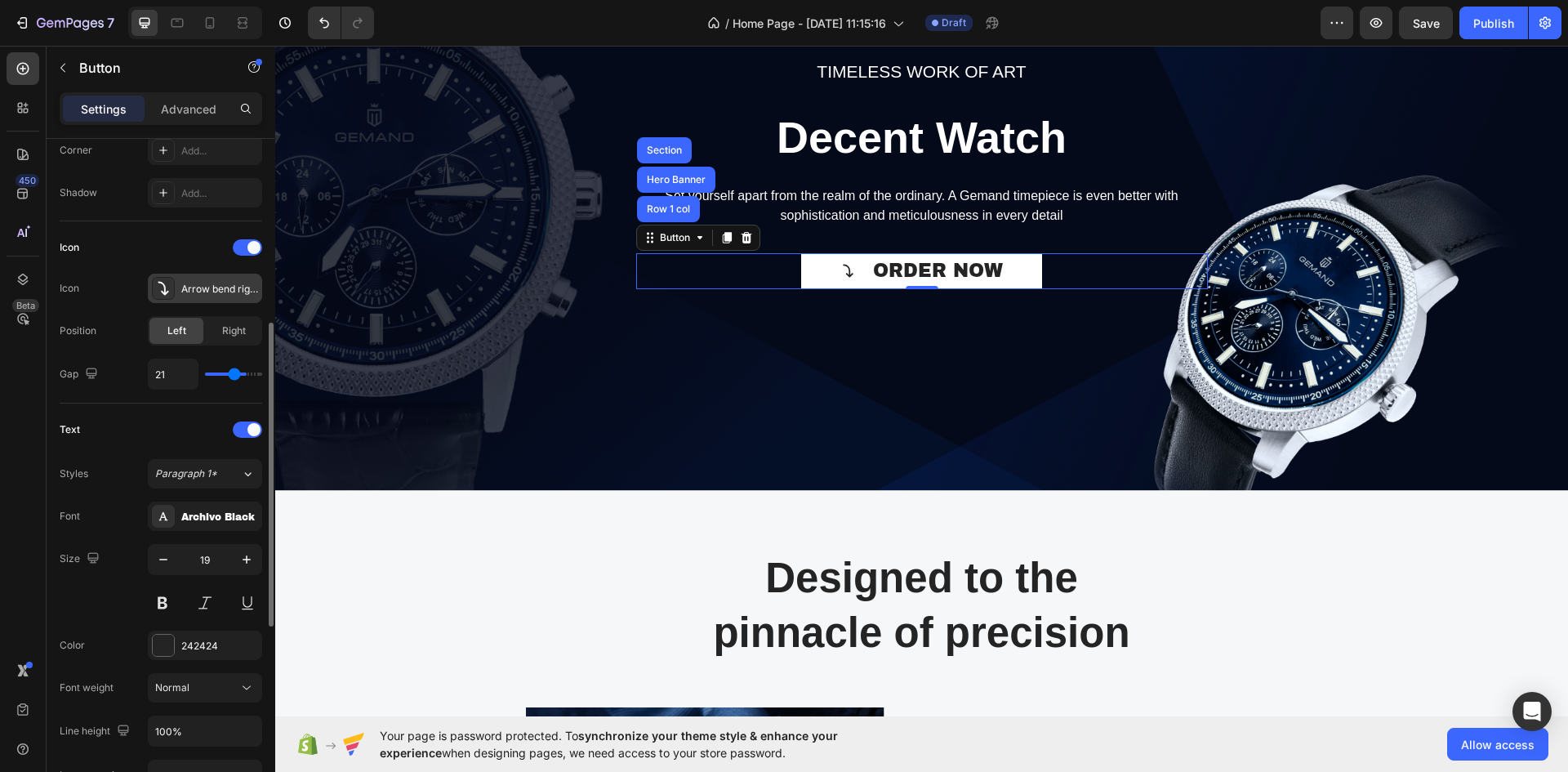
type input "20"
type input "19"
type input "18"
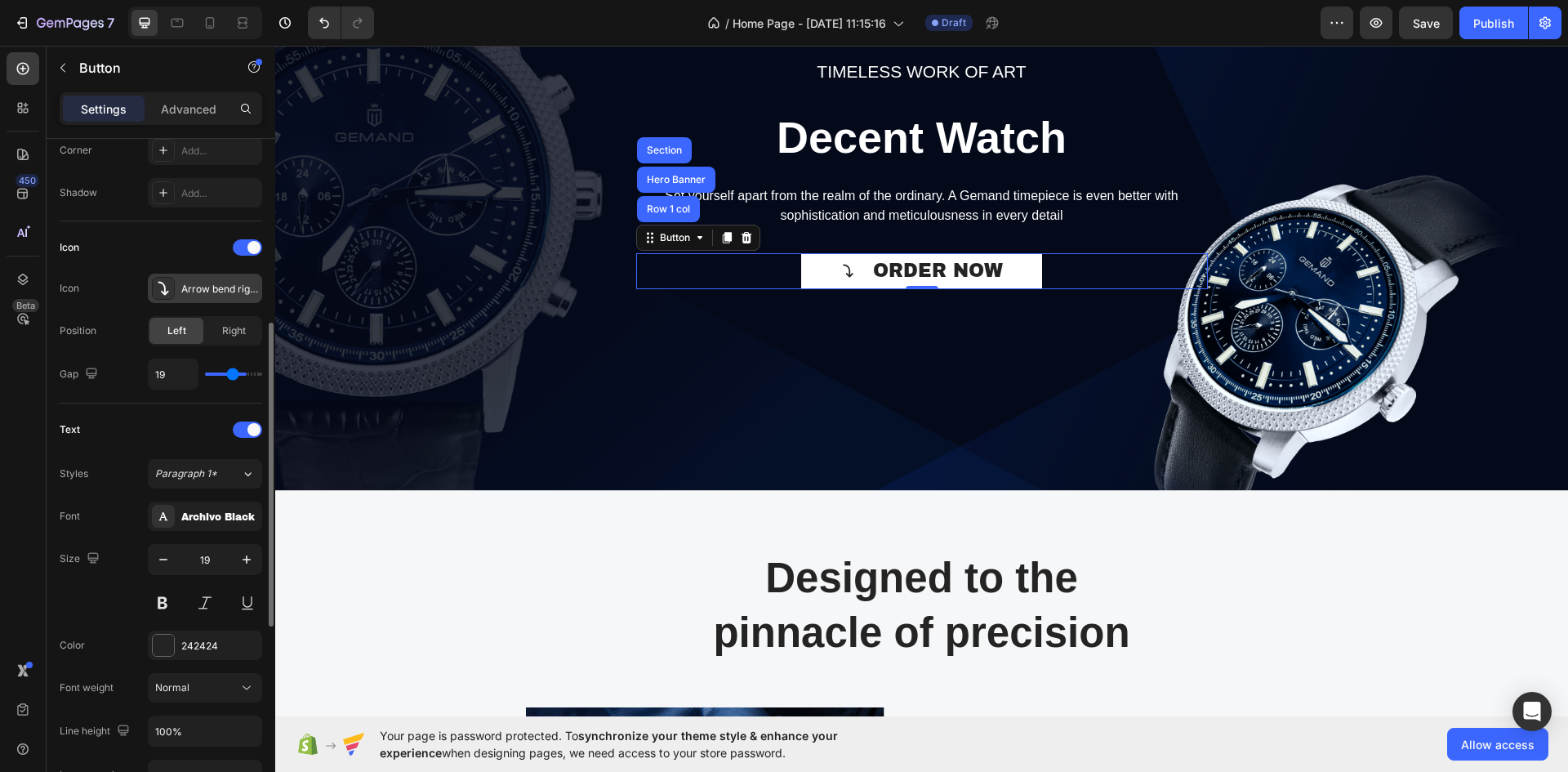
type input "18"
type input "17"
type input "16"
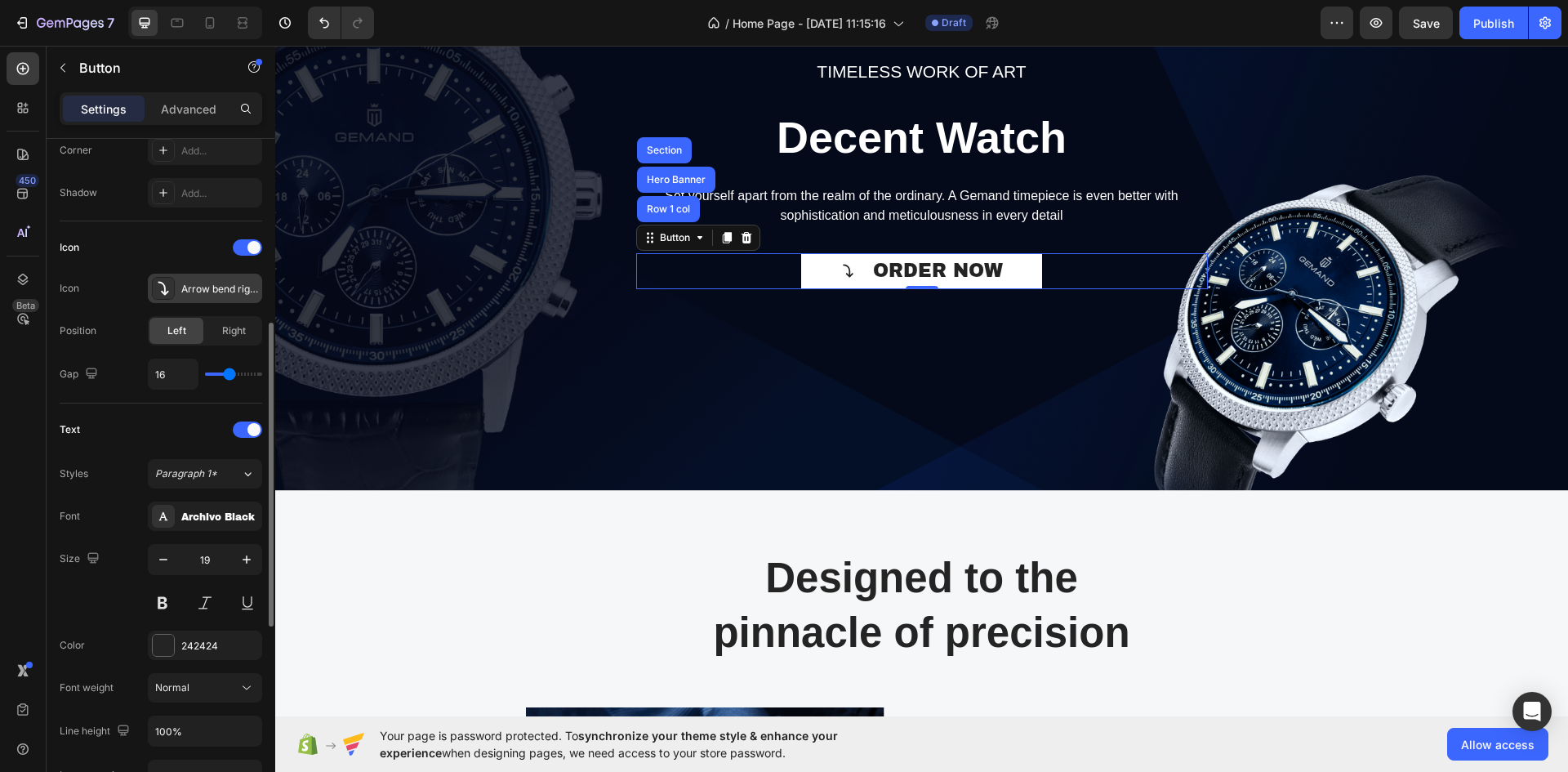
type input "14"
type input "13"
type input "11"
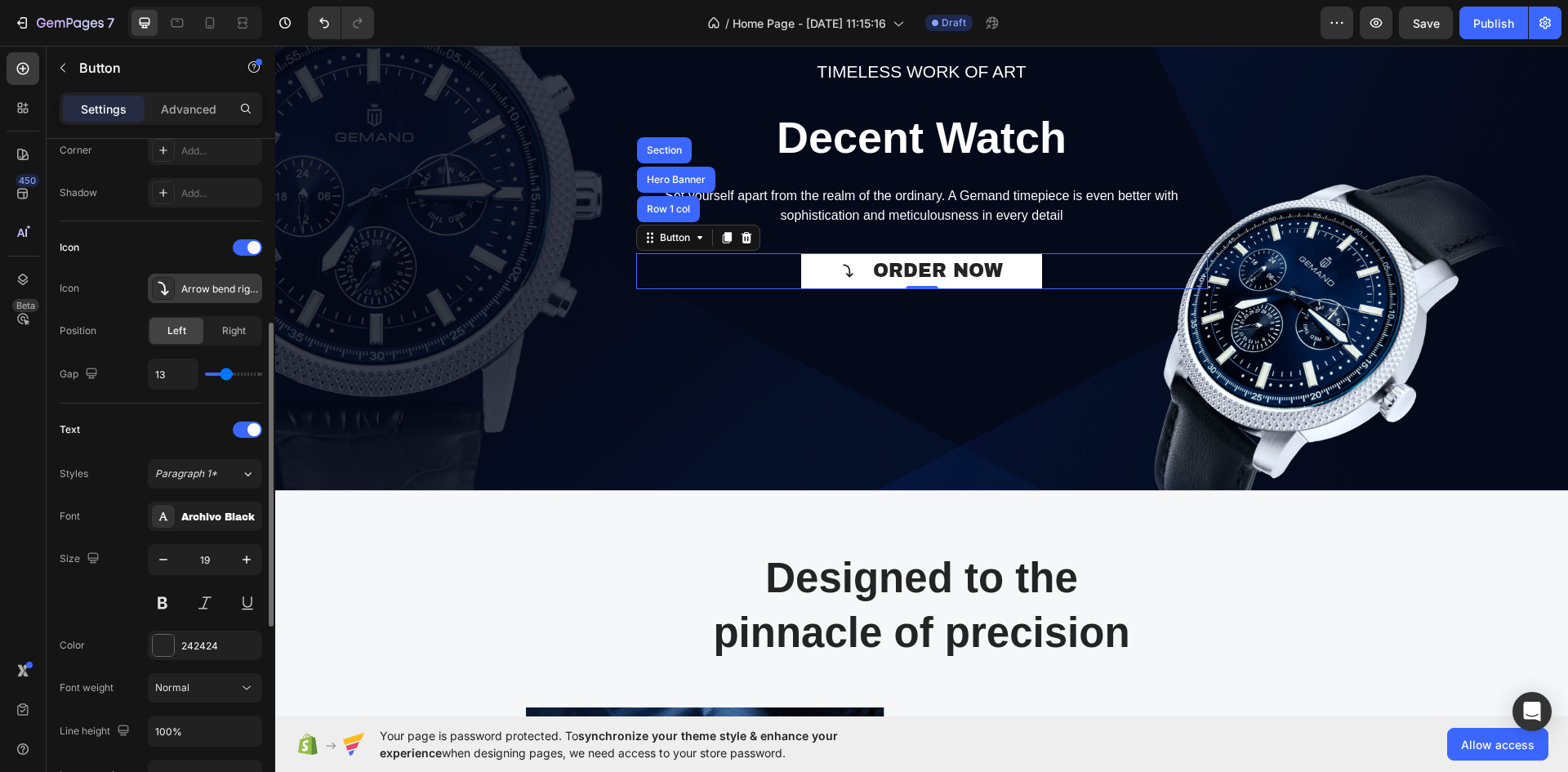
type input "11"
type input "10"
type input "9"
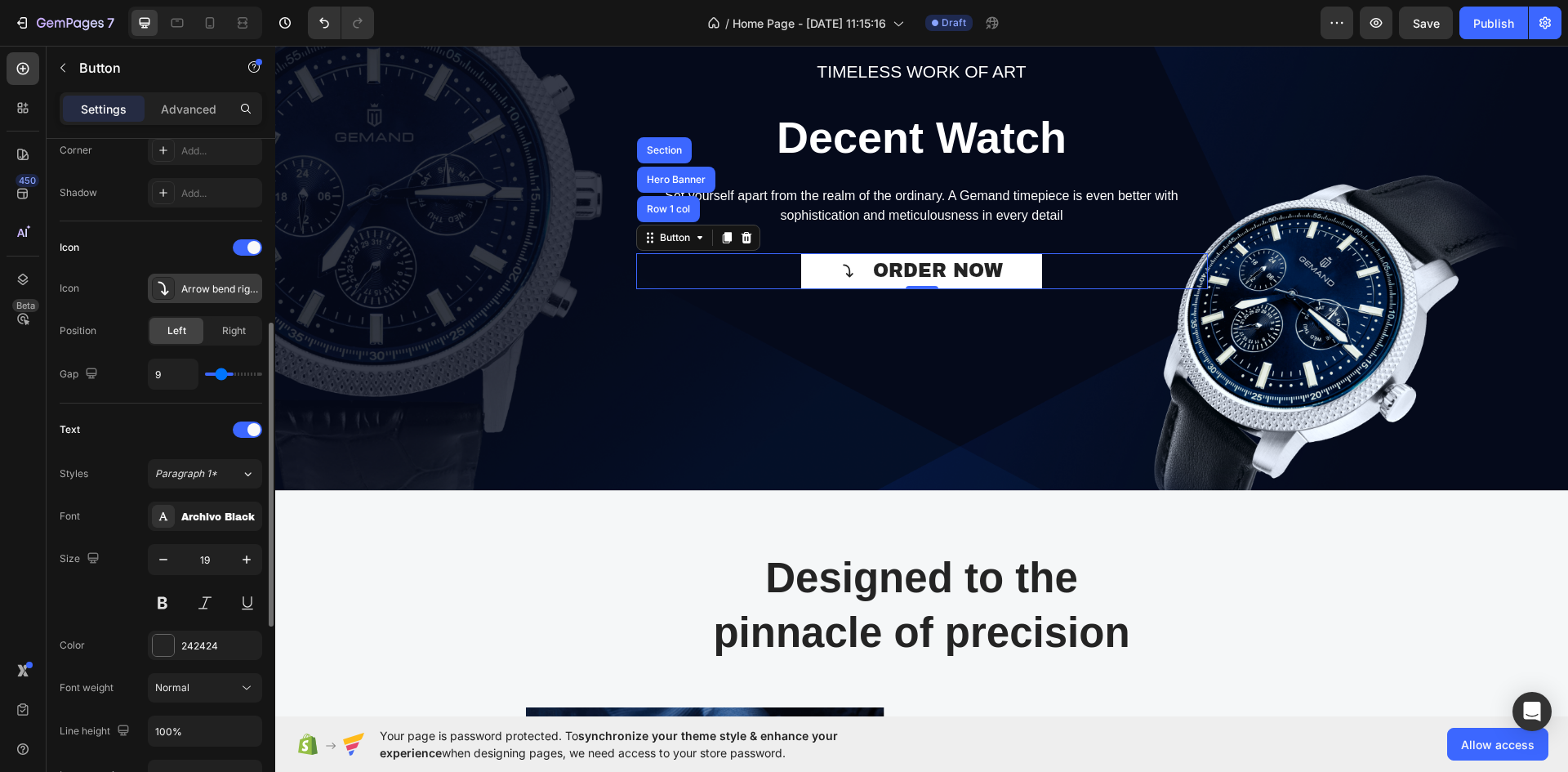
type input "7"
type input "6"
type input "5"
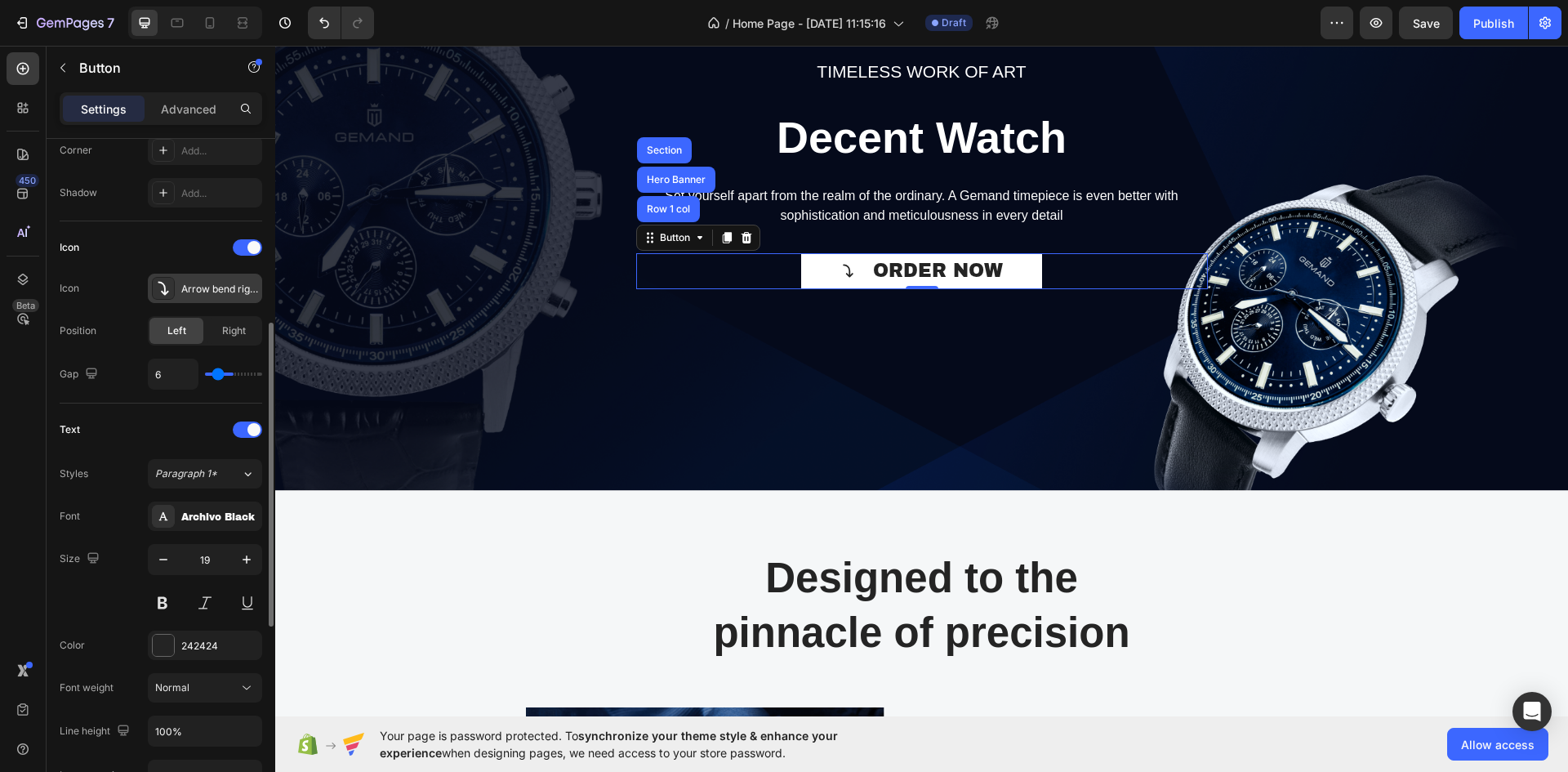
type input "5"
type input "4"
type input "3"
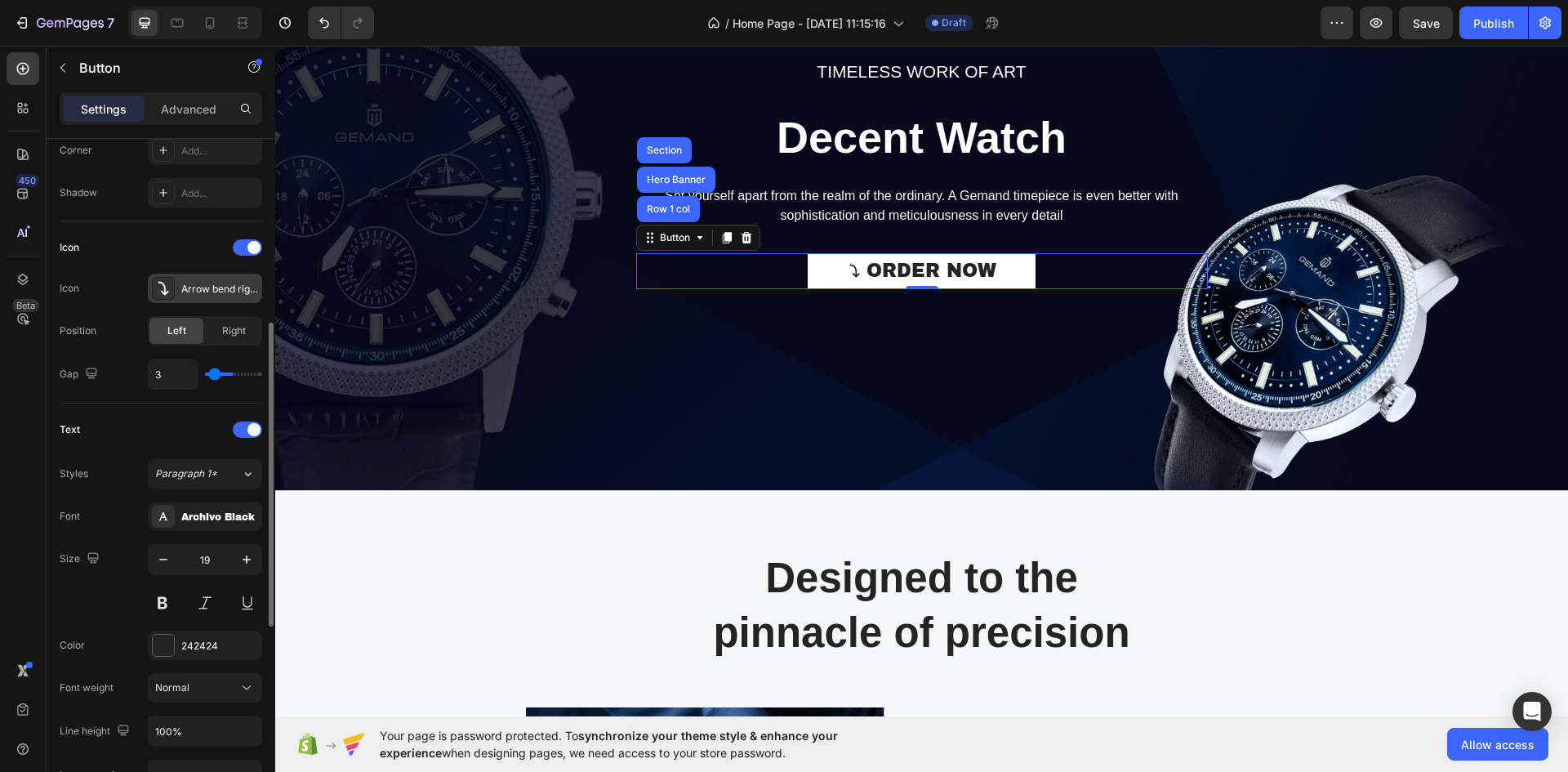
type input "1"
type input "0"
drag, startPoint x: 254, startPoint y: 371, endPoint x: 199, endPoint y: 371, distance: 55.0
type input "0"
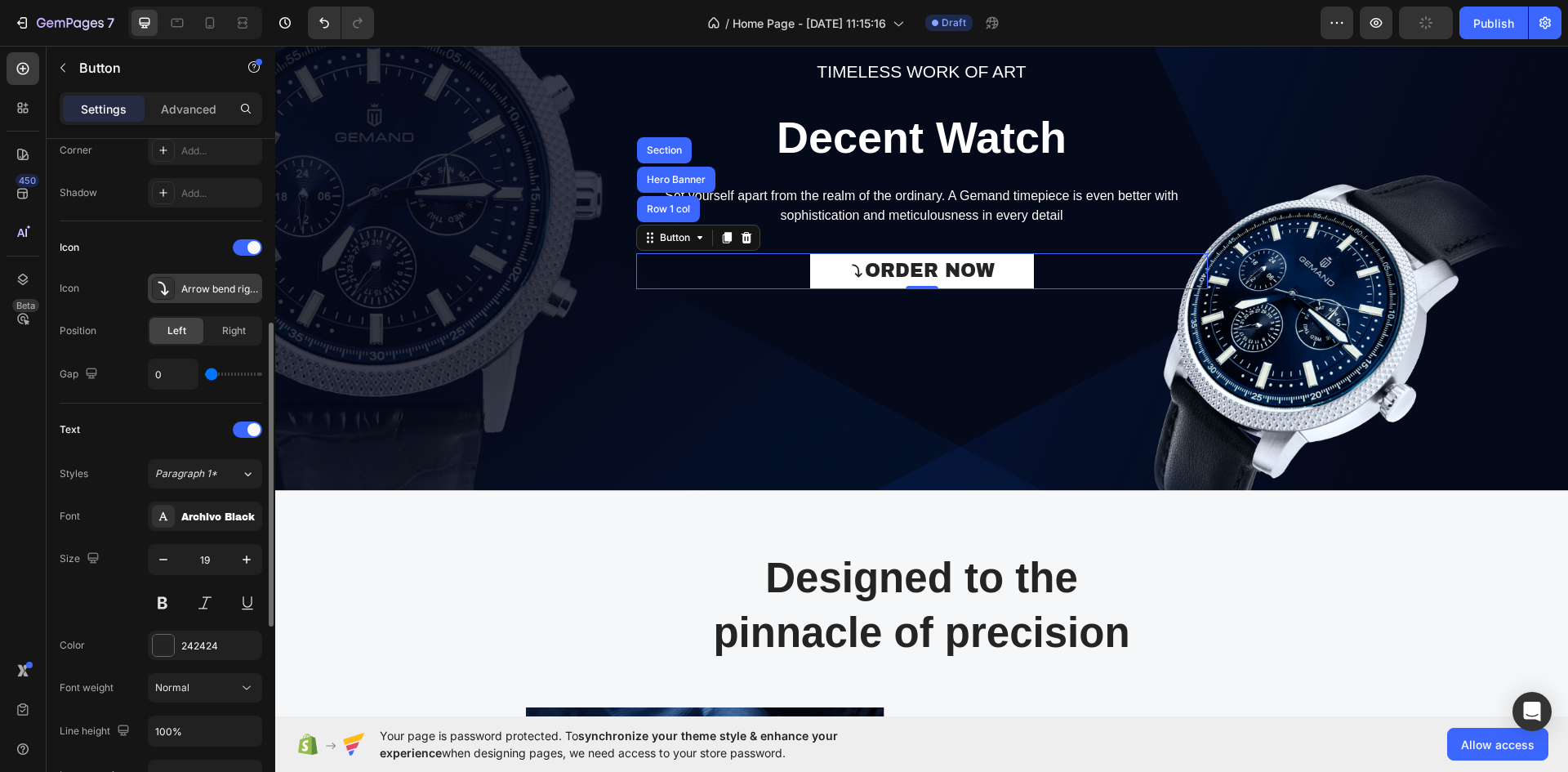
click at [205, 372] on input "range" at bounding box center [234, 374] width 57 height 4
click at [229, 333] on span "Right" at bounding box center [234, 331] width 24 height 15
type input "1"
type input "2"
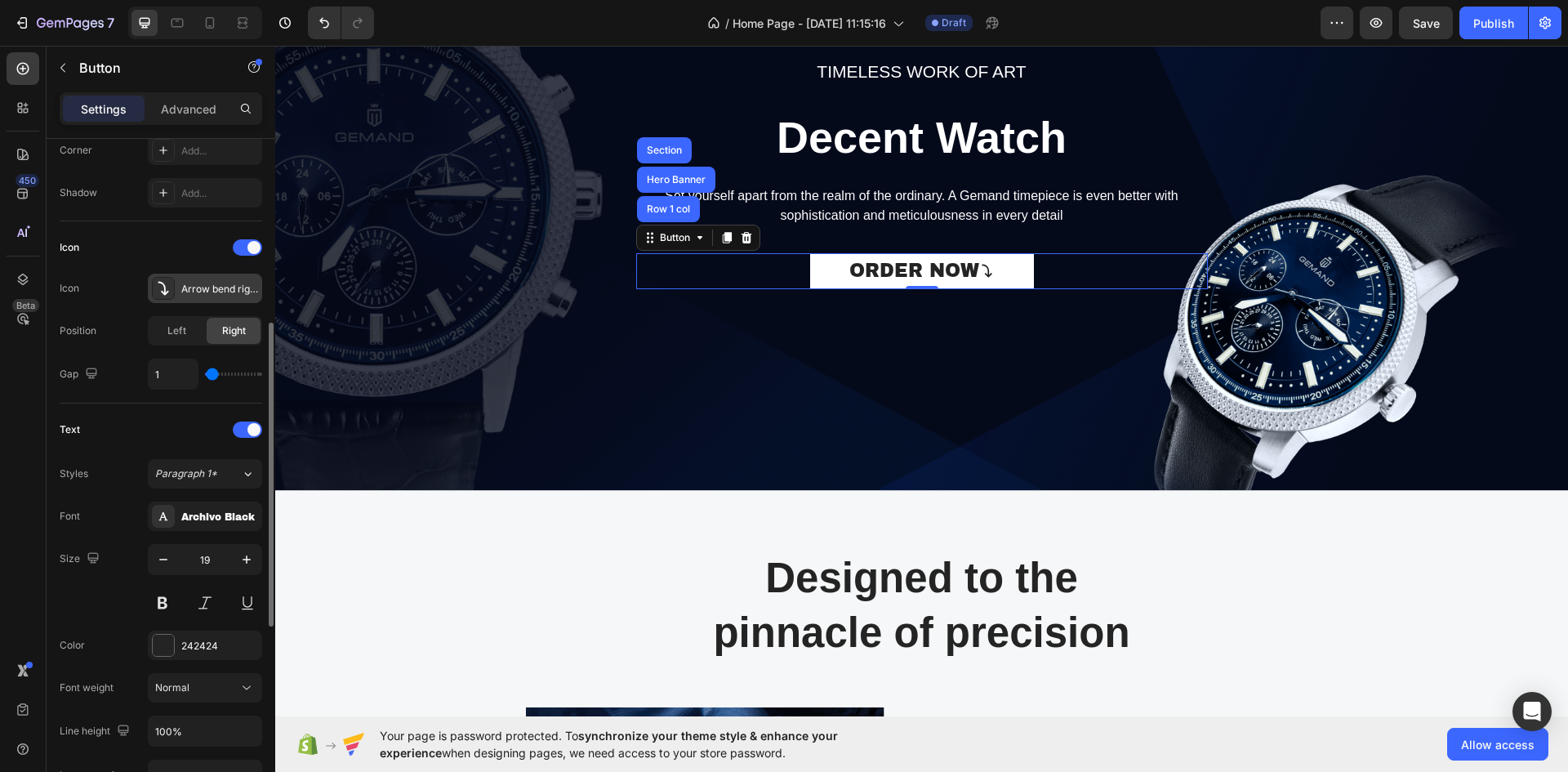
type input "2"
type input "4"
type input "7"
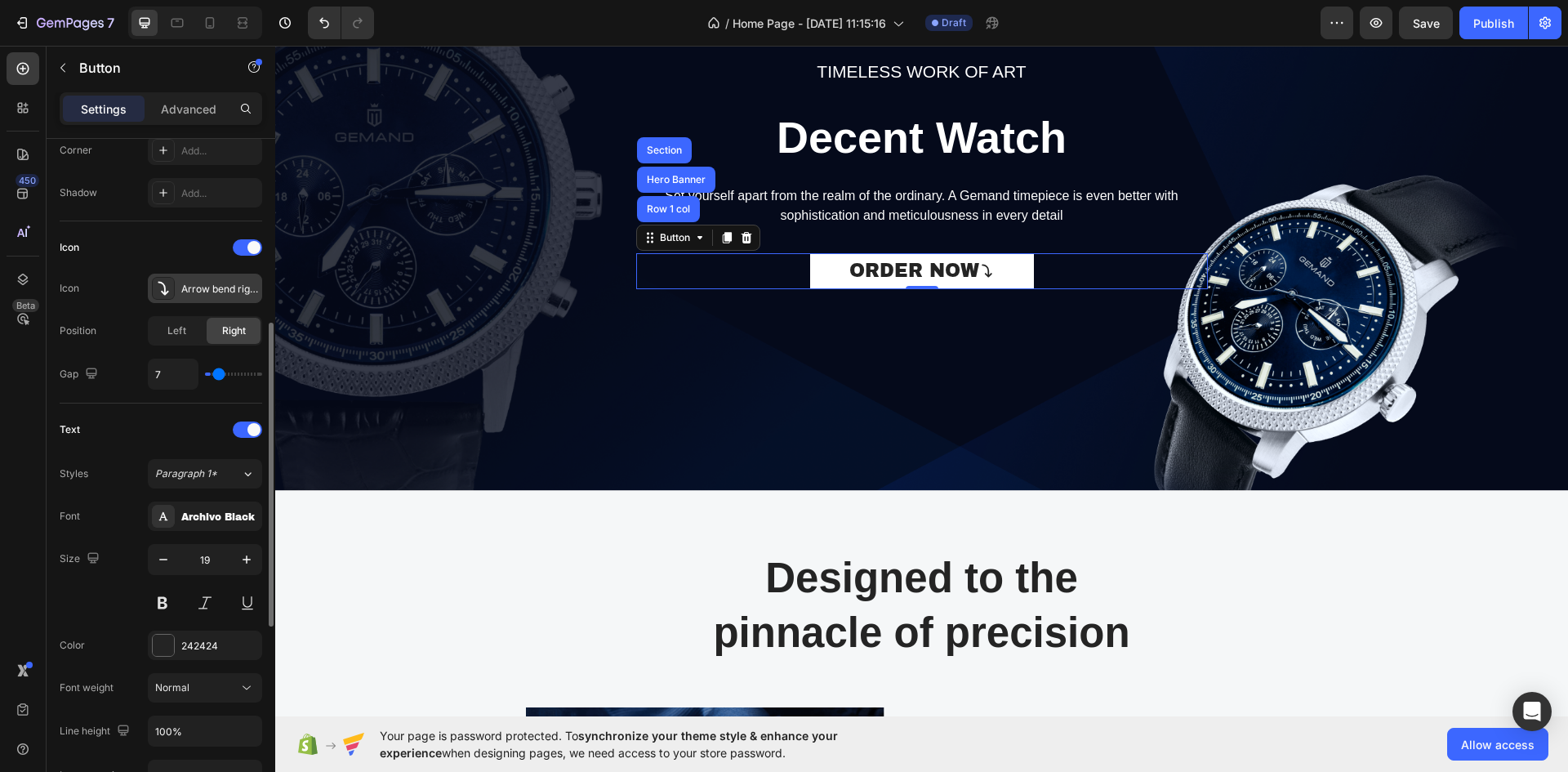
type input "10"
type input "13"
type input "15"
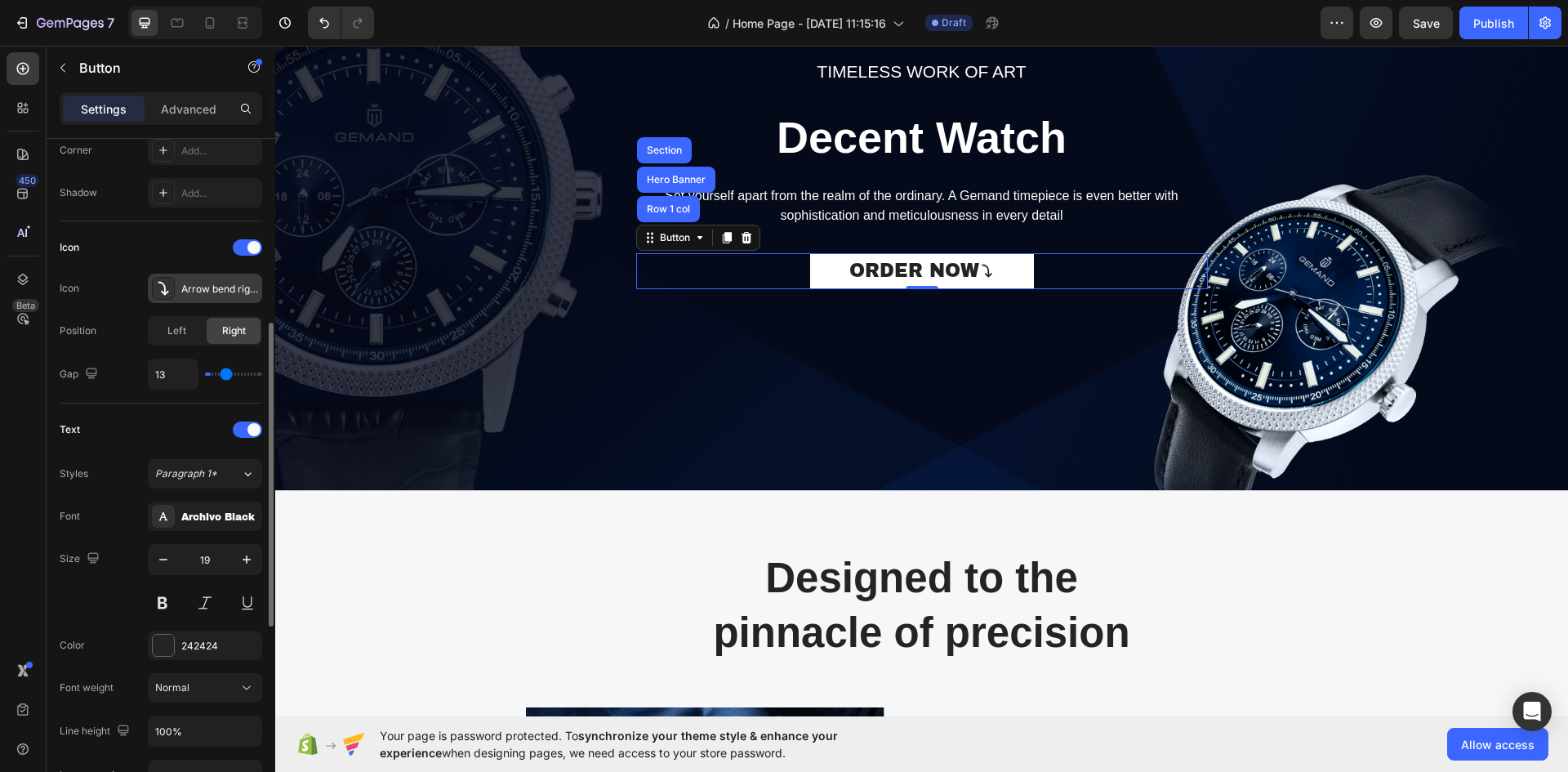
type input "15"
type input "16"
type input "17"
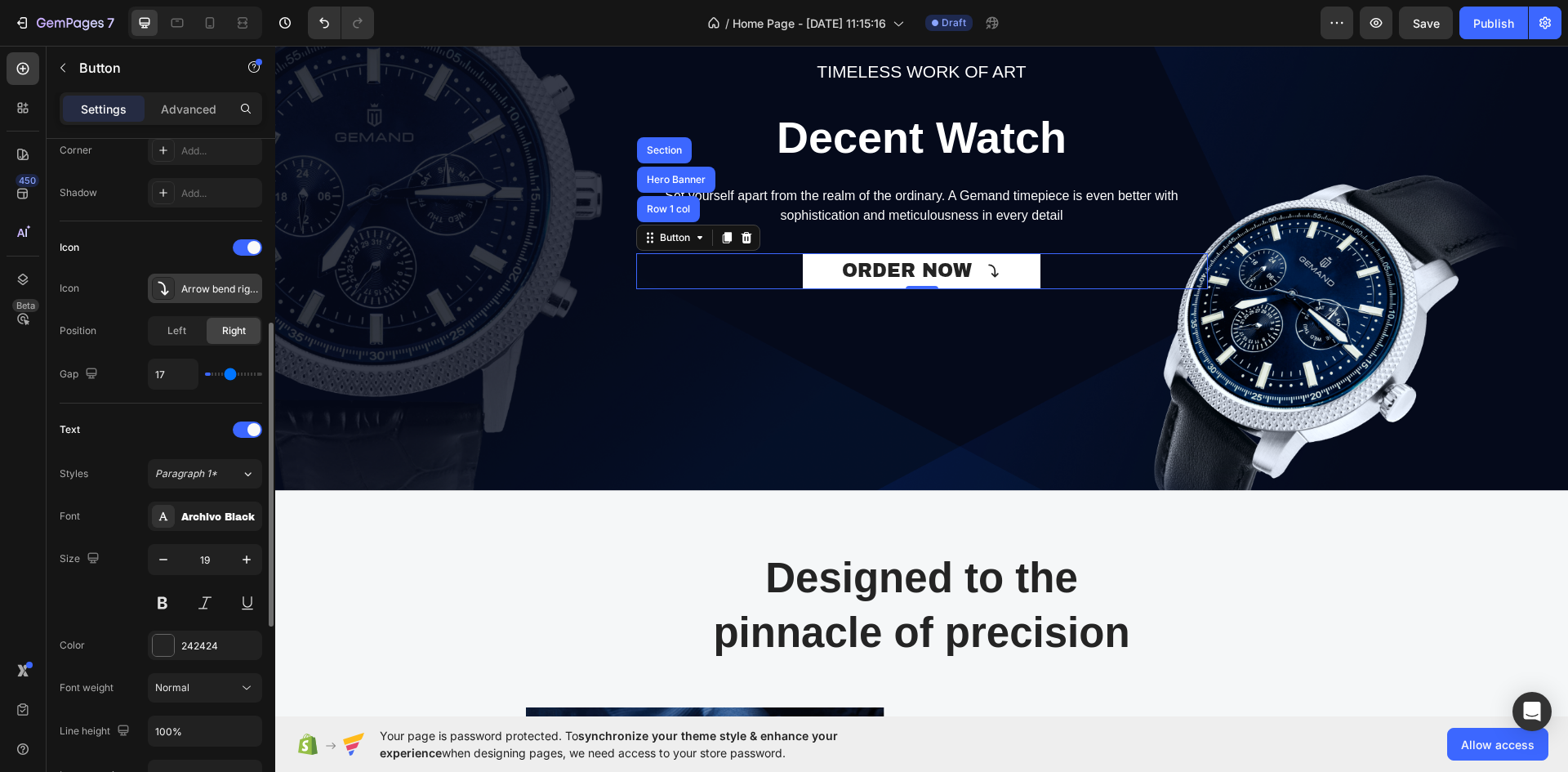
type input "19"
type input "21"
type input "22"
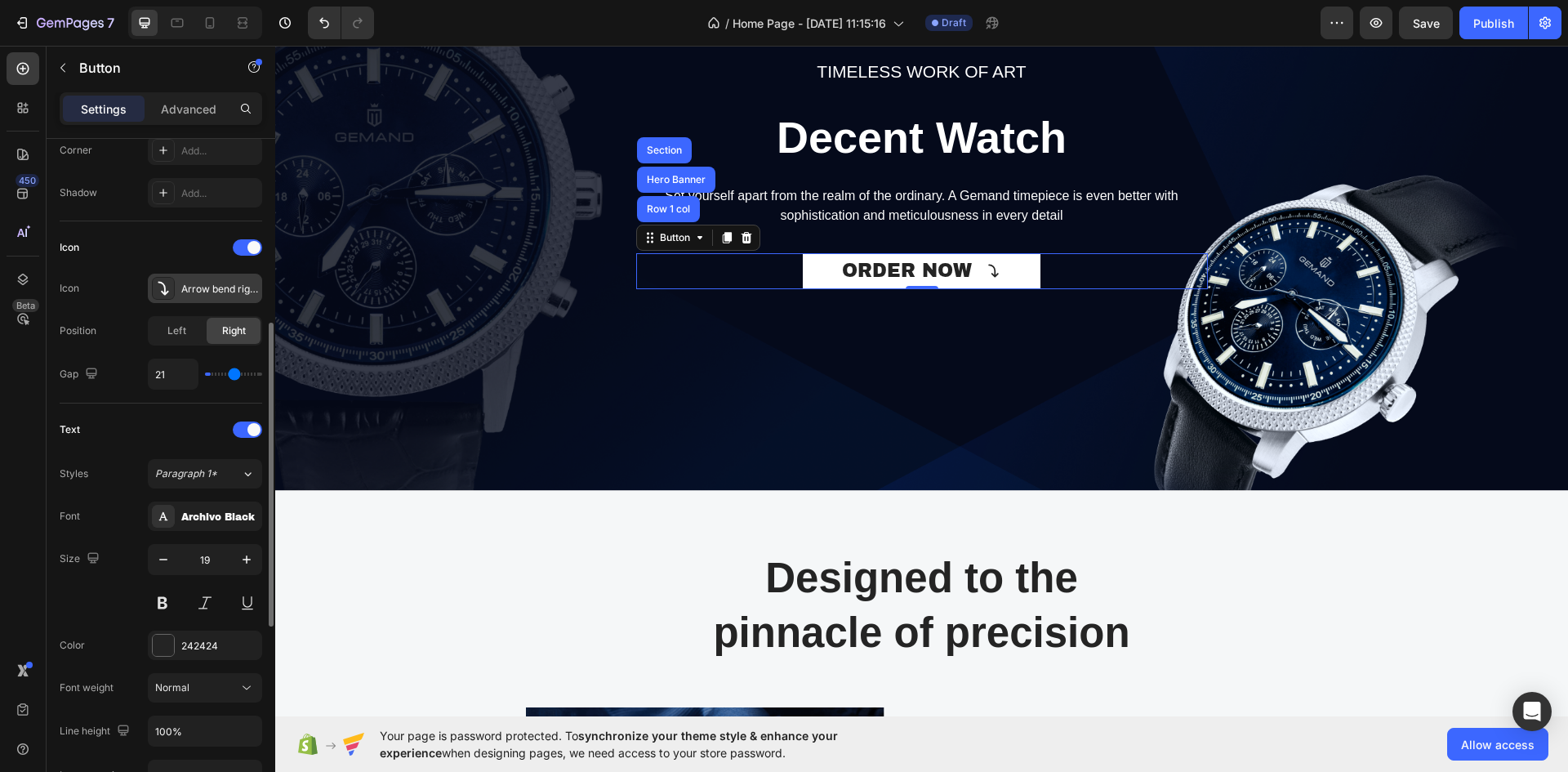
type input "22"
type input "23"
type input "24"
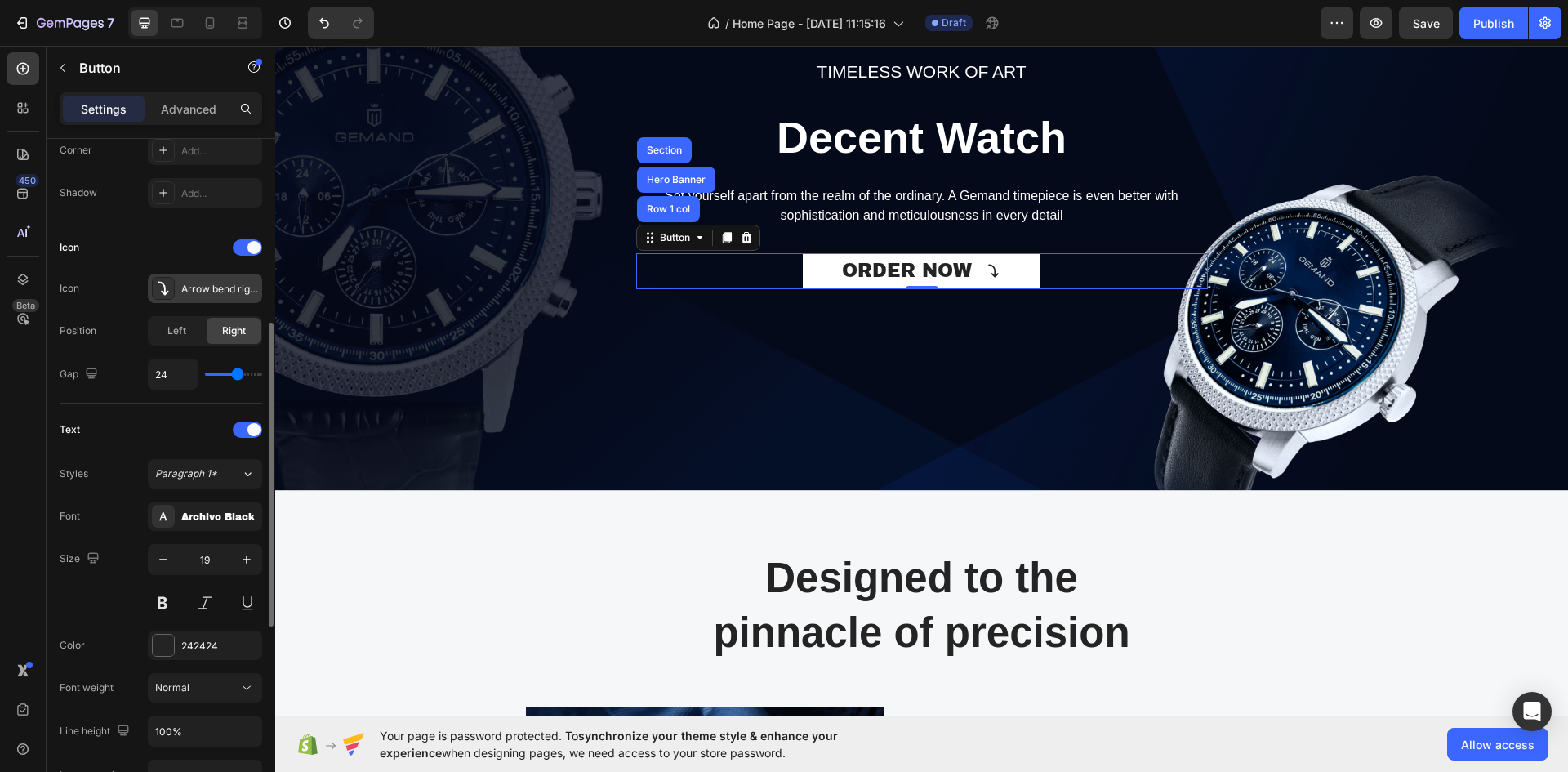
type input "25"
type input "24"
type input "19"
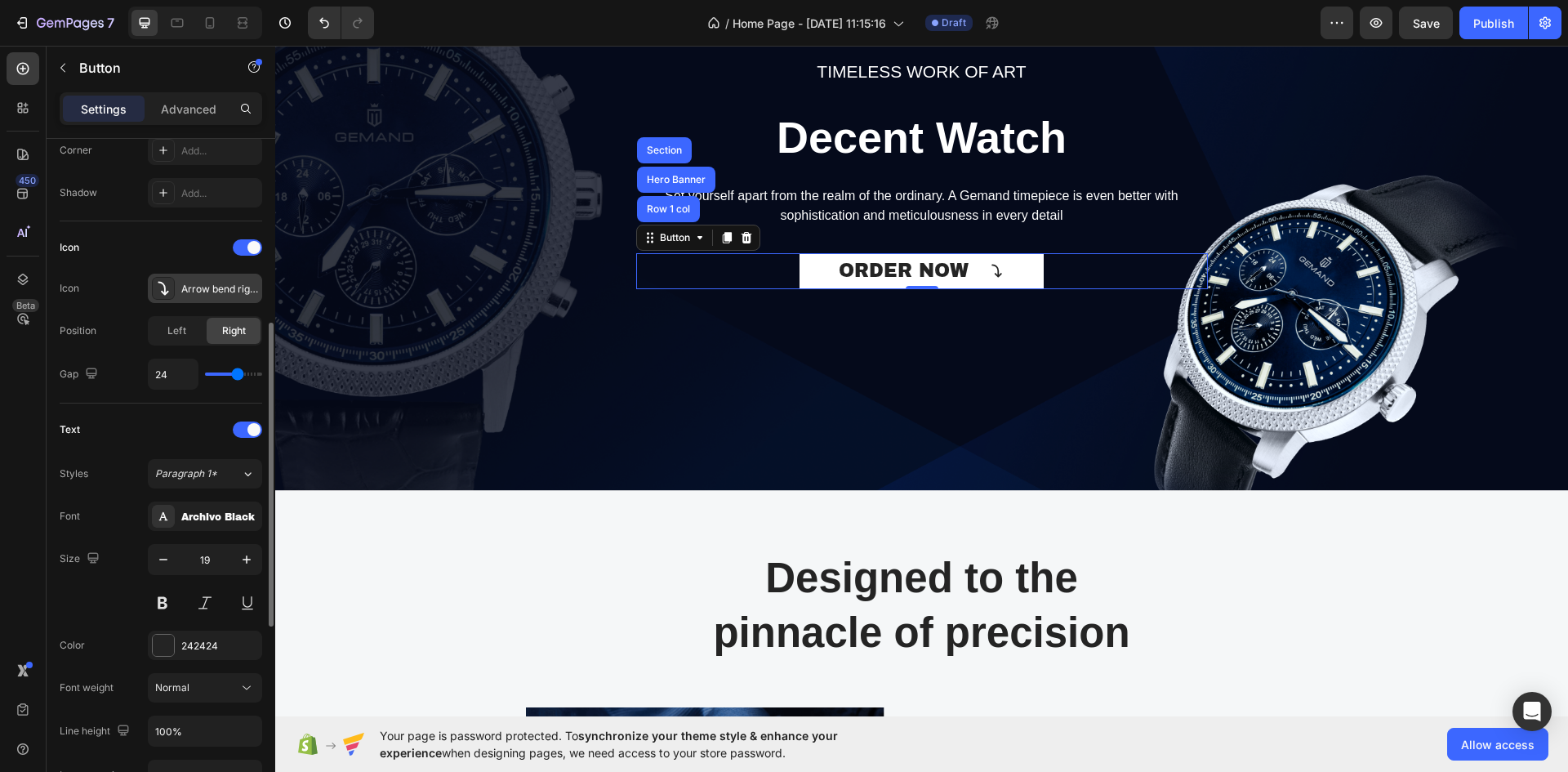
type input "19"
type input "18"
type input "16"
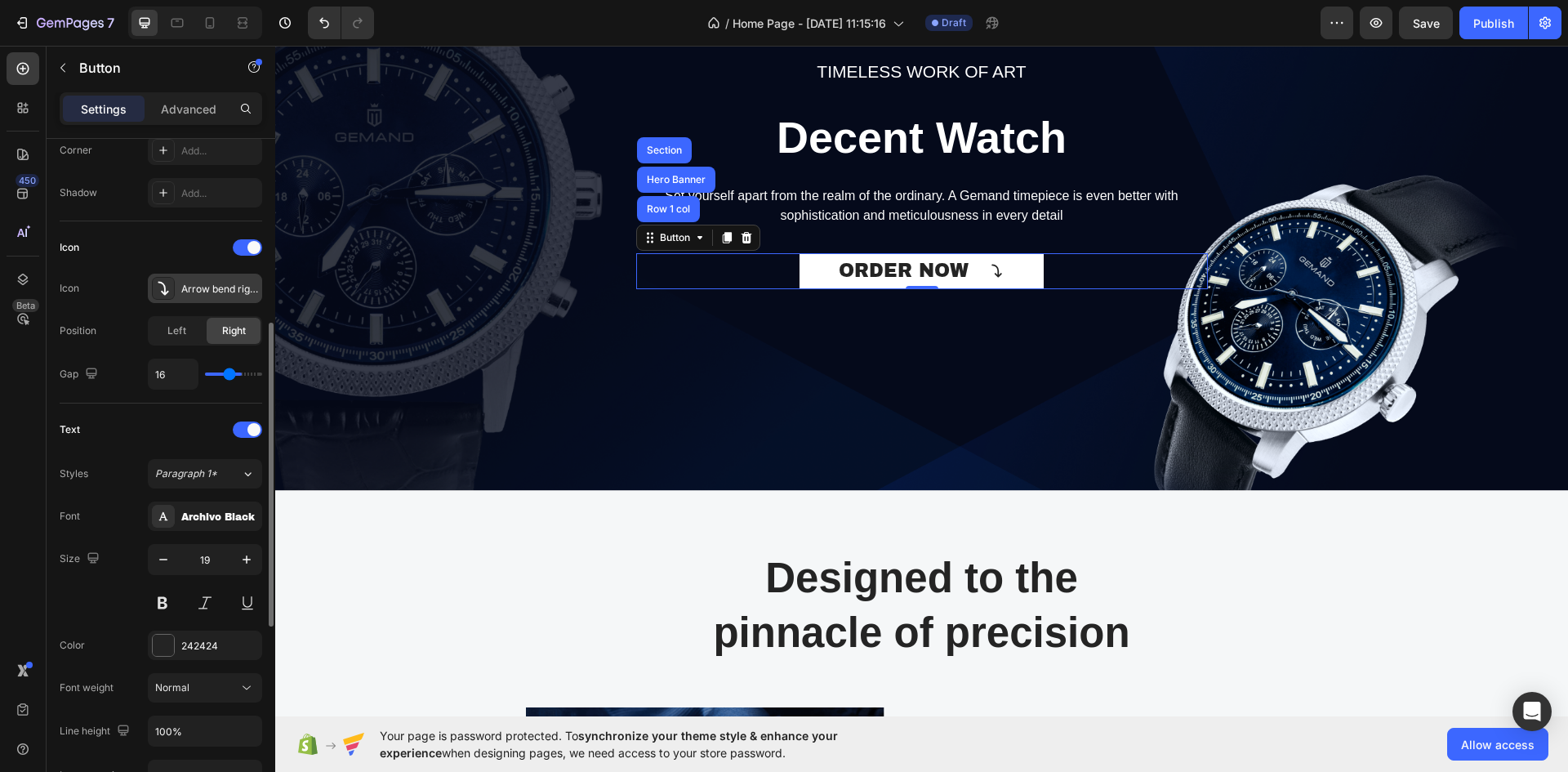
type input "13"
type input "12"
type input "11"
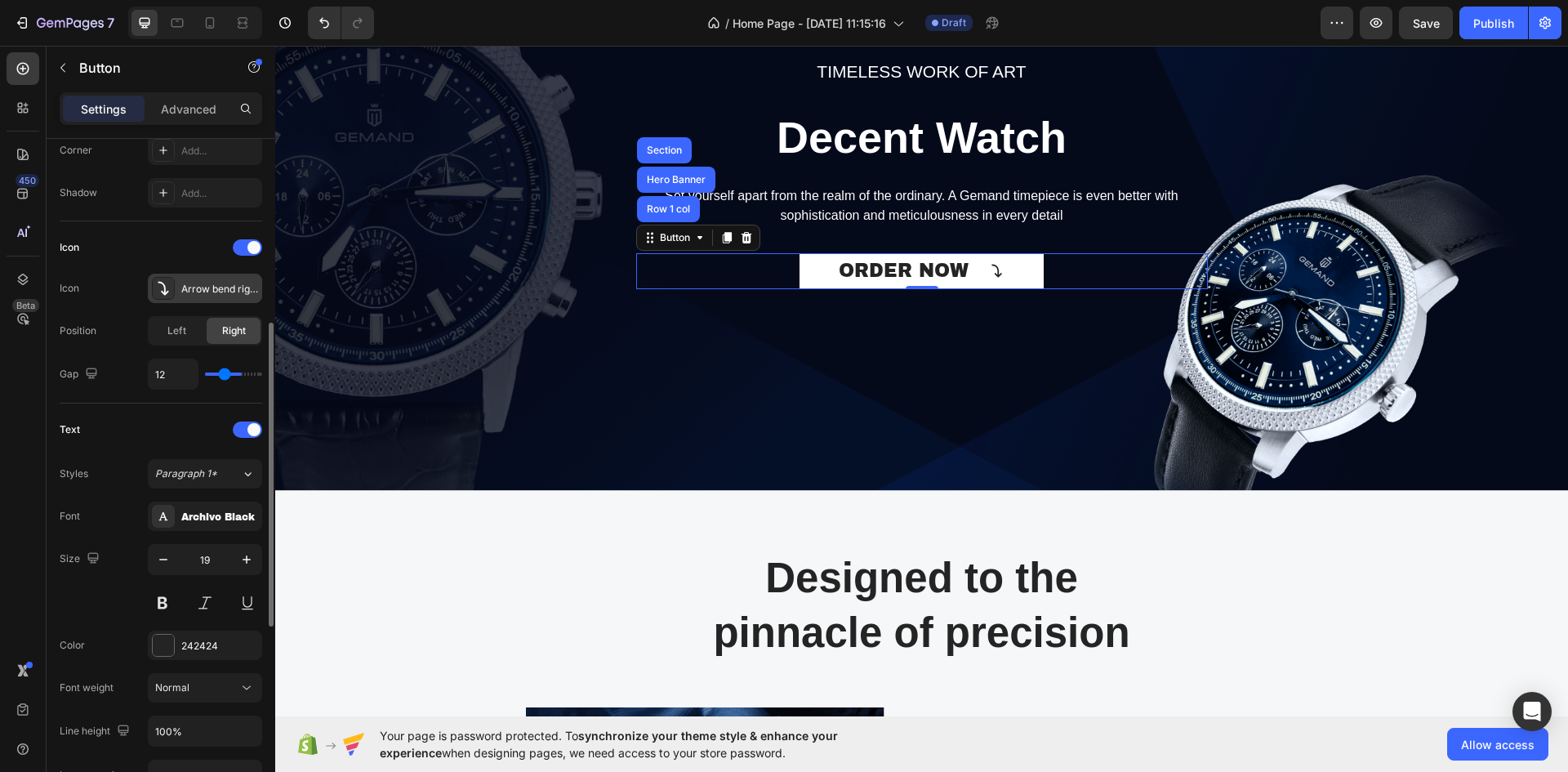
type input "11"
type input "9"
type input "8"
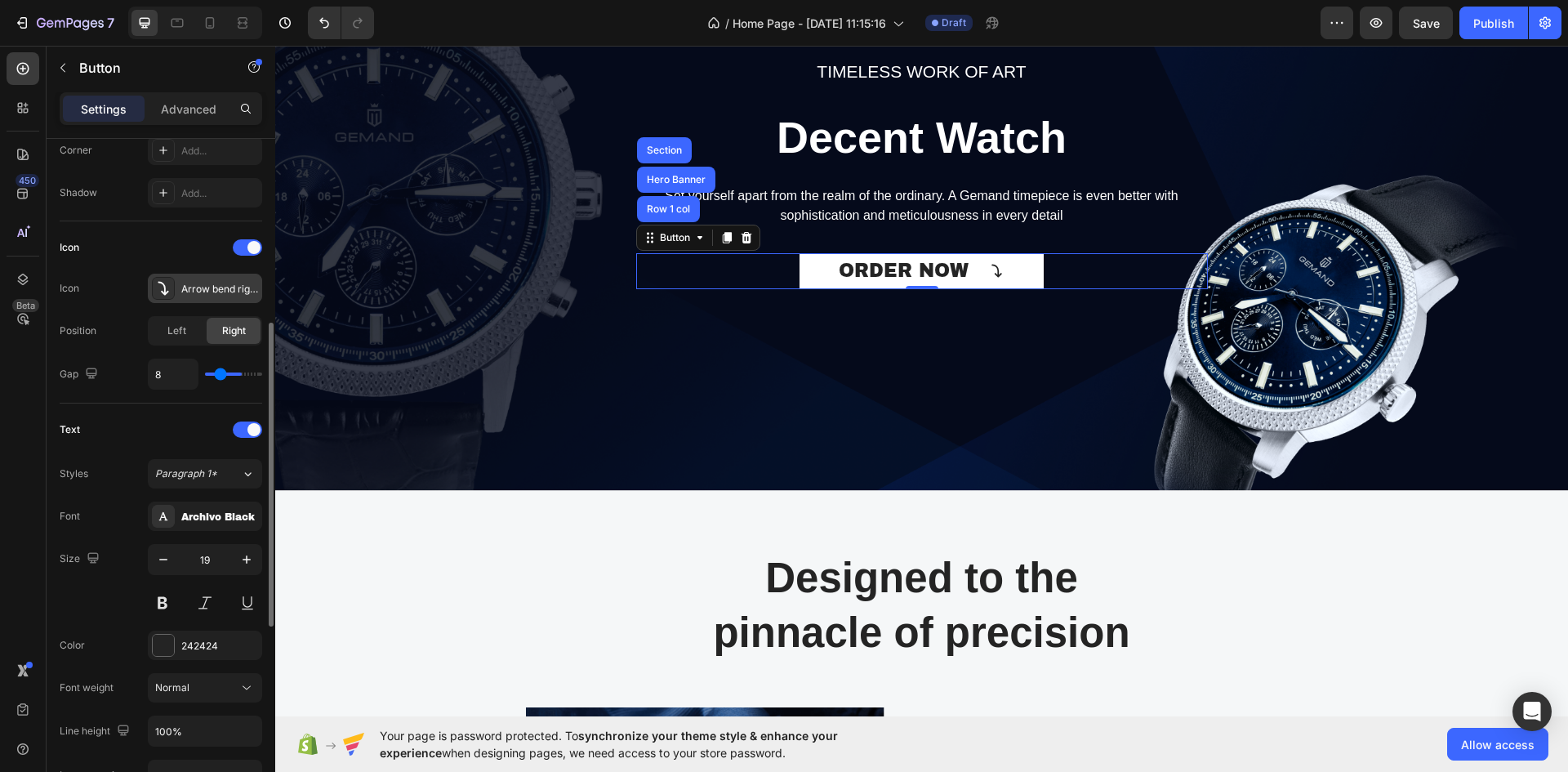
type input "7"
type input "6"
type input "5"
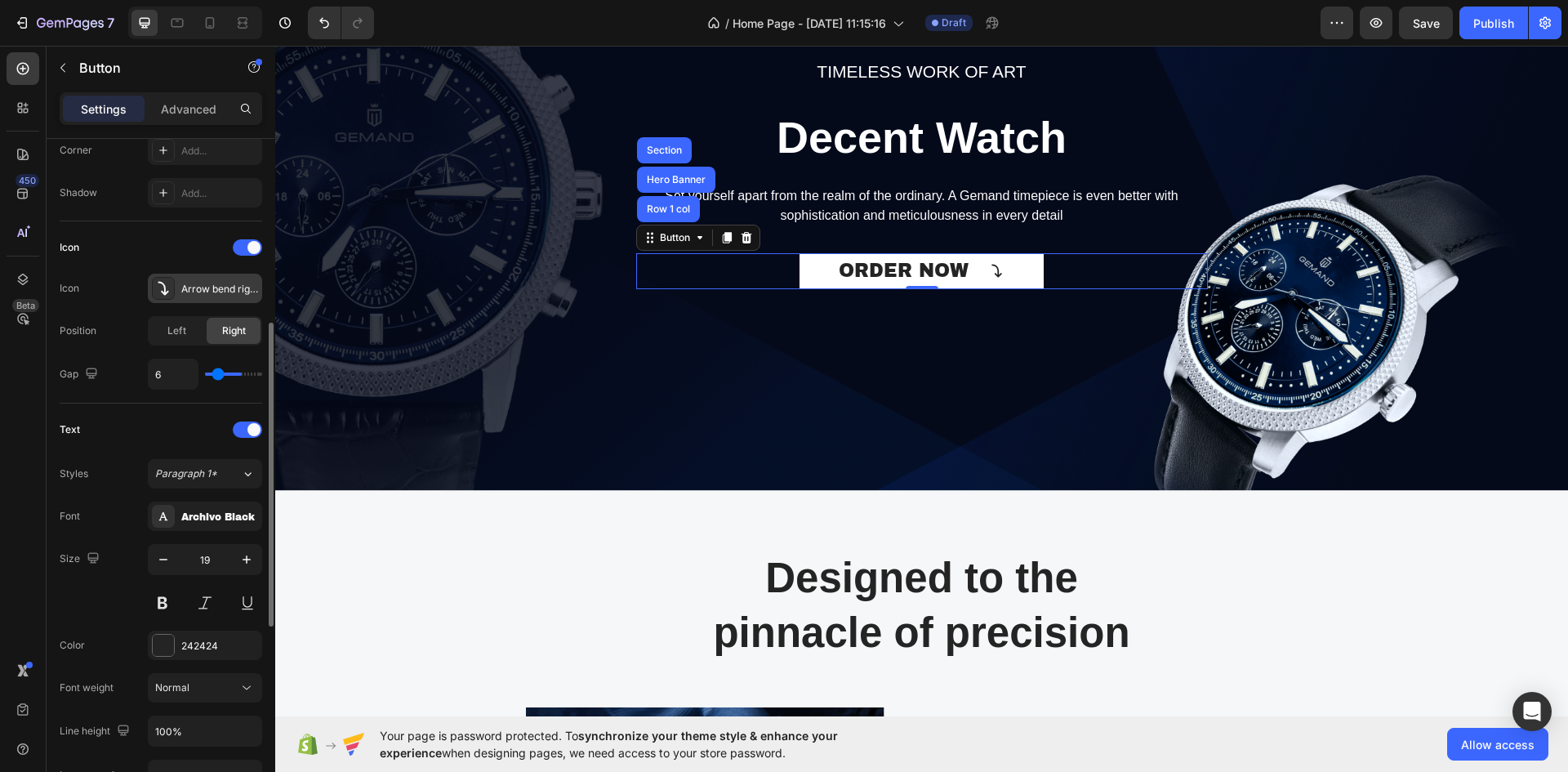
type input "5"
type input "4"
type input "3"
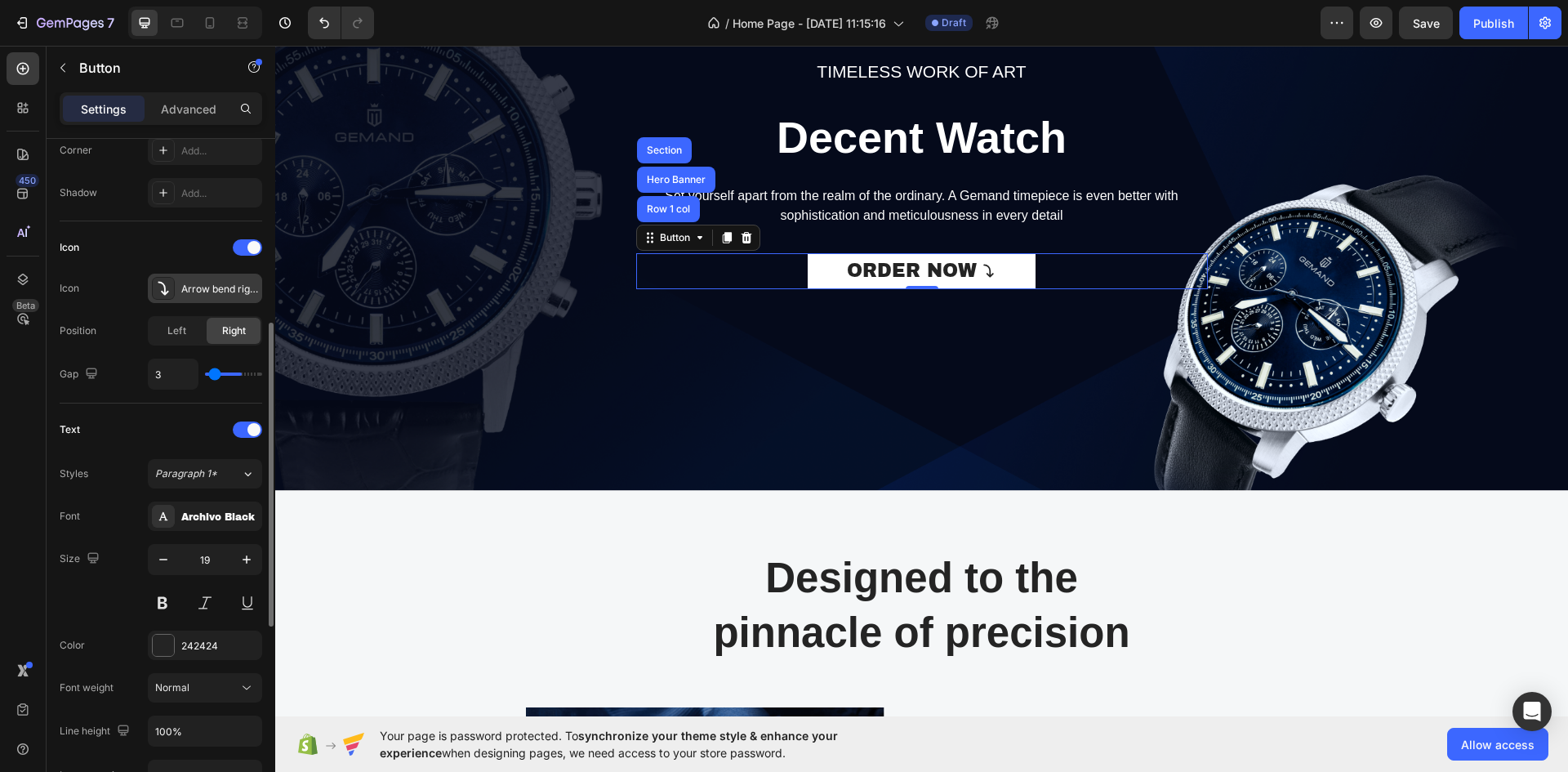
type input "2"
type input "1"
type input "0"
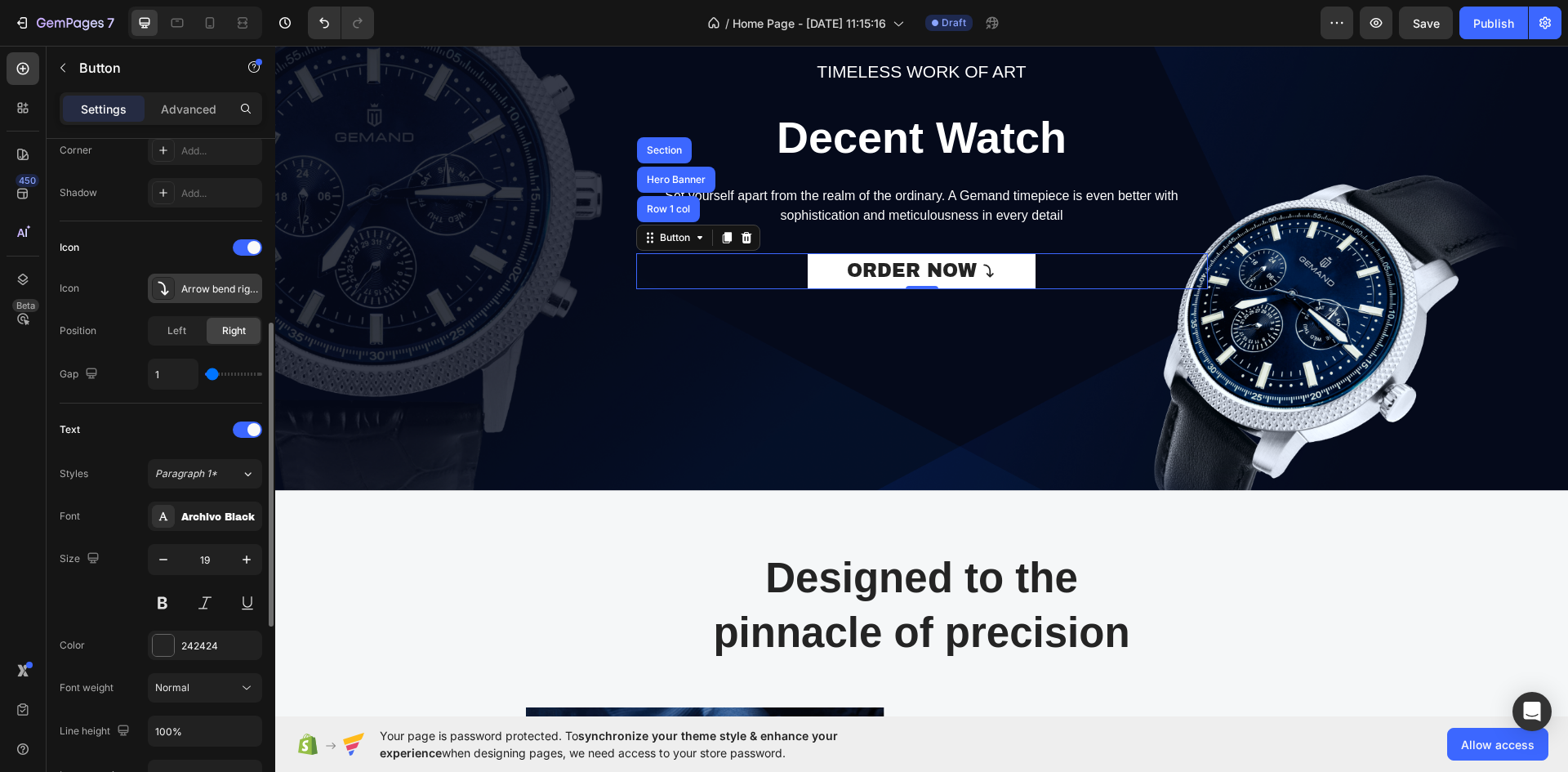
type input "0"
type input "1"
type input "3"
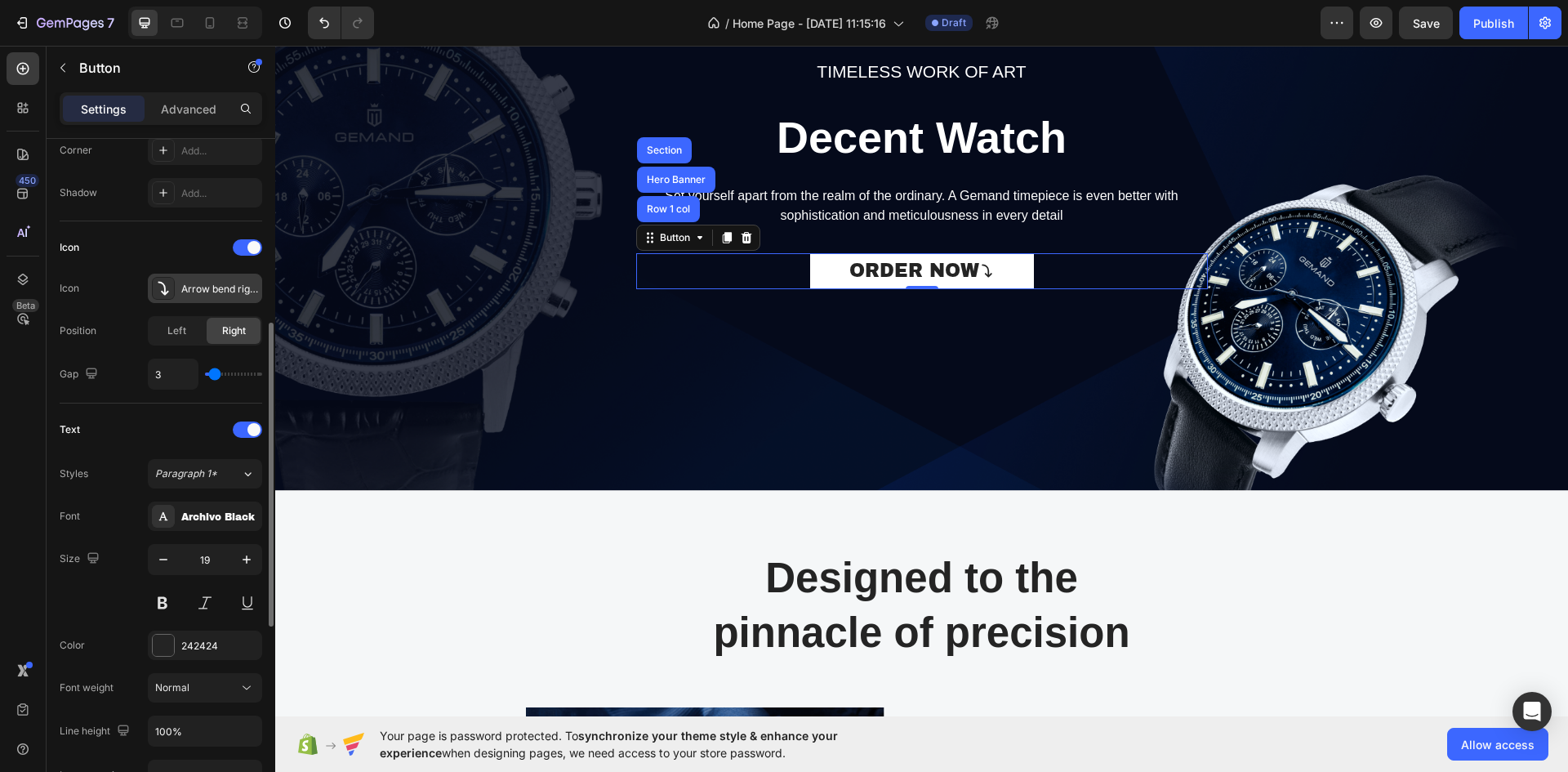
type input "4"
type input "5"
drag, startPoint x: 212, startPoint y: 369, endPoint x: 223, endPoint y: 368, distance: 11.0
click at [223, 372] on input "range" at bounding box center [234, 374] width 57 height 4
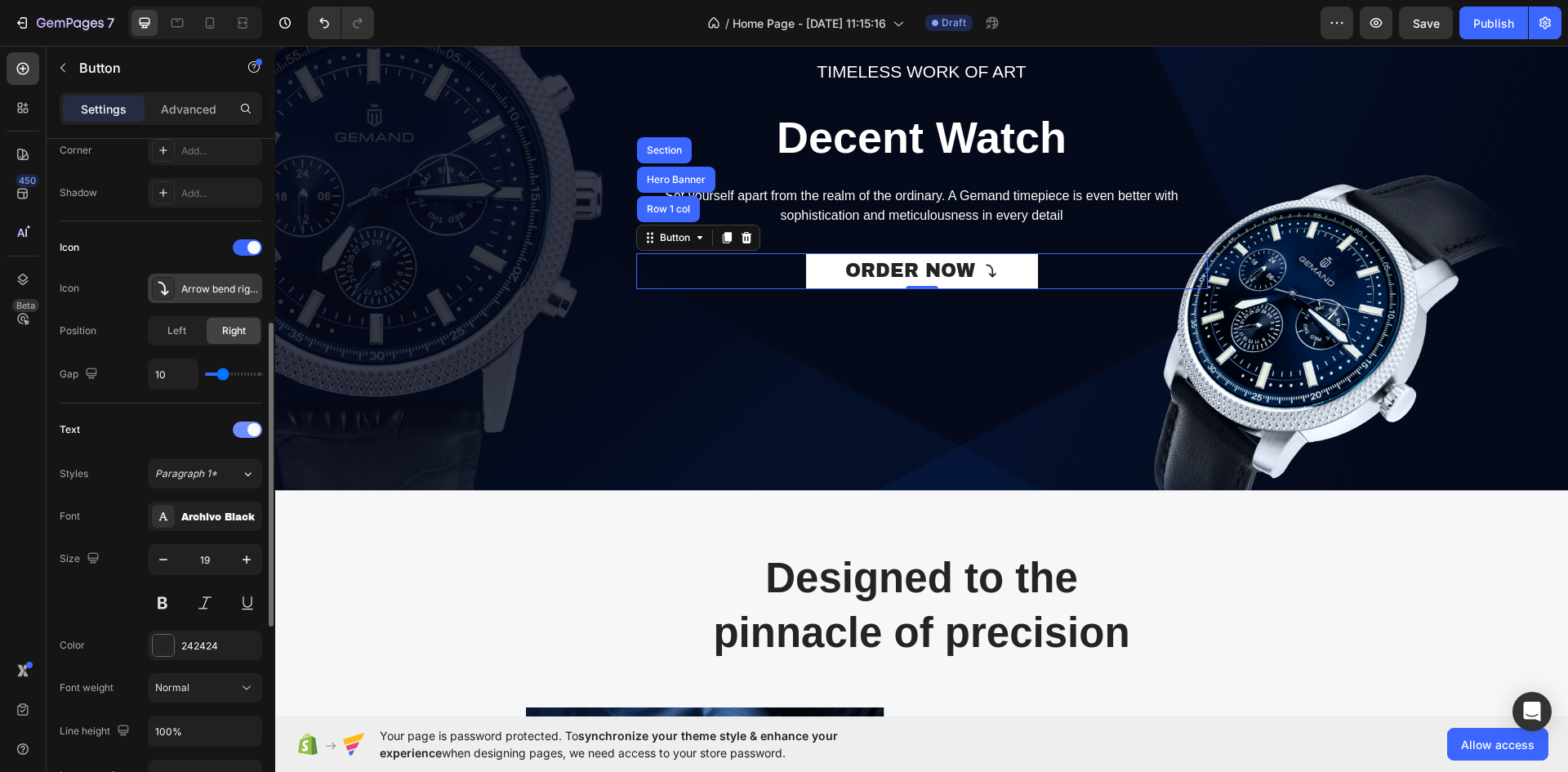
click at [254, 431] on span at bounding box center [254, 430] width 13 height 13
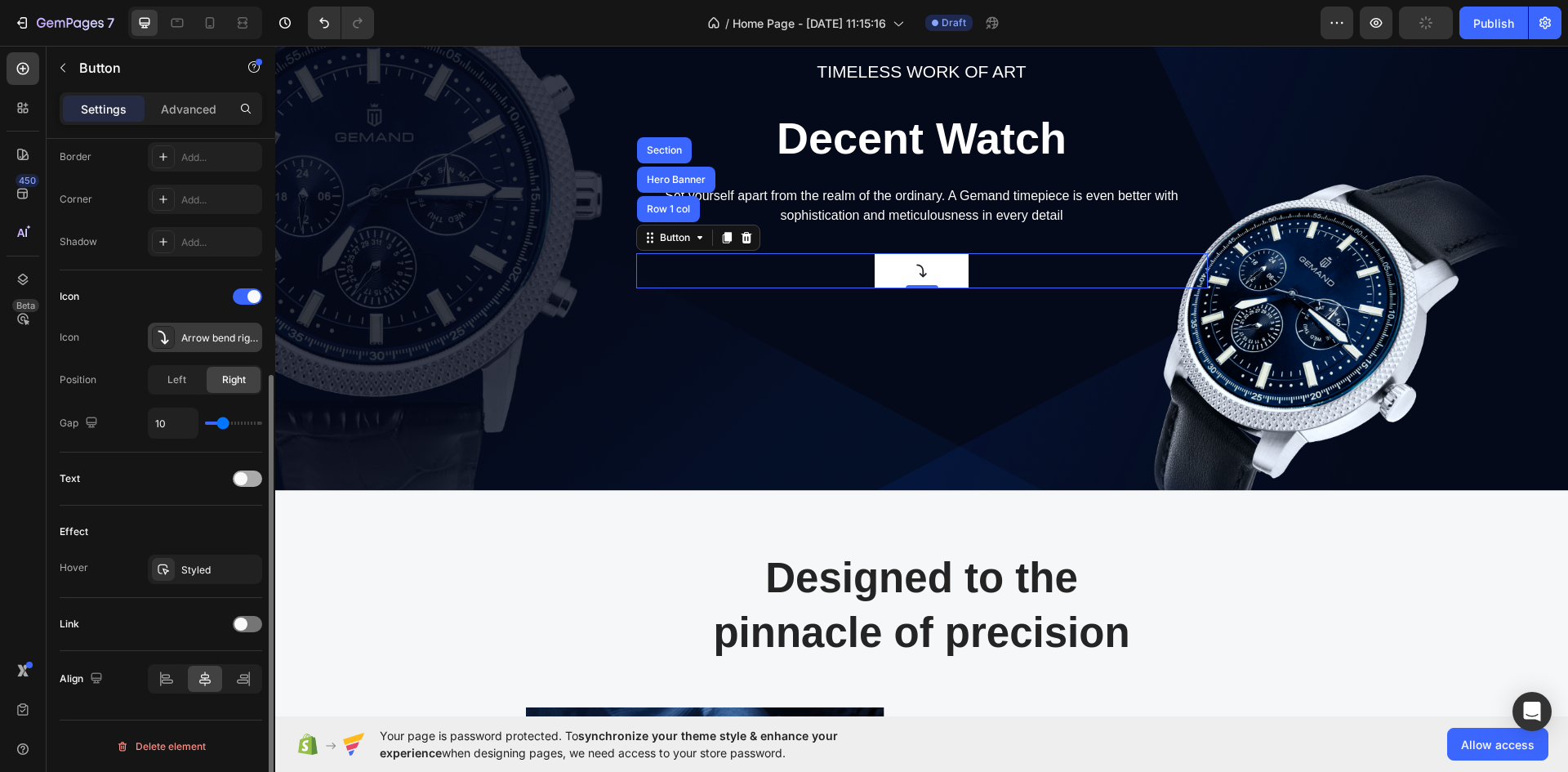
click at [244, 474] on span at bounding box center [241, 479] width 13 height 13
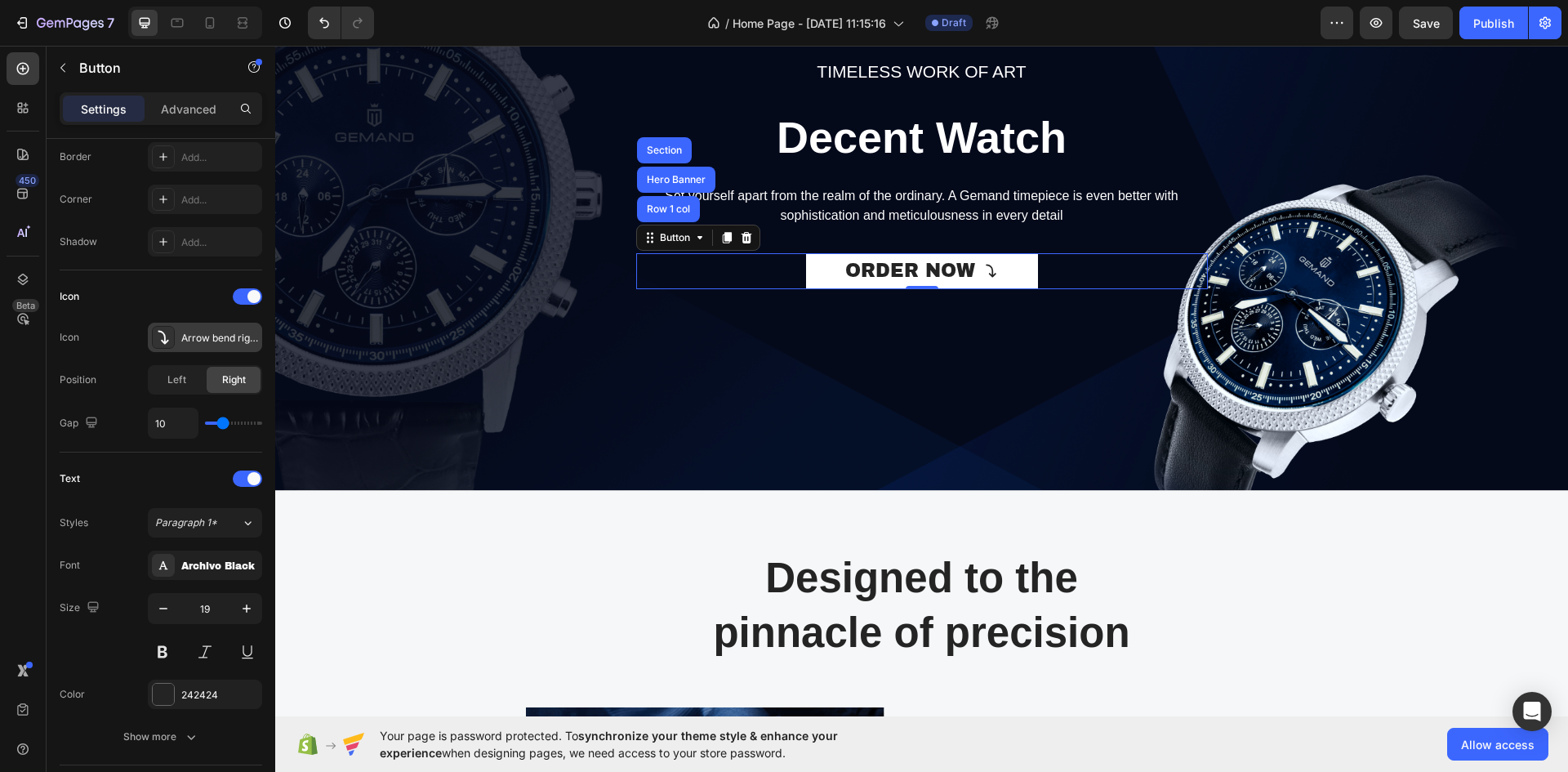
click at [210, 337] on div "Arrow bend right down bold" at bounding box center [220, 339] width 77 height 15
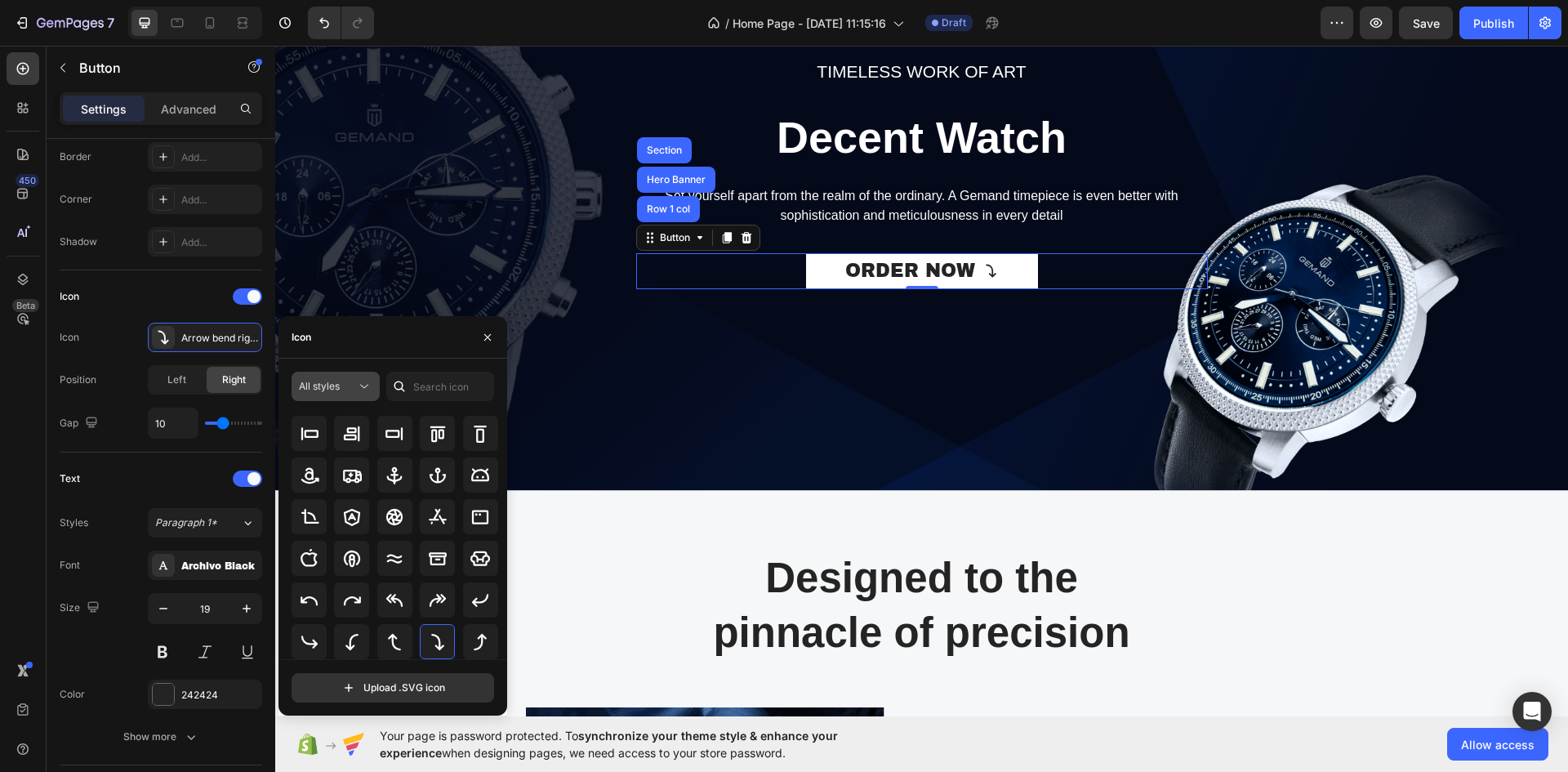
click at [320, 392] on span "All styles" at bounding box center [319, 386] width 41 height 15
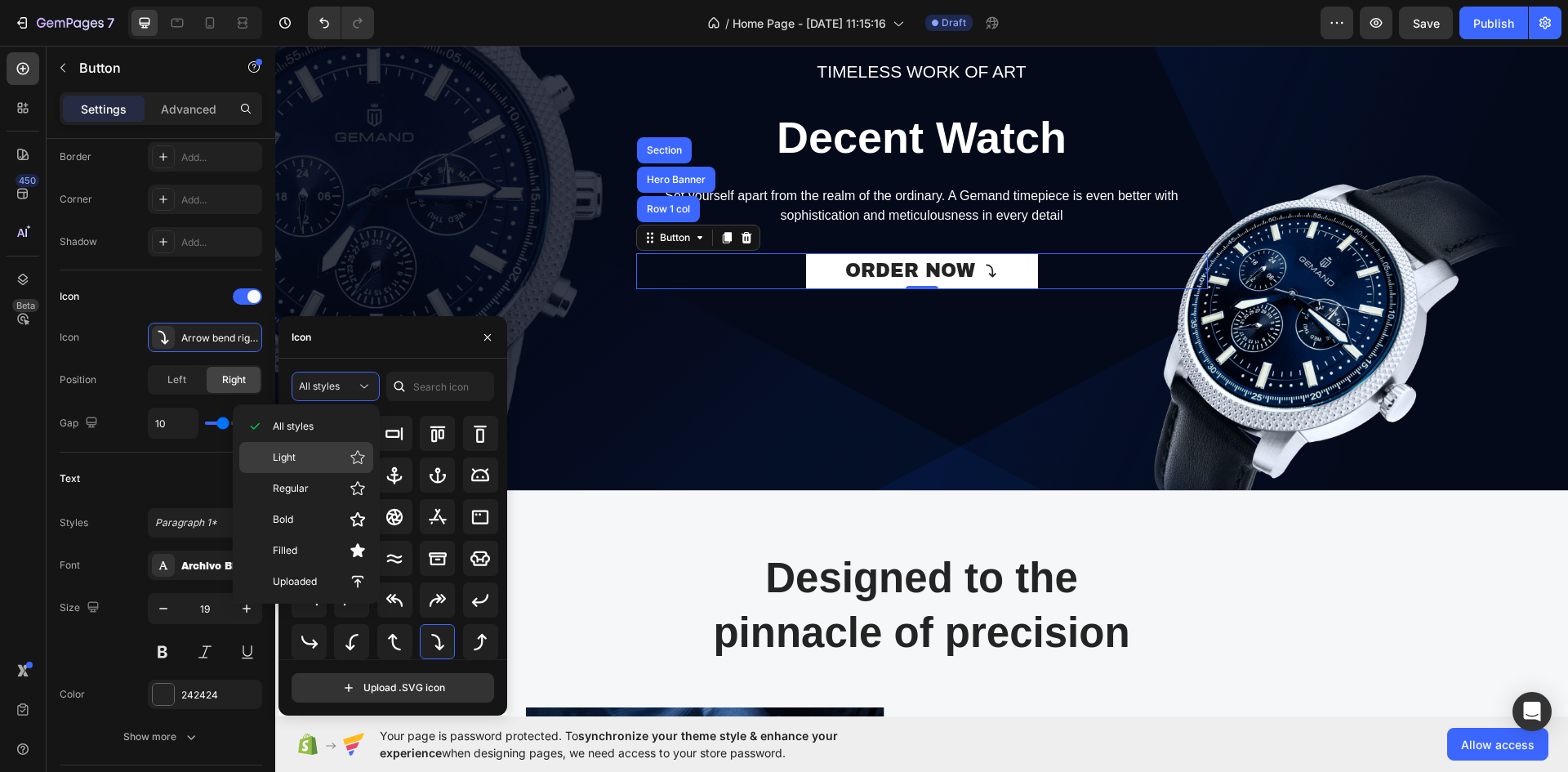
click at [303, 463] on p "Light" at bounding box center [319, 458] width 93 height 16
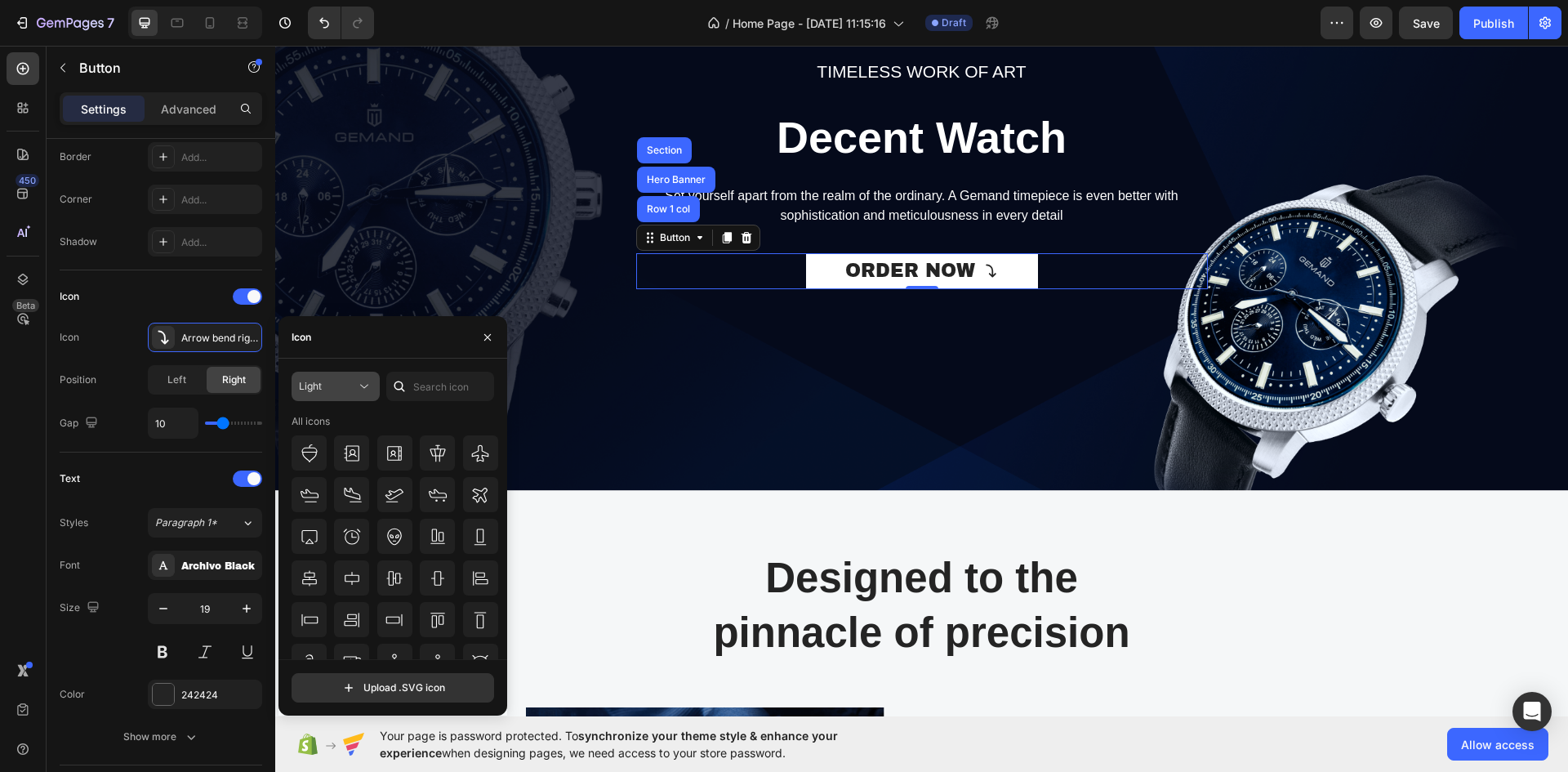
click at [308, 391] on span "Light" at bounding box center [310, 385] width 23 height 12
click at [305, 485] on span "Regular" at bounding box center [290, 488] width 36 height 15
click at [328, 386] on span "Regular" at bounding box center [317, 385] width 36 height 12
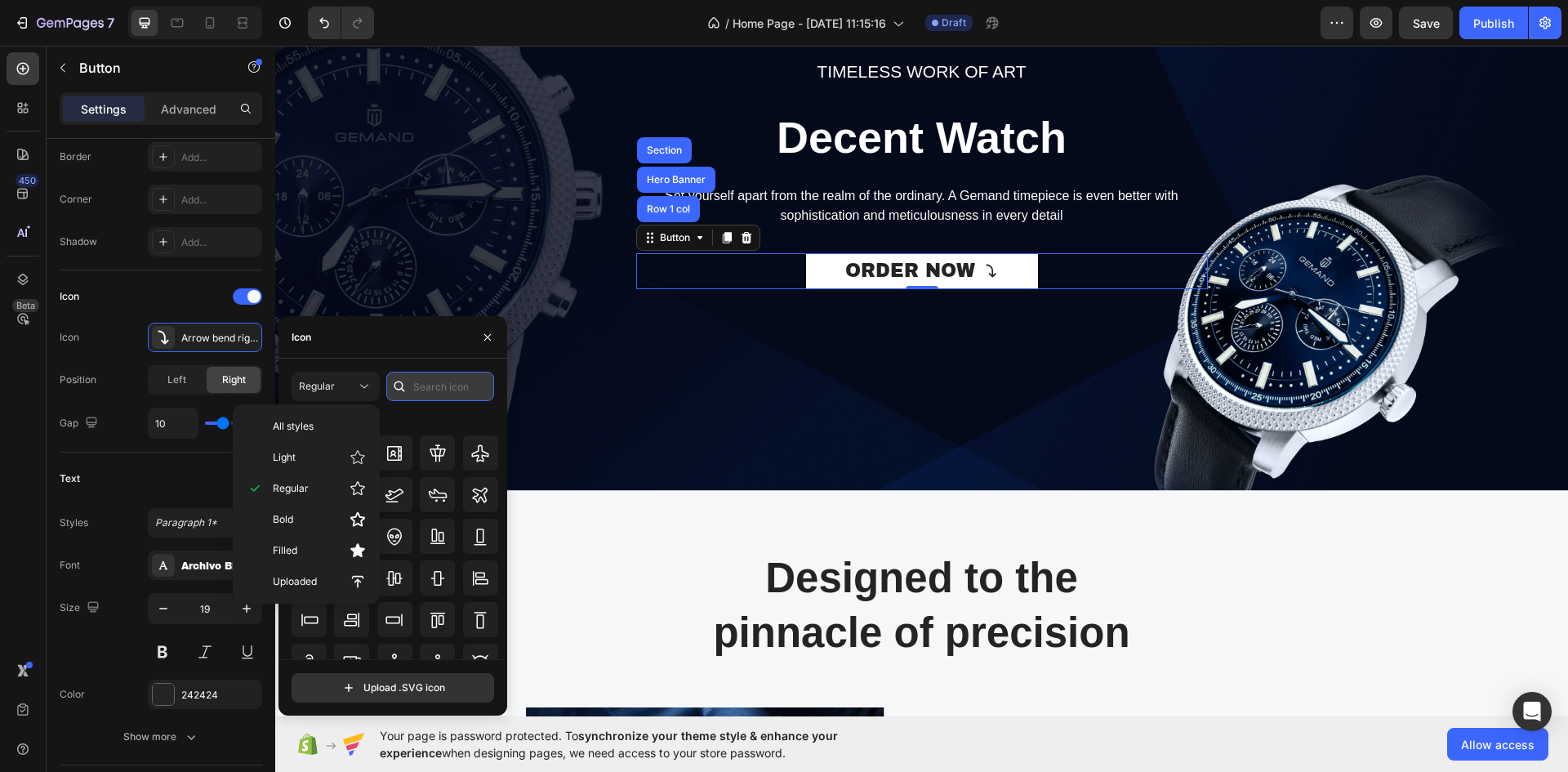
click at [423, 385] on input "text" at bounding box center [441, 386] width 108 height 29
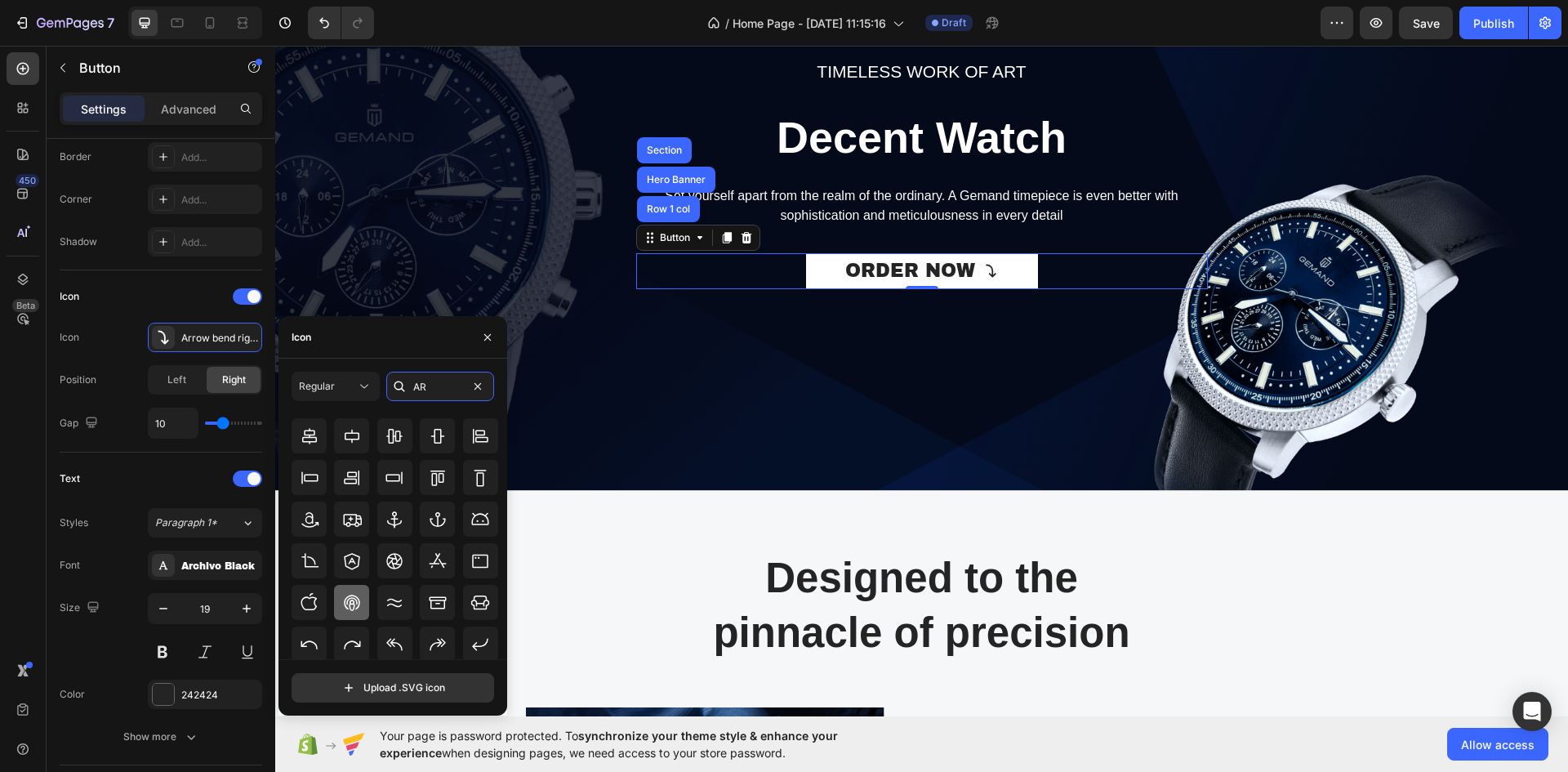
scroll to position [180, 0]
click at [353, 591] on icon at bounding box center [351, 600] width 19 height 19
click at [306, 601] on icon at bounding box center [309, 600] width 19 height 19
click at [353, 565] on icon at bounding box center [352, 558] width 16 height 16
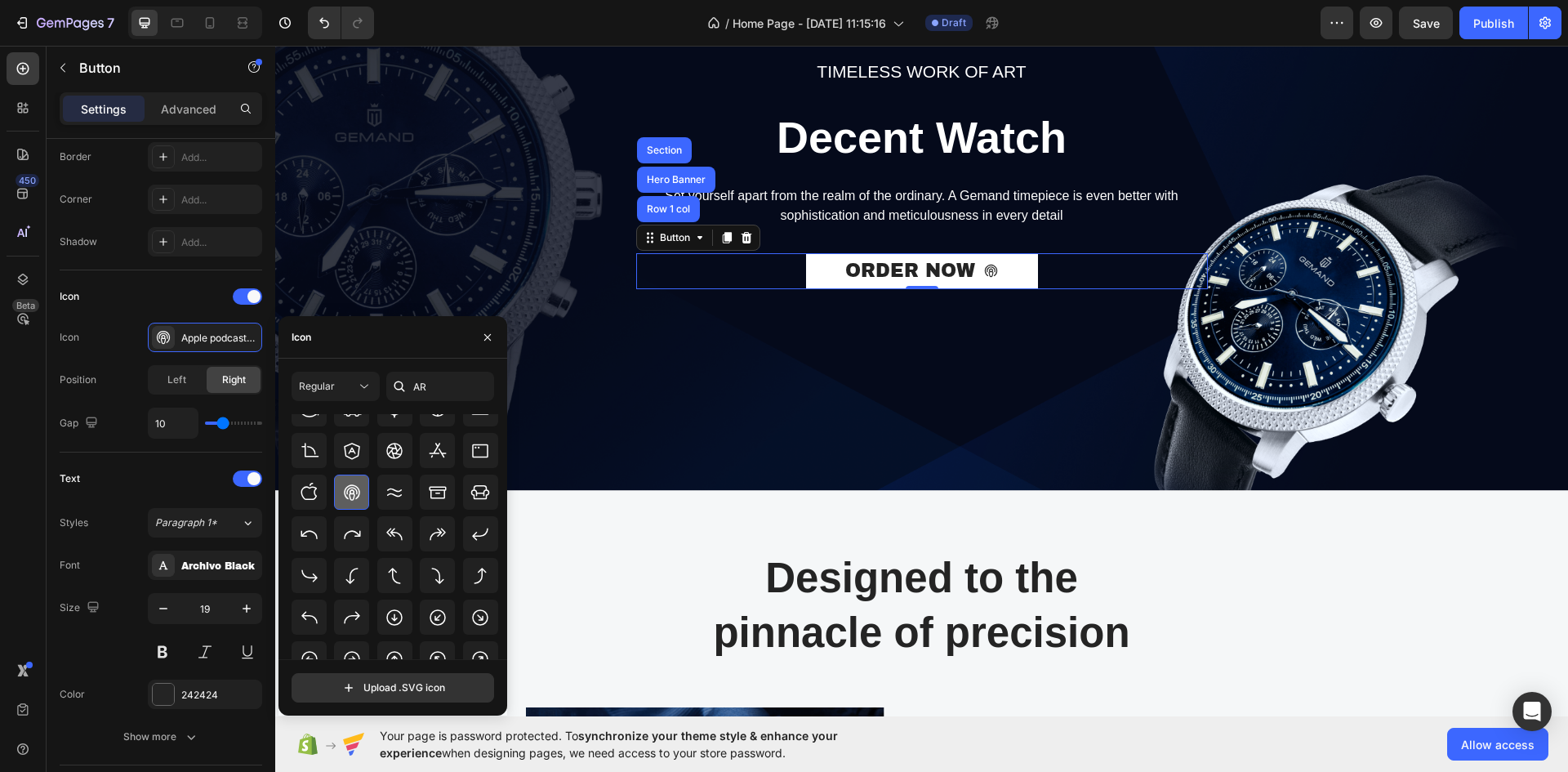
scroll to position [262, 0]
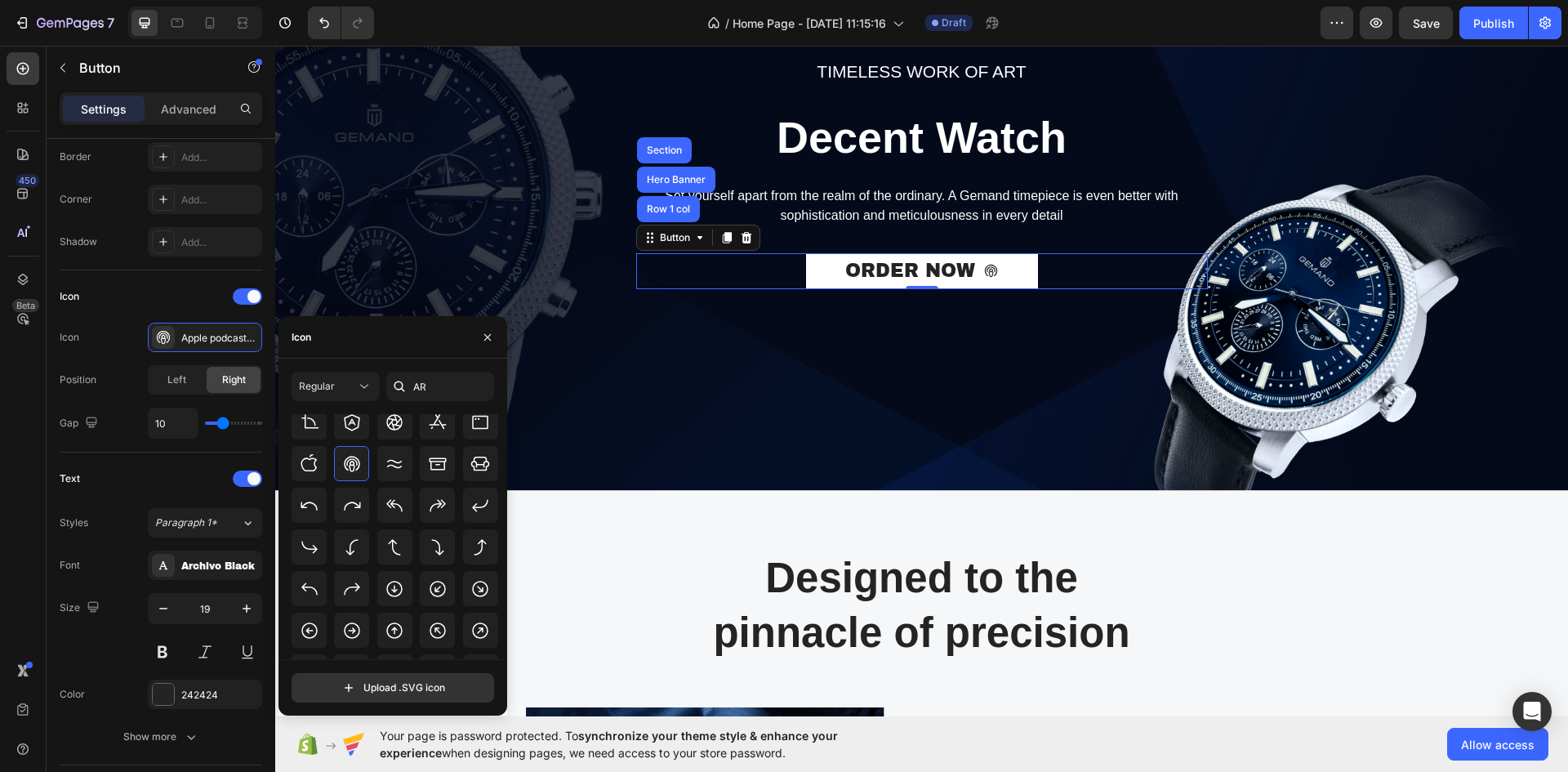
drag, startPoint x: 342, startPoint y: 367, endPoint x: 341, endPoint y: 377, distance: 10.0
click at [342, 368] on div "Regular AR All icons Upload .SVG icon" at bounding box center [392, 537] width 229 height 357
click at [341, 380] on div "Regular" at bounding box center [327, 386] width 57 height 15
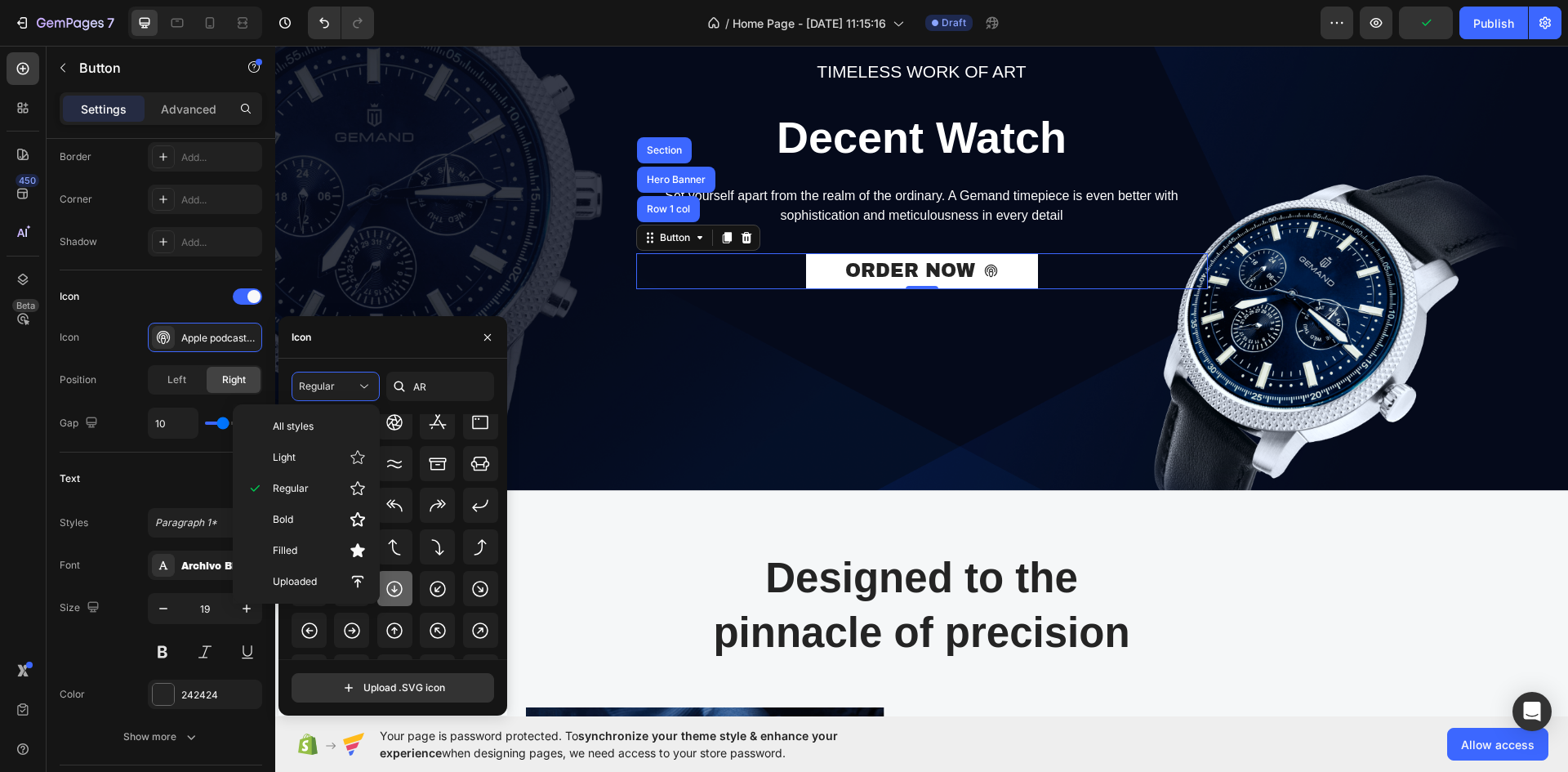
click at [396, 593] on icon at bounding box center [394, 589] width 19 height 19
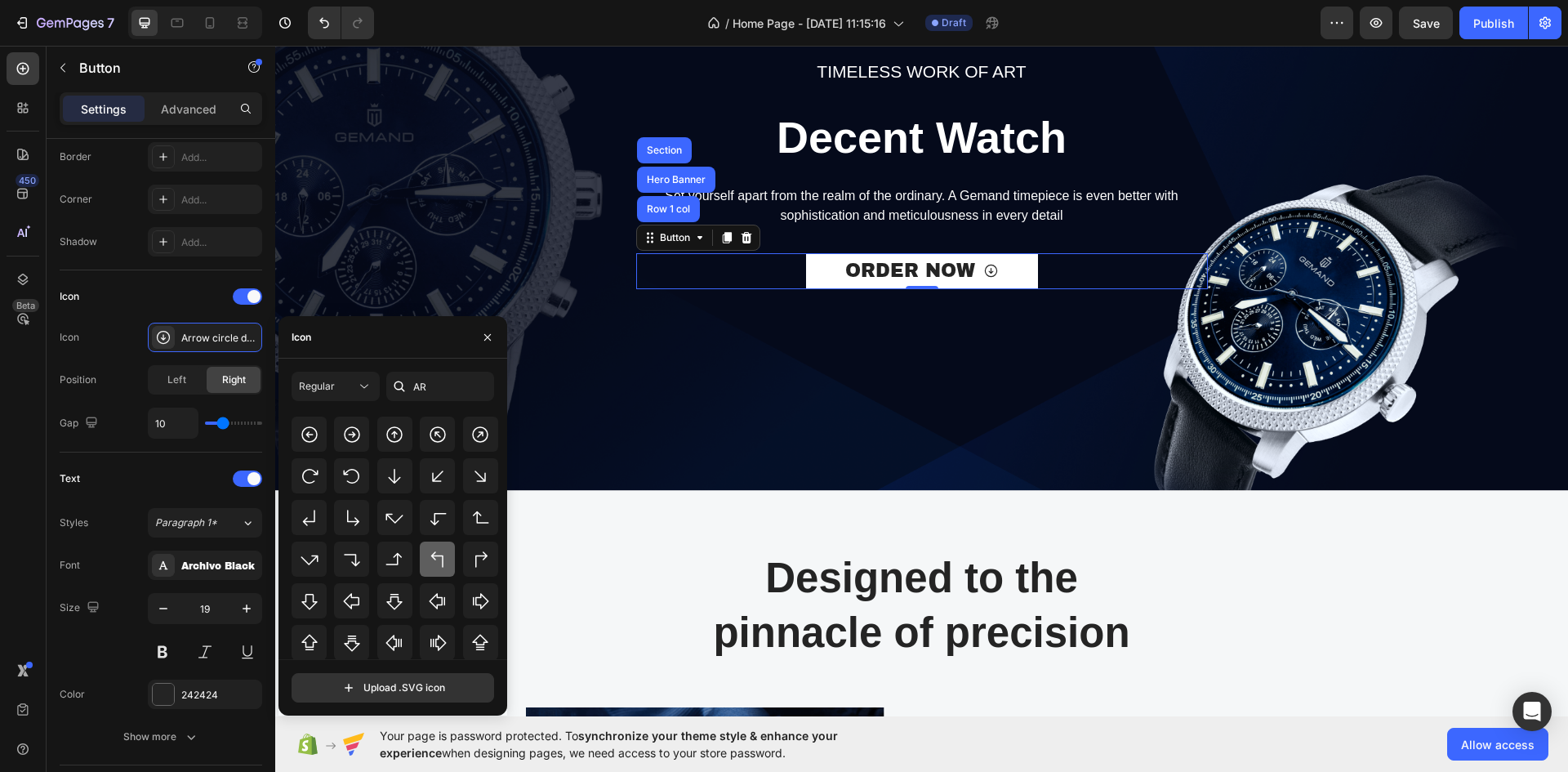
scroll to position [506, 0]
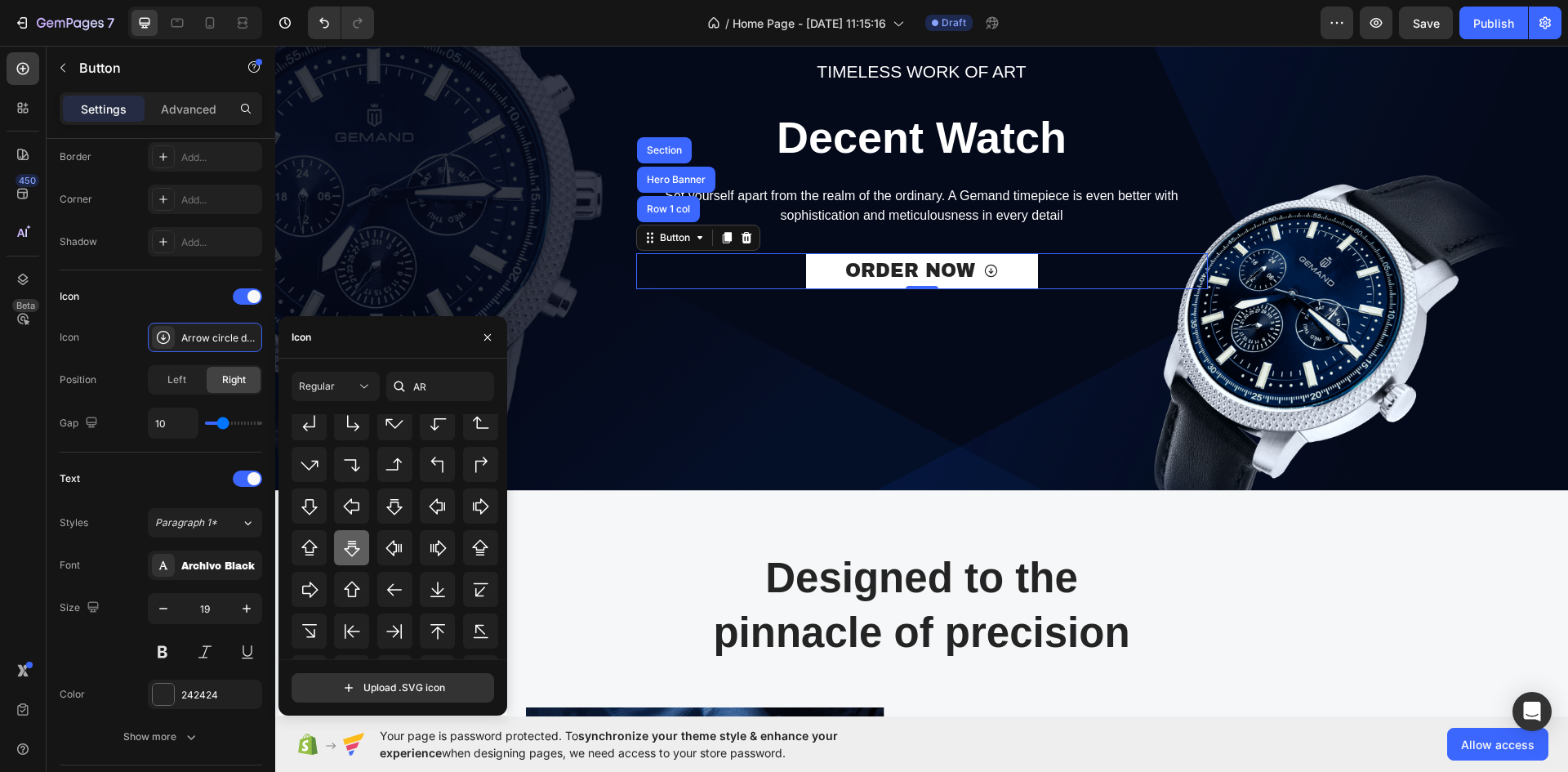
click at [358, 547] on icon at bounding box center [351, 548] width 19 height 19
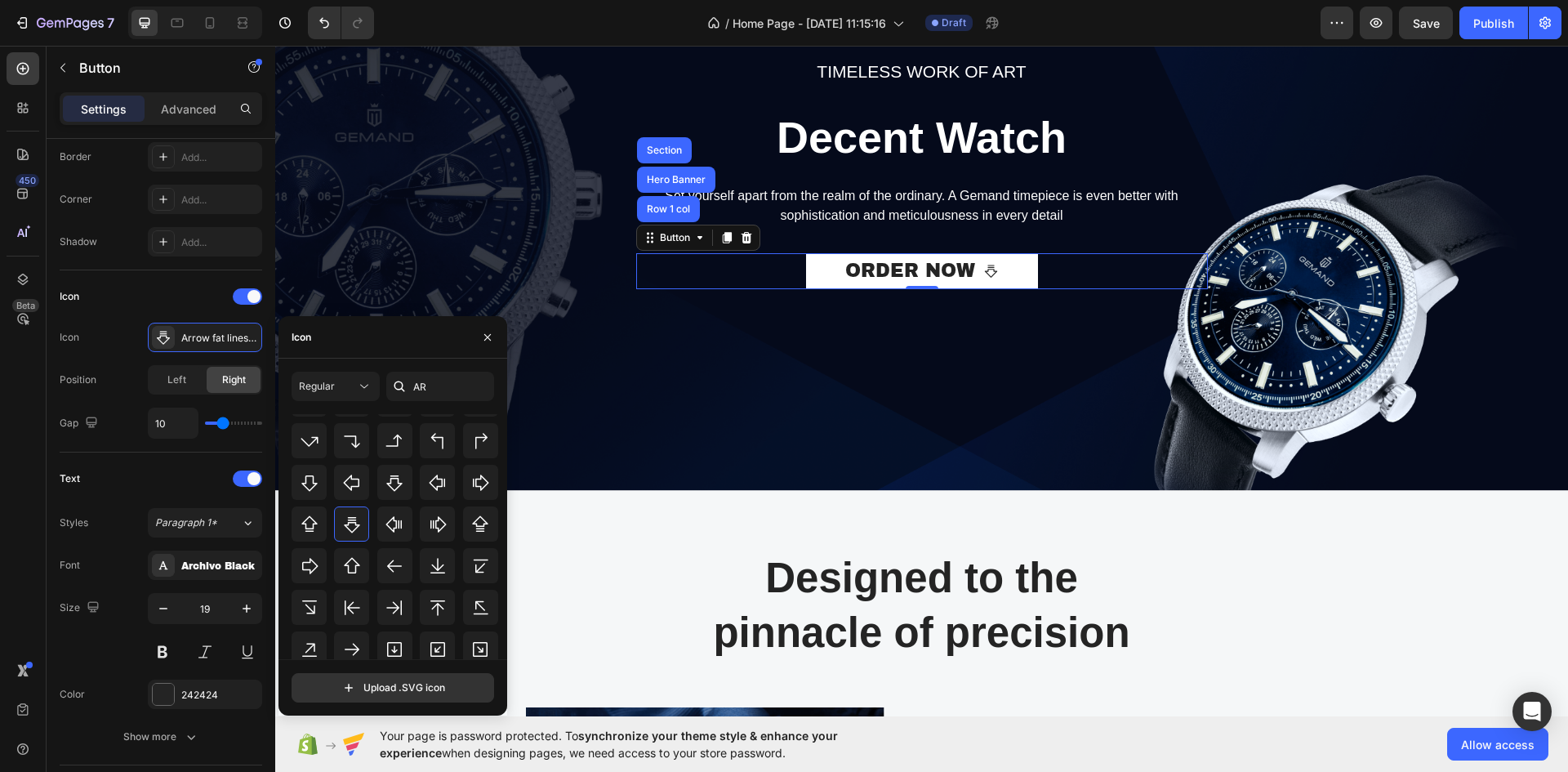
scroll to position [531, 0]
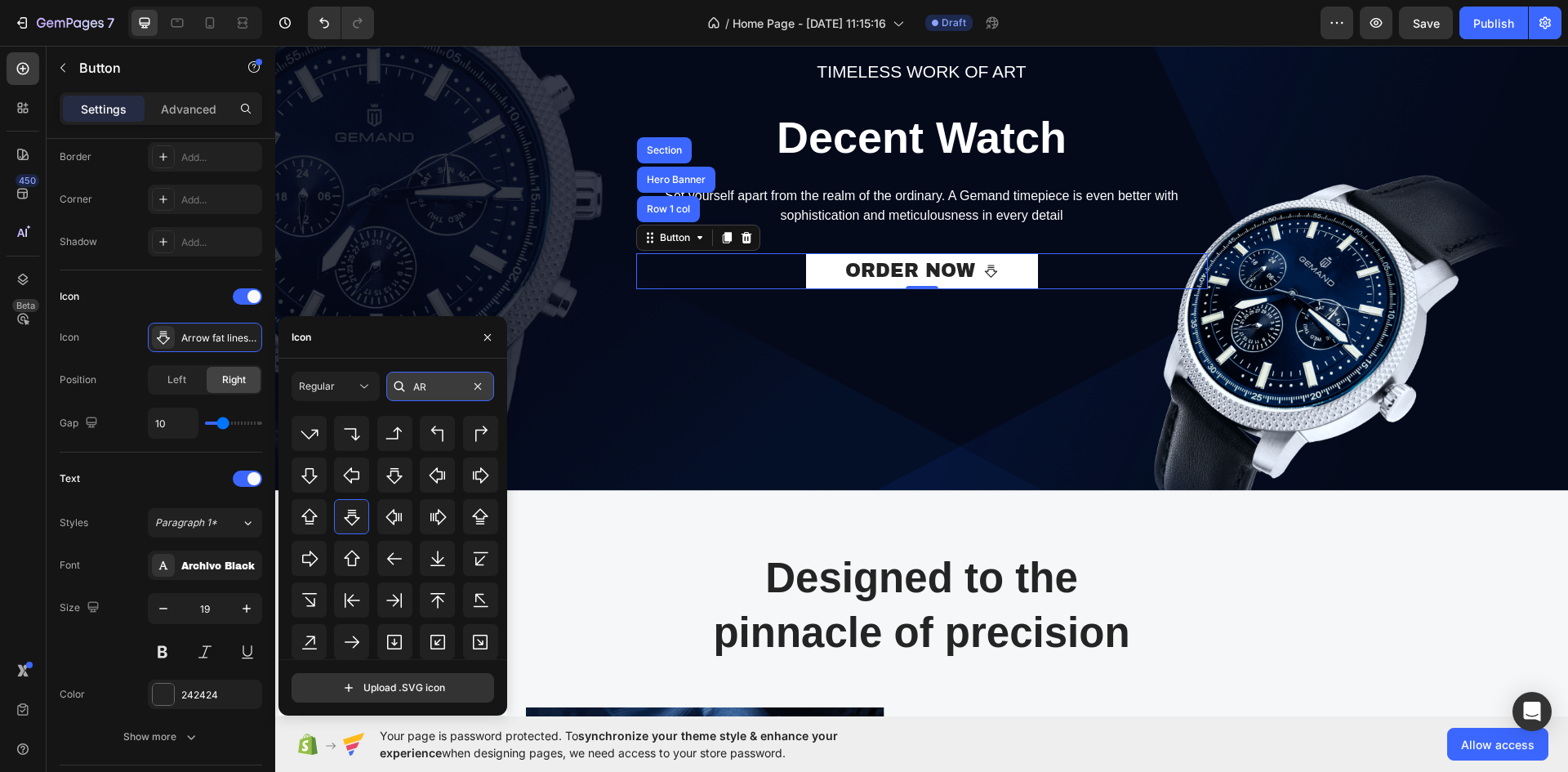
click at [434, 387] on input "AR" at bounding box center [441, 386] width 108 height 29
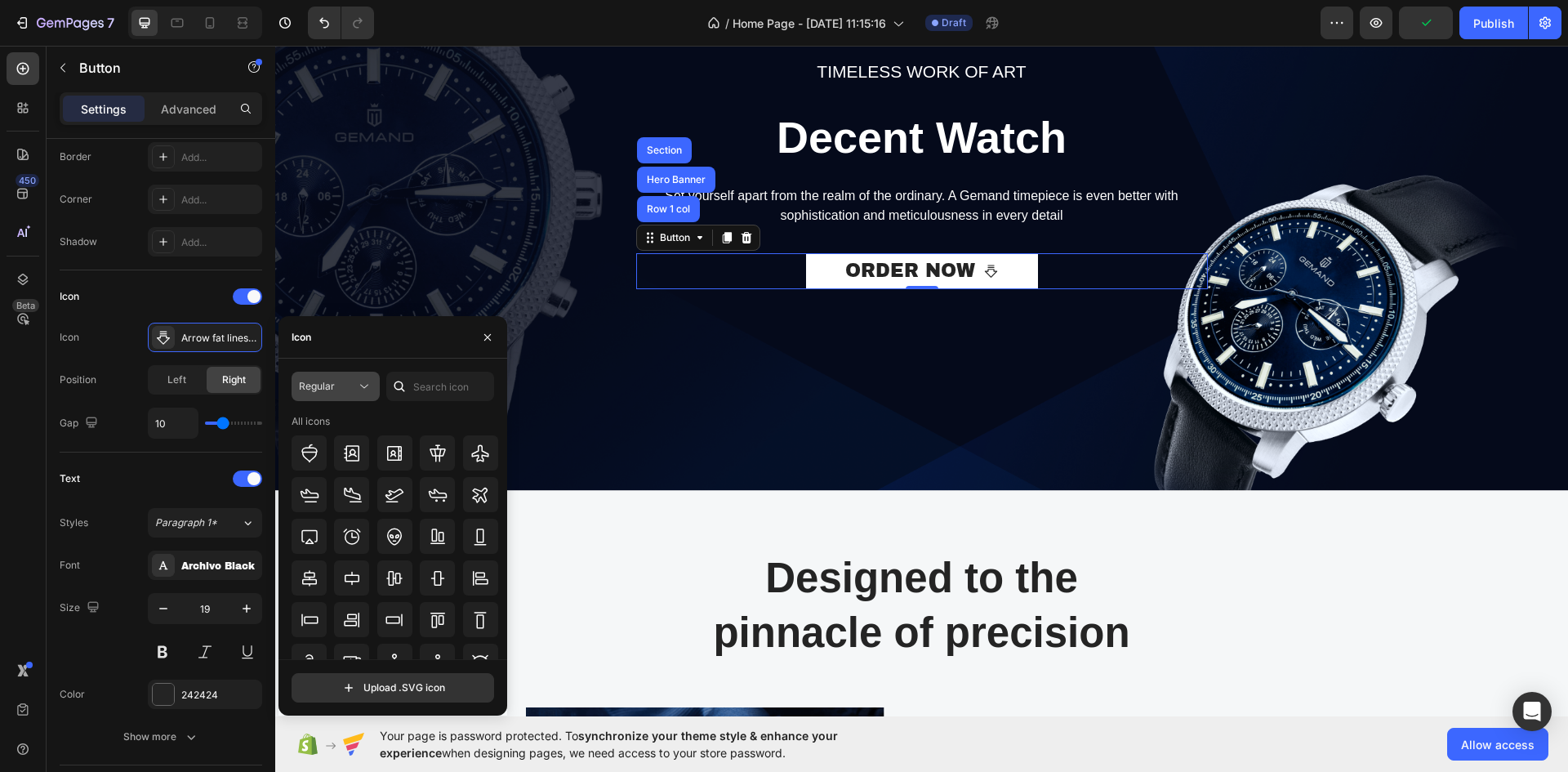
click at [346, 387] on div "Regular" at bounding box center [327, 386] width 57 height 15
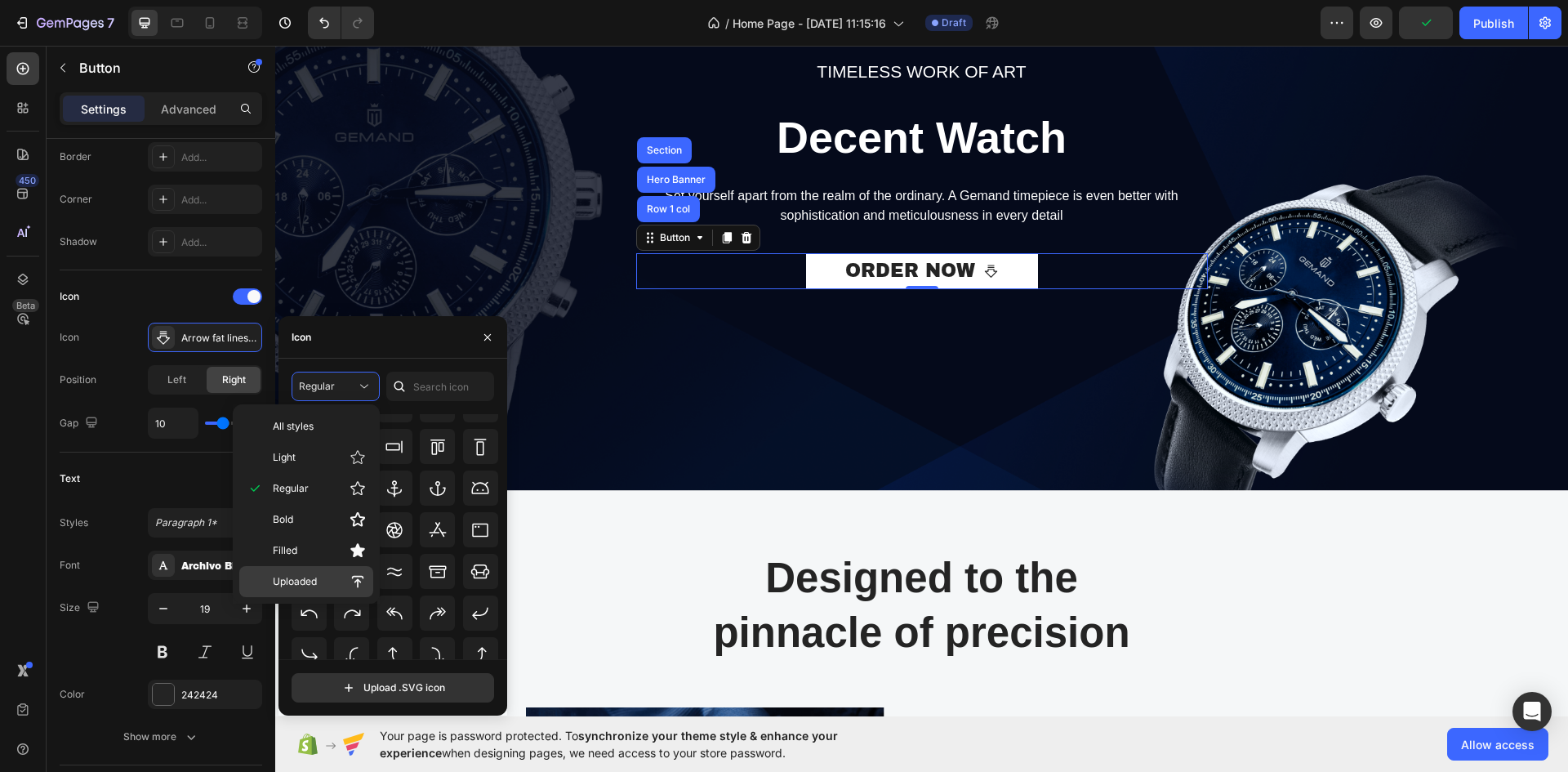
scroll to position [180, 0]
click at [314, 582] on span "Uploaded" at bounding box center [295, 582] width 44 height 15
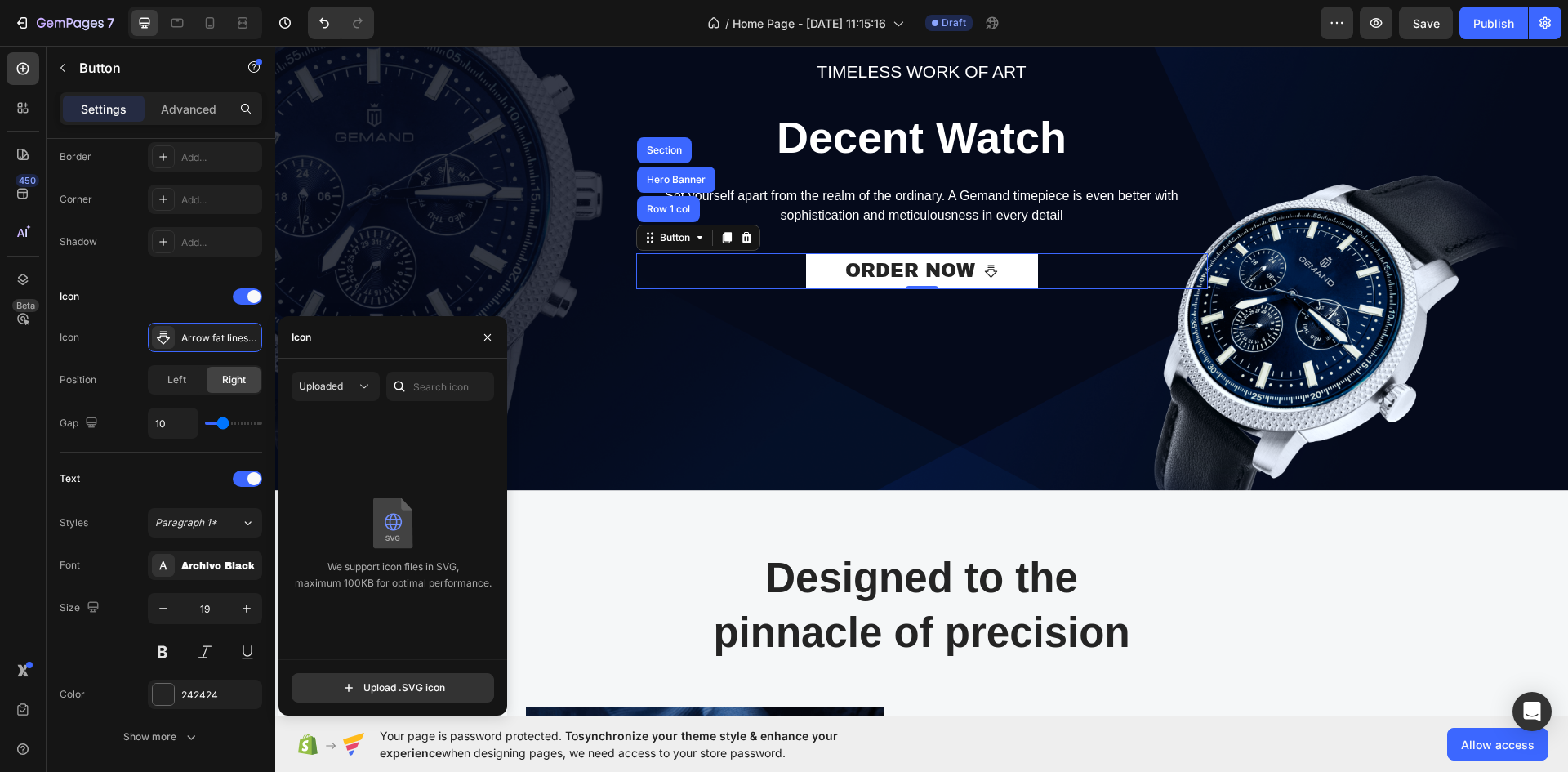
scroll to position [0, 0]
click at [348, 397] on button "Uploaded" at bounding box center [336, 386] width 88 height 29
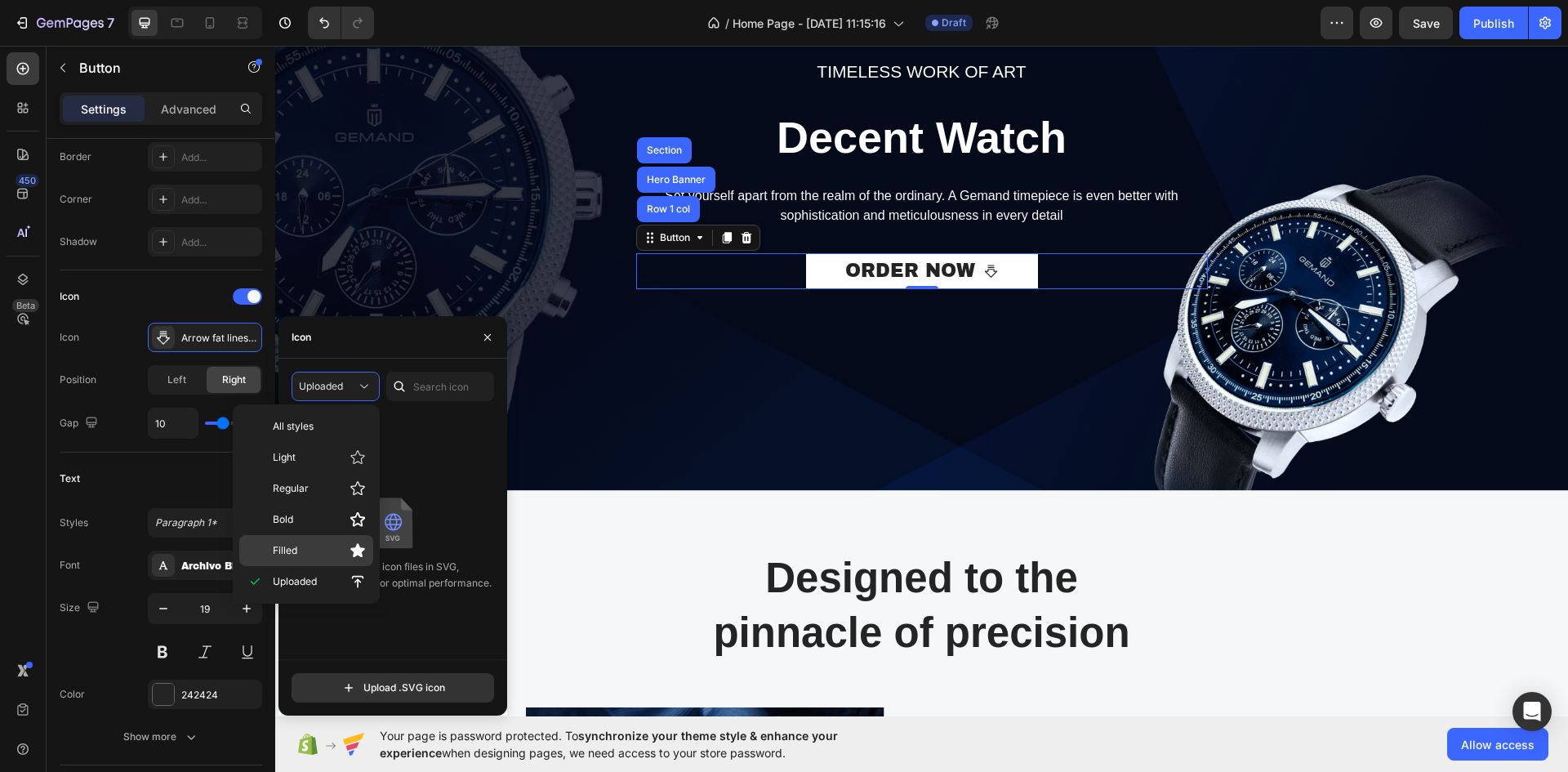
click at [317, 549] on p "Filled" at bounding box center [319, 551] width 93 height 16
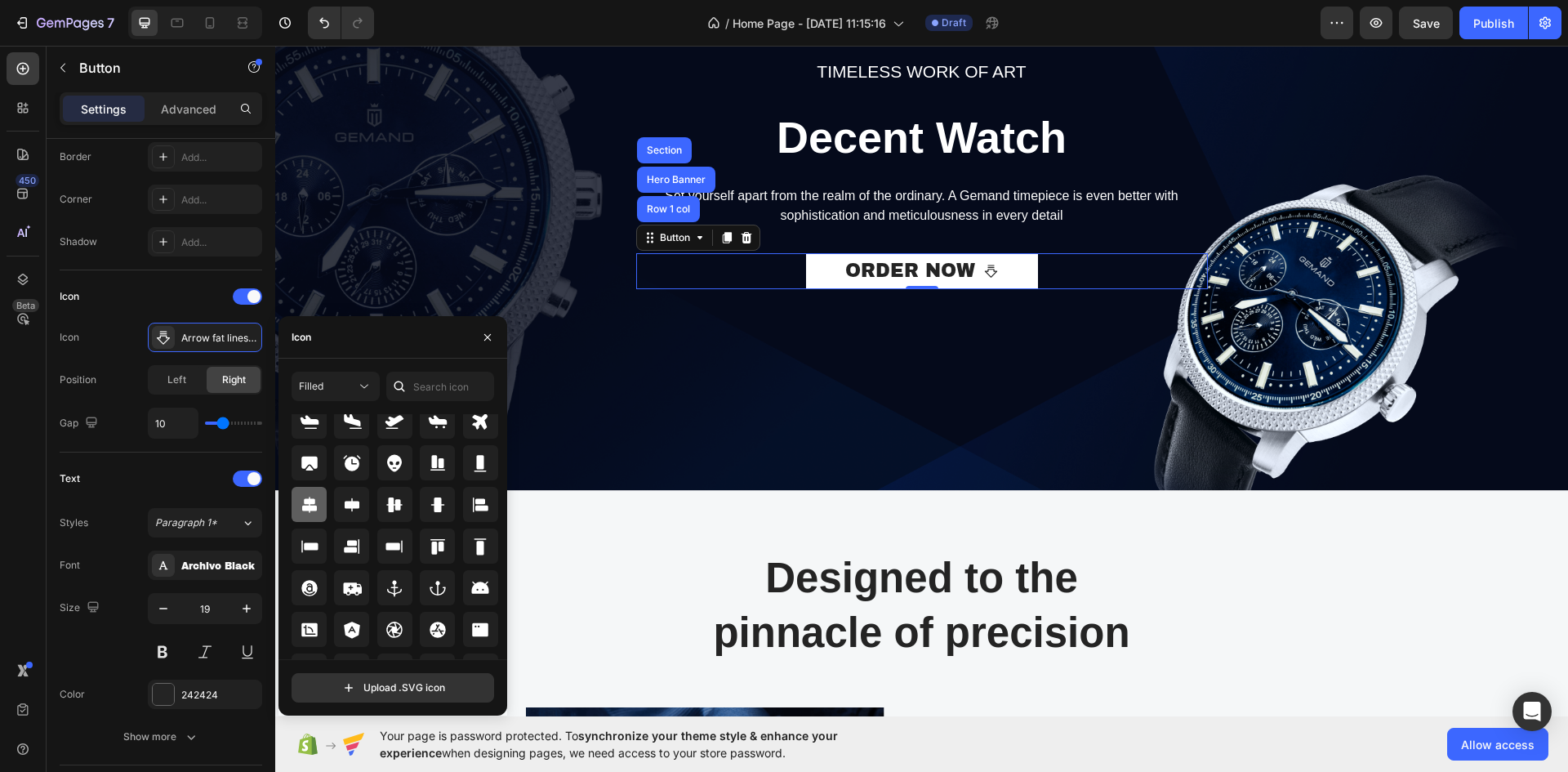
scroll to position [180, 0]
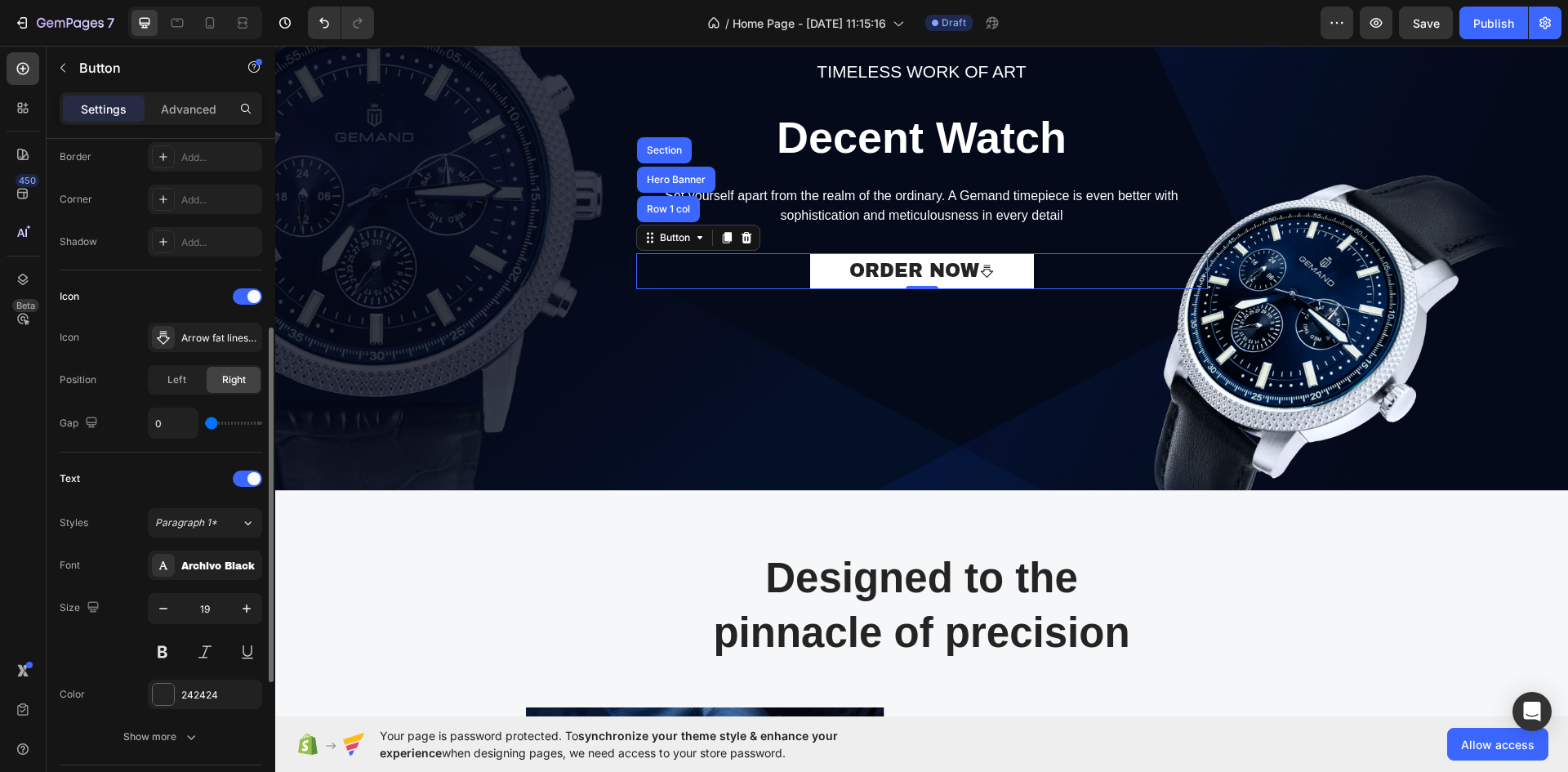
drag, startPoint x: 226, startPoint y: 422, endPoint x: 184, endPoint y: 417, distance: 42.3
click at [205, 422] on input "range" at bounding box center [234, 423] width 57 height 4
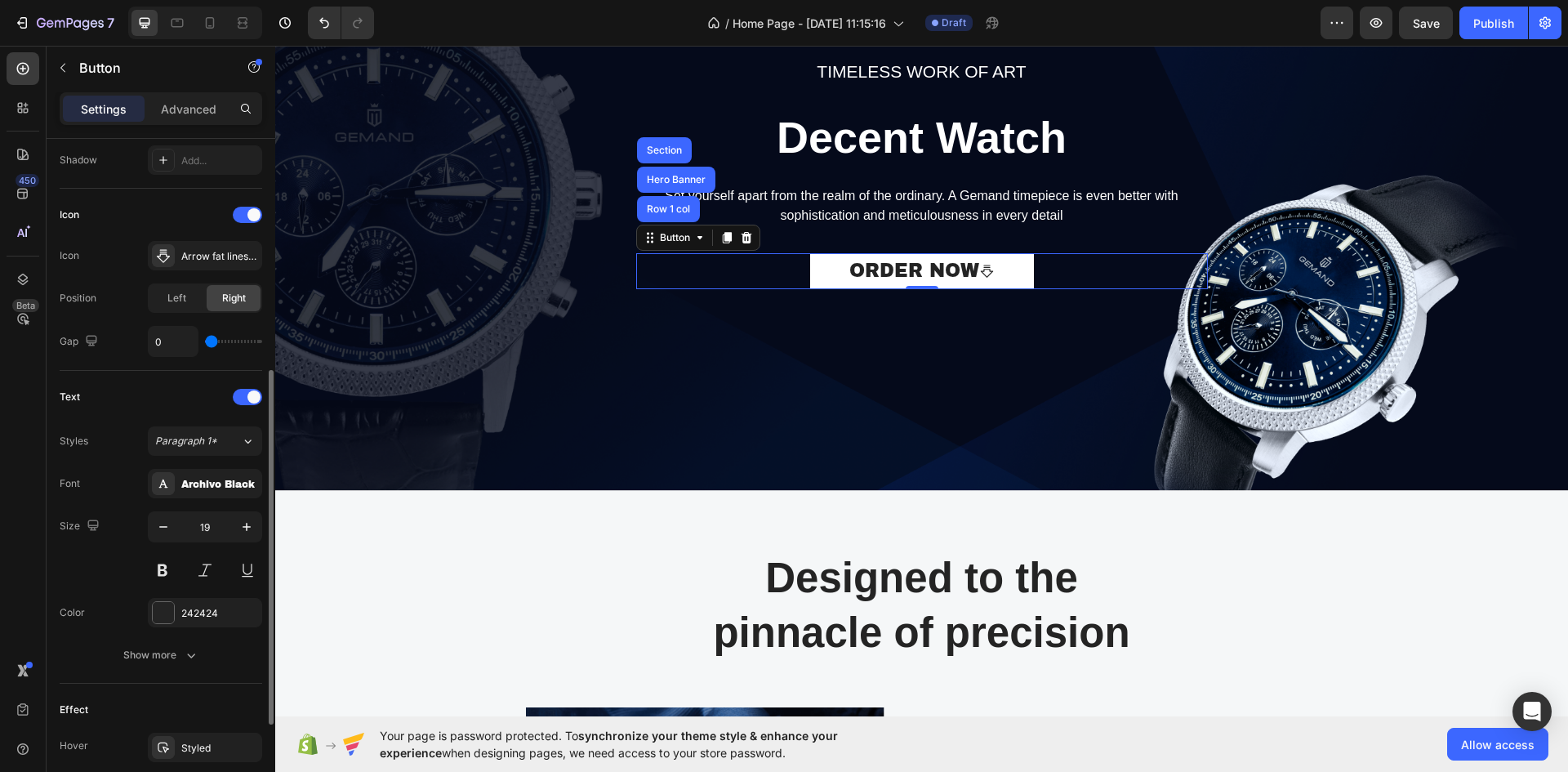
scroll to position [606, 0]
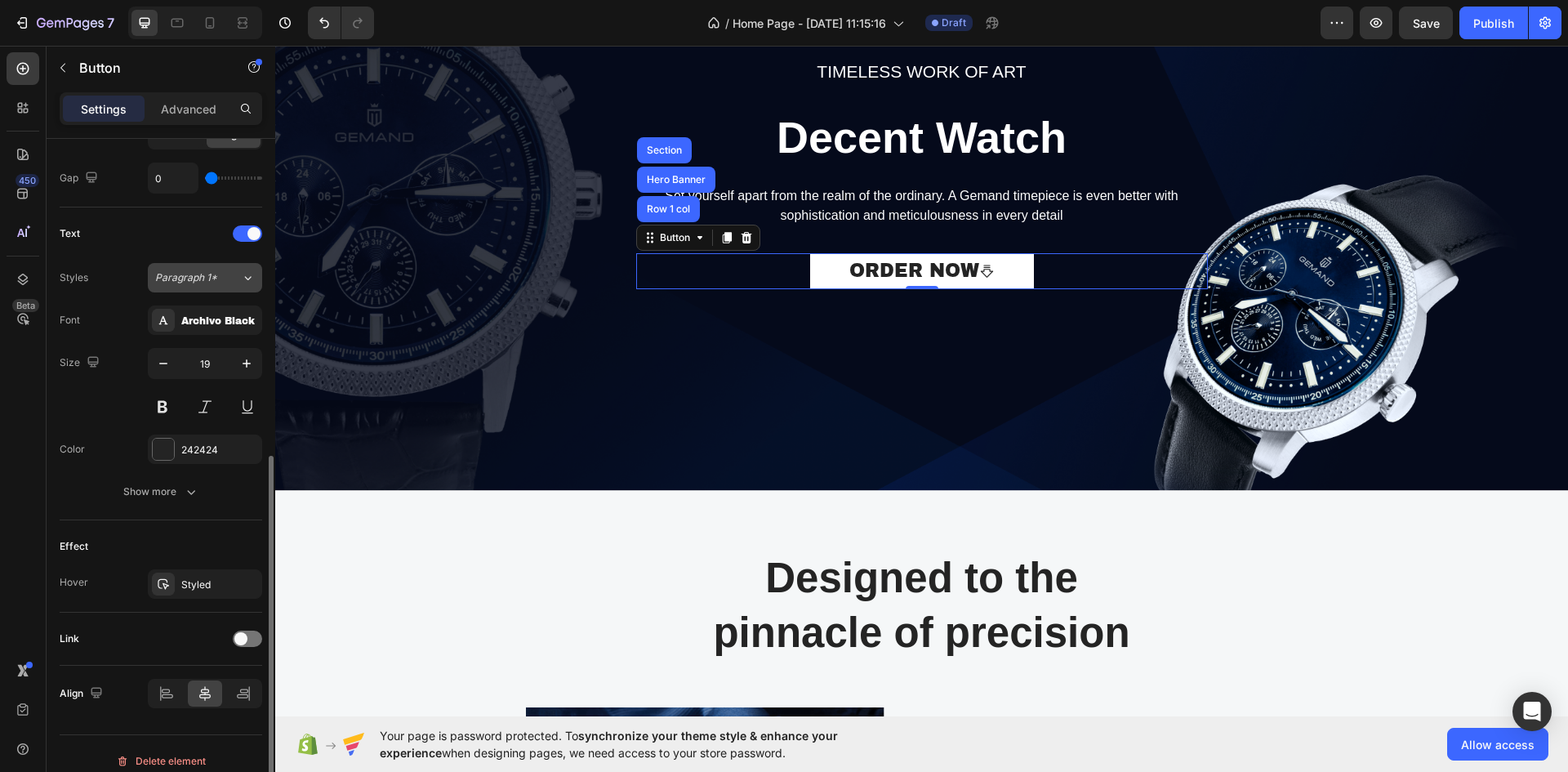
click at [244, 271] on icon at bounding box center [247, 278] width 14 height 16
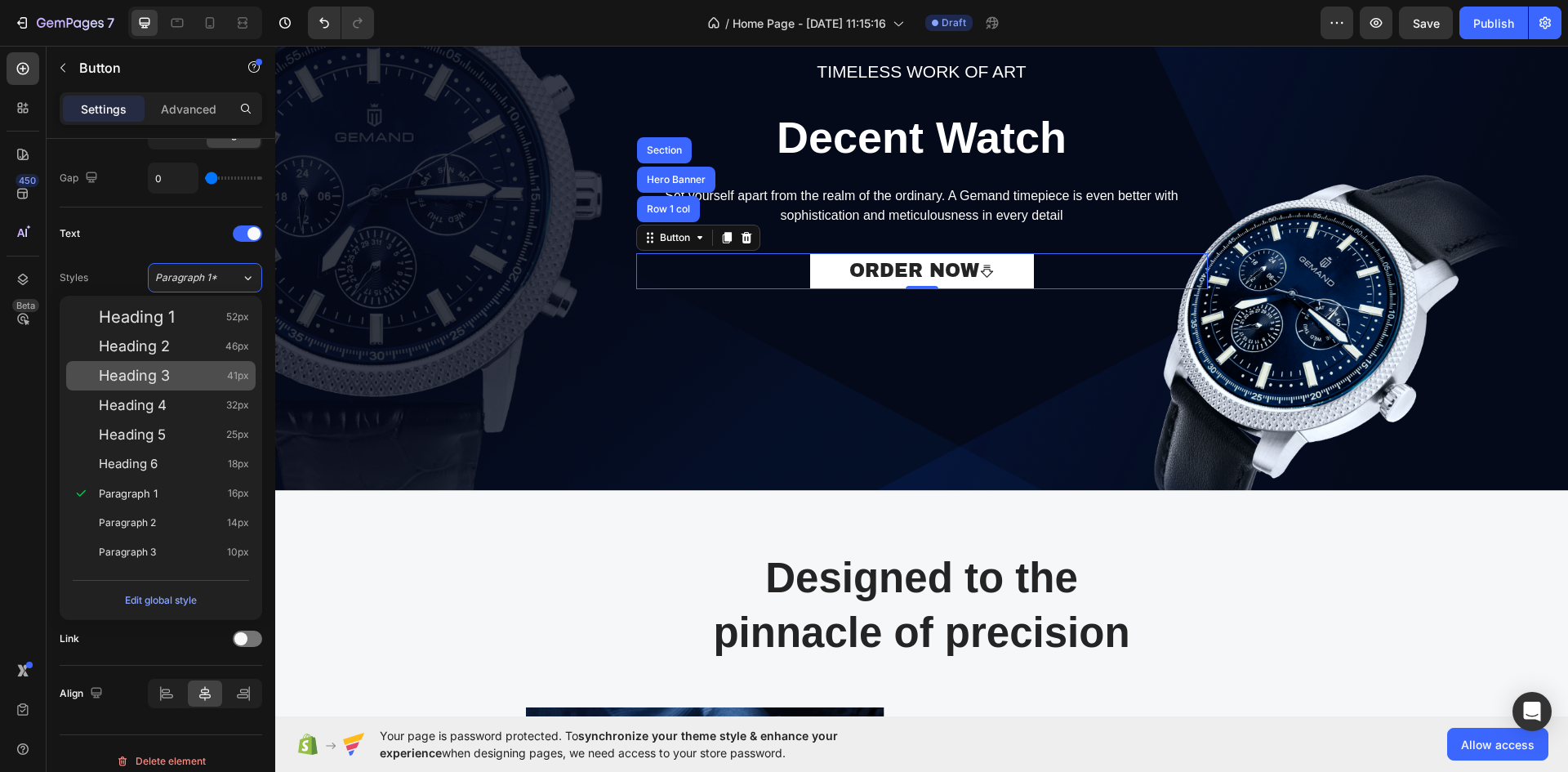
click at [149, 380] on span "Heading 3" at bounding box center [134, 376] width 71 height 16
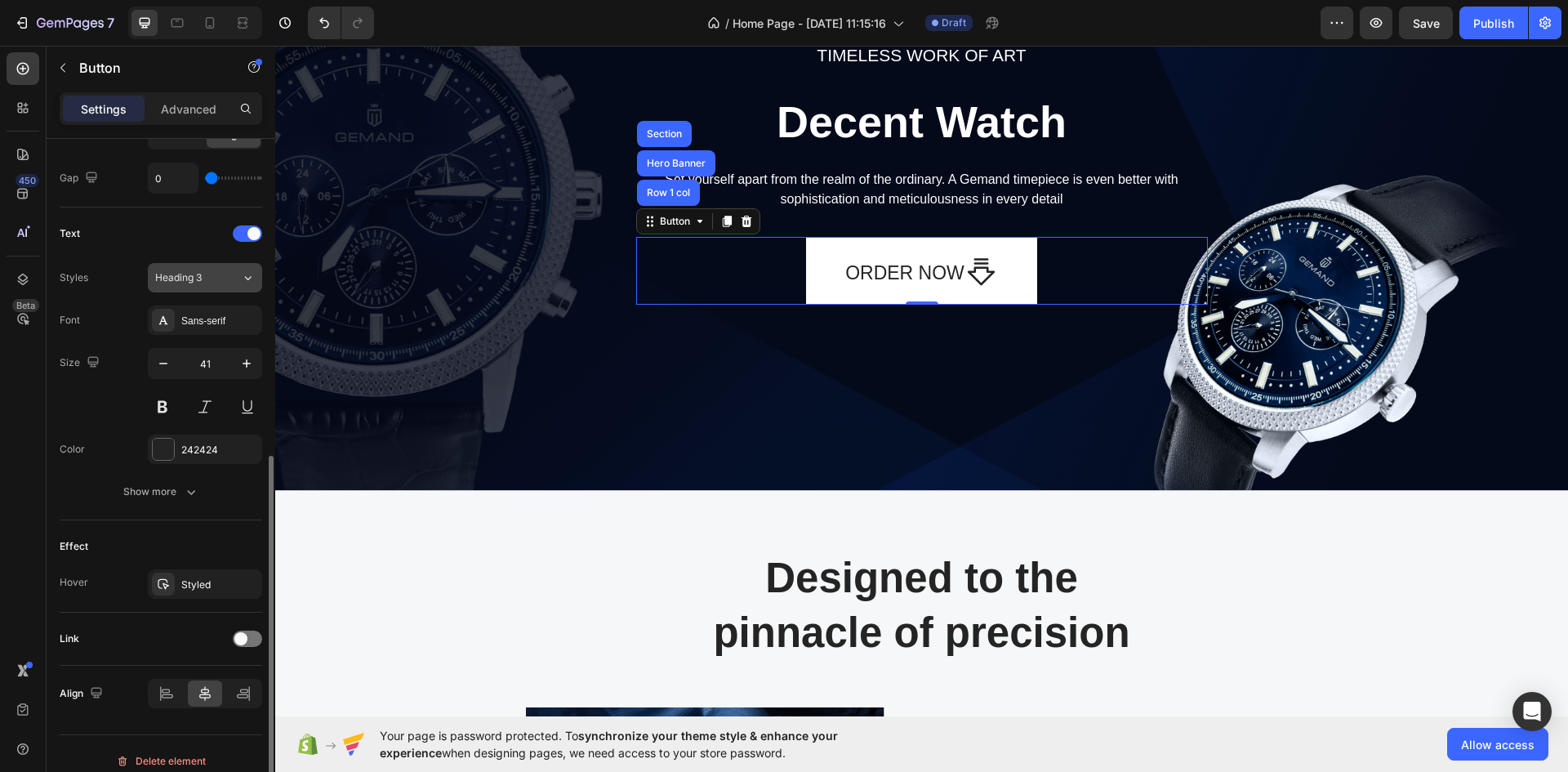
click at [202, 277] on span "Heading 3" at bounding box center [178, 277] width 47 height 15
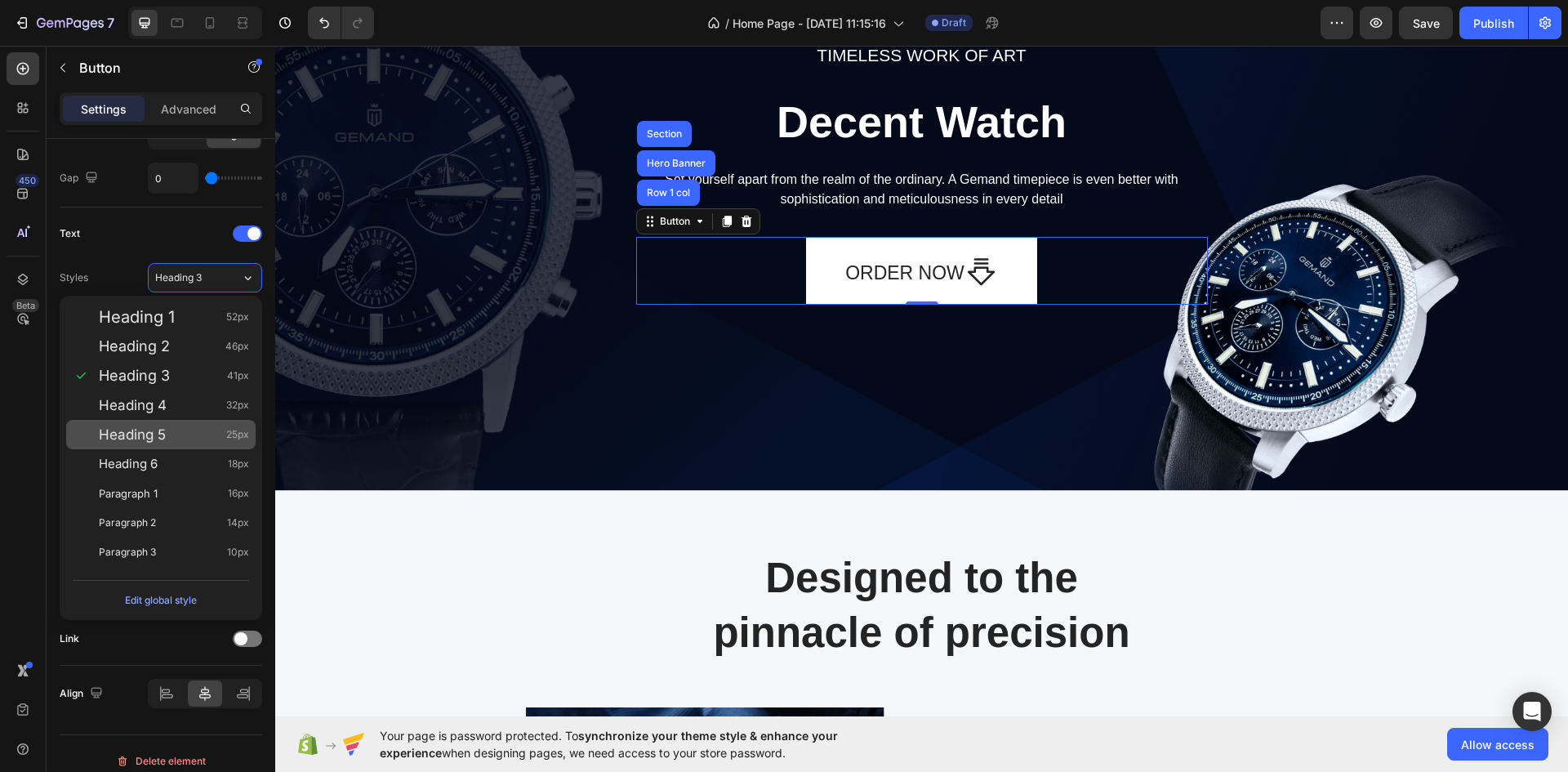
drag, startPoint x: 164, startPoint y: 425, endPoint x: 172, endPoint y: 423, distance: 8.2
click at [168, 425] on div "Heading 5 25px" at bounding box center [161, 434] width 190 height 29
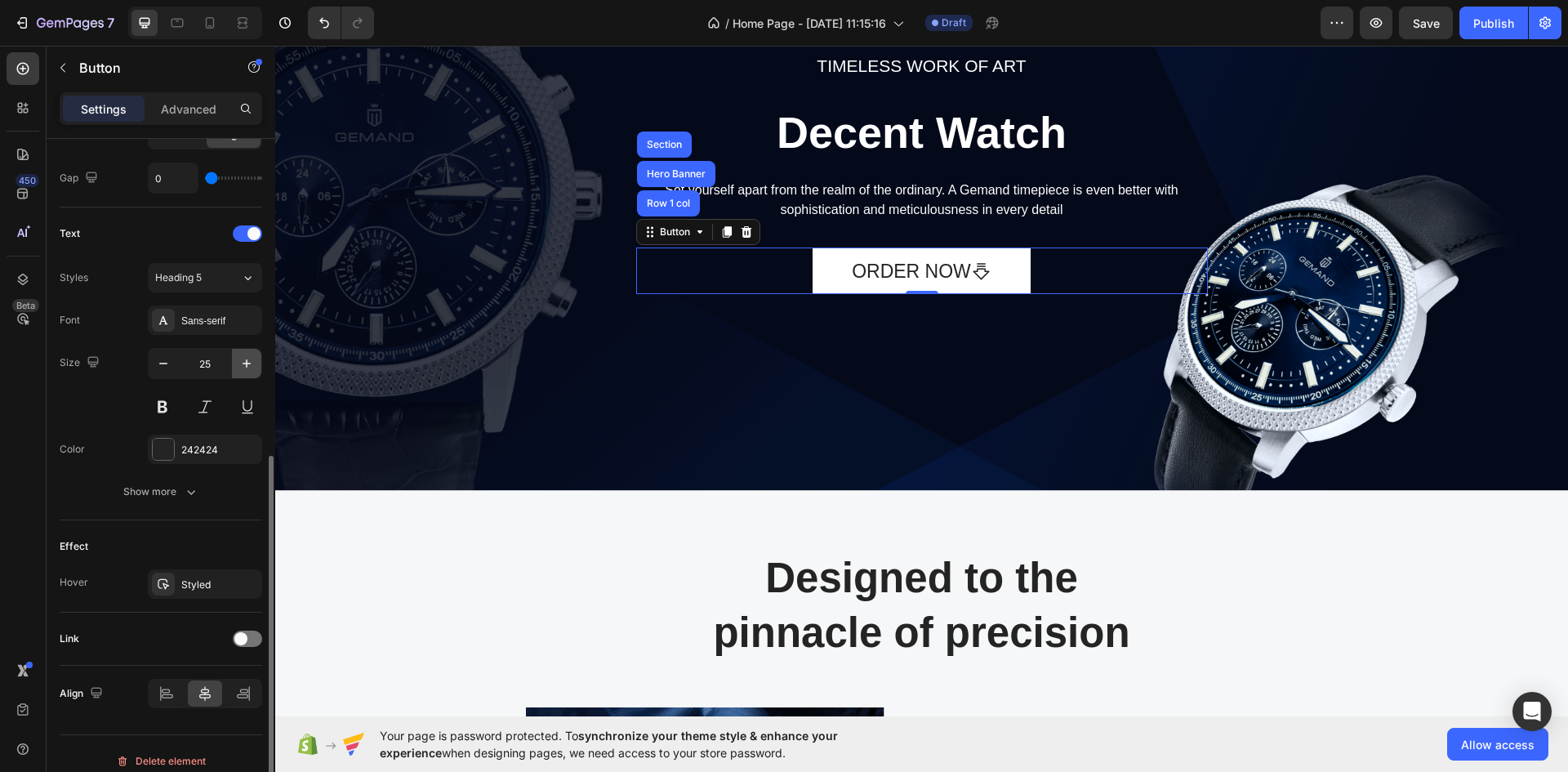
click at [248, 362] on icon "button" at bounding box center [246, 364] width 16 height 16
click at [248, 363] on icon "button" at bounding box center [246, 364] width 16 height 16
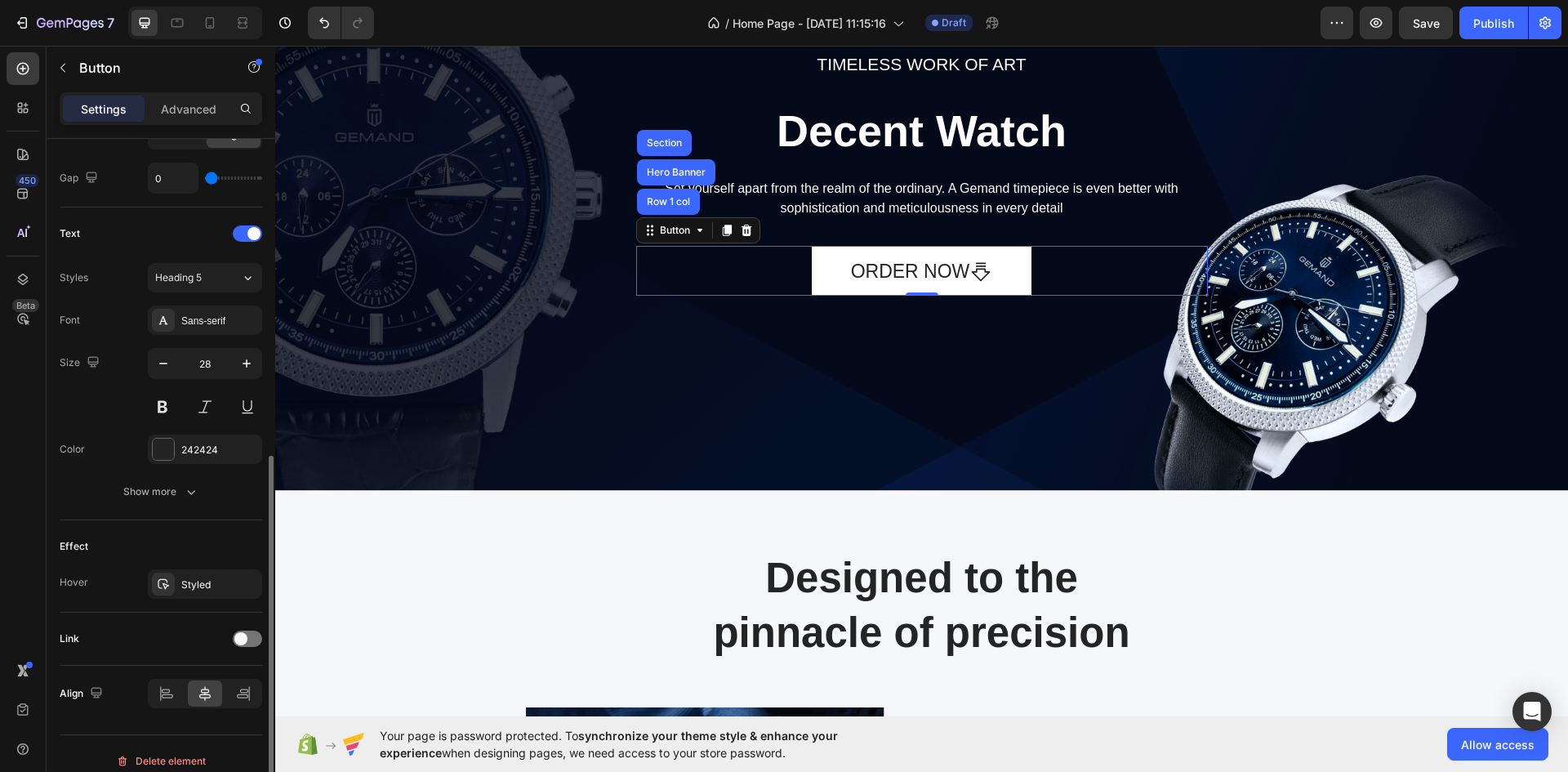
scroll to position [621, 0]
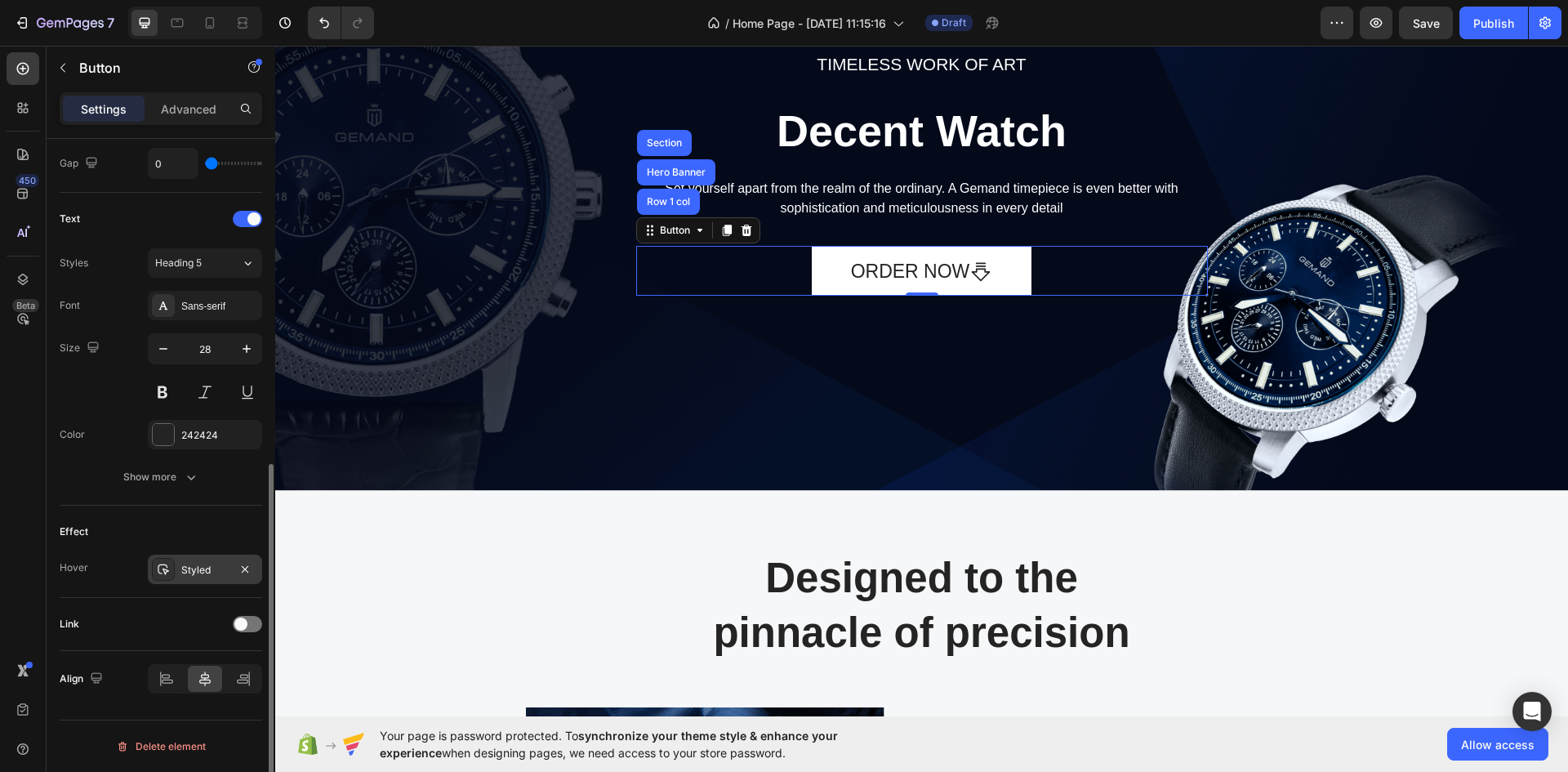
click at [194, 574] on div "Styled" at bounding box center [205, 570] width 47 height 15
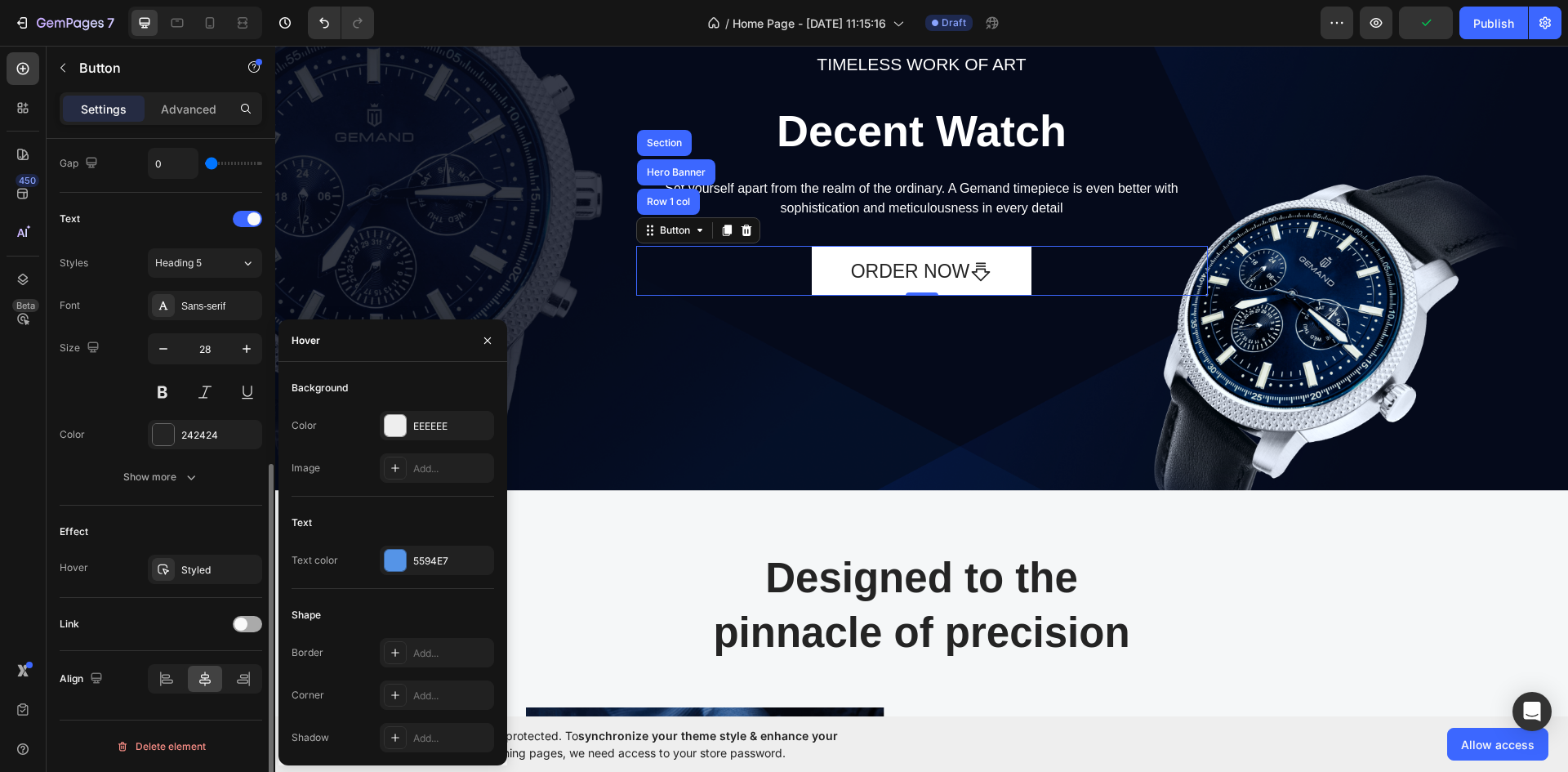
click at [245, 626] on span at bounding box center [241, 624] width 13 height 13
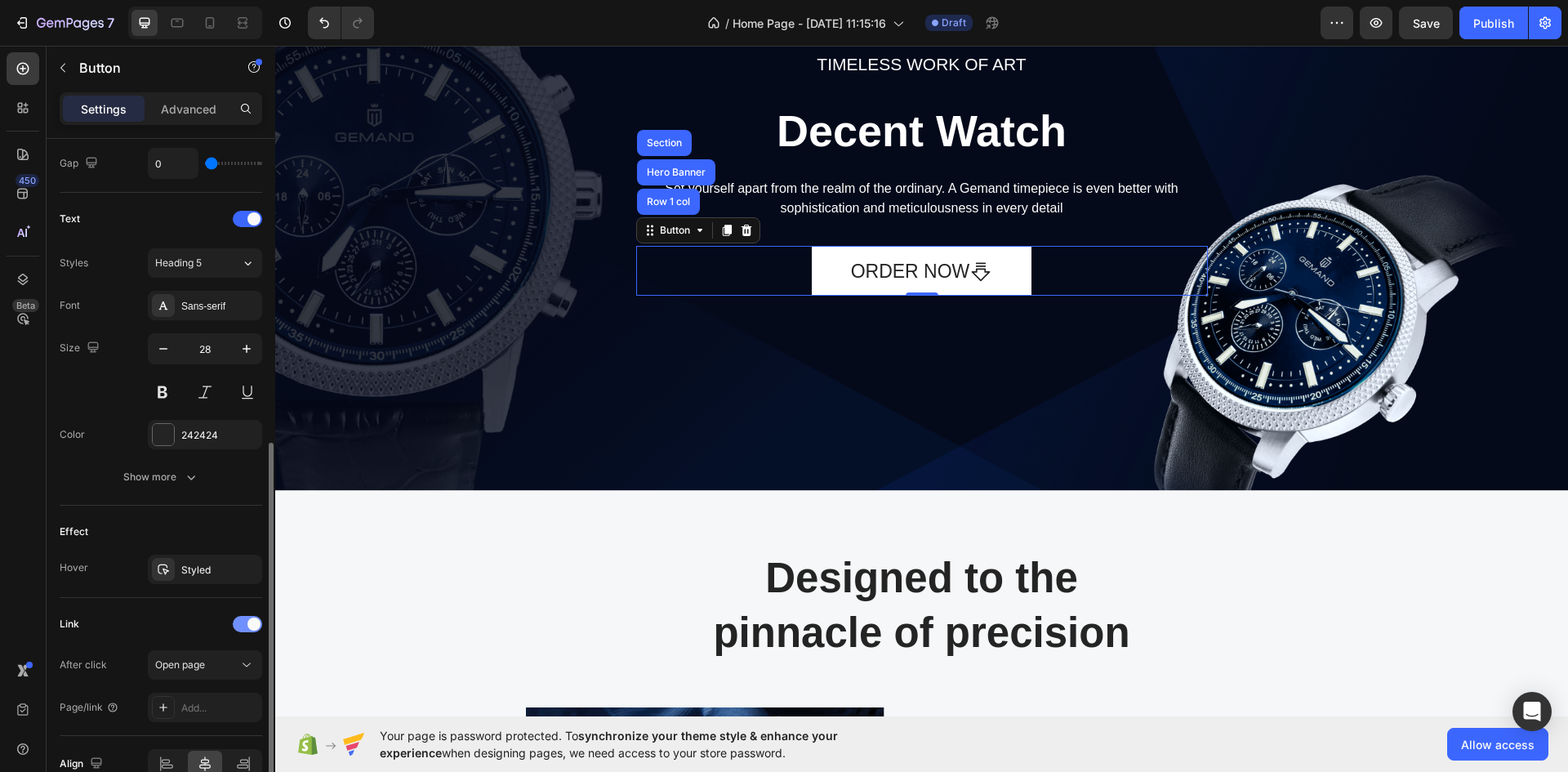
click at [245, 626] on div at bounding box center [247, 624] width 29 height 16
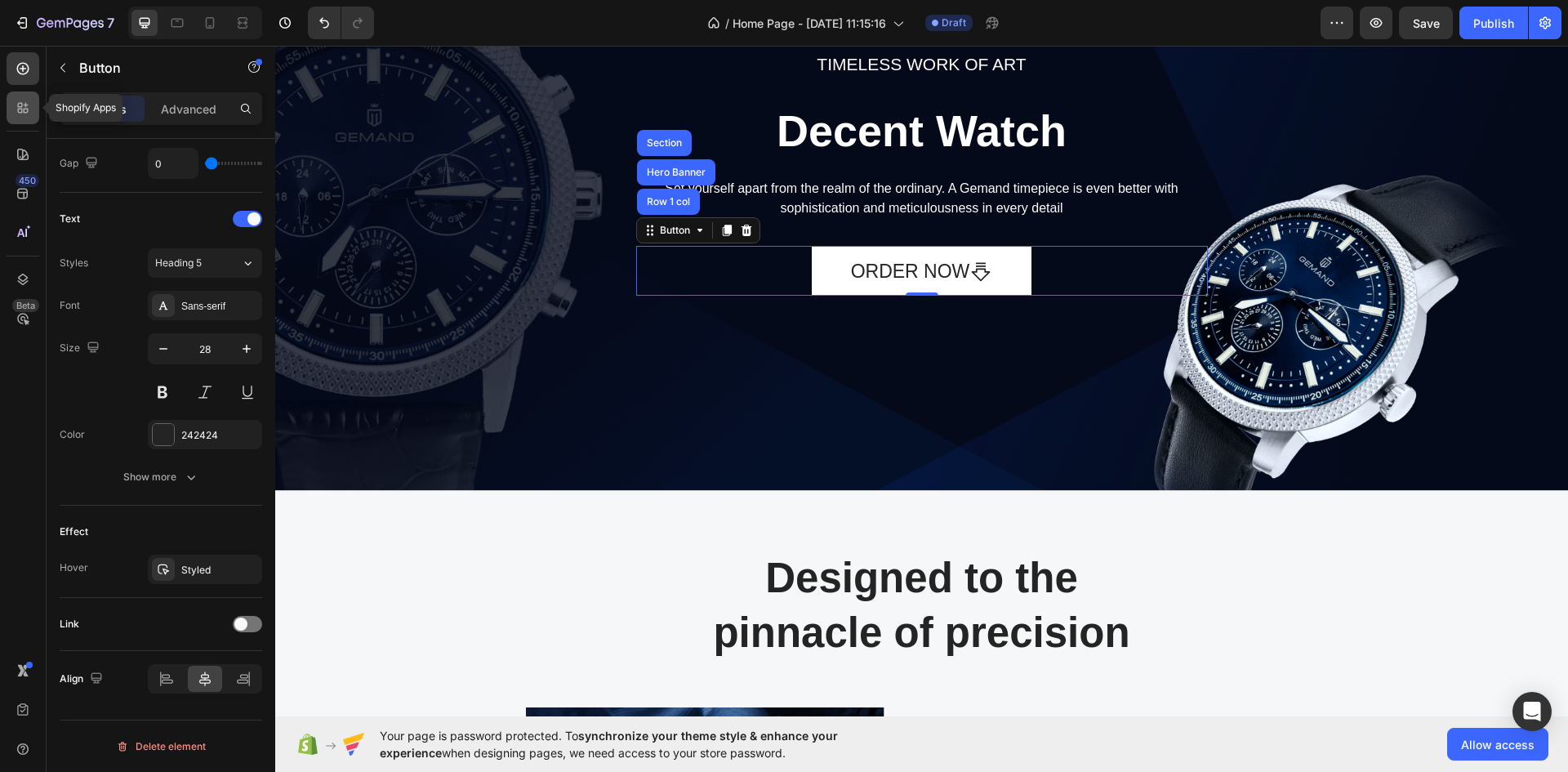
click at [17, 105] on icon at bounding box center [23, 108] width 16 height 16
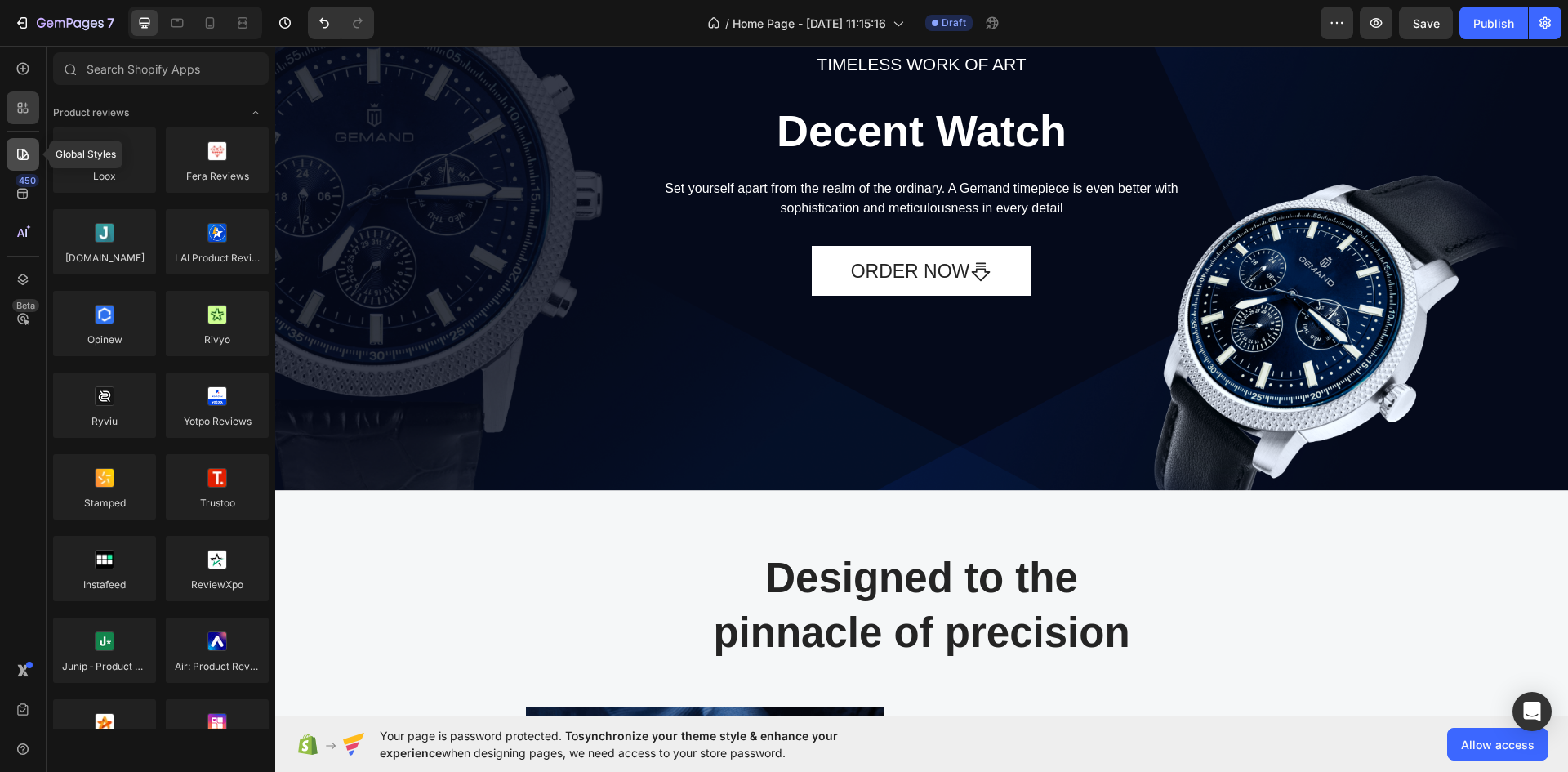
click at [17, 151] on icon at bounding box center [23, 154] width 16 height 16
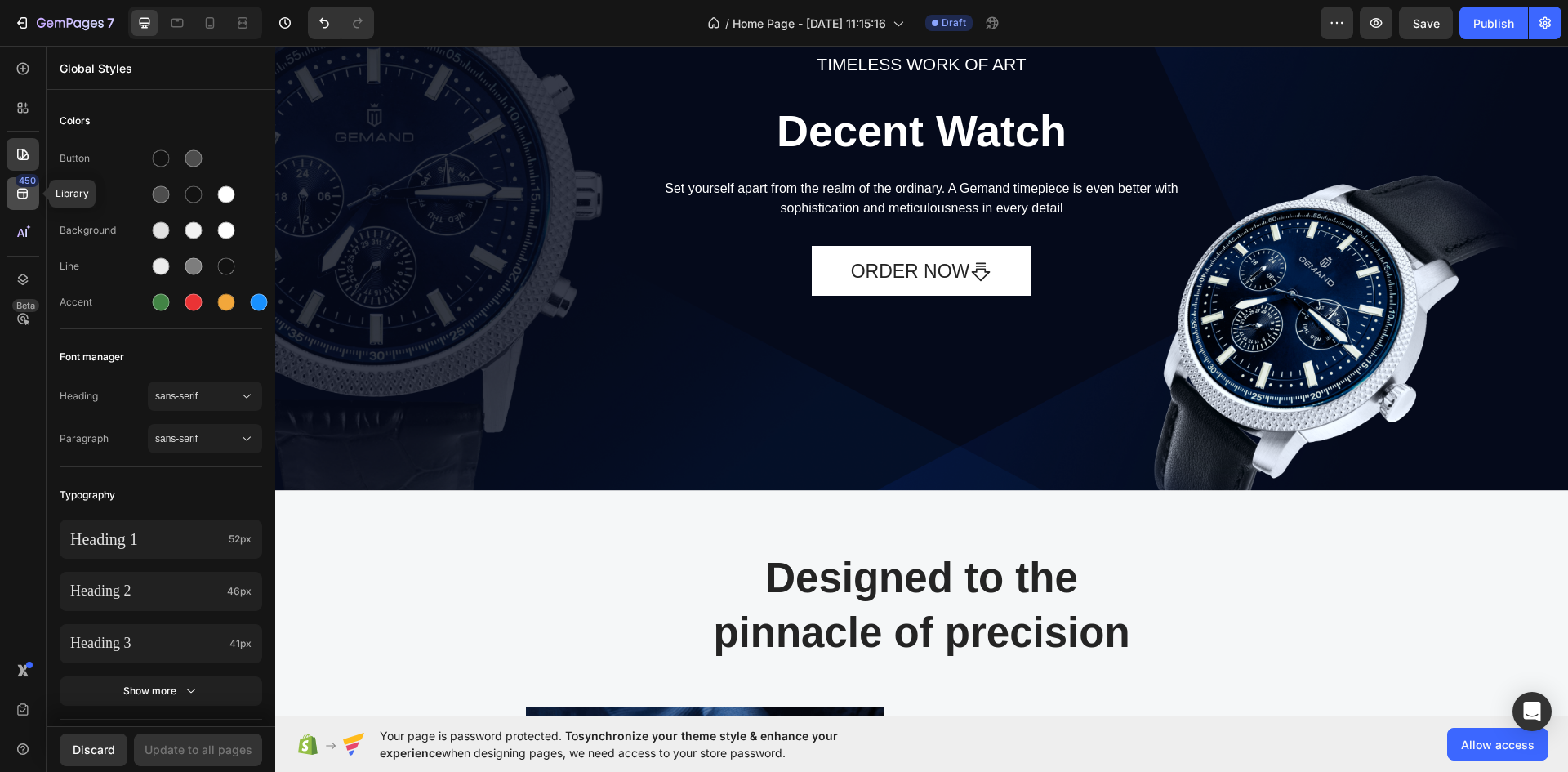
click at [29, 196] on icon at bounding box center [23, 193] width 16 height 16
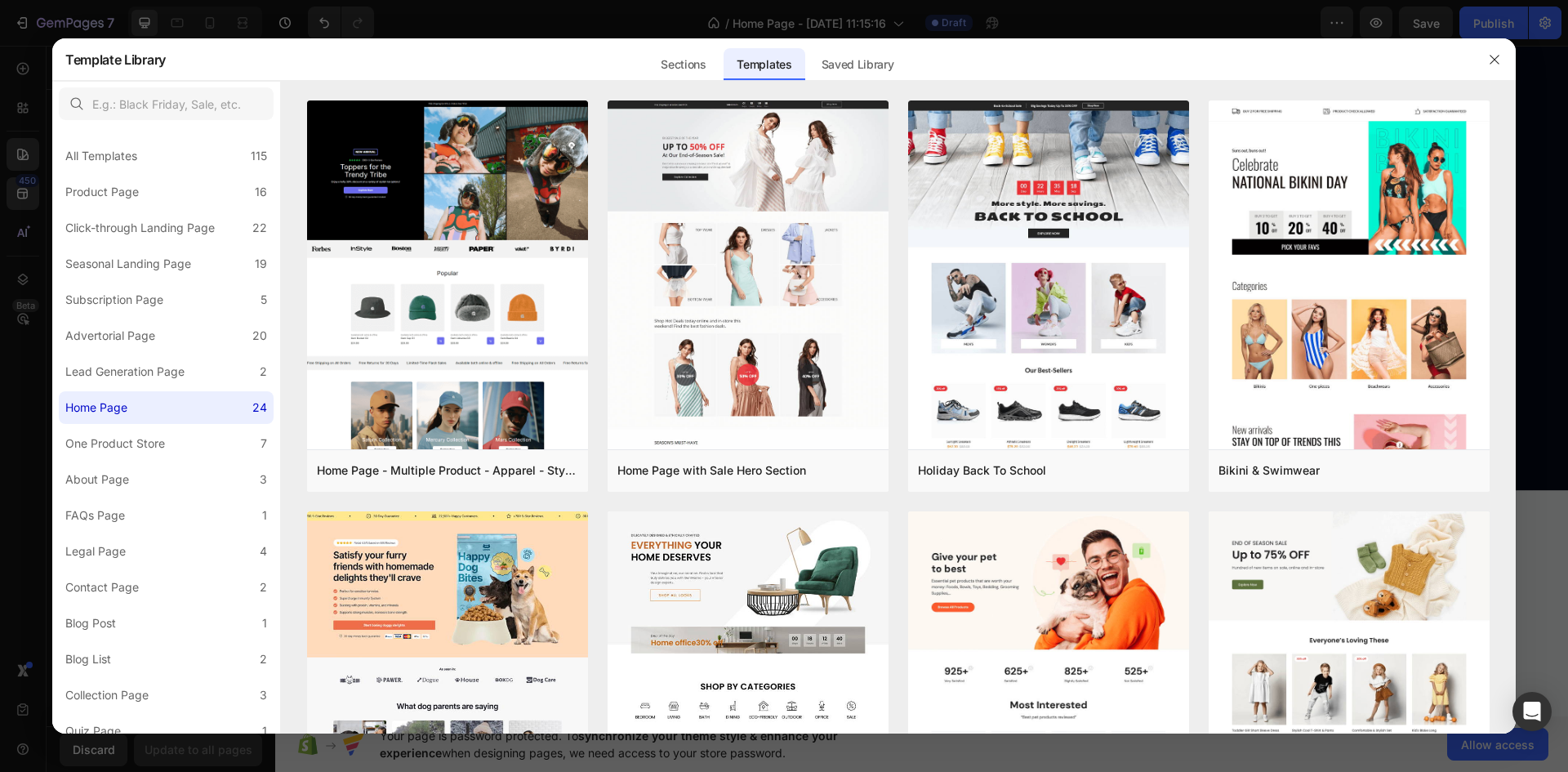
click at [22, 232] on div at bounding box center [784, 386] width 1568 height 772
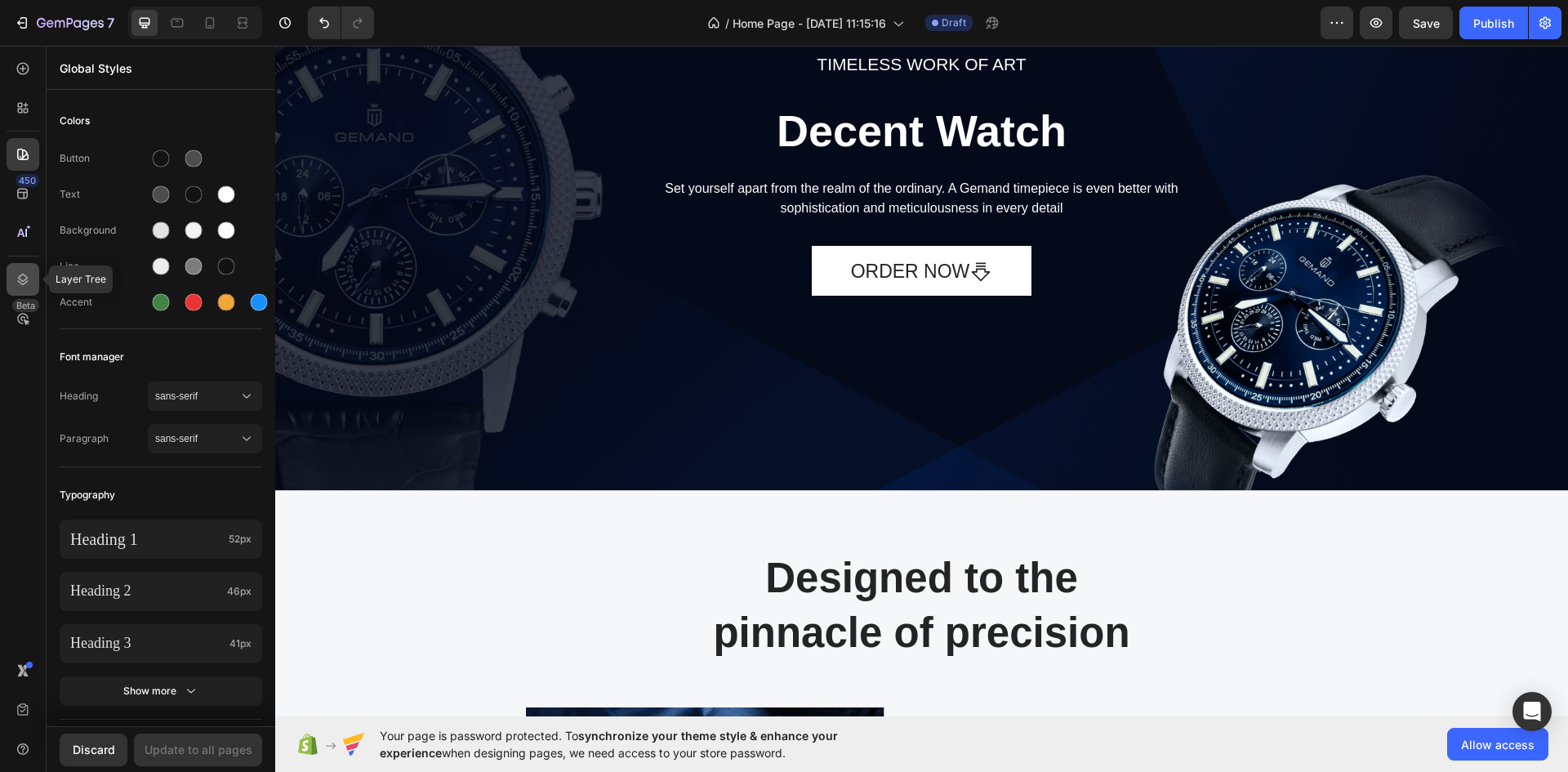
click at [29, 271] on icon at bounding box center [23, 279] width 16 height 16
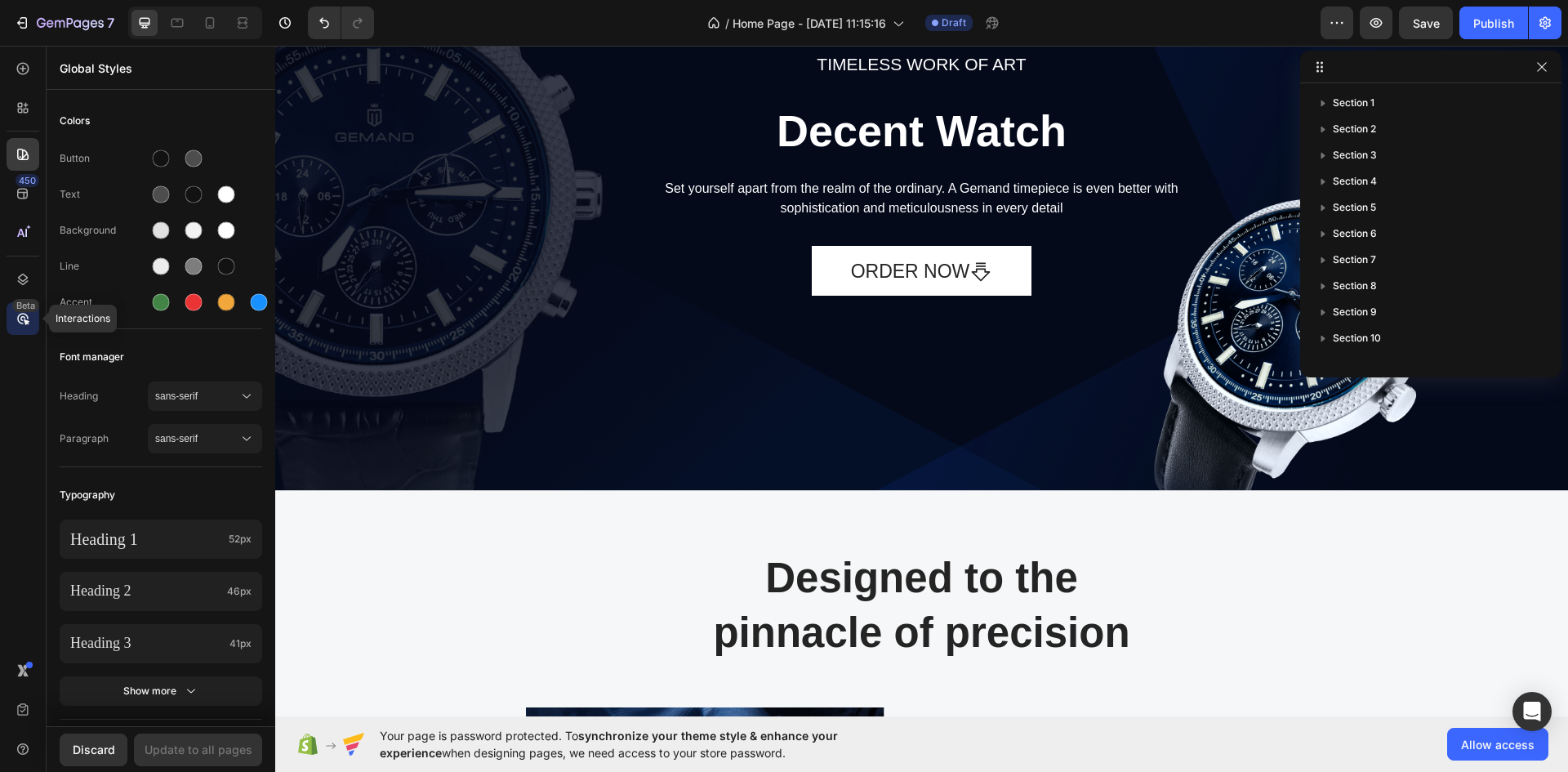
click at [21, 318] on icon at bounding box center [22, 318] width 5 height 5
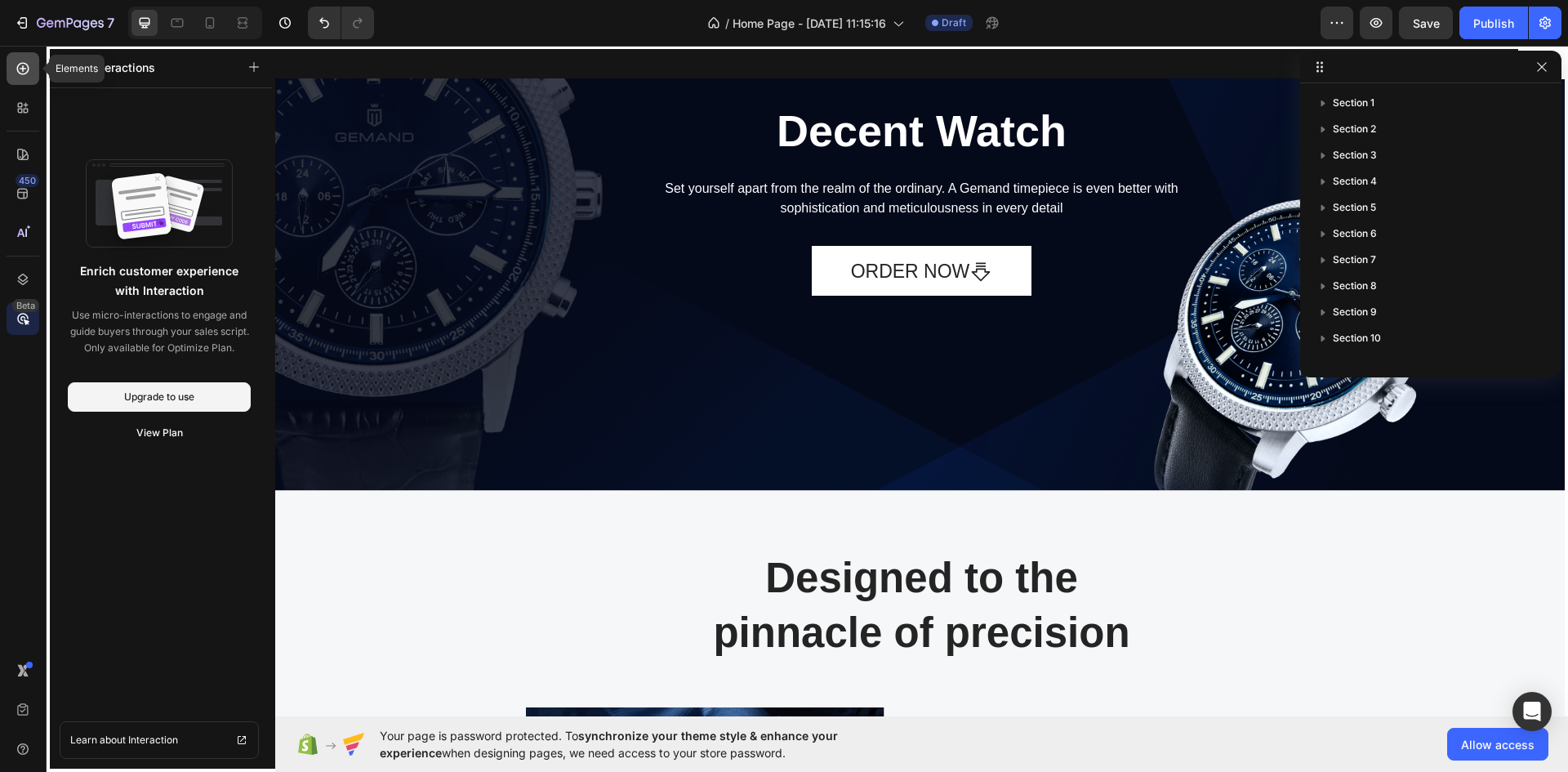
click at [20, 69] on icon at bounding box center [23, 68] width 16 height 16
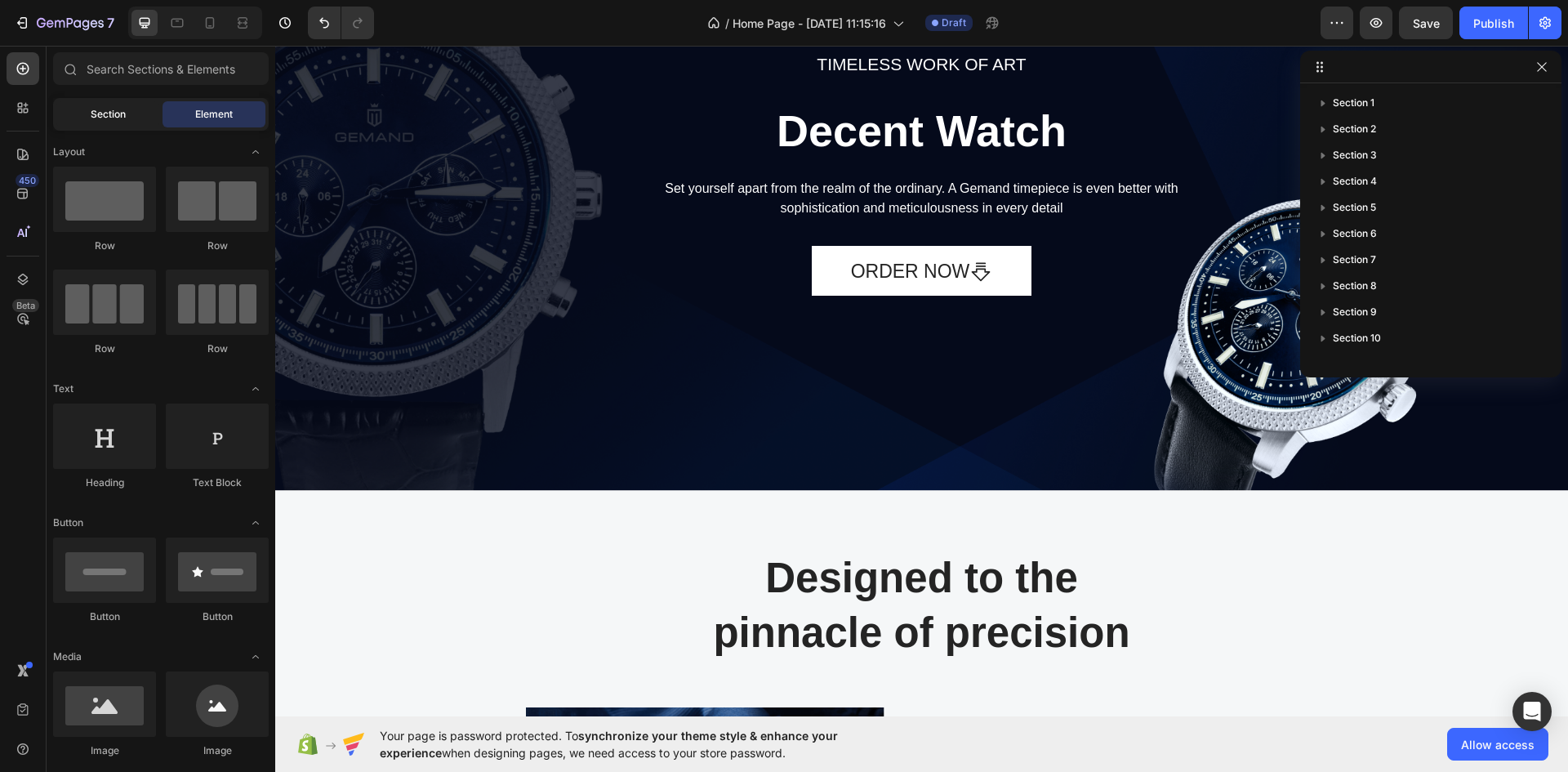
click at [124, 120] on span "Section" at bounding box center [108, 114] width 36 height 15
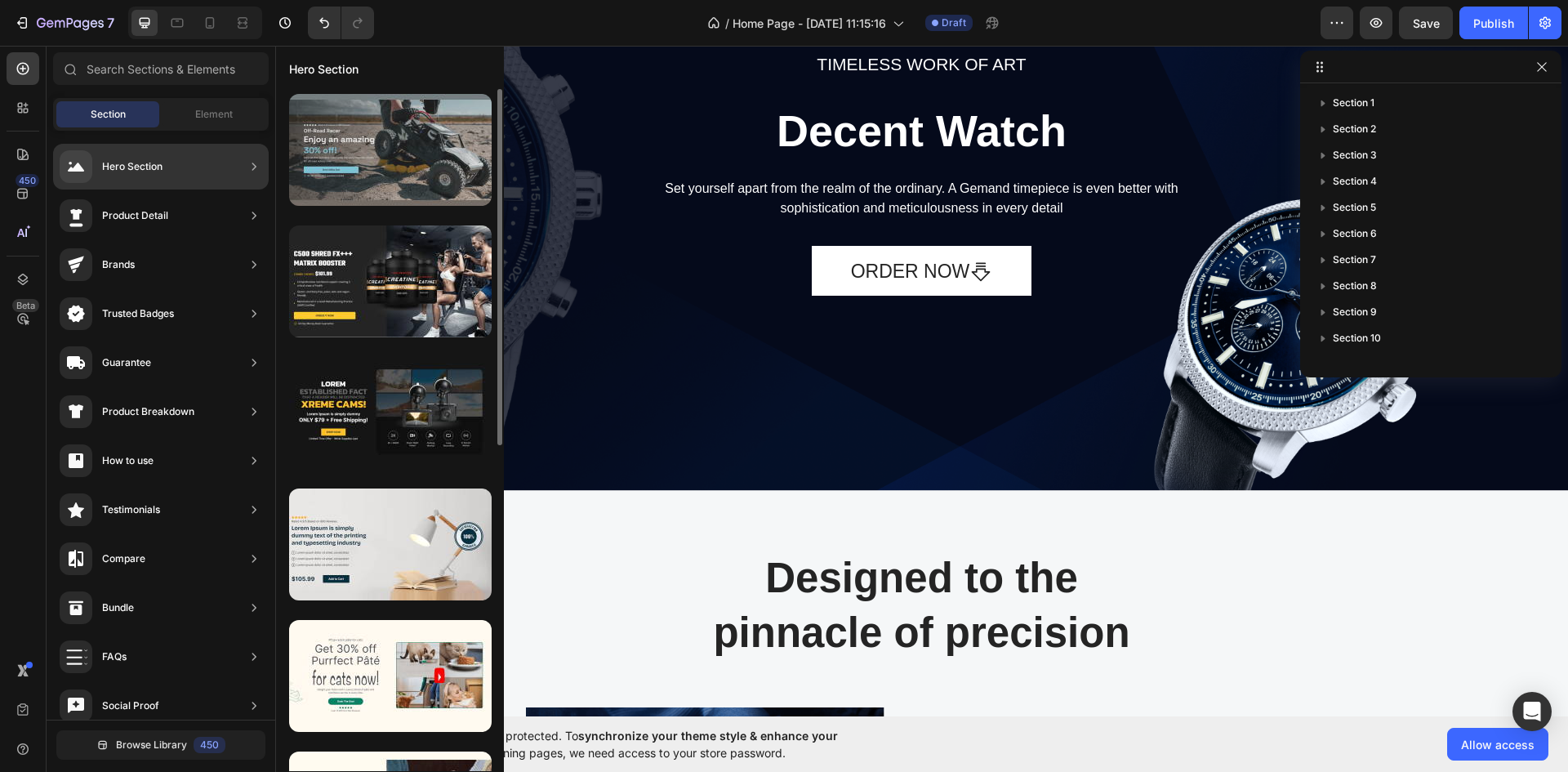
click at [388, 153] on div at bounding box center [390, 150] width 202 height 112
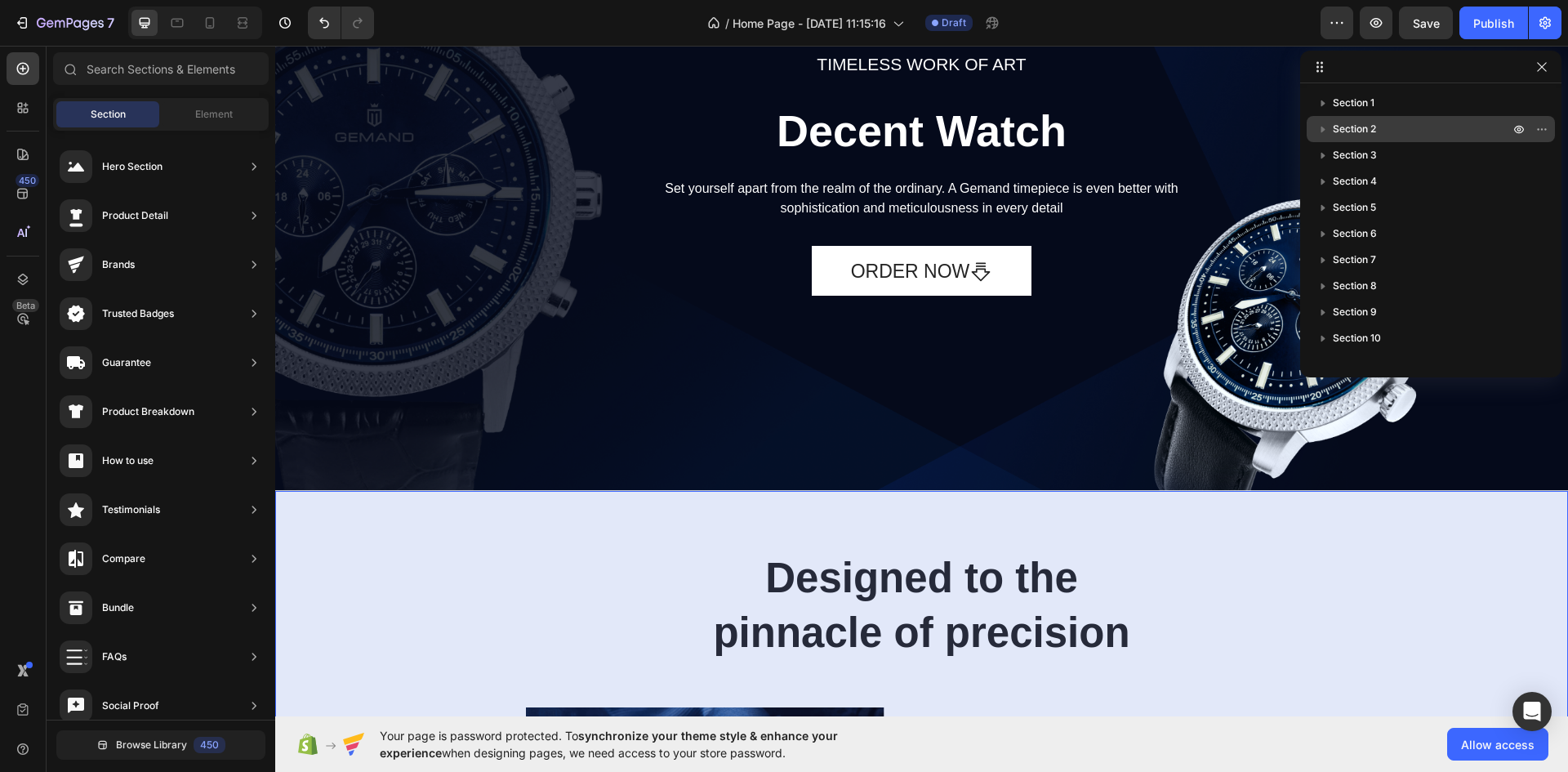
click at [1329, 139] on div "Section 2" at bounding box center [1431, 129] width 235 height 26
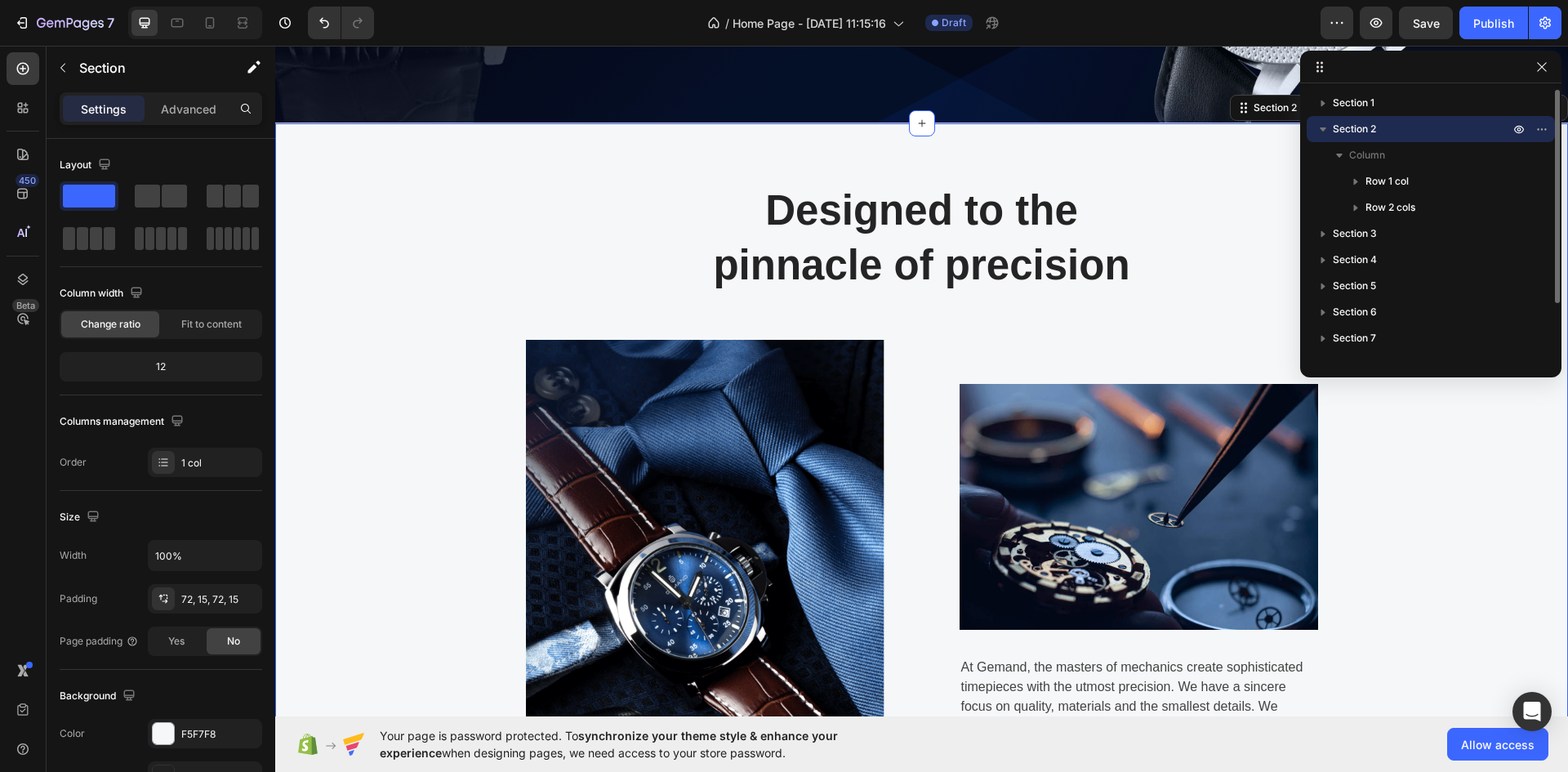
scroll to position [547, 0]
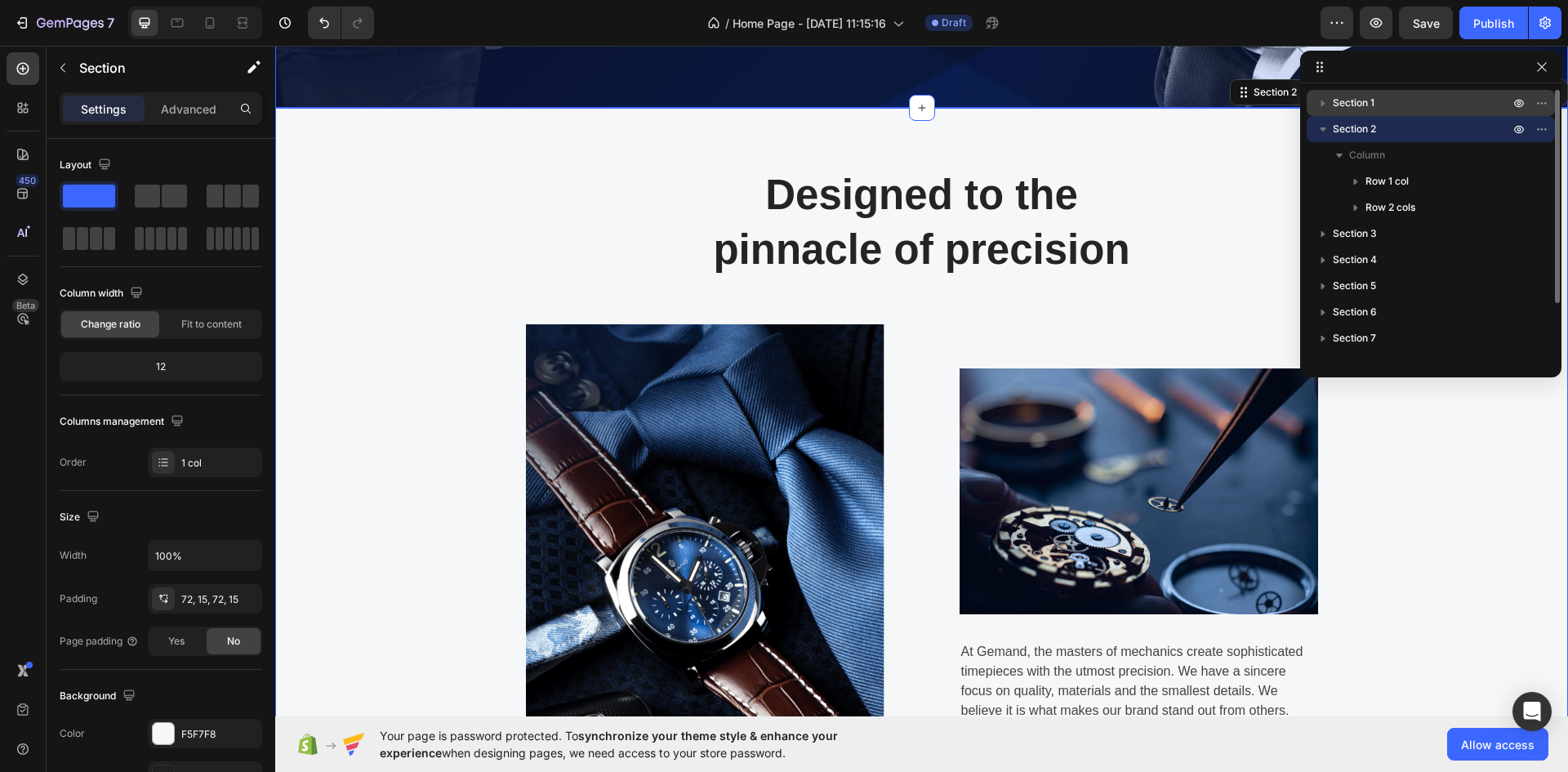
click at [1324, 98] on icon "button" at bounding box center [1324, 103] width 16 height 16
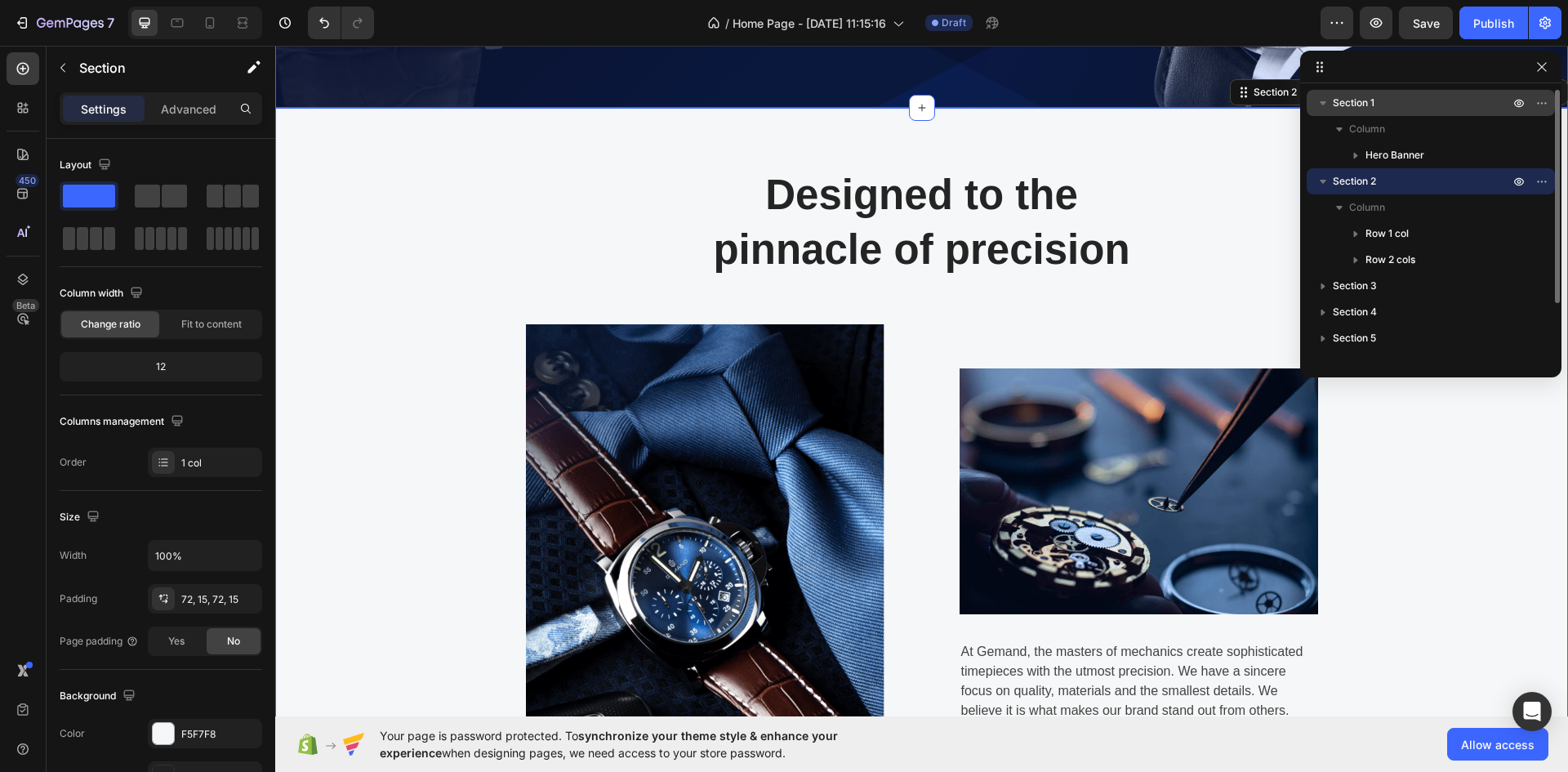
click at [1324, 106] on icon "button" at bounding box center [1324, 103] width 16 height 16
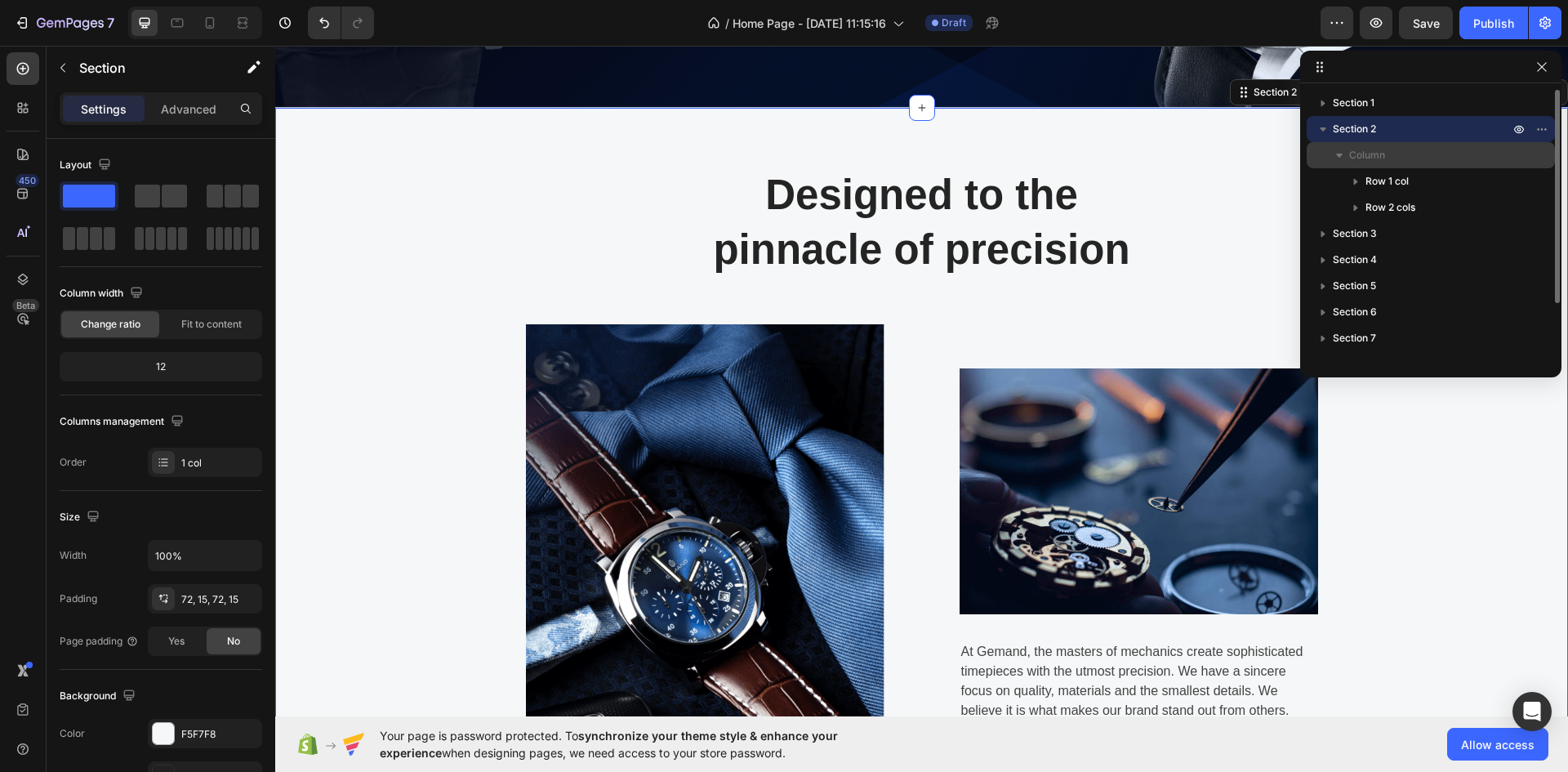
click at [1337, 156] on icon "button" at bounding box center [1340, 155] width 16 height 16
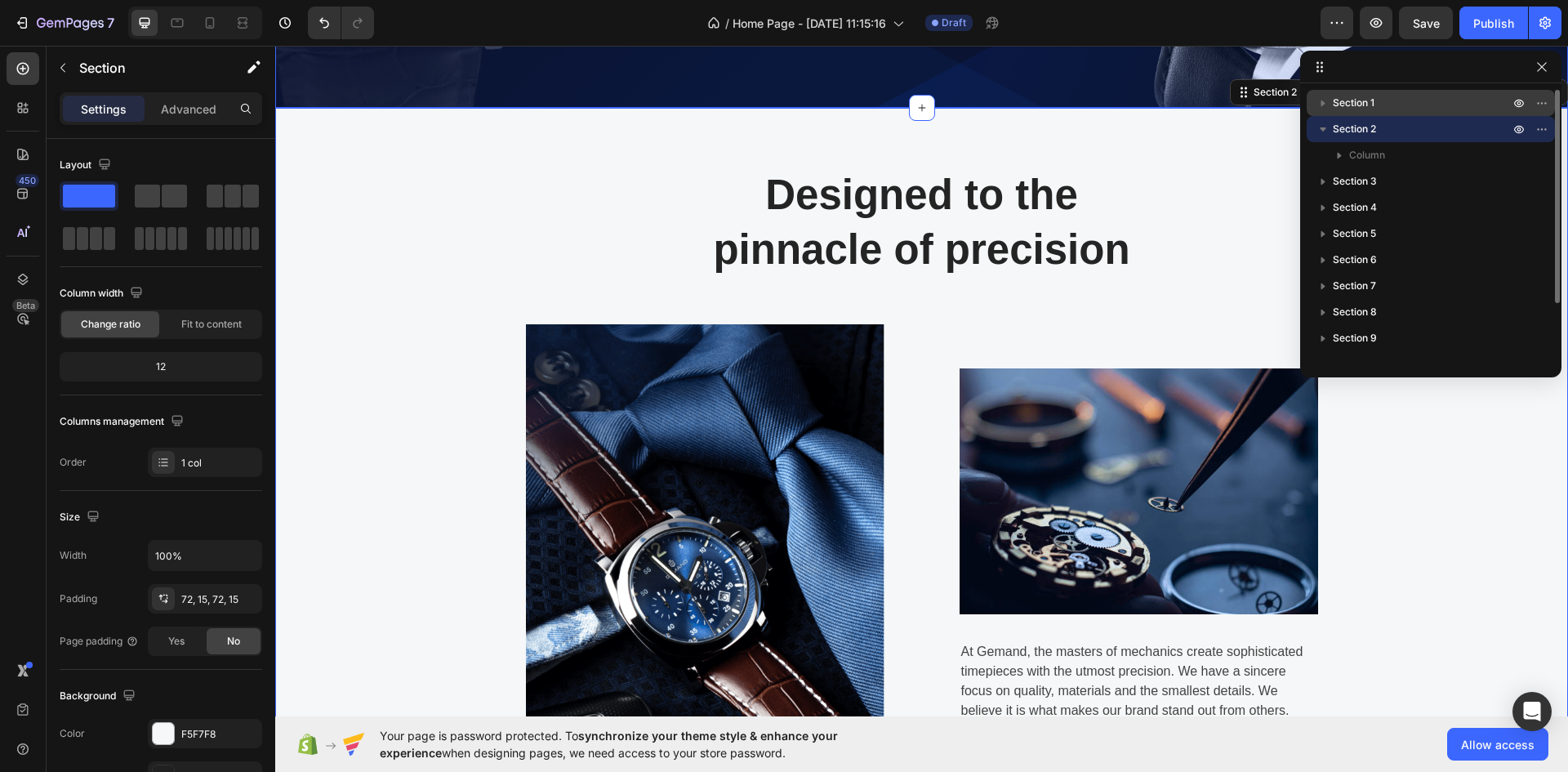
click at [1366, 99] on span "Section 1" at bounding box center [1354, 103] width 42 height 16
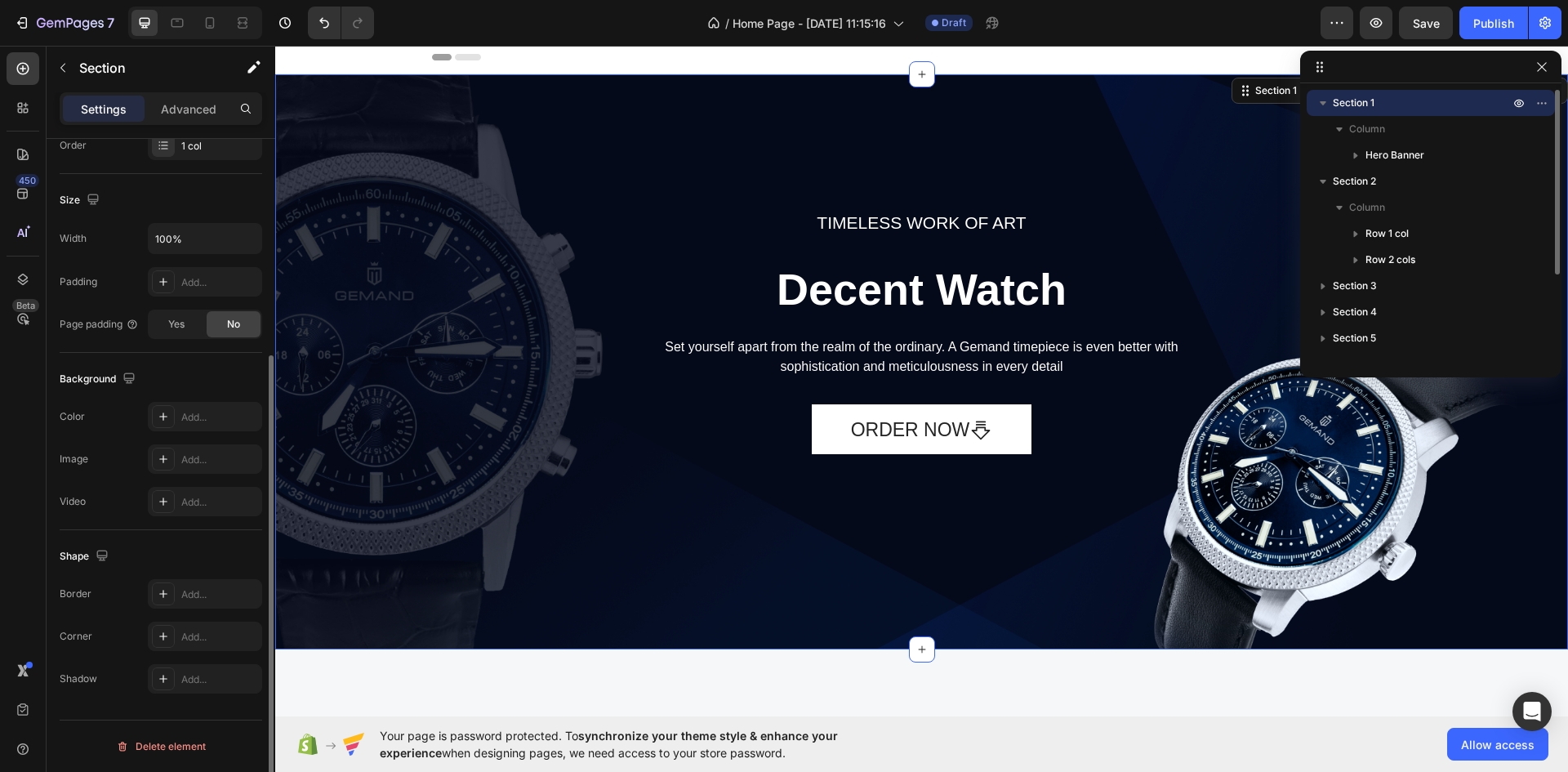
scroll to position [0, 0]
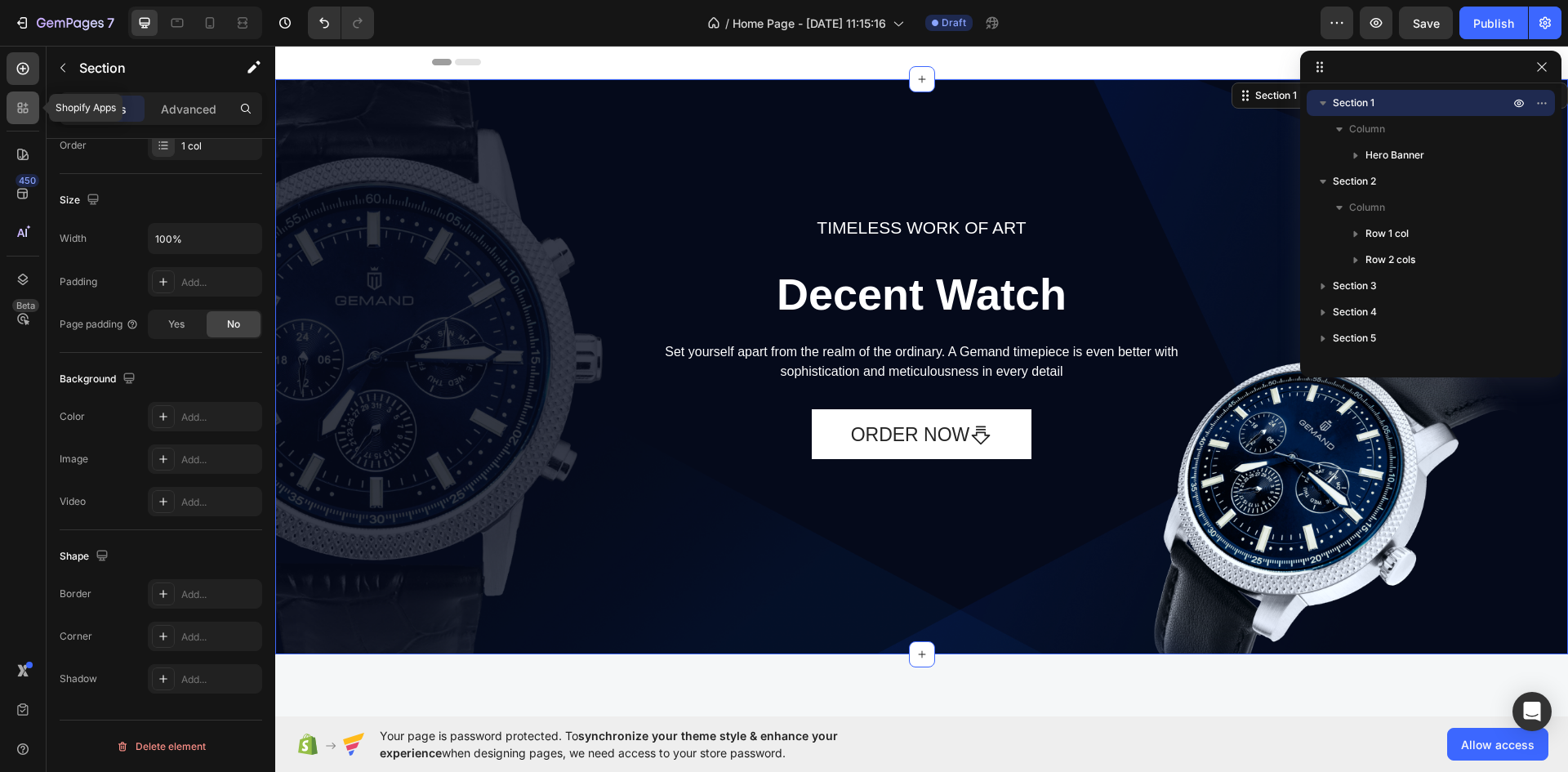
click at [20, 109] on icon at bounding box center [20, 110] width 5 height 5
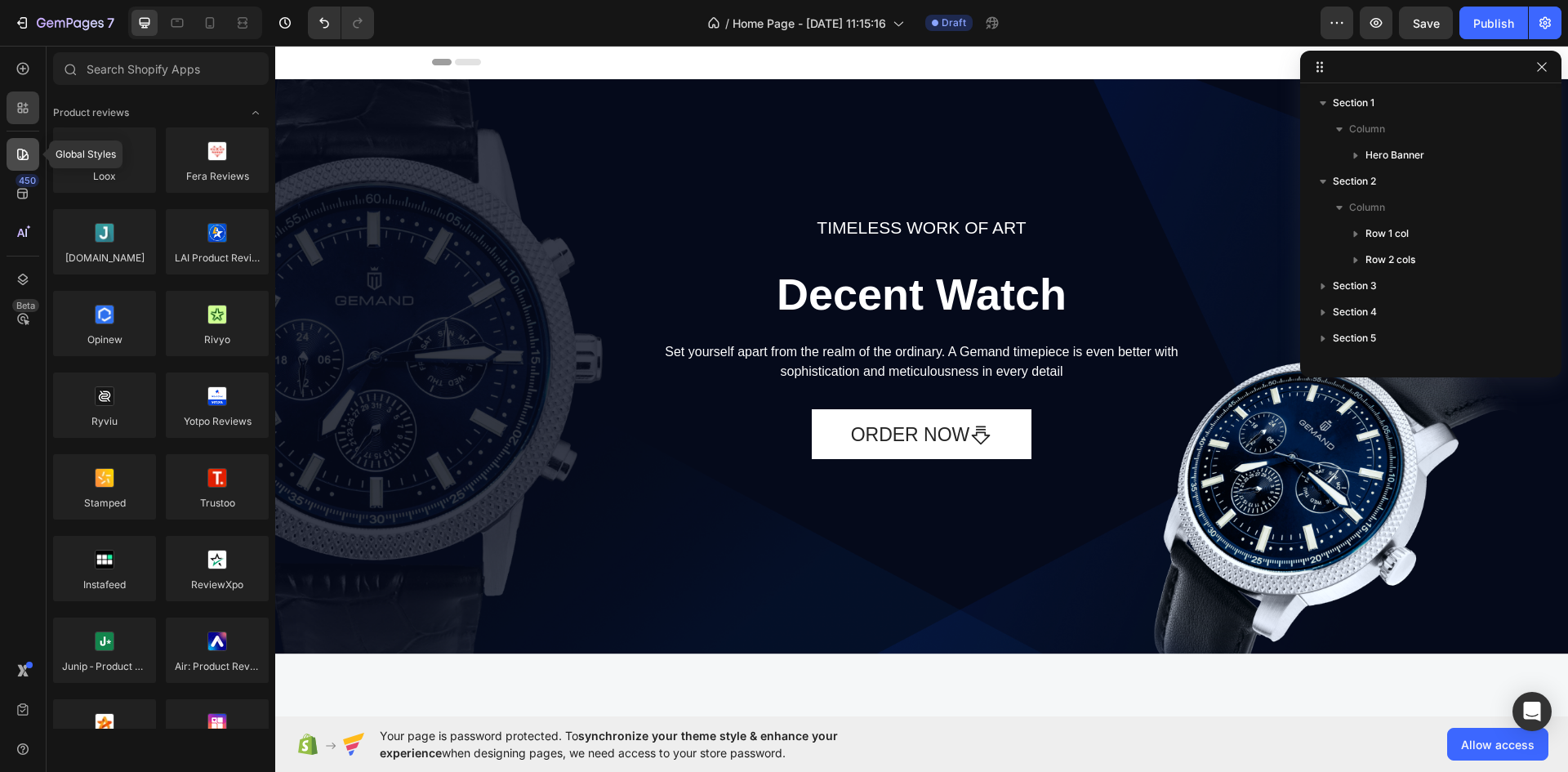
click at [30, 158] on icon at bounding box center [23, 154] width 16 height 16
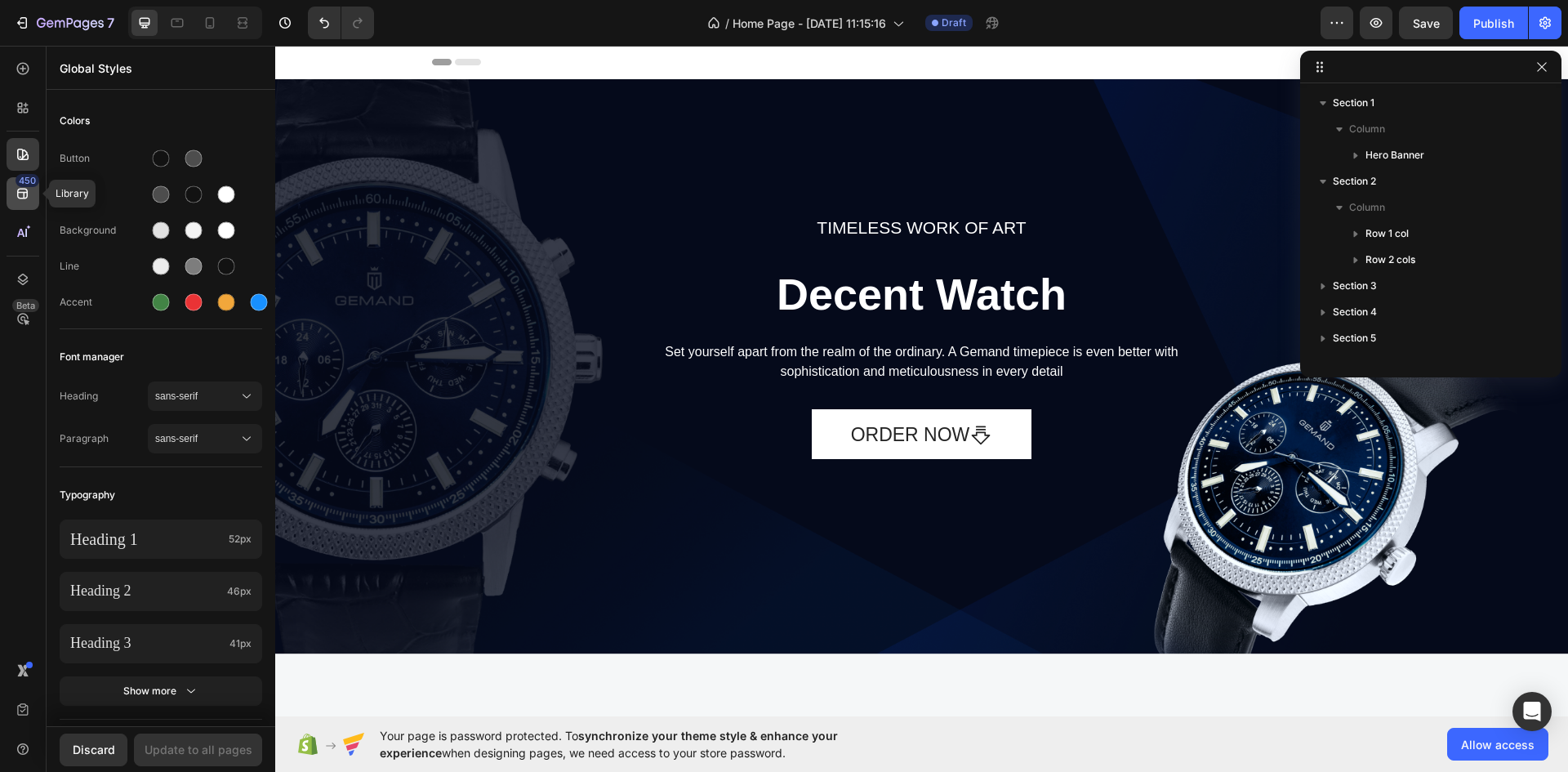
click at [30, 190] on icon at bounding box center [23, 193] width 16 height 16
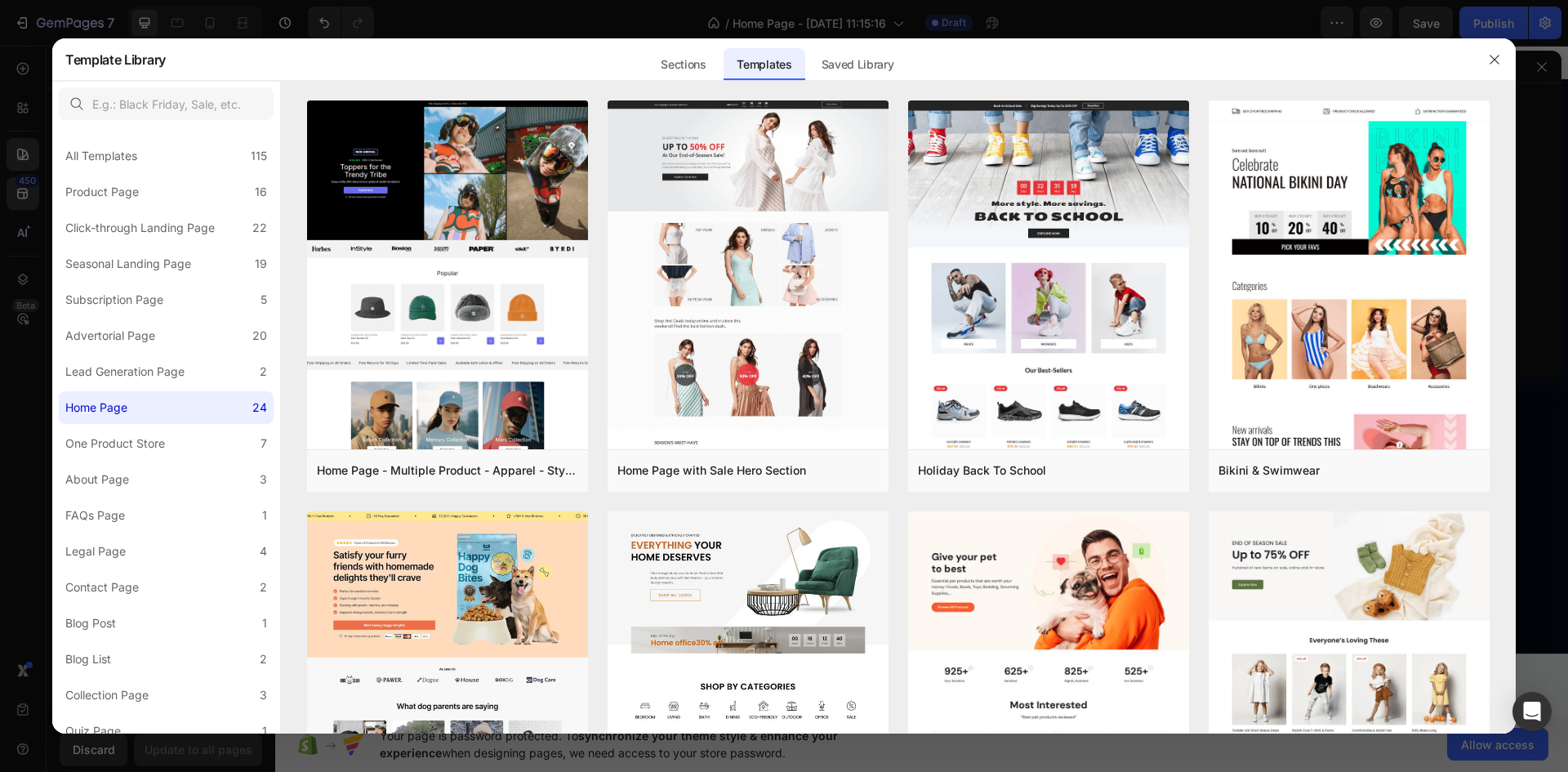
click at [24, 99] on div at bounding box center [784, 386] width 1568 height 772
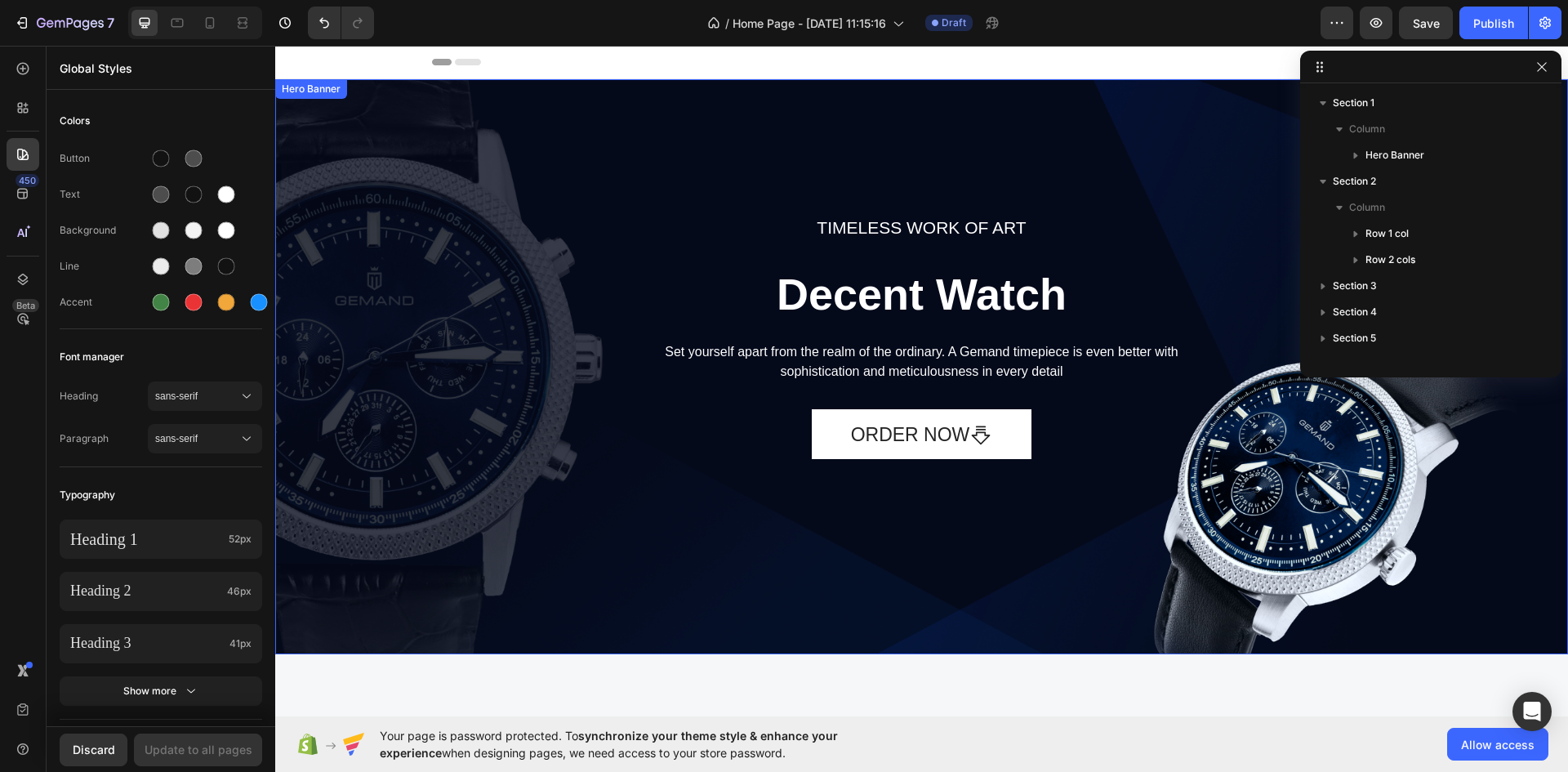
click at [304, 93] on div "Hero Banner" at bounding box center [311, 89] width 66 height 15
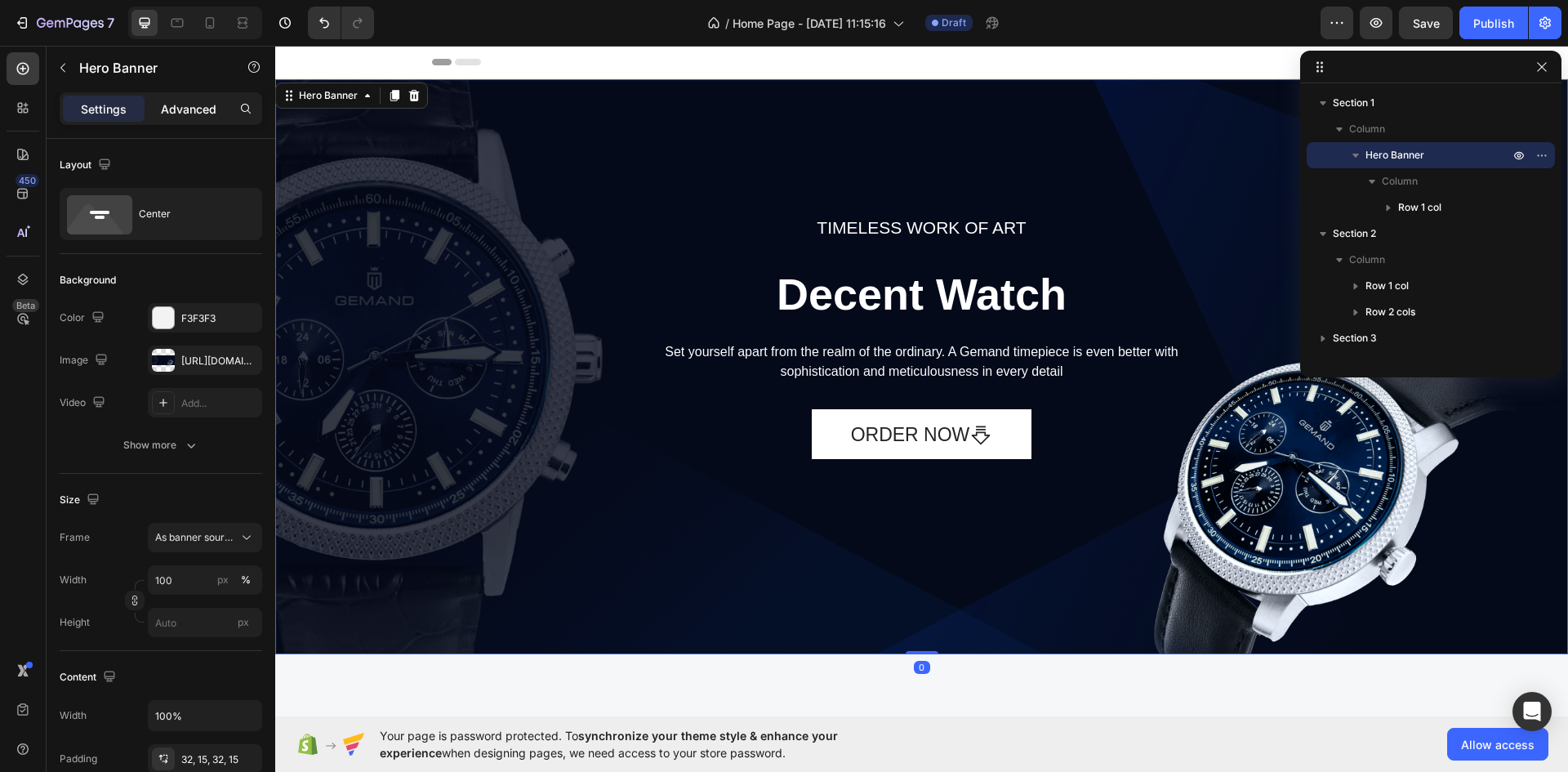
click at [194, 109] on p "Advanced" at bounding box center [188, 109] width 56 height 17
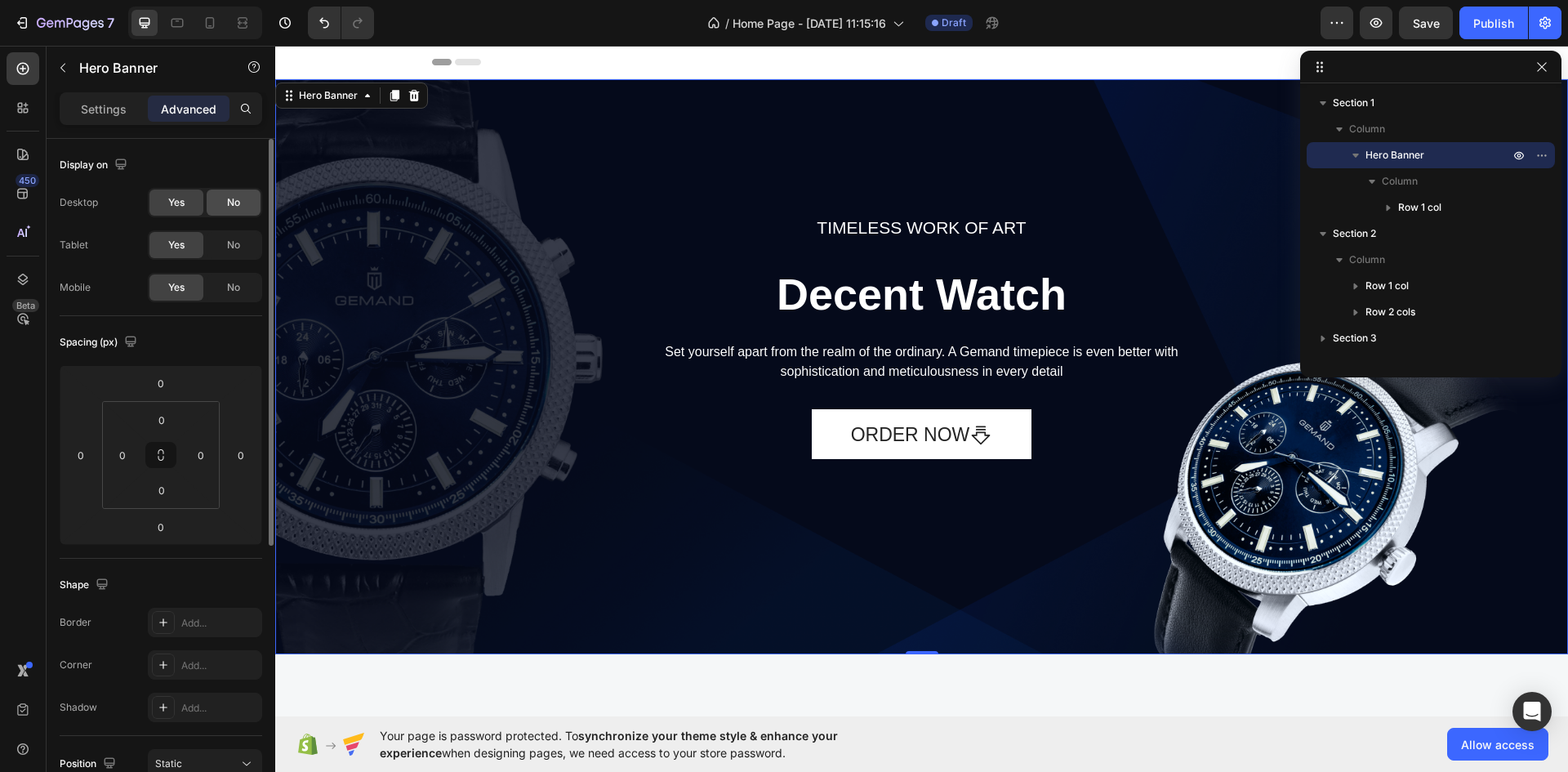
click at [238, 193] on div "No" at bounding box center [234, 203] width 54 height 26
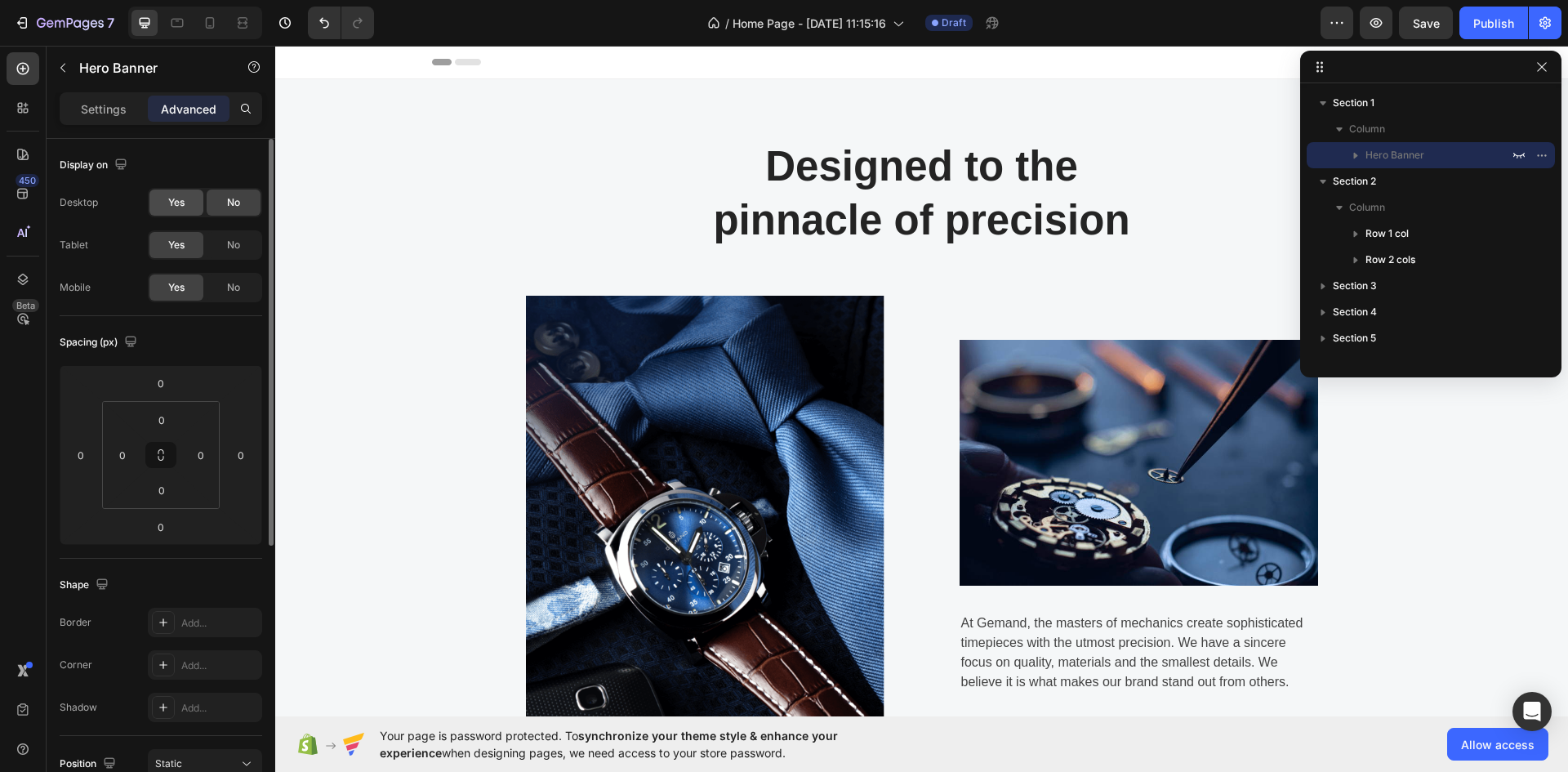
click at [162, 206] on div "Yes" at bounding box center [176, 203] width 54 height 26
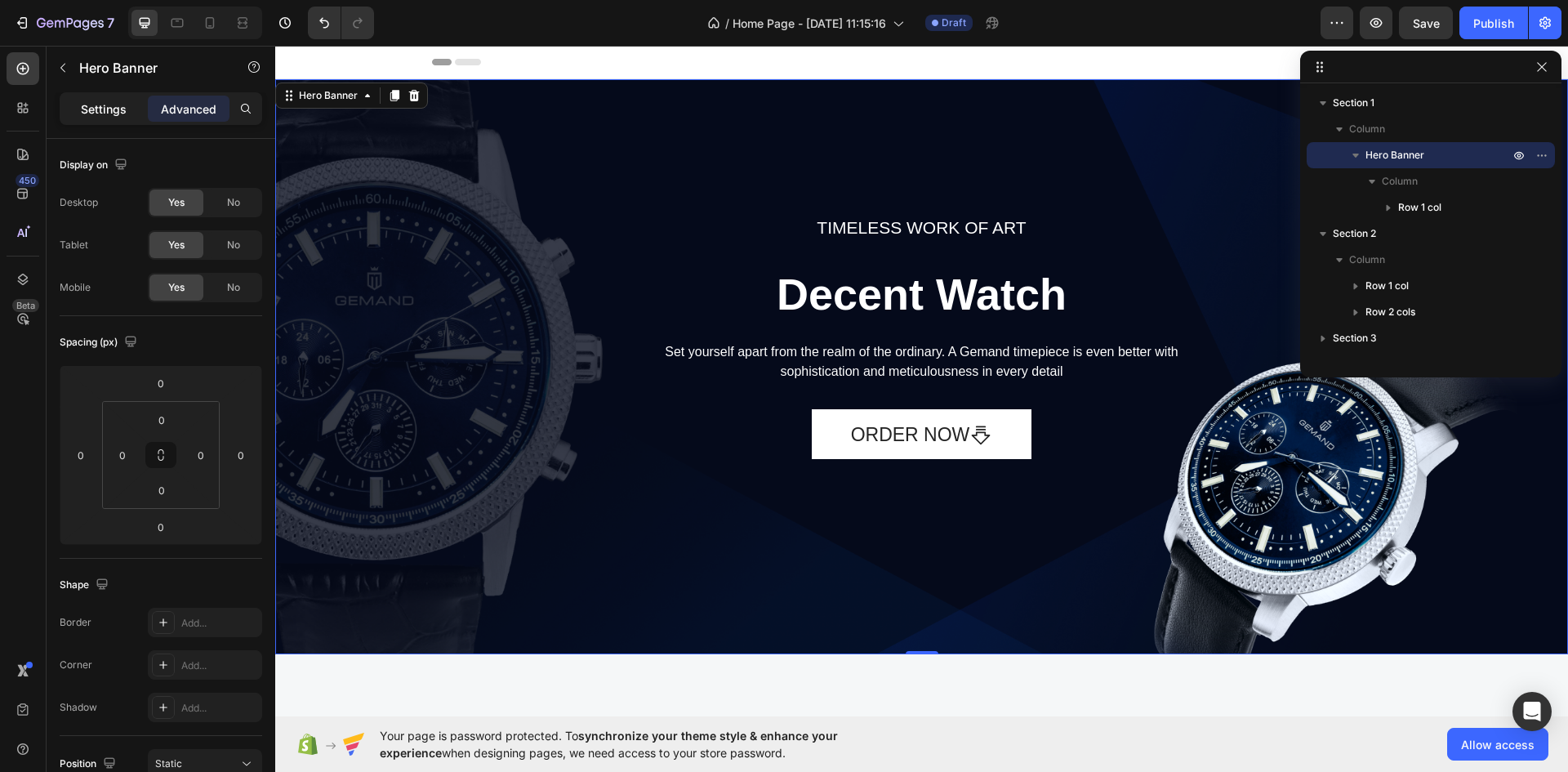
click at [103, 106] on p "Settings" at bounding box center [104, 109] width 46 height 17
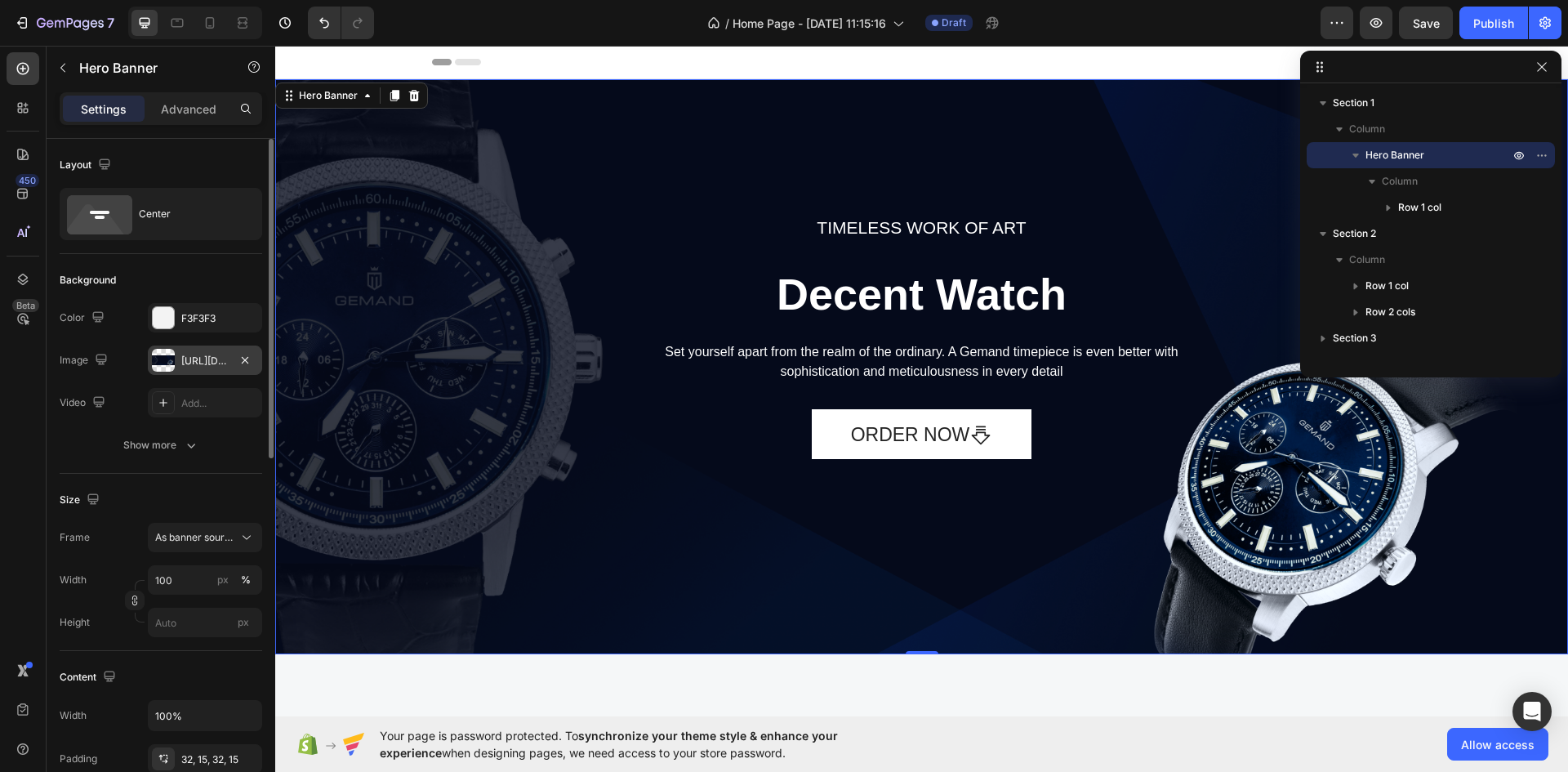
click at [192, 359] on div "[URL][DOMAIN_NAME]" at bounding box center [205, 361] width 47 height 15
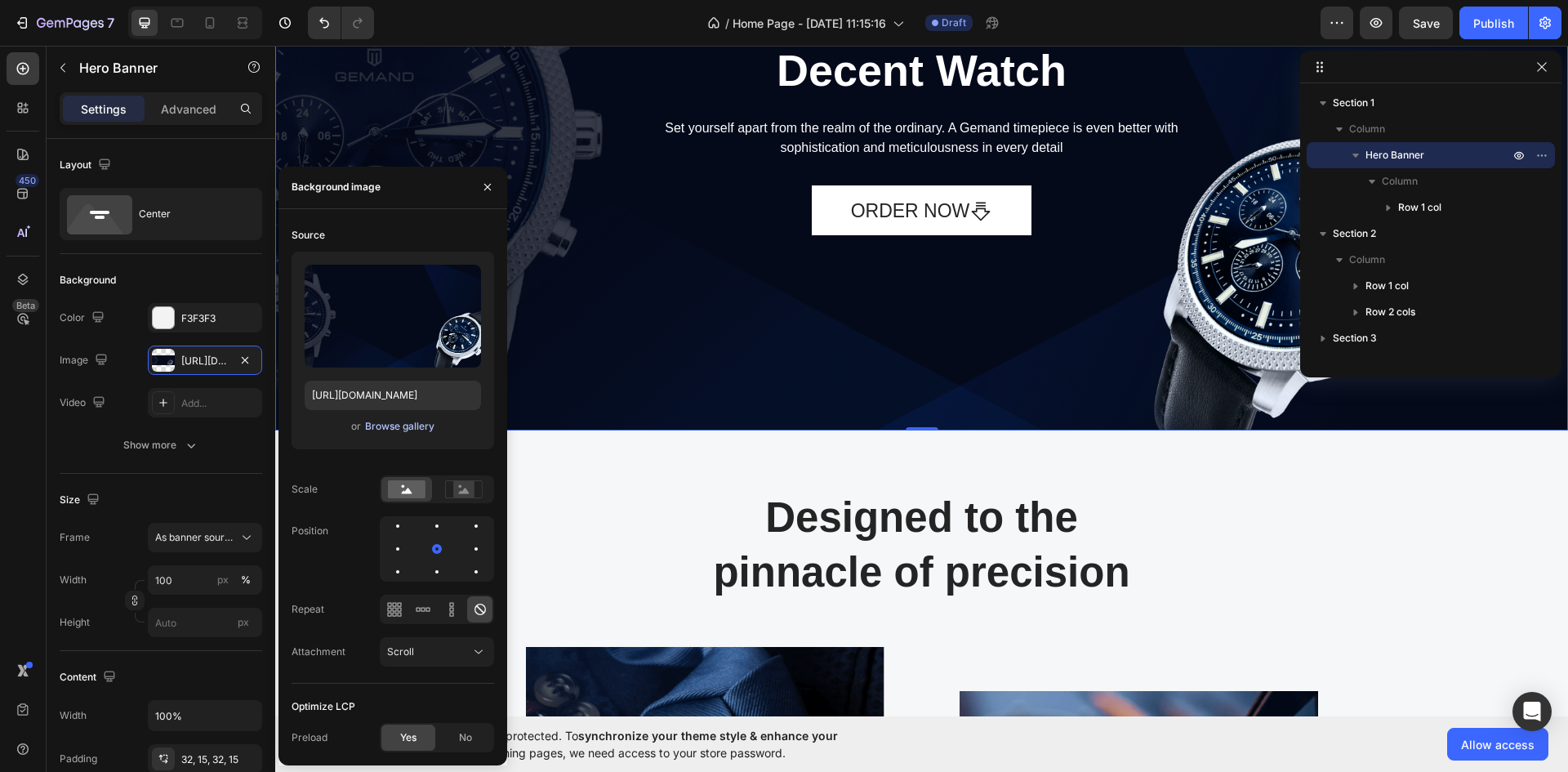
scroll to position [245, 0]
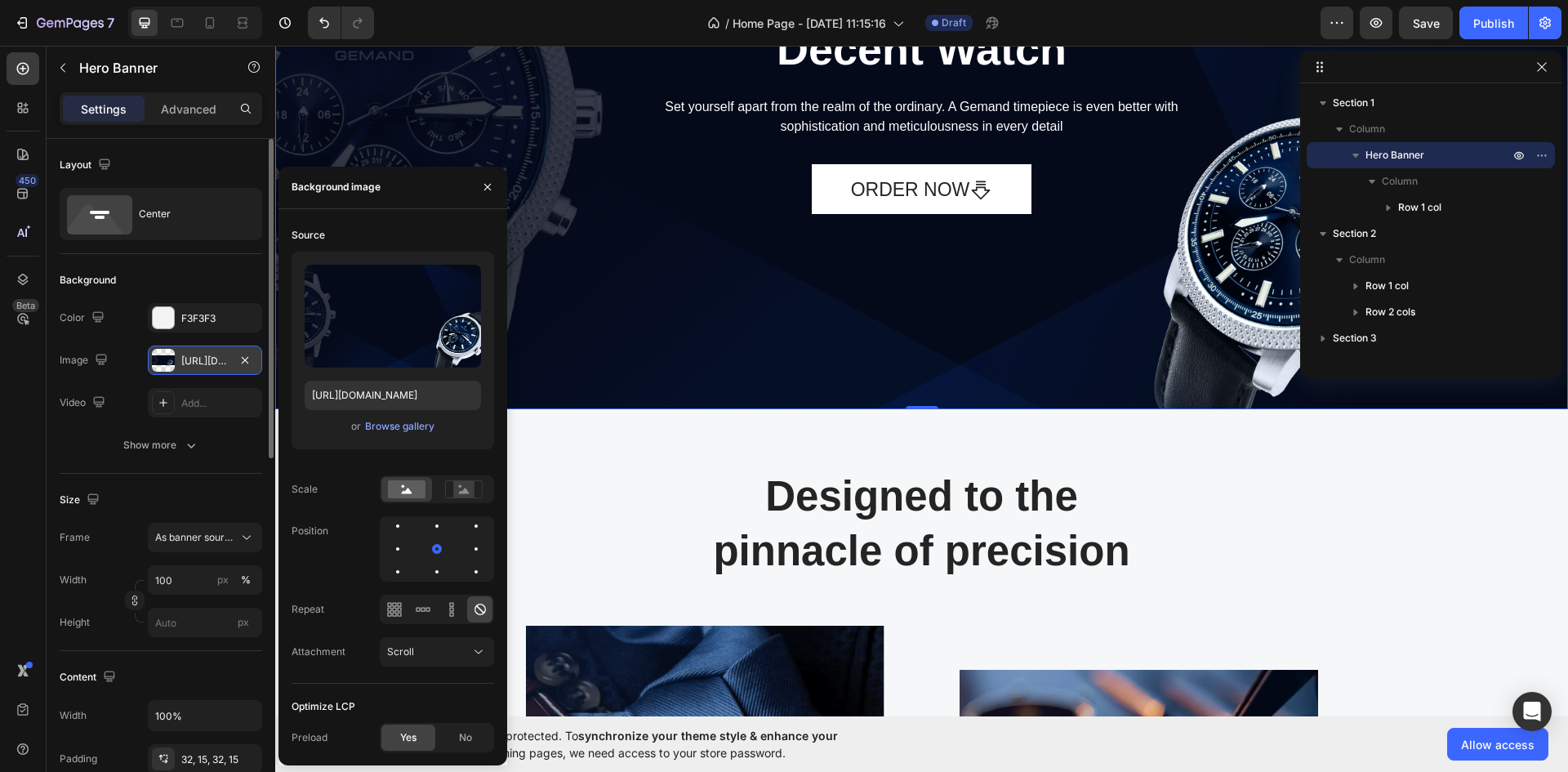
click at [213, 359] on div "[URL][DOMAIN_NAME]" at bounding box center [205, 361] width 47 height 15
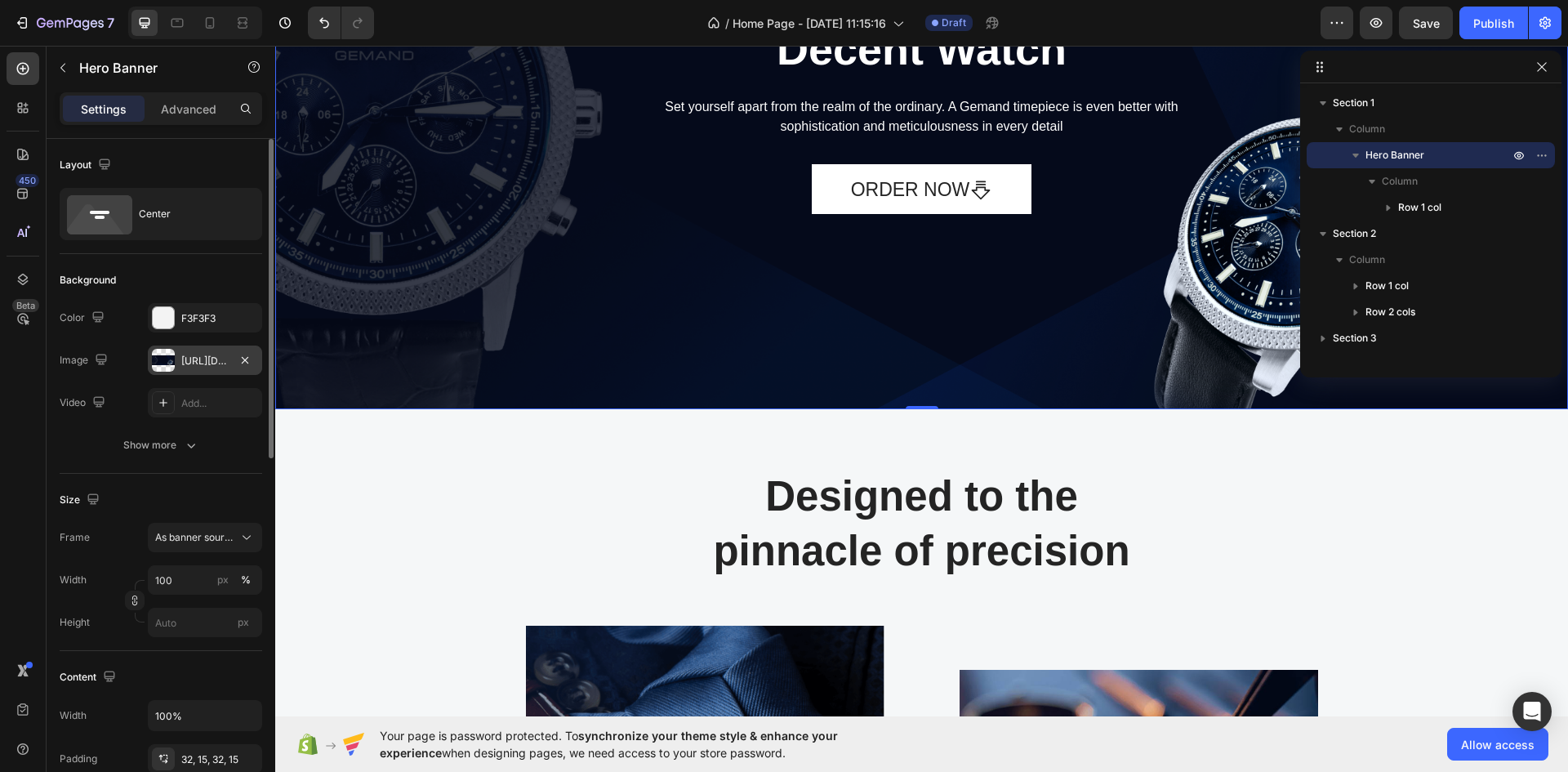
click at [205, 356] on div "[URL][DOMAIN_NAME]" at bounding box center [205, 361] width 47 height 15
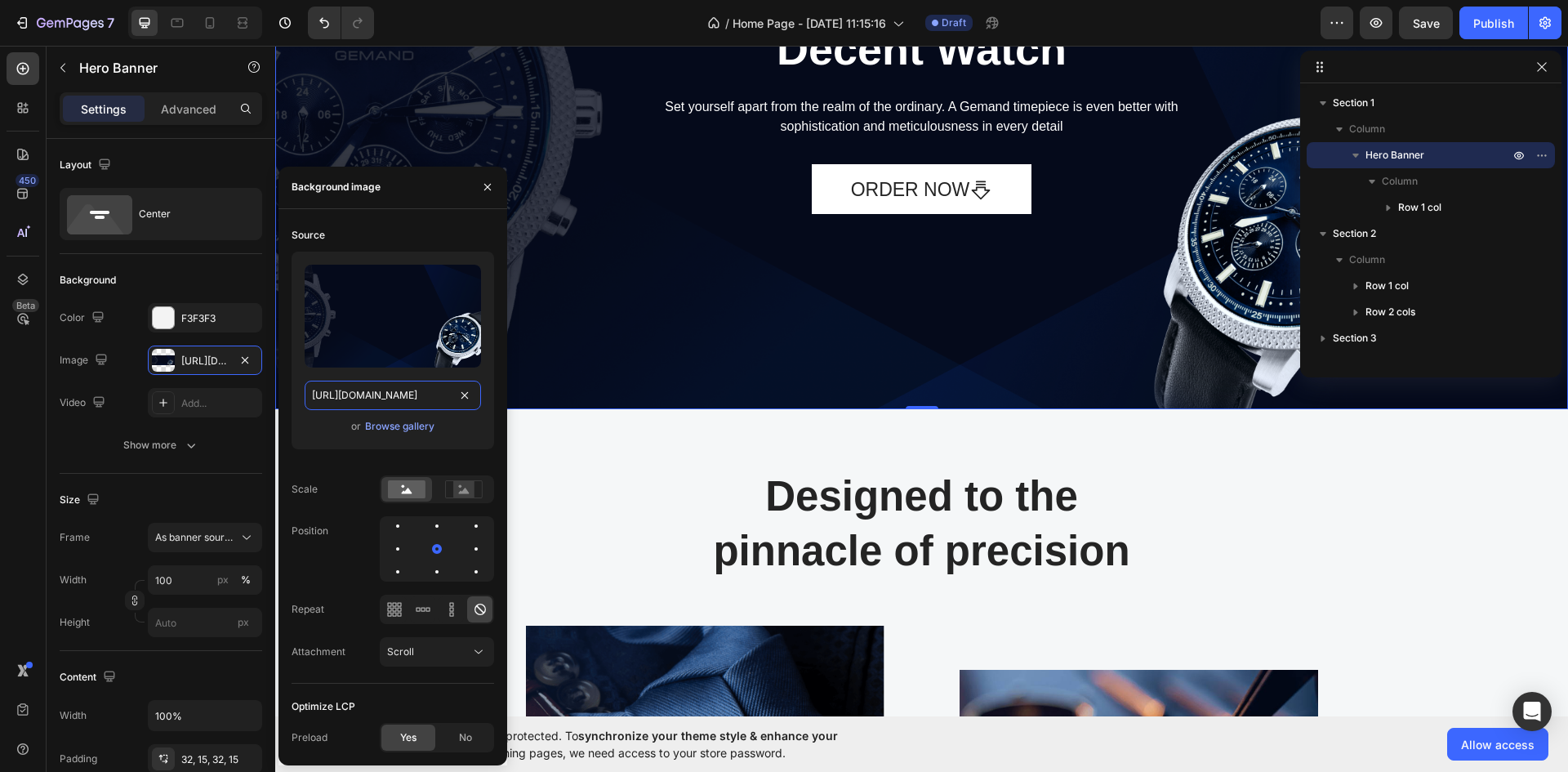
click at [341, 397] on input "[URL][DOMAIN_NAME]" at bounding box center [392, 395] width 176 height 29
paste input "[DOMAIN_NAME][URL]"
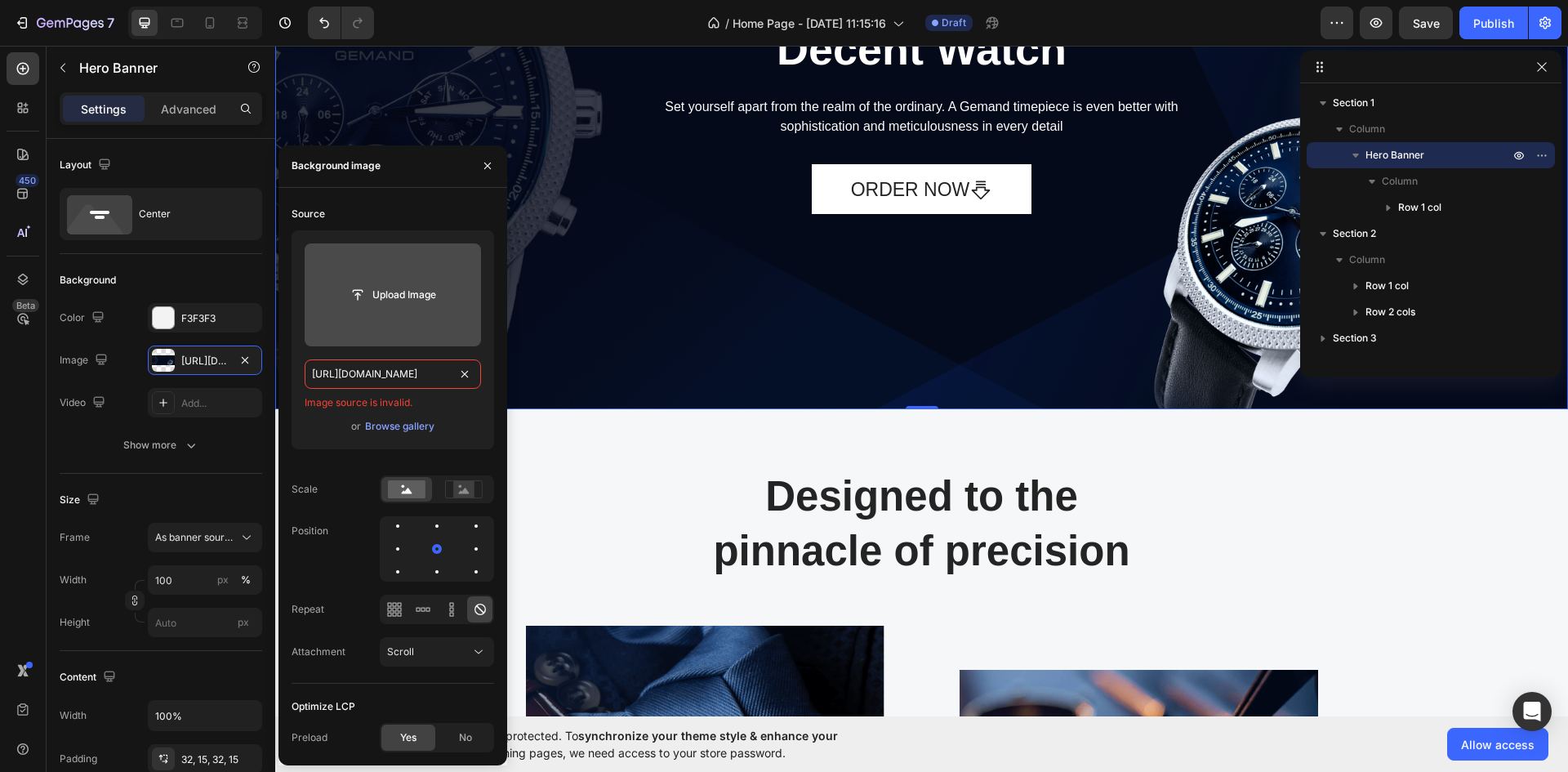
scroll to position [0, 0]
click at [410, 294] on input "file" at bounding box center [393, 295] width 113 height 27
